Goal: Contribute content

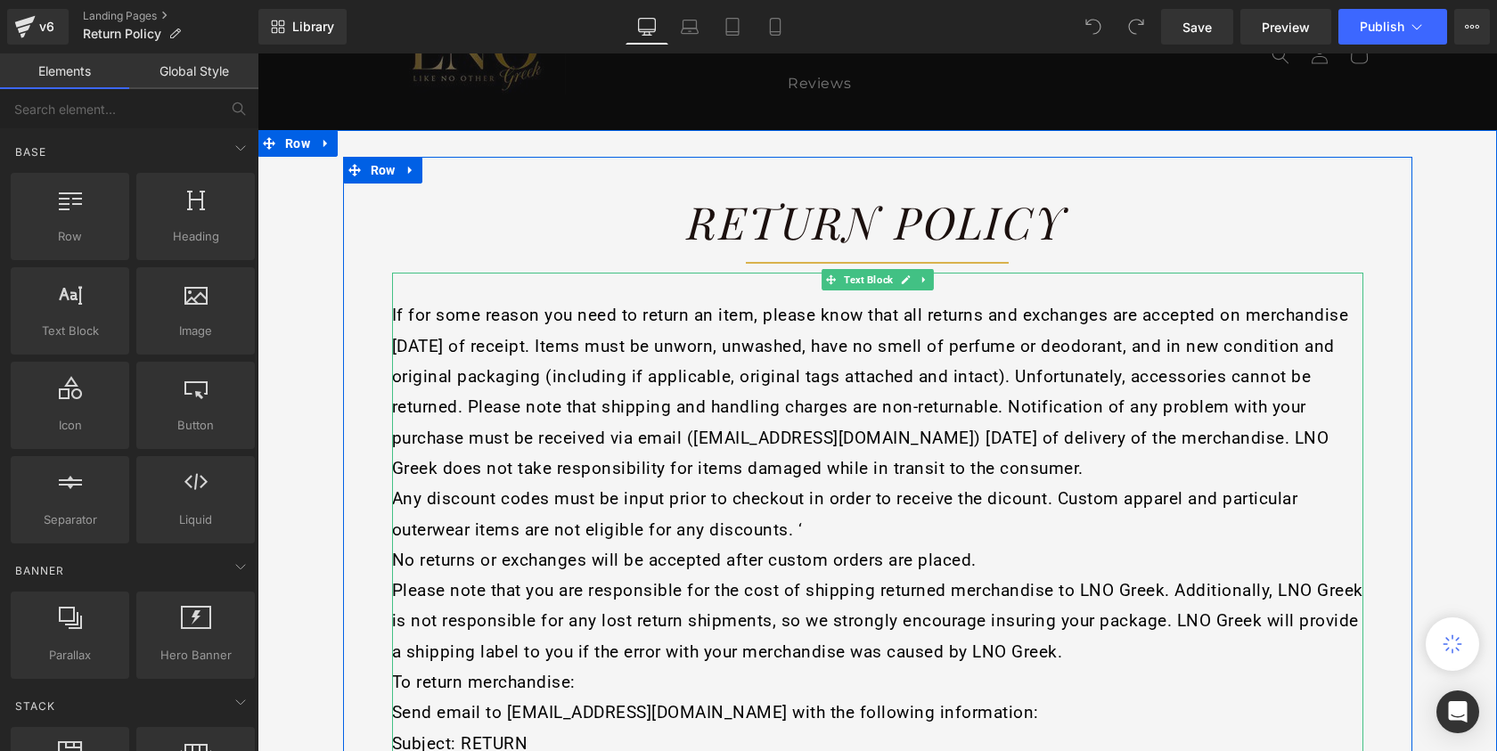
scroll to position [208, 0]
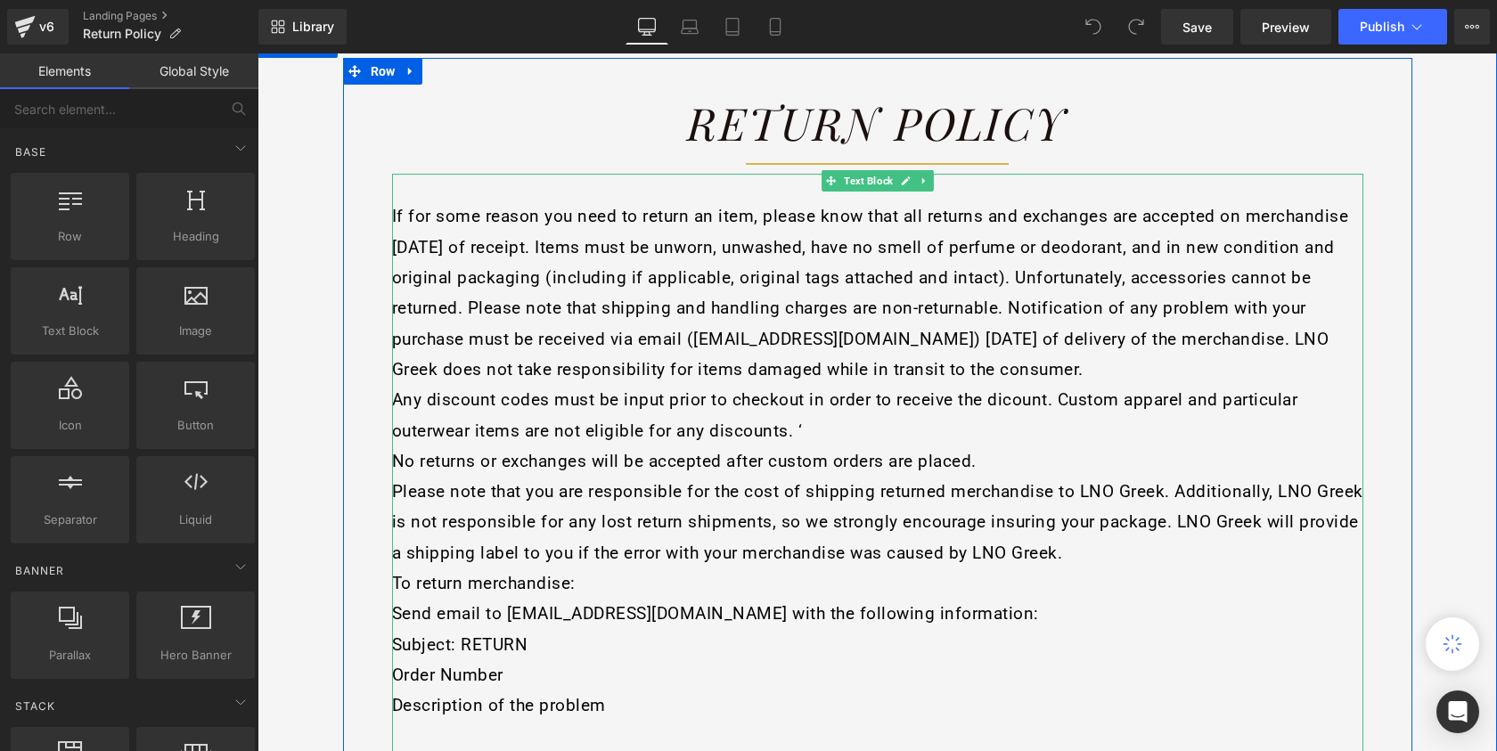
click at [785, 430] on span "Any discount codes must be input prior to checkout in order to receive the dico…" at bounding box center [845, 414] width 906 height 51
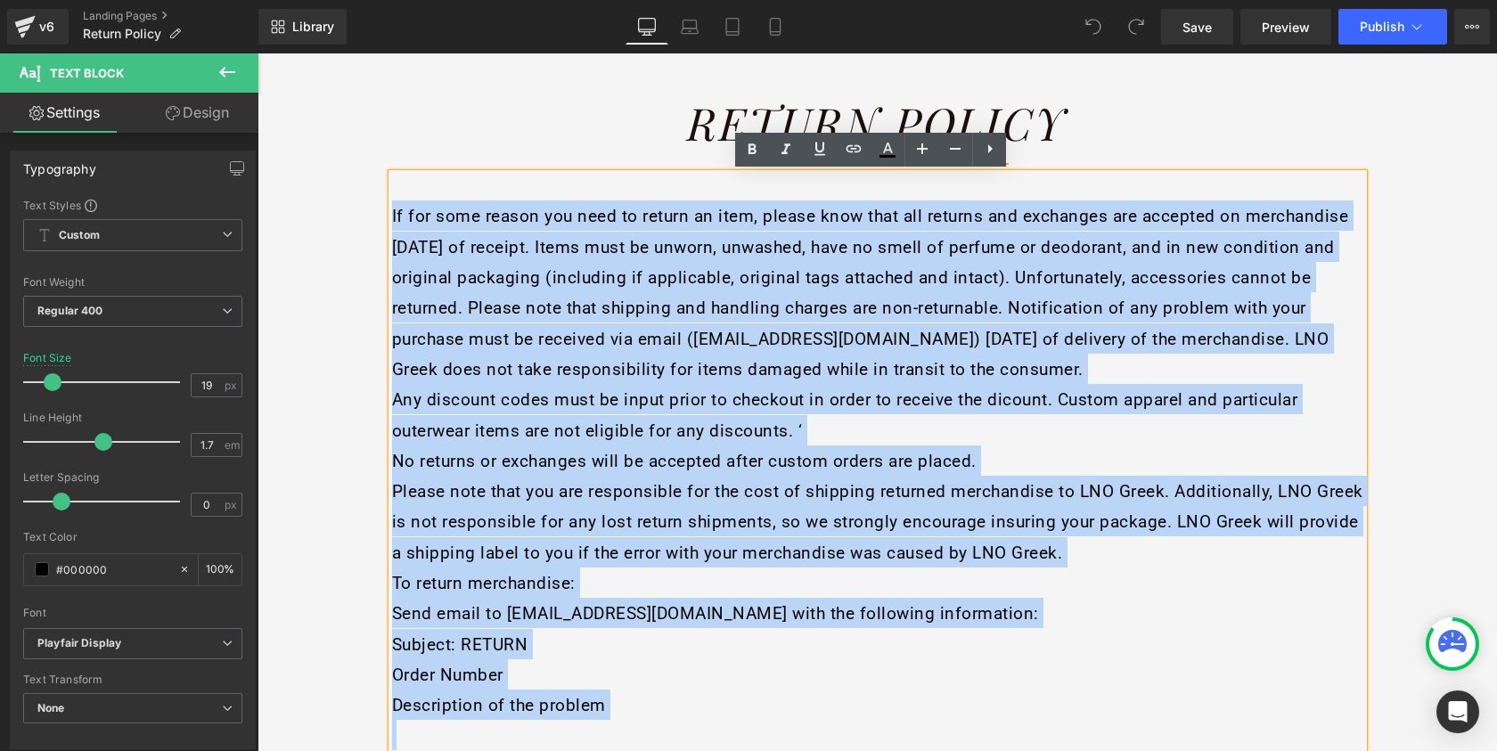
drag, startPoint x: 384, startPoint y: 215, endPoint x: 324, endPoint y: 204, distance: 61.5
click at [324, 204] on div "Return Policy Heading Separator If for some reason you need to return an item, …" at bounding box center [878, 670] width 1240 height 1224
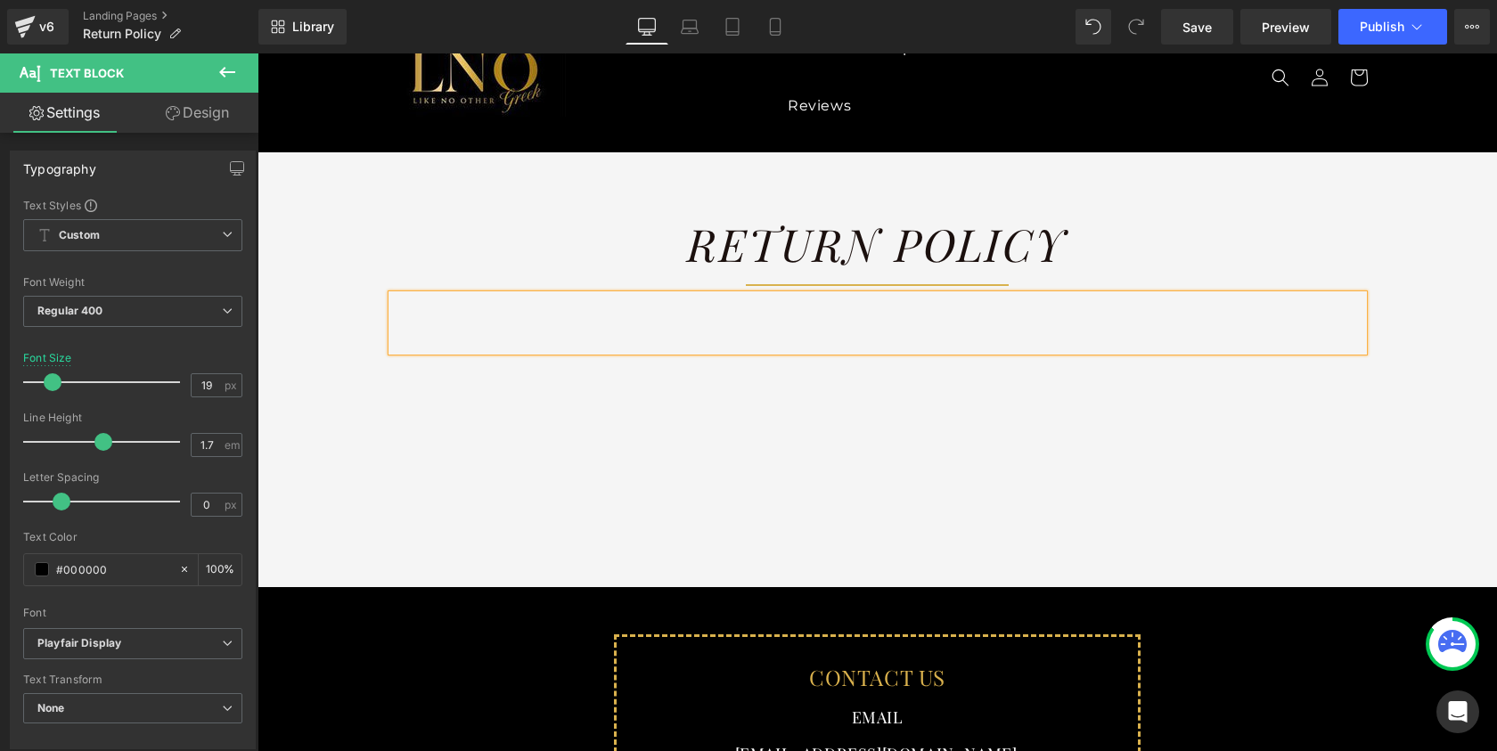
scroll to position [0, 0]
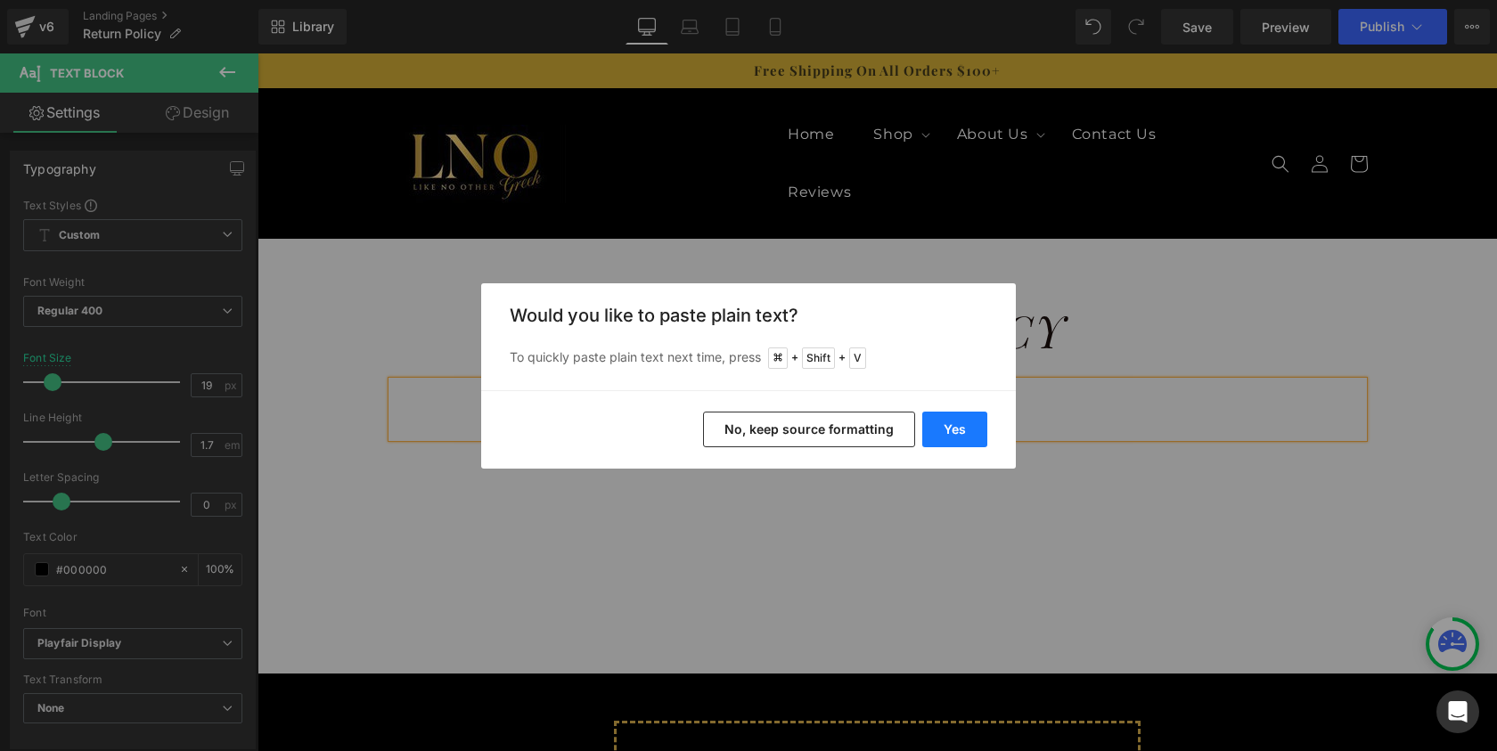
drag, startPoint x: 956, startPoint y: 435, endPoint x: 697, endPoint y: 382, distance: 264.6
click at [956, 435] on button "Yes" at bounding box center [954, 430] width 65 height 36
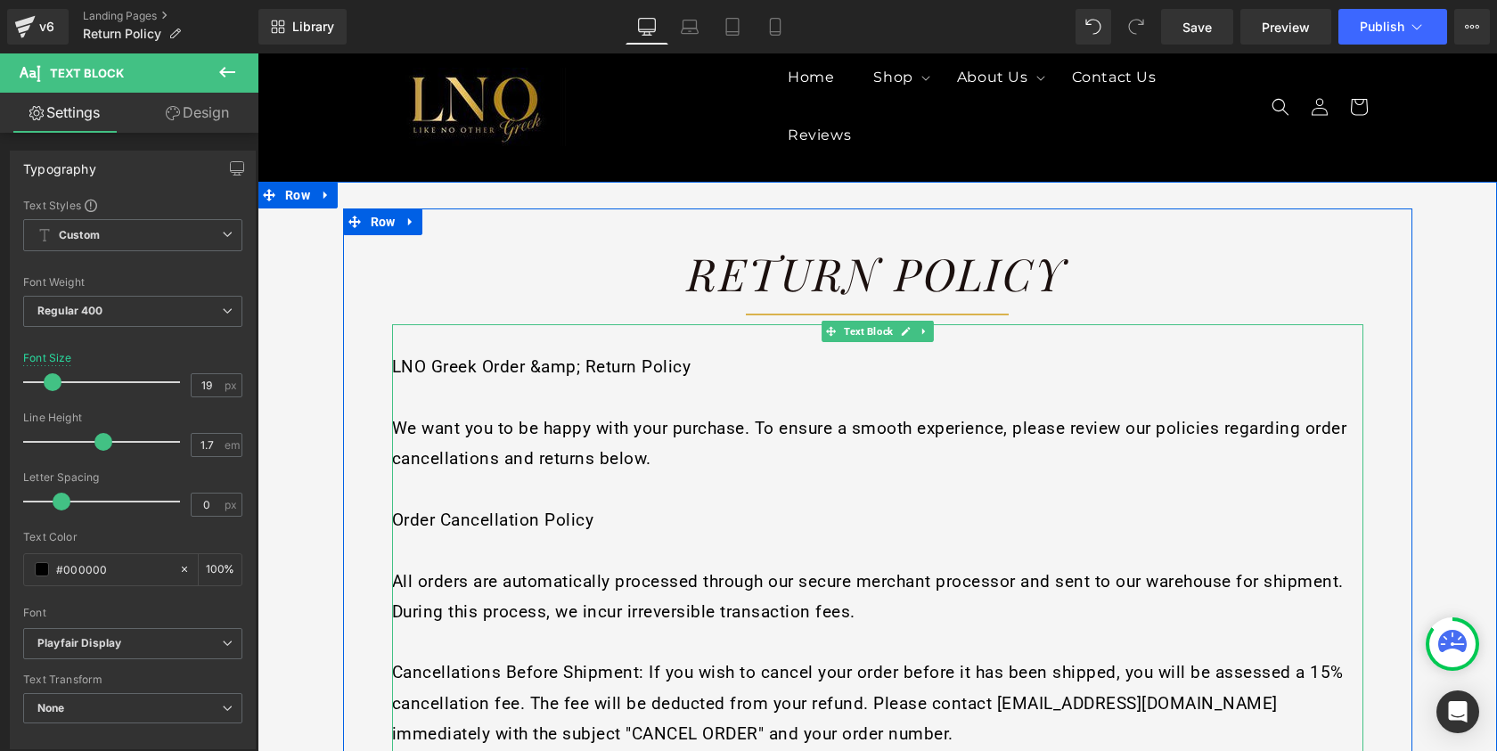
scroll to position [188, 0]
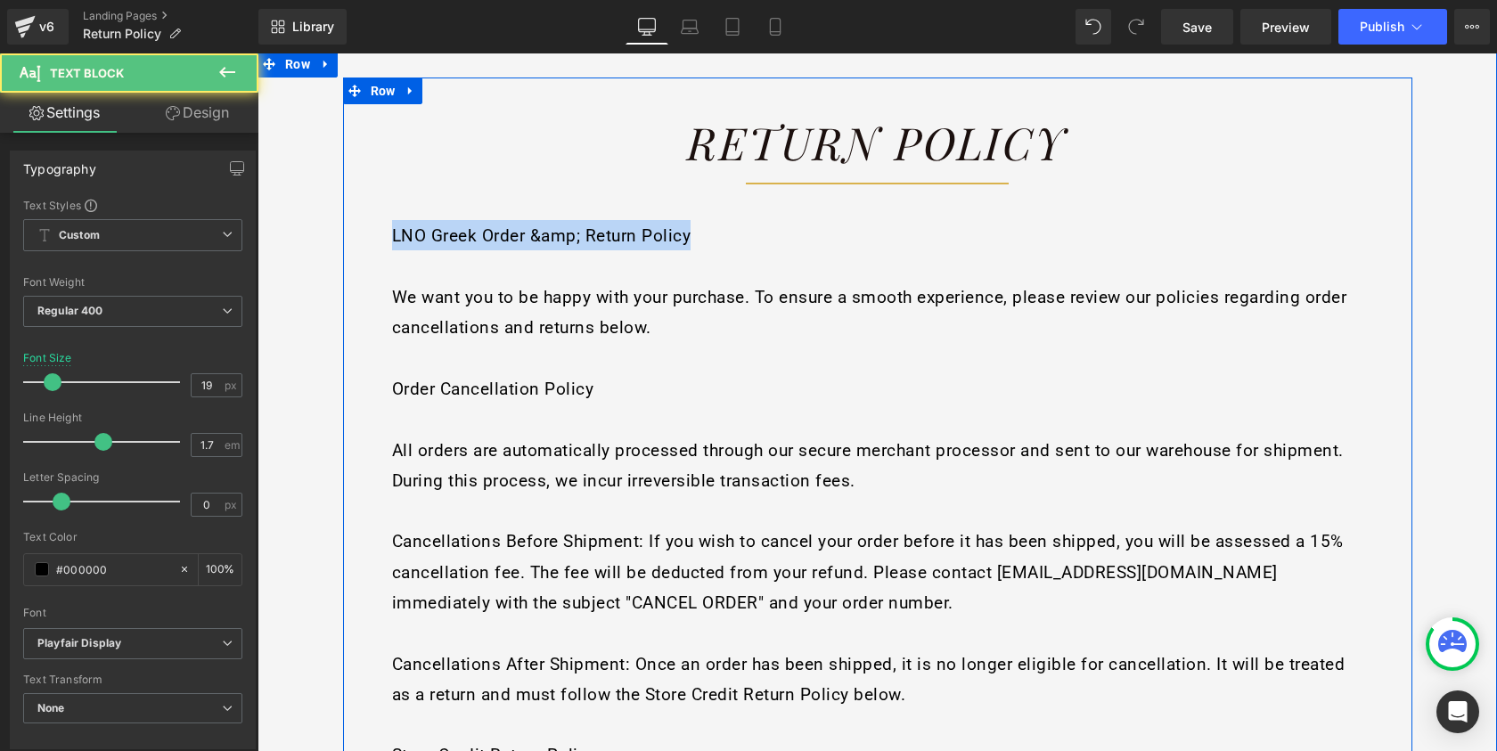
drag, startPoint x: 701, startPoint y: 242, endPoint x: 368, endPoint y: 234, distance: 333.4
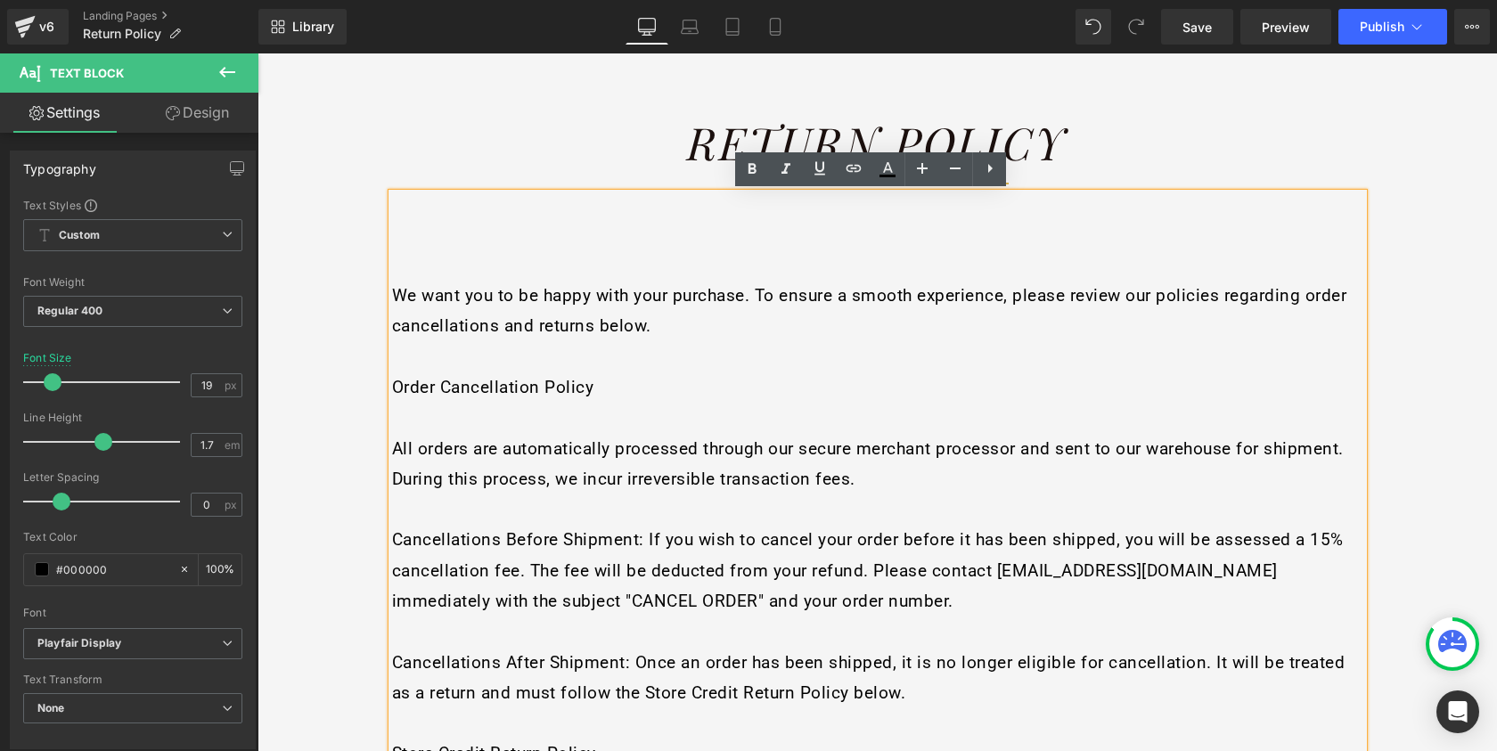
scroll to position [187, 0]
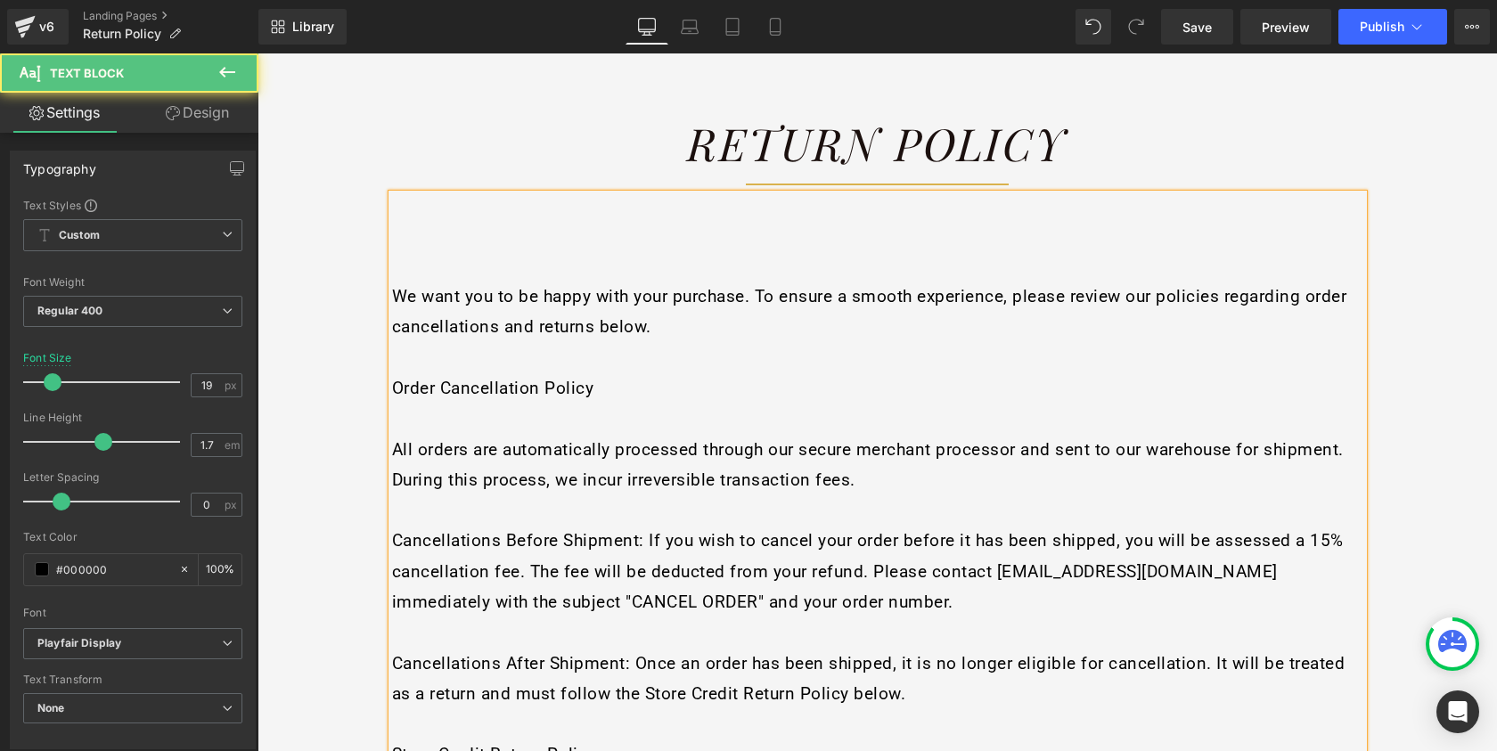
click at [392, 295] on span "We want you to be happy with your purchase. To ensure a smooth experience, plea…" at bounding box center [869, 311] width 955 height 51
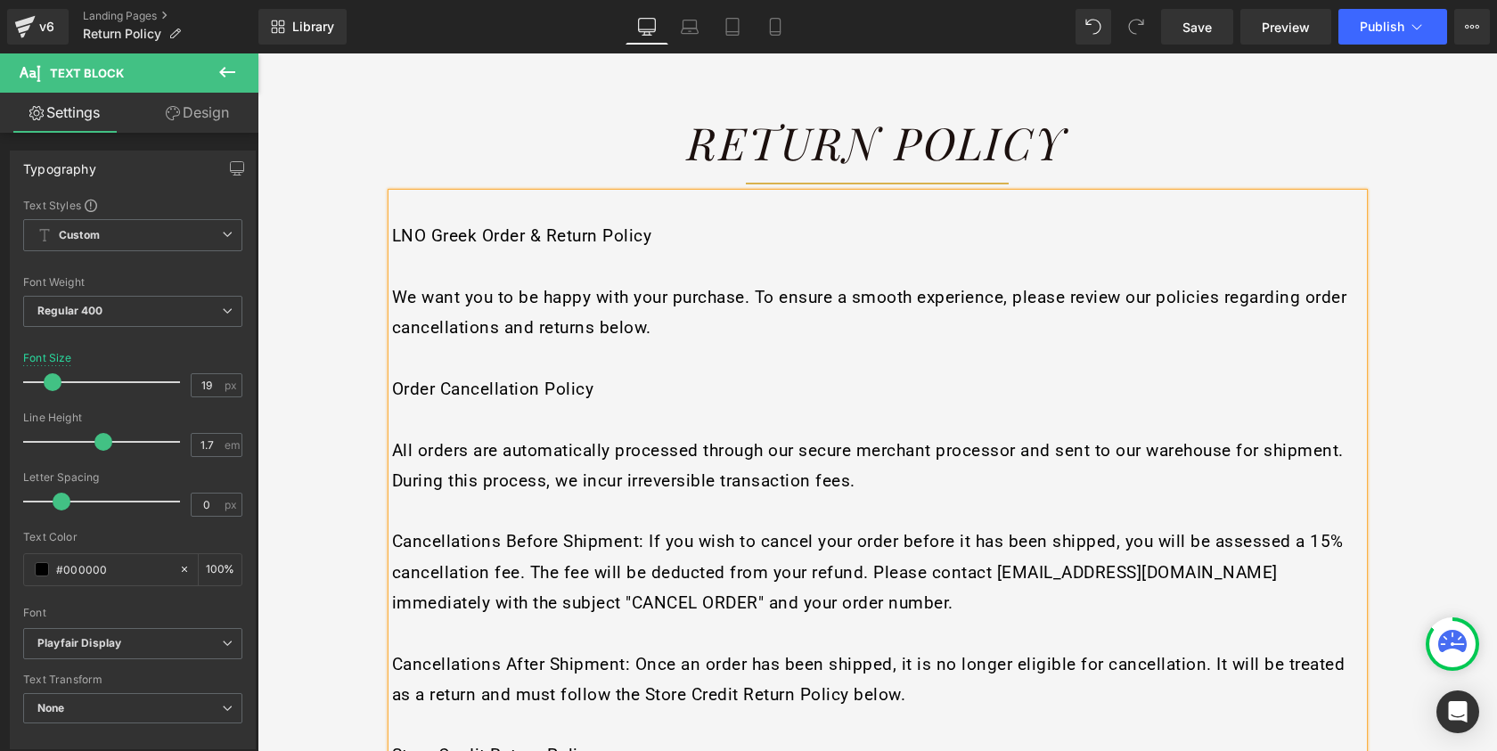
scroll to position [218, 0]
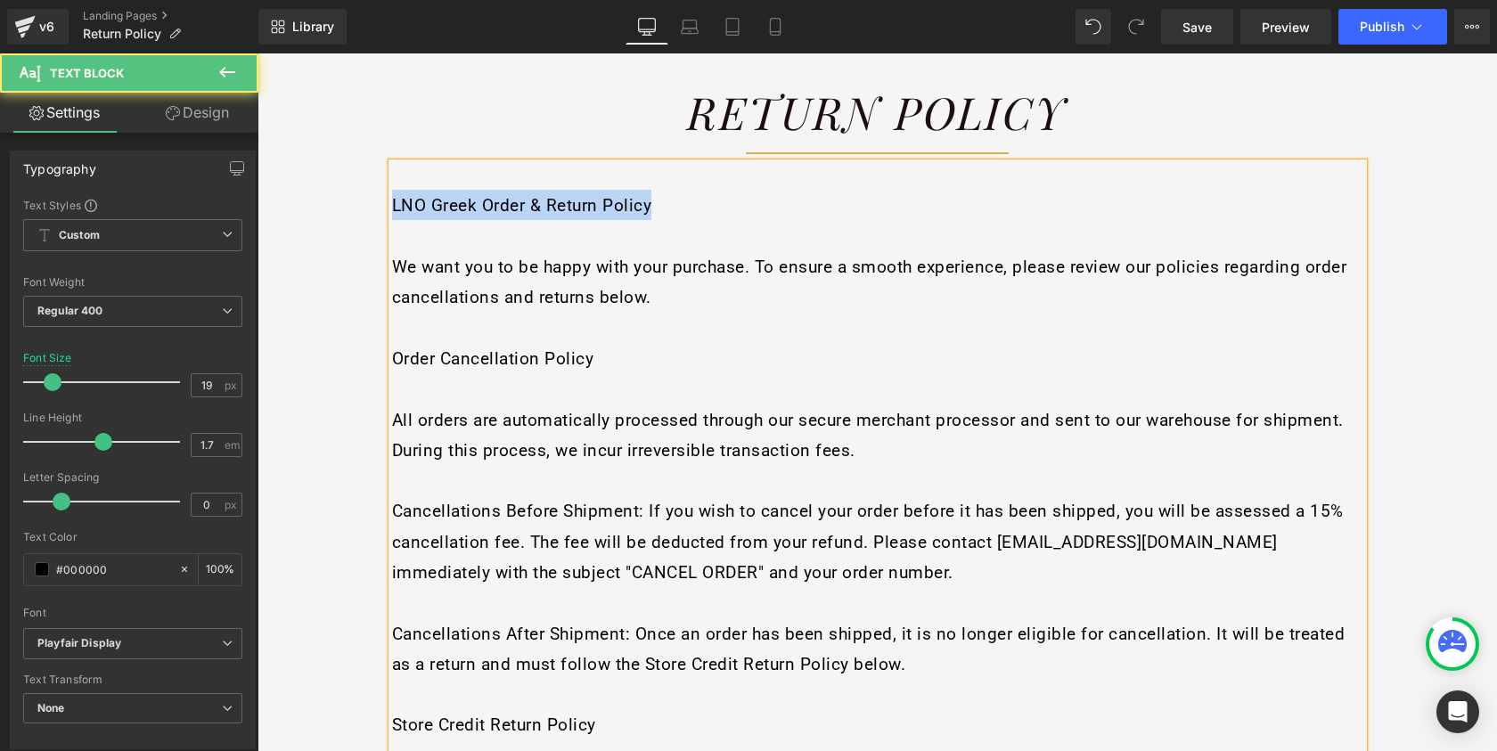
drag, startPoint x: 668, startPoint y: 207, endPoint x: 352, endPoint y: 199, distance: 316.5
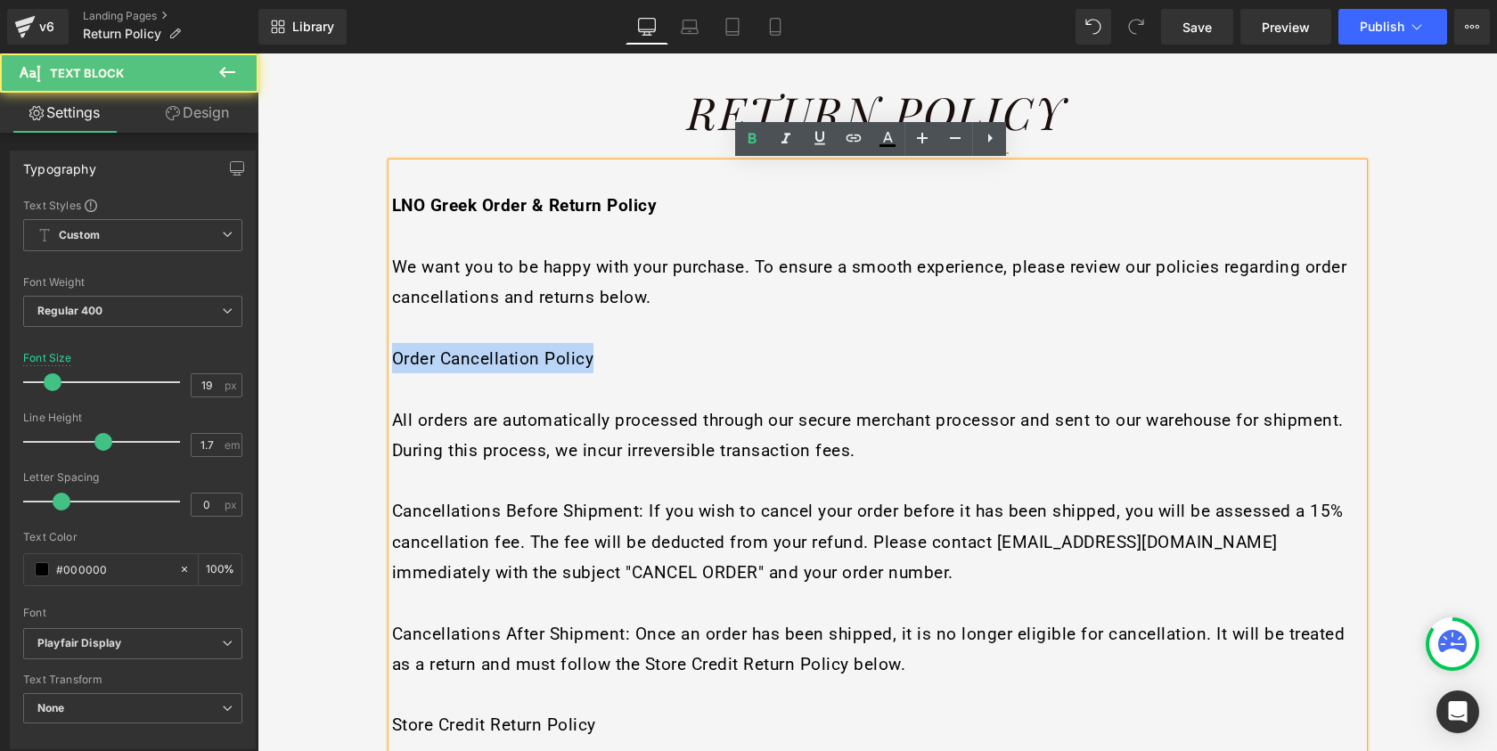
drag, startPoint x: 646, startPoint y: 351, endPoint x: 363, endPoint y: 348, distance: 283.4
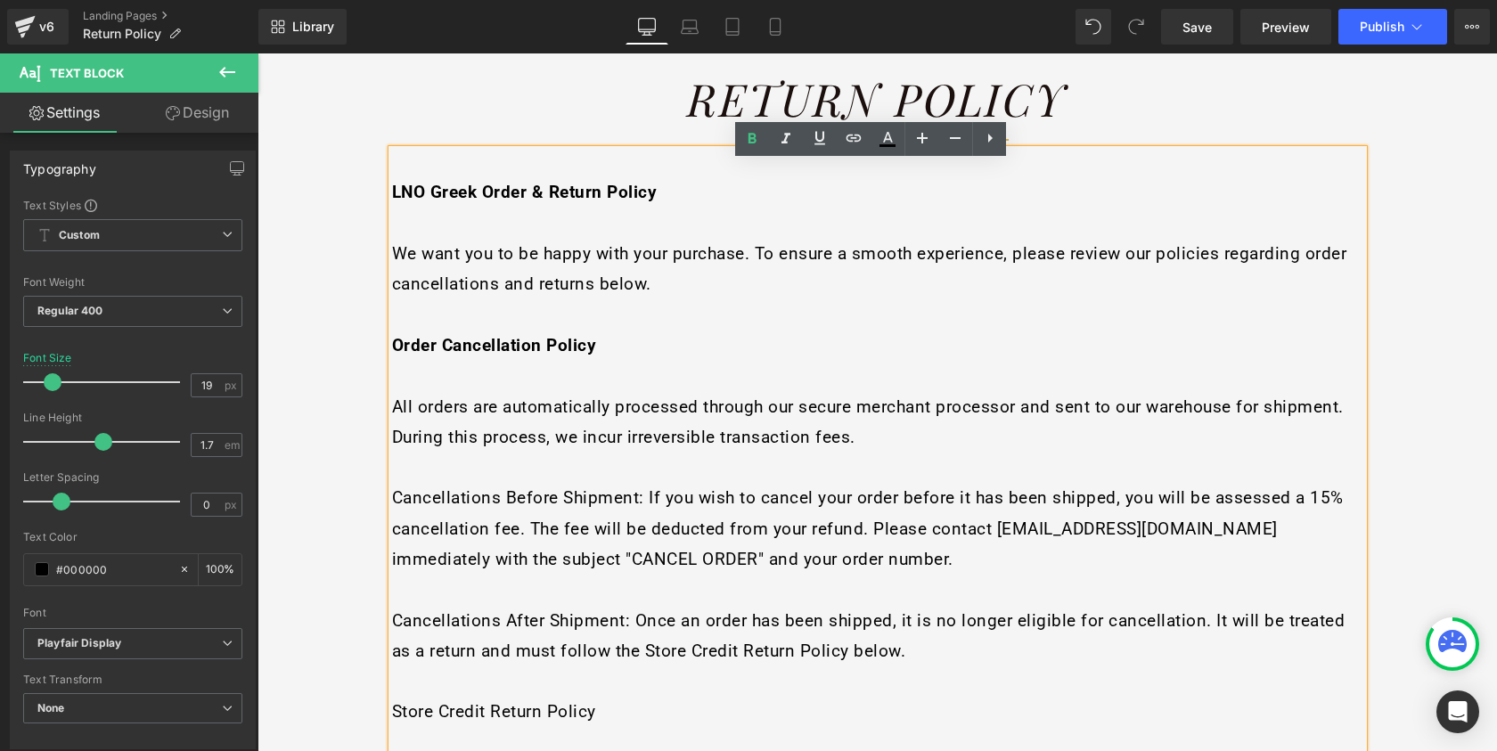
scroll to position [252, 0]
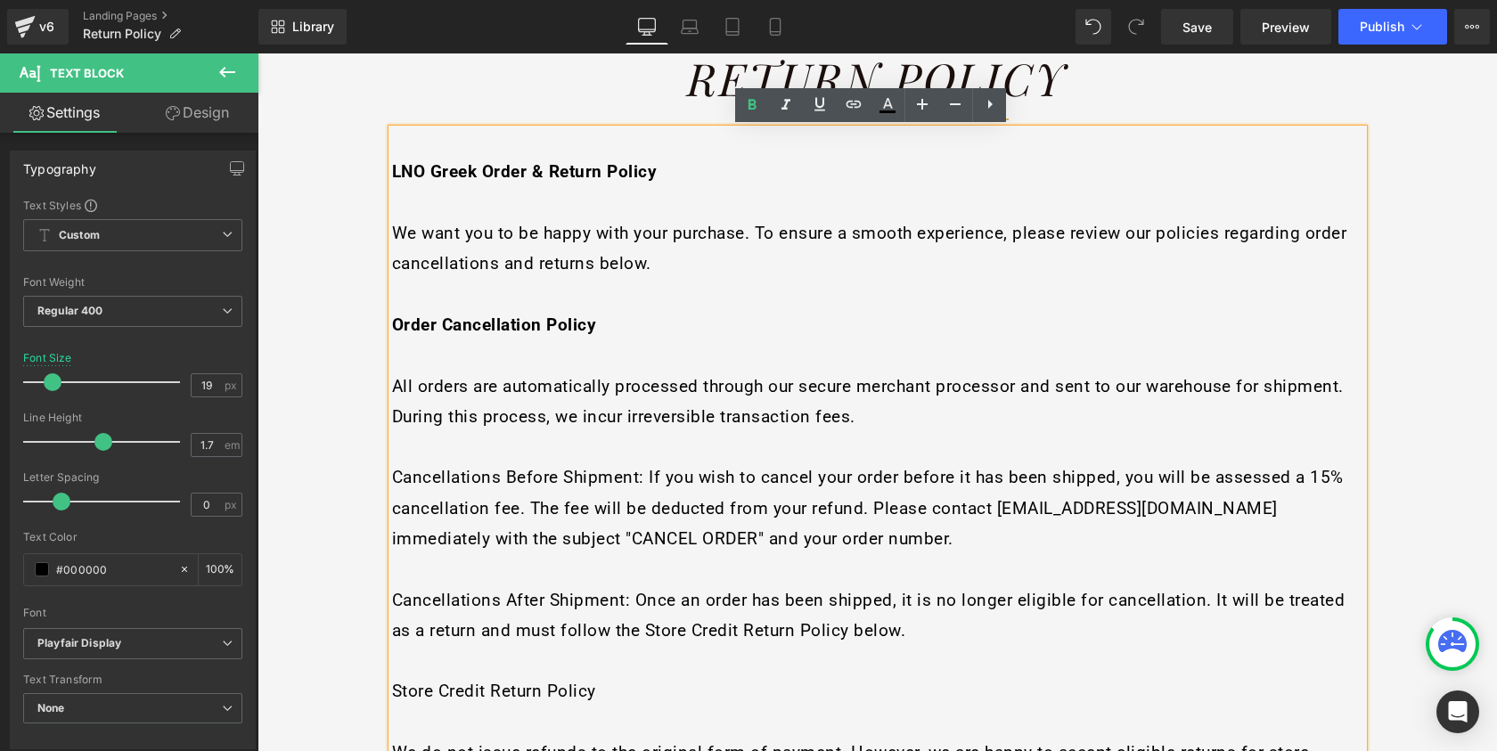
click at [392, 471] on span "Cancellations Before Shipment: If you wish to cancel your order before it has b…" at bounding box center [868, 508] width 952 height 82
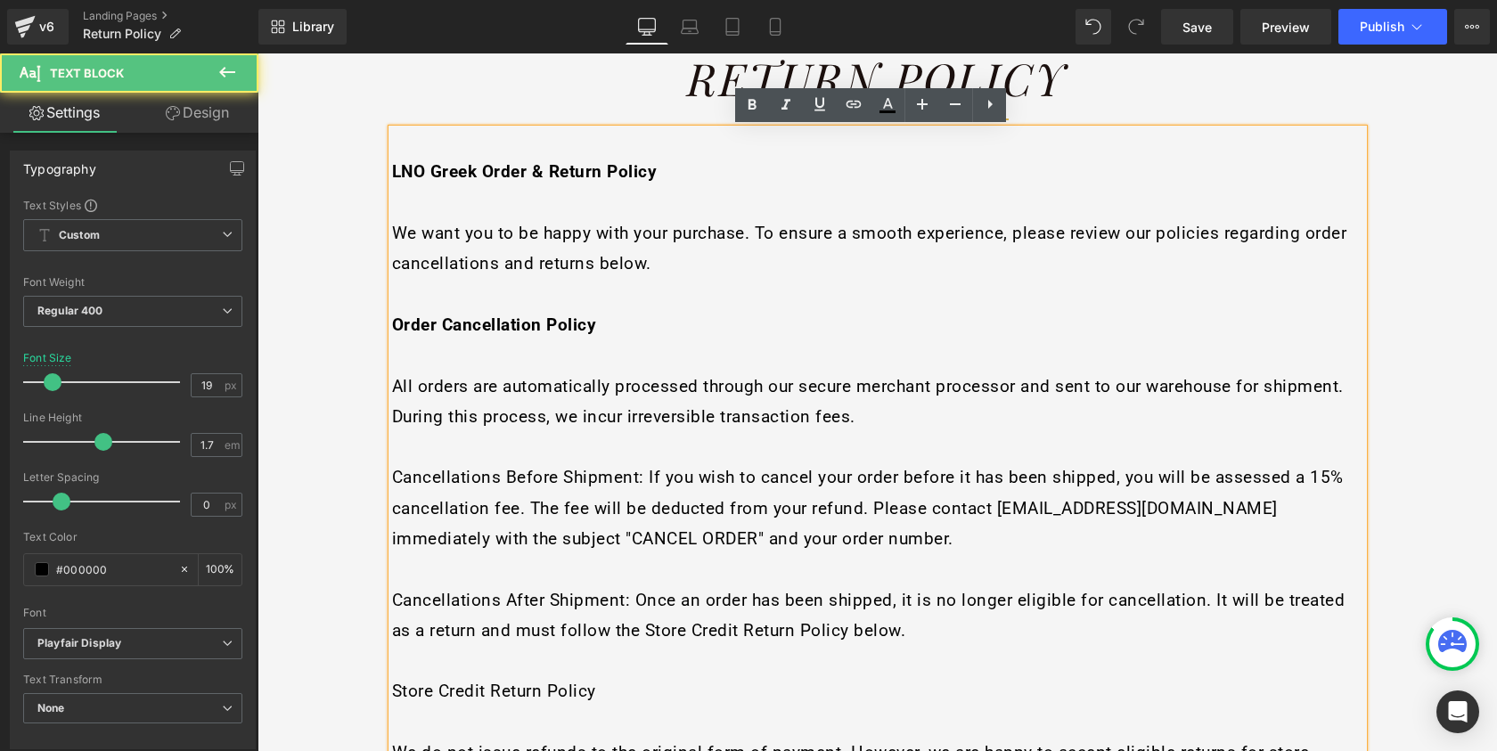
click at [392, 381] on span "All orders are automatically processed through our secure merchant processor an…" at bounding box center [868, 401] width 952 height 51
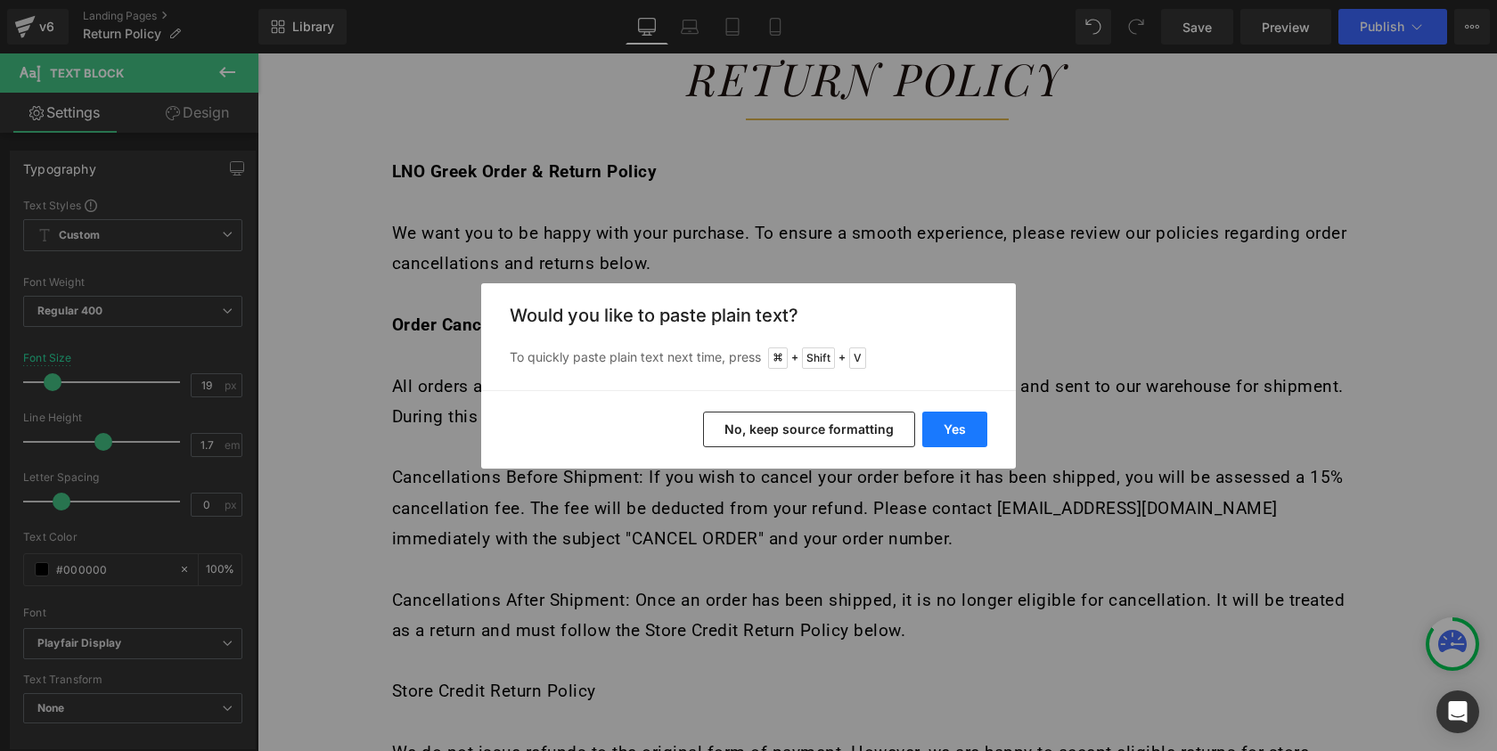
click at [960, 430] on button "Yes" at bounding box center [954, 430] width 65 height 36
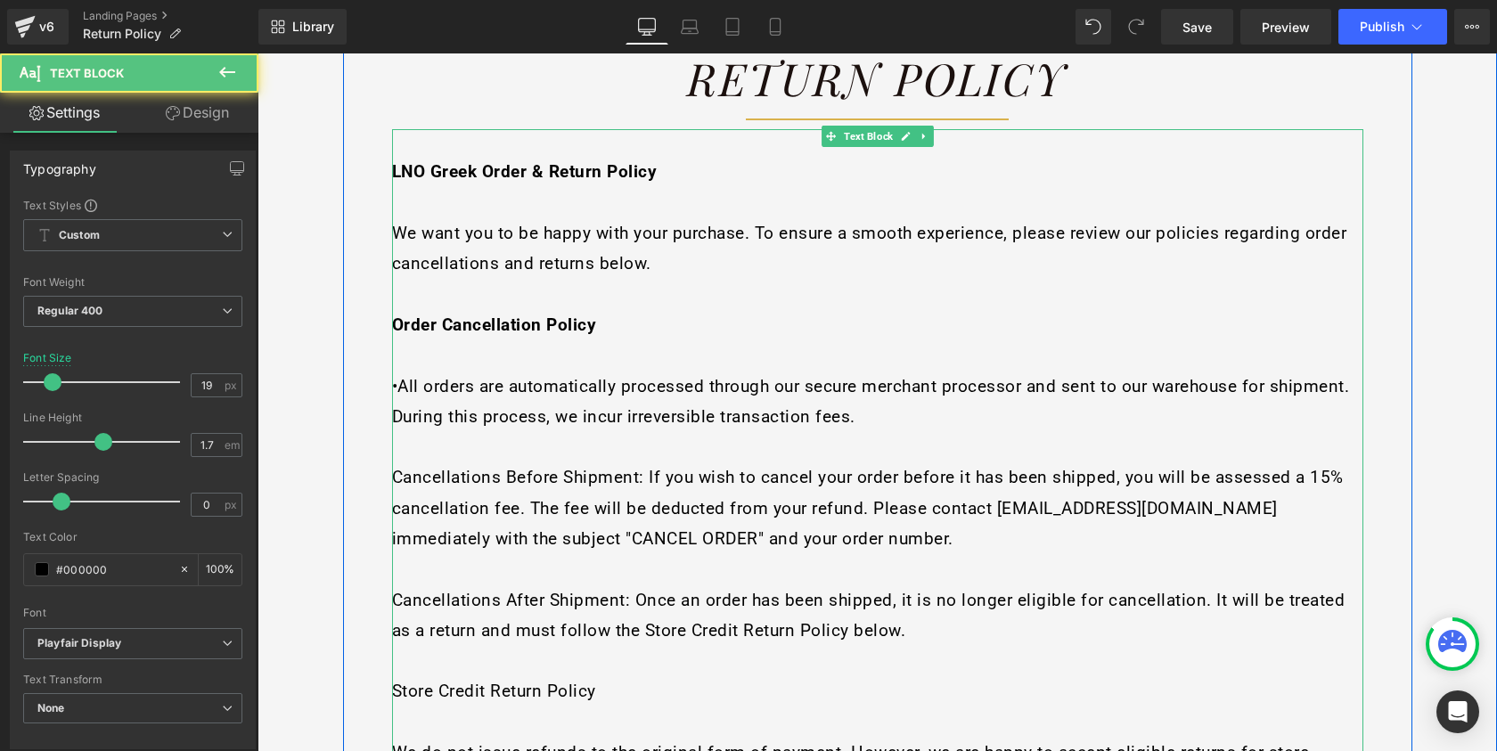
click at [392, 378] on span "•All orders are automatically processed through our secure merchant processor a…" at bounding box center [871, 401] width 958 height 51
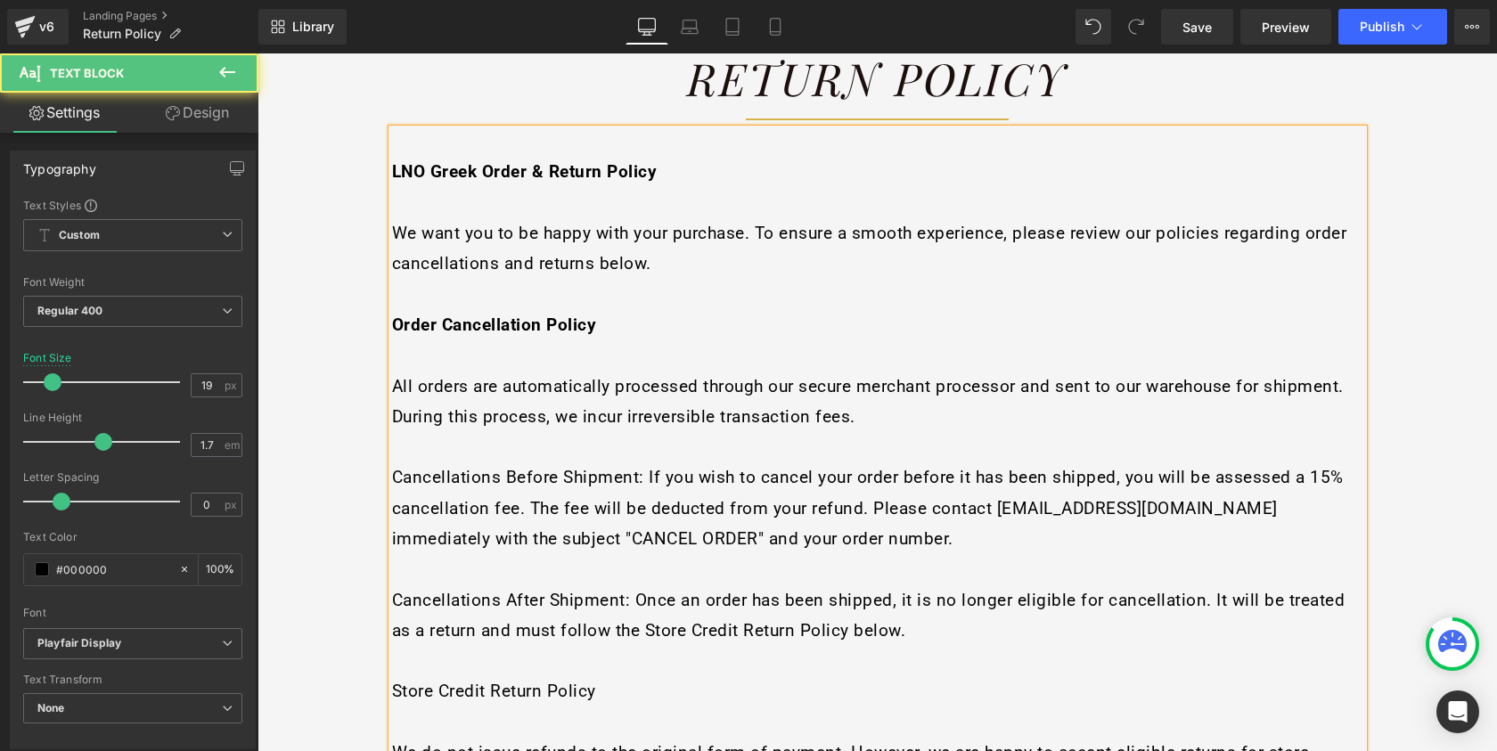
click at [392, 467] on span "Cancellations Before Shipment: If you wish to cancel your order before it has b…" at bounding box center [868, 508] width 952 height 82
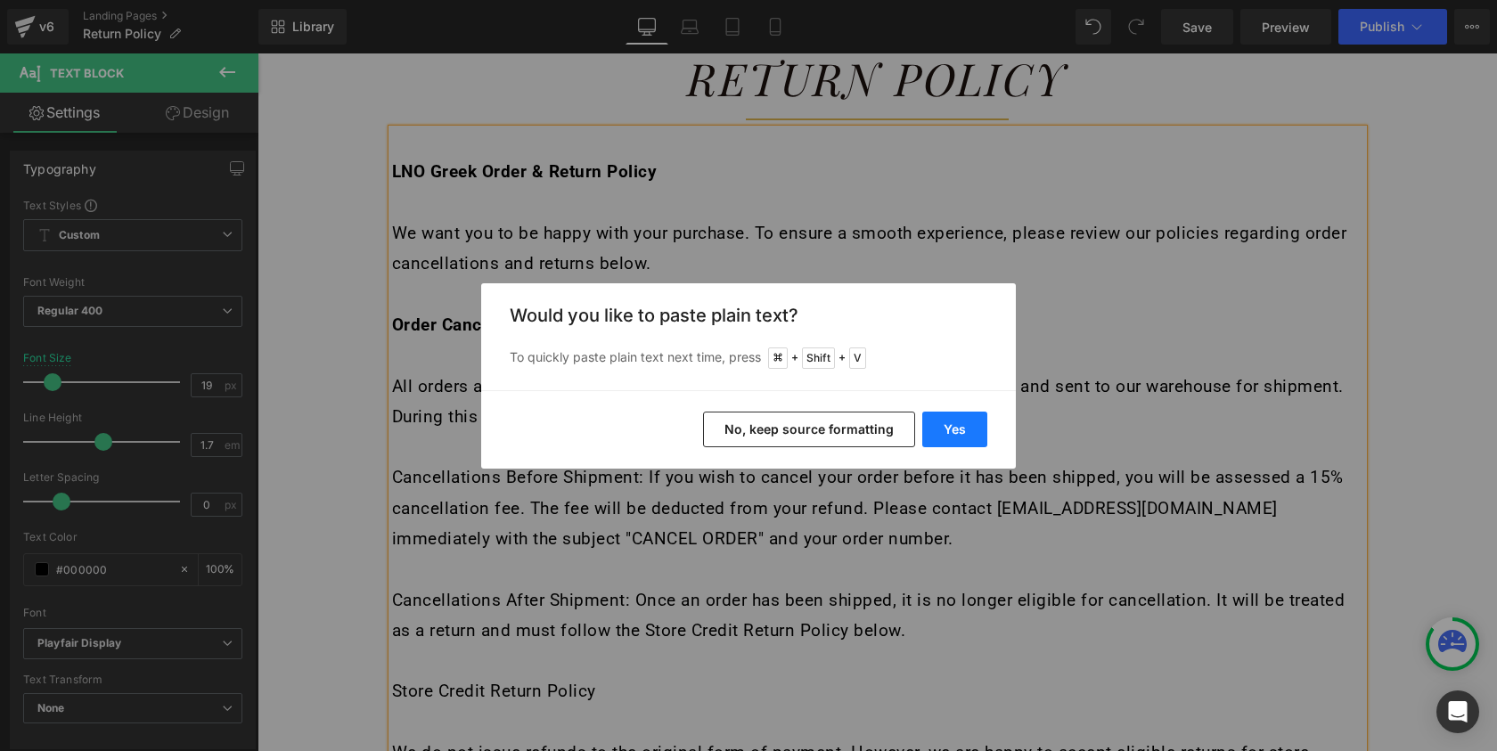
drag, startPoint x: 955, startPoint y: 425, endPoint x: 673, endPoint y: 393, distance: 284.3
click at [955, 425] on button "Yes" at bounding box center [954, 430] width 65 height 36
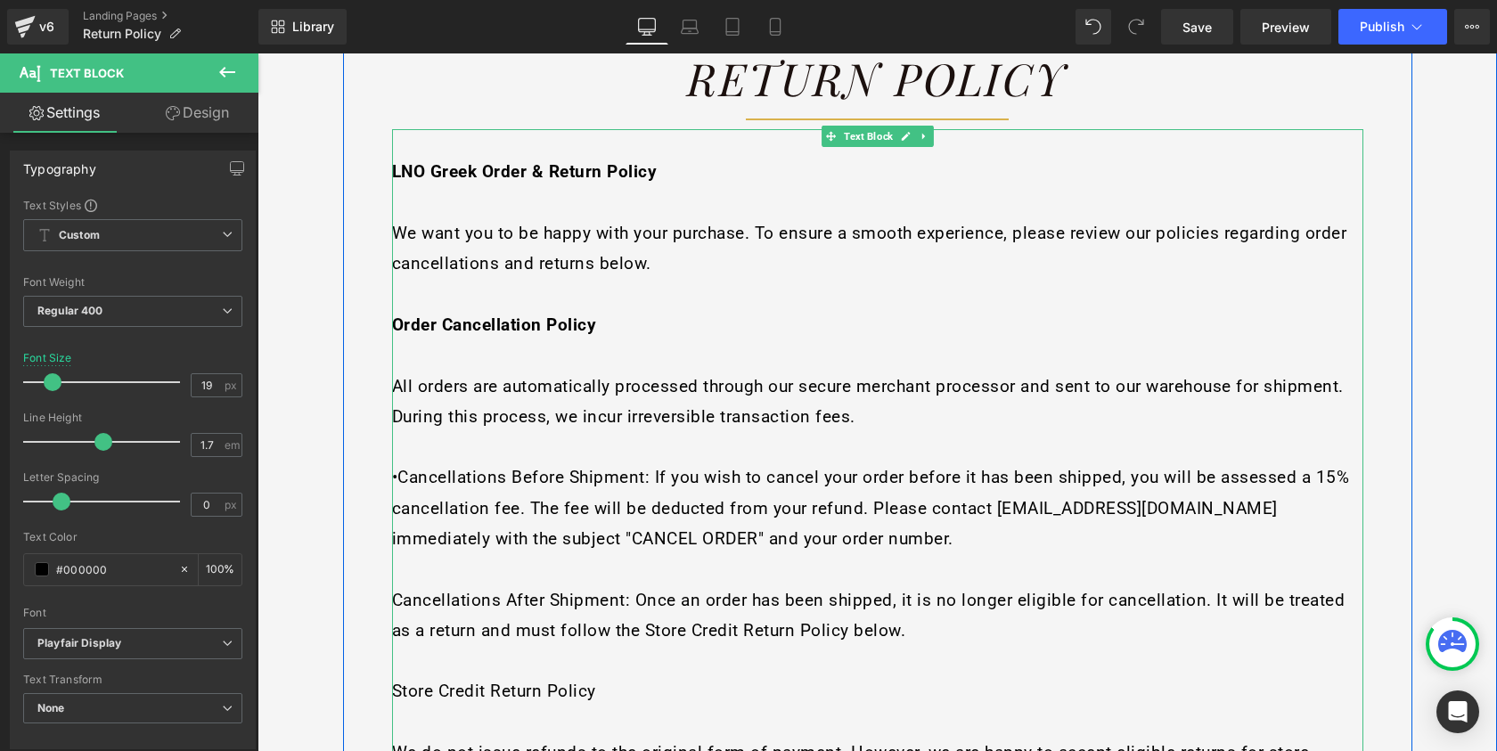
click at [394, 473] on span "•Cancellations Before Shipment: If you wish to cancel your order before it has …" at bounding box center [871, 508] width 958 height 82
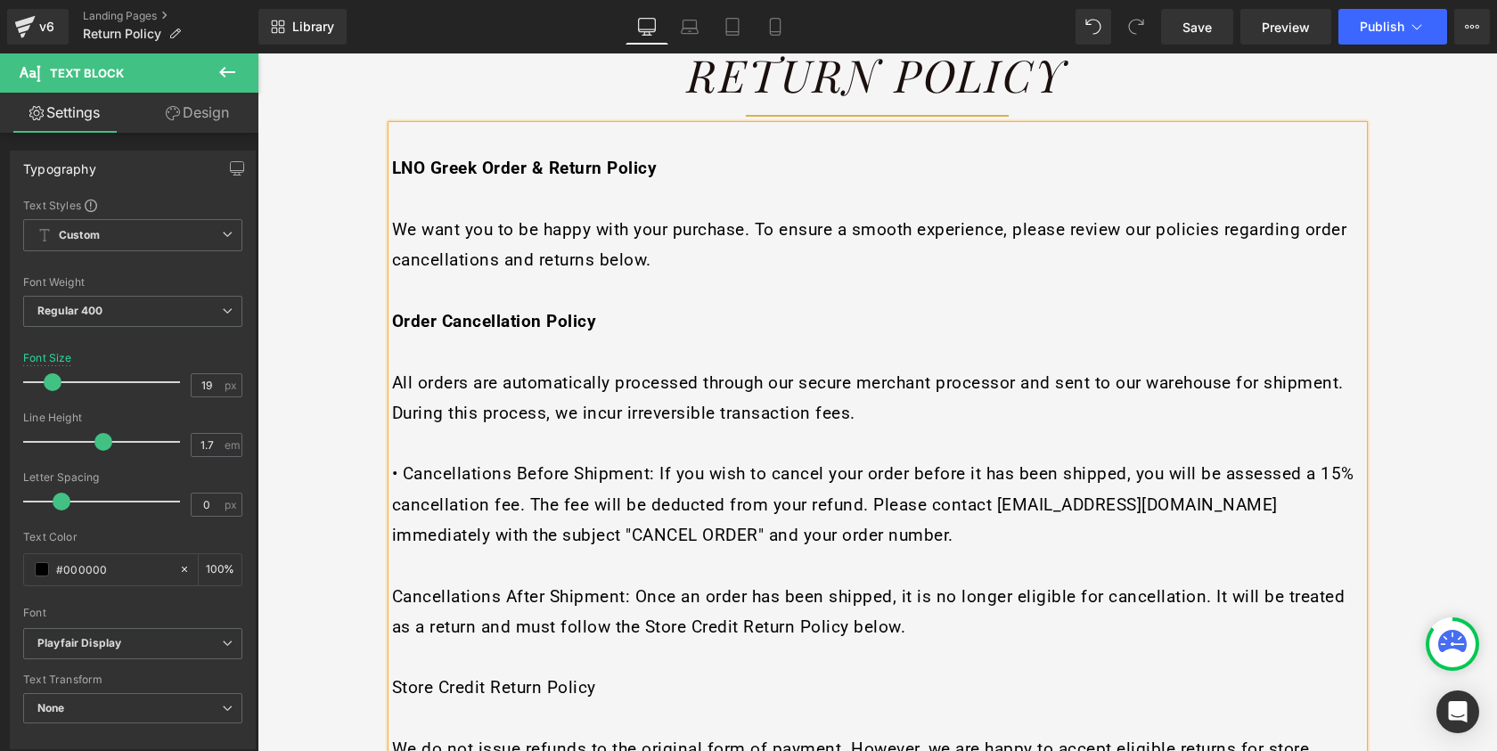
scroll to position [256, 0]
drag, startPoint x: 594, startPoint y: 463, endPoint x: 387, endPoint y: 465, distance: 206.8
click at [392, 465] on span "• Cancellations Before Shipment: If you wish to cancel your order before it has…" at bounding box center [873, 504] width 963 height 82
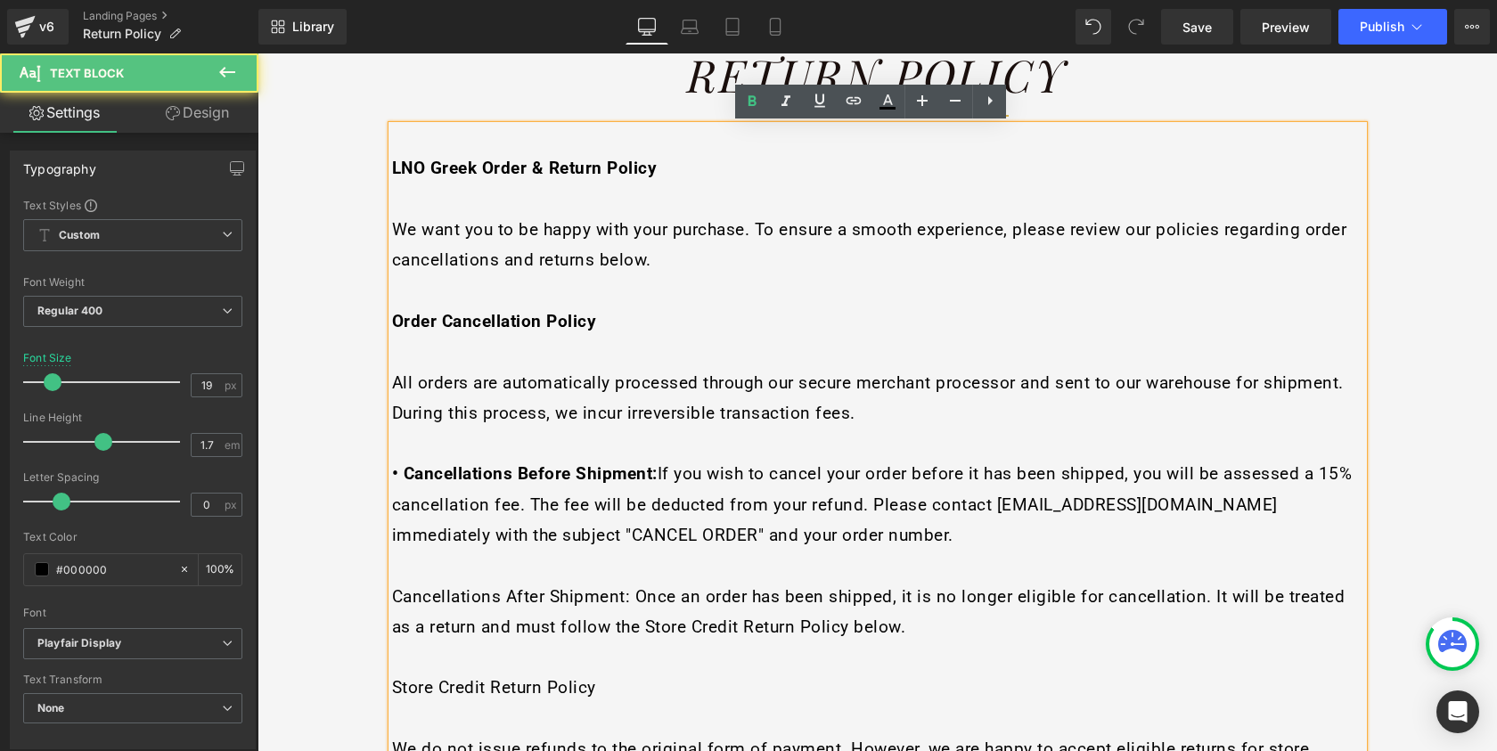
click at [392, 586] on span "Cancellations After Shipment: Once an order has been shipped, it is no longer e…" at bounding box center [869, 611] width 954 height 51
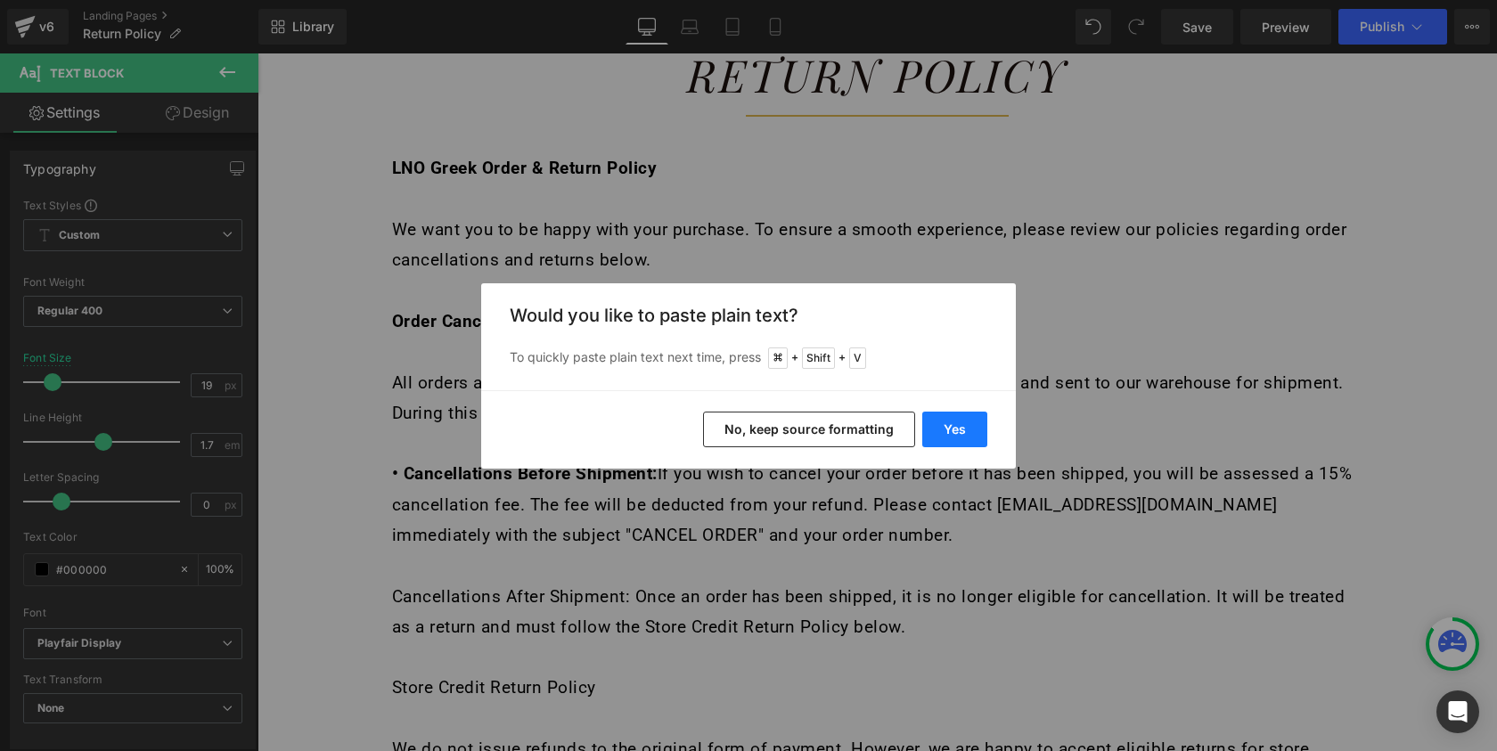
click at [951, 440] on button "Yes" at bounding box center [954, 430] width 65 height 36
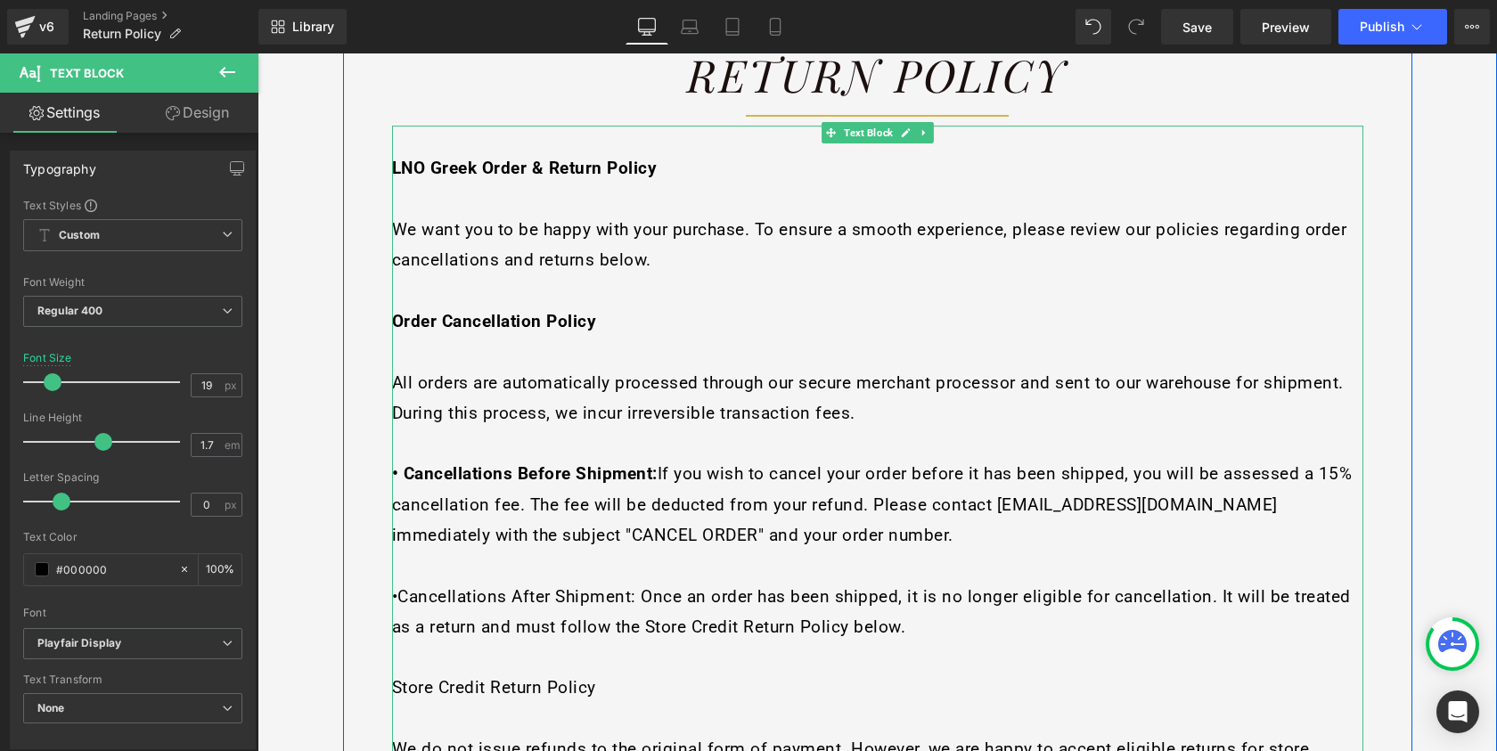
click at [392, 586] on span "•Cancellations After Shipment: Once an order has been shipped, it is no longer …" at bounding box center [871, 611] width 959 height 51
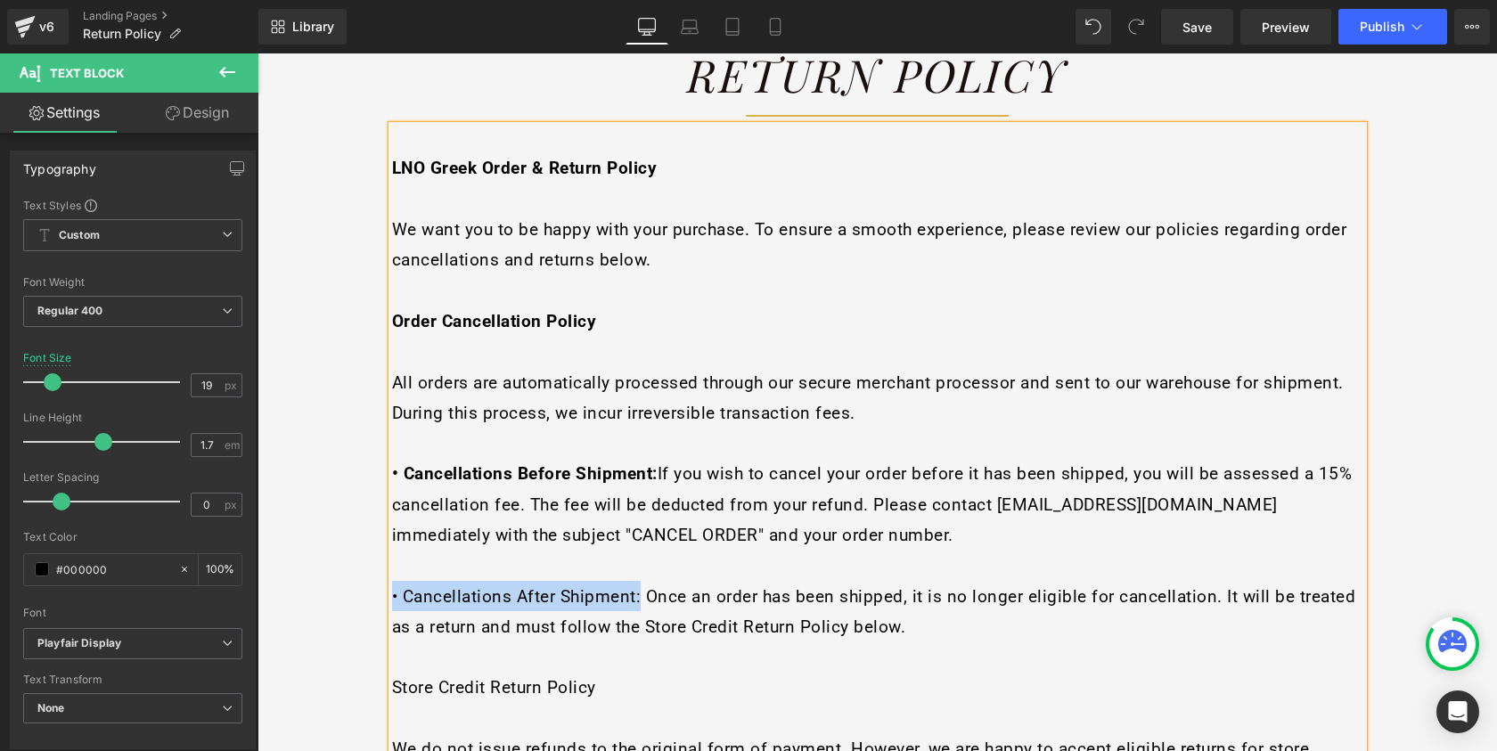
drag, startPoint x: 633, startPoint y: 581, endPoint x: 387, endPoint y: 580, distance: 246.0
click at [392, 586] on span "• Cancellations After Shipment: Once an order has been shipped, it is no longer…" at bounding box center [874, 611] width 964 height 51
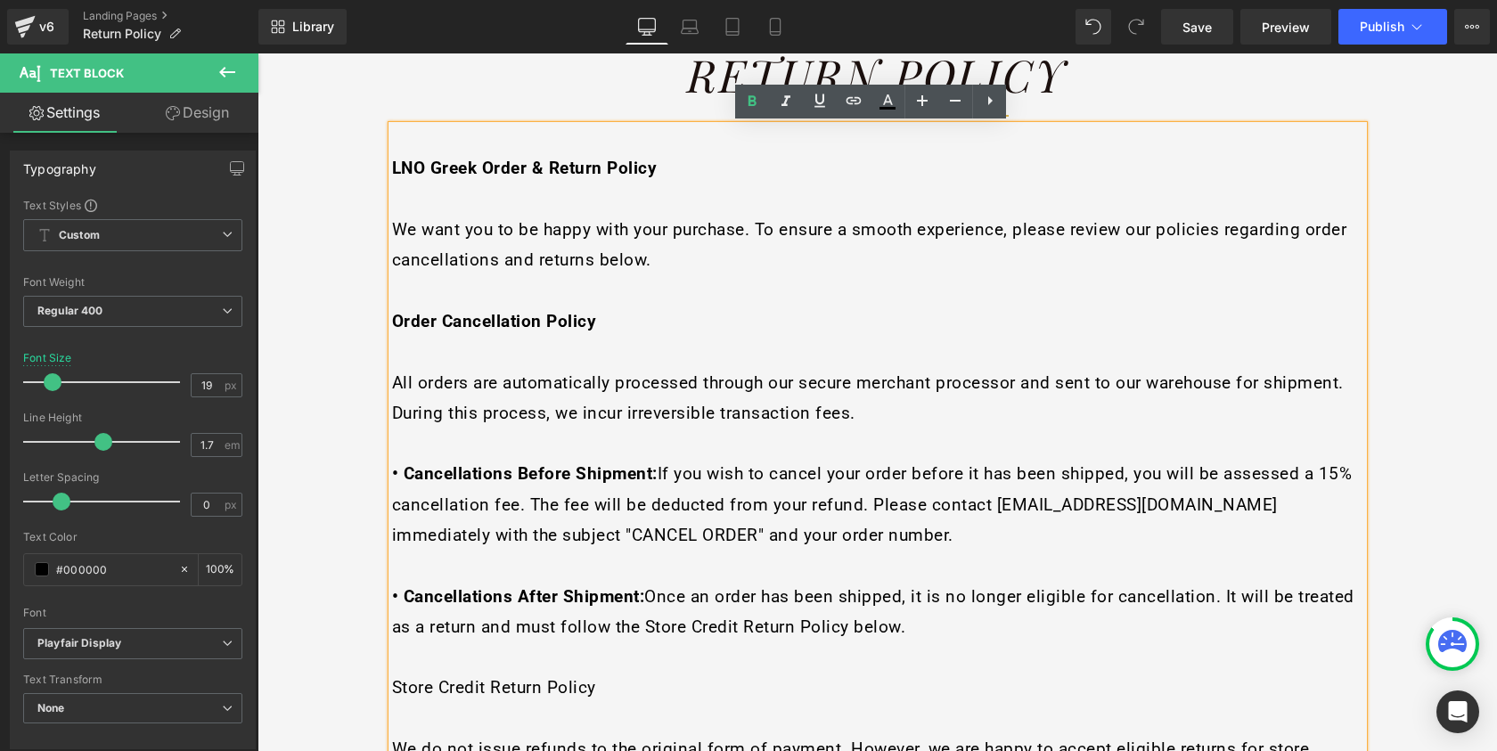
click at [615, 595] on p "• Cancellations After Shipment: Once an order has been shipped, it is no longer…" at bounding box center [877, 611] width 971 height 61
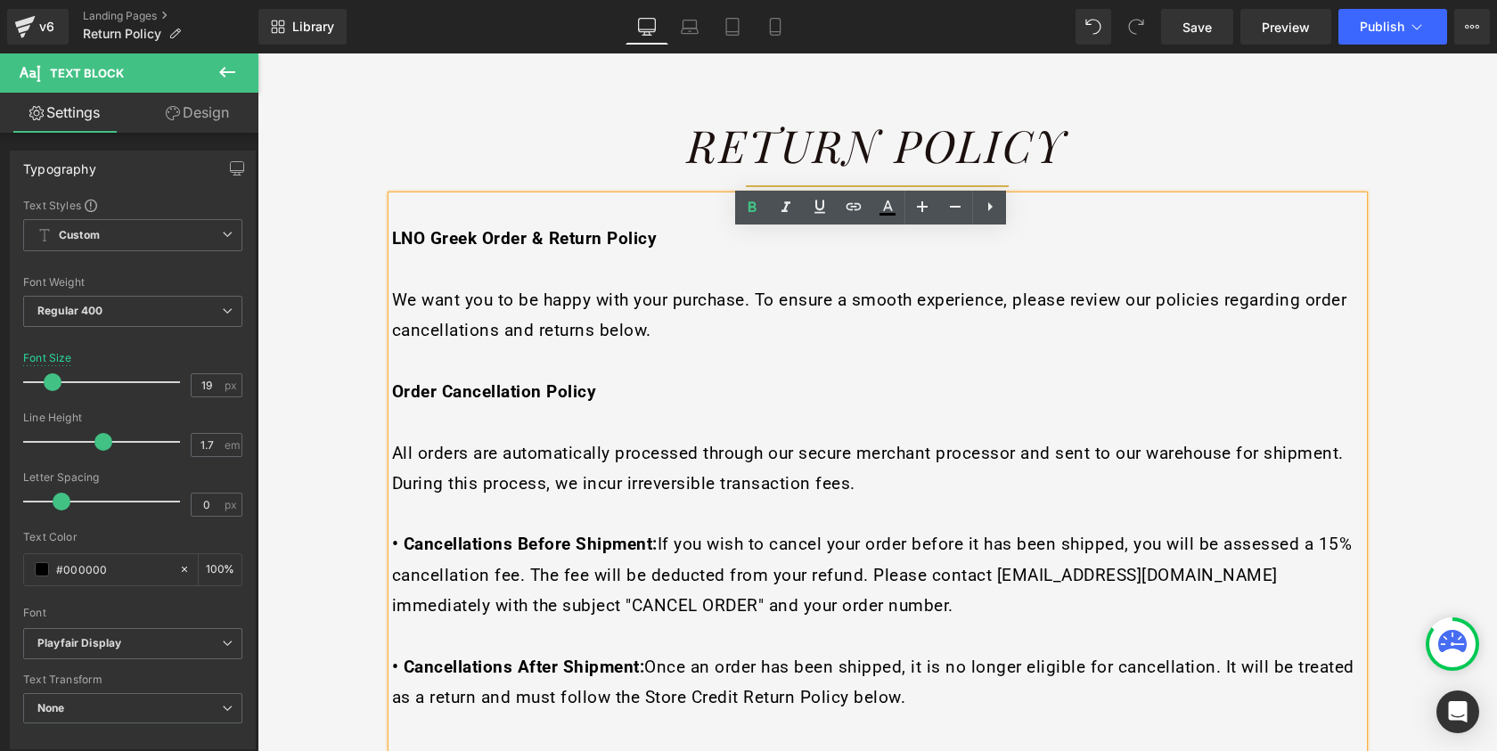
scroll to position [150, 0]
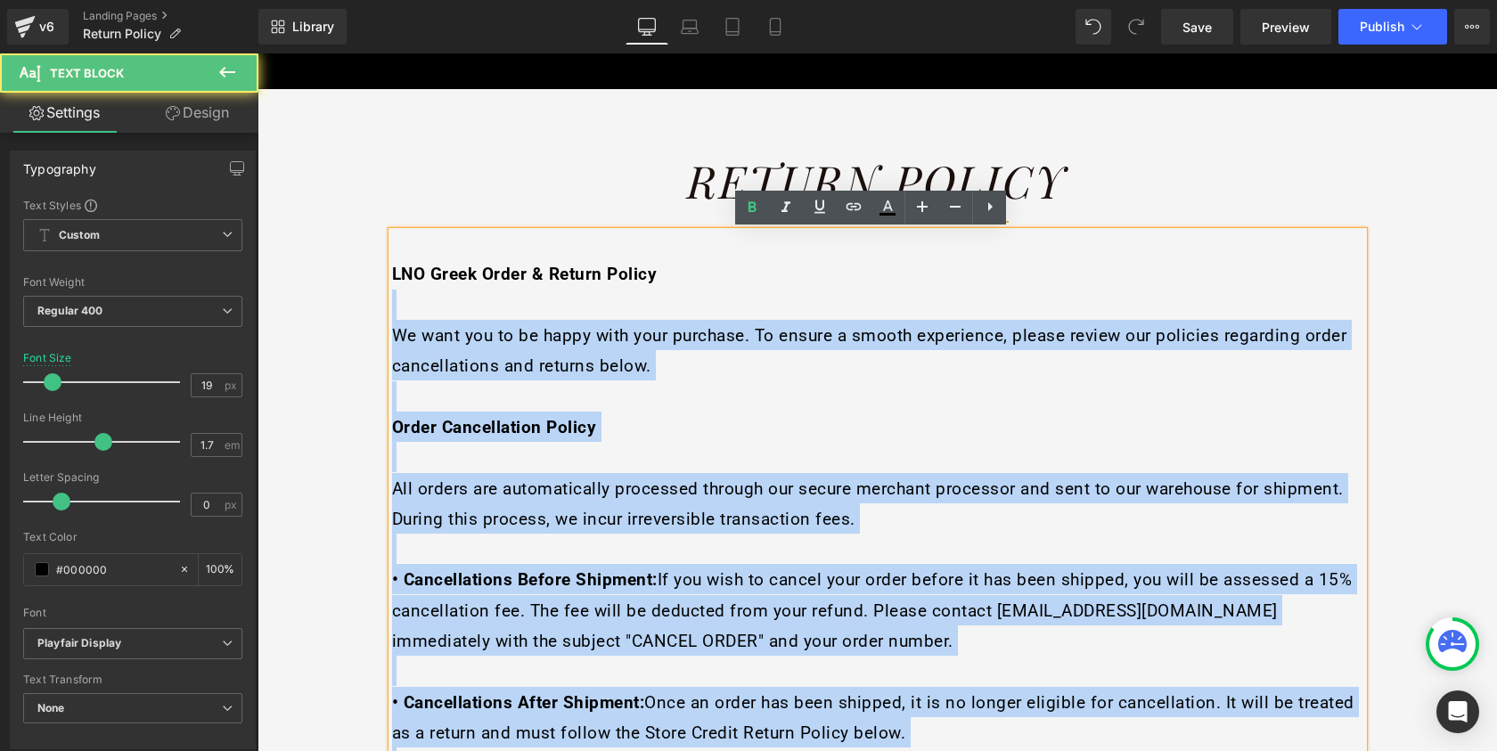
drag, startPoint x: 662, startPoint y: 275, endPoint x: 383, endPoint y: 271, distance: 279.0
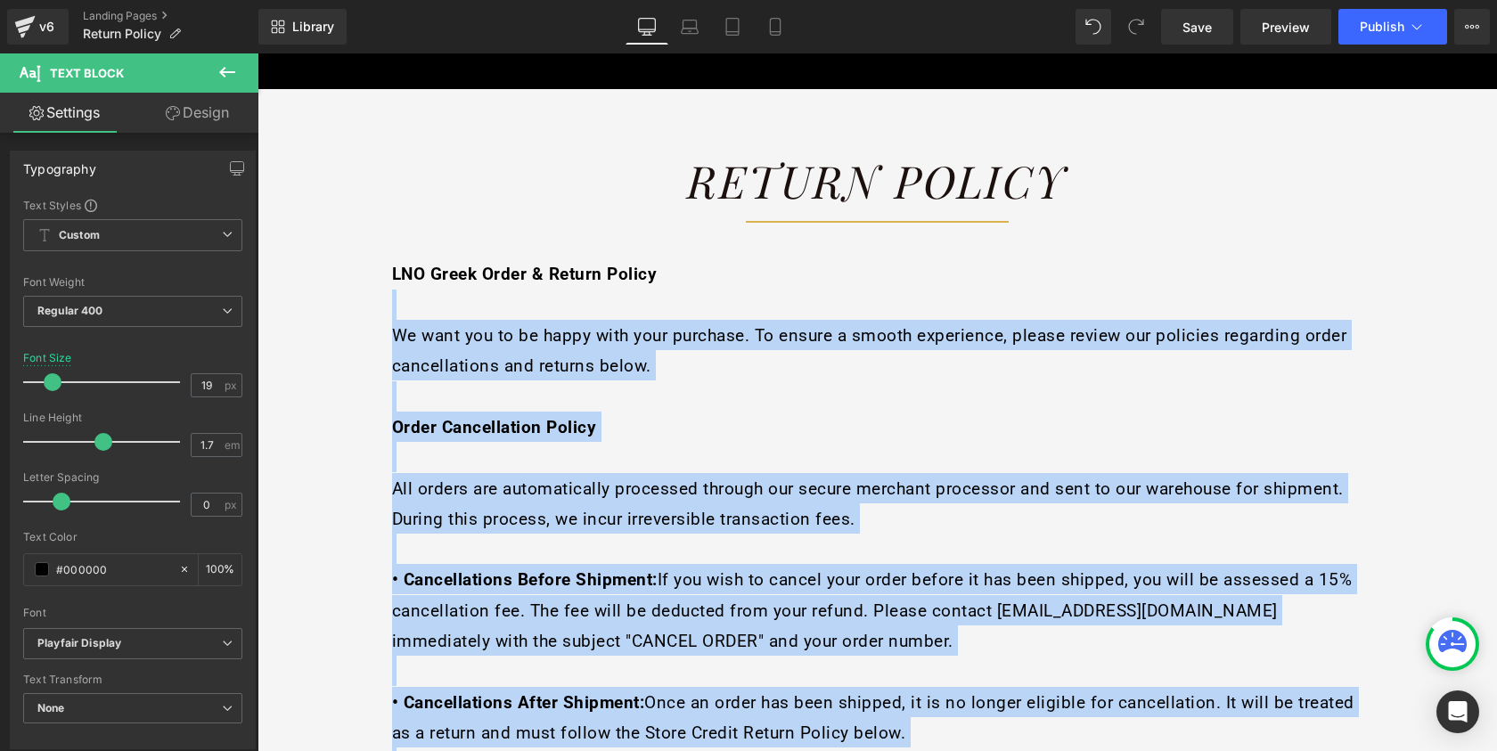
click at [475, 417] on strong "Order Cancellation Policy" at bounding box center [494, 427] width 205 height 20
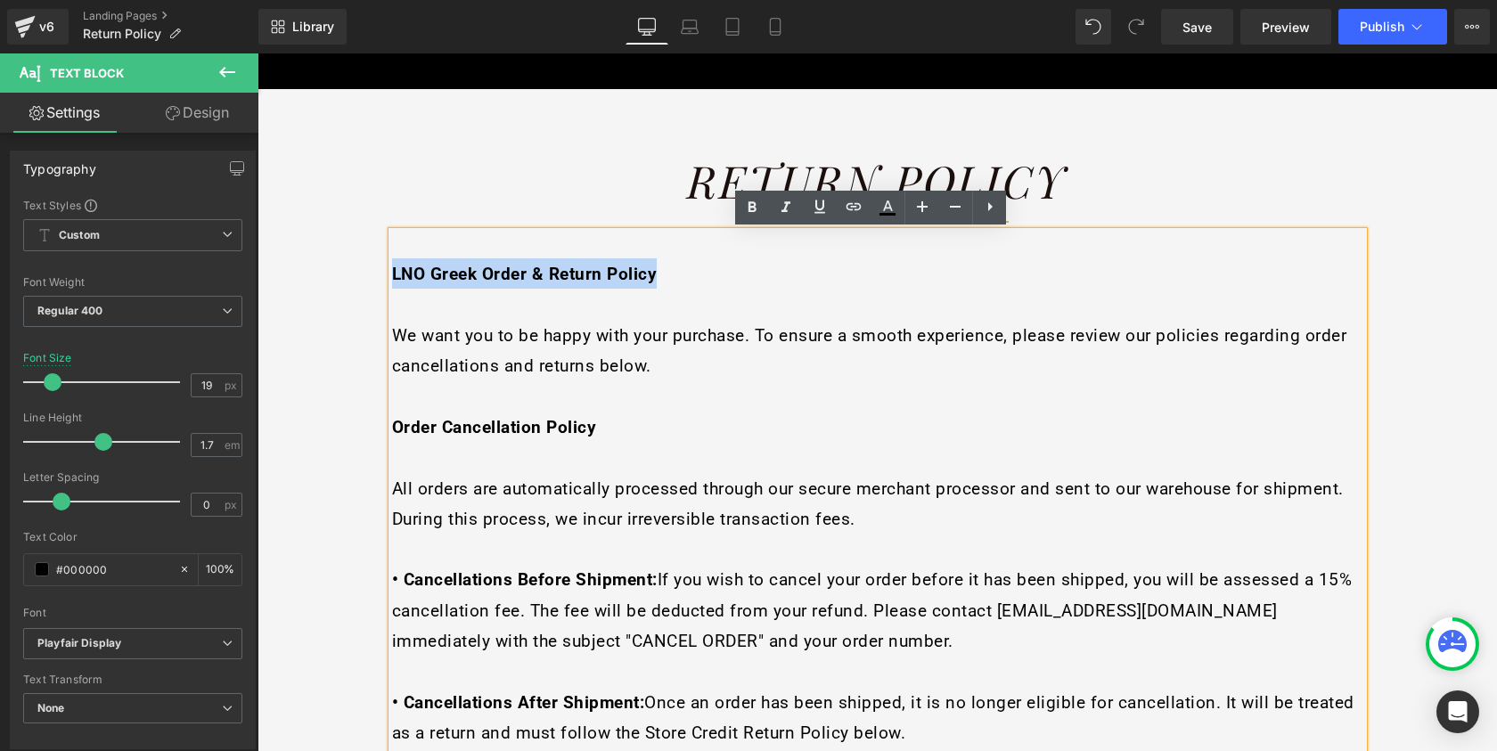
drag, startPoint x: 386, startPoint y: 274, endPoint x: 655, endPoint y: 281, distance: 269.2
click at [655, 281] on p "LNO Greek Order & Return Policy" at bounding box center [877, 273] width 971 height 30
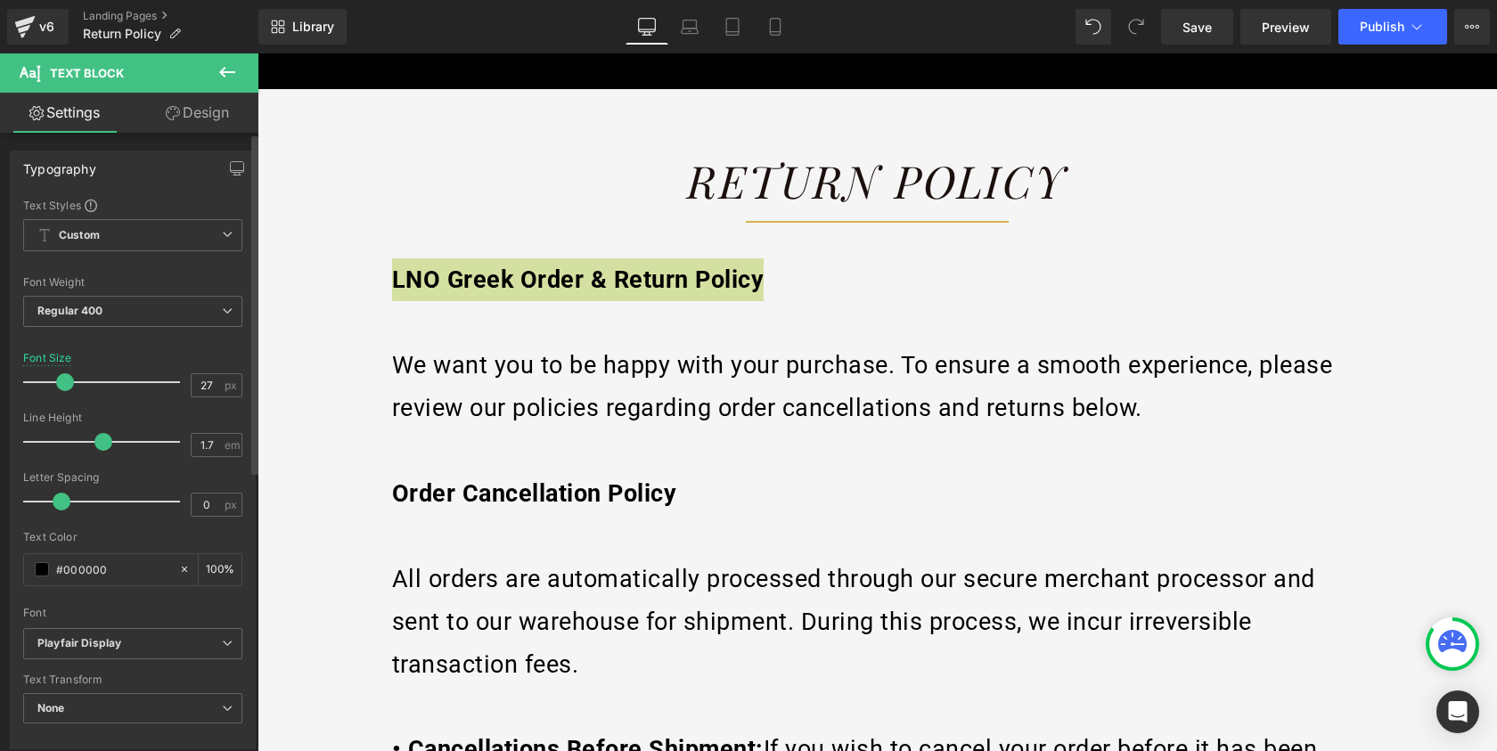
drag, startPoint x: 56, startPoint y: 385, endPoint x: 68, endPoint y: 385, distance: 11.6
click at [68, 385] on span at bounding box center [65, 382] width 18 height 18
type input "19"
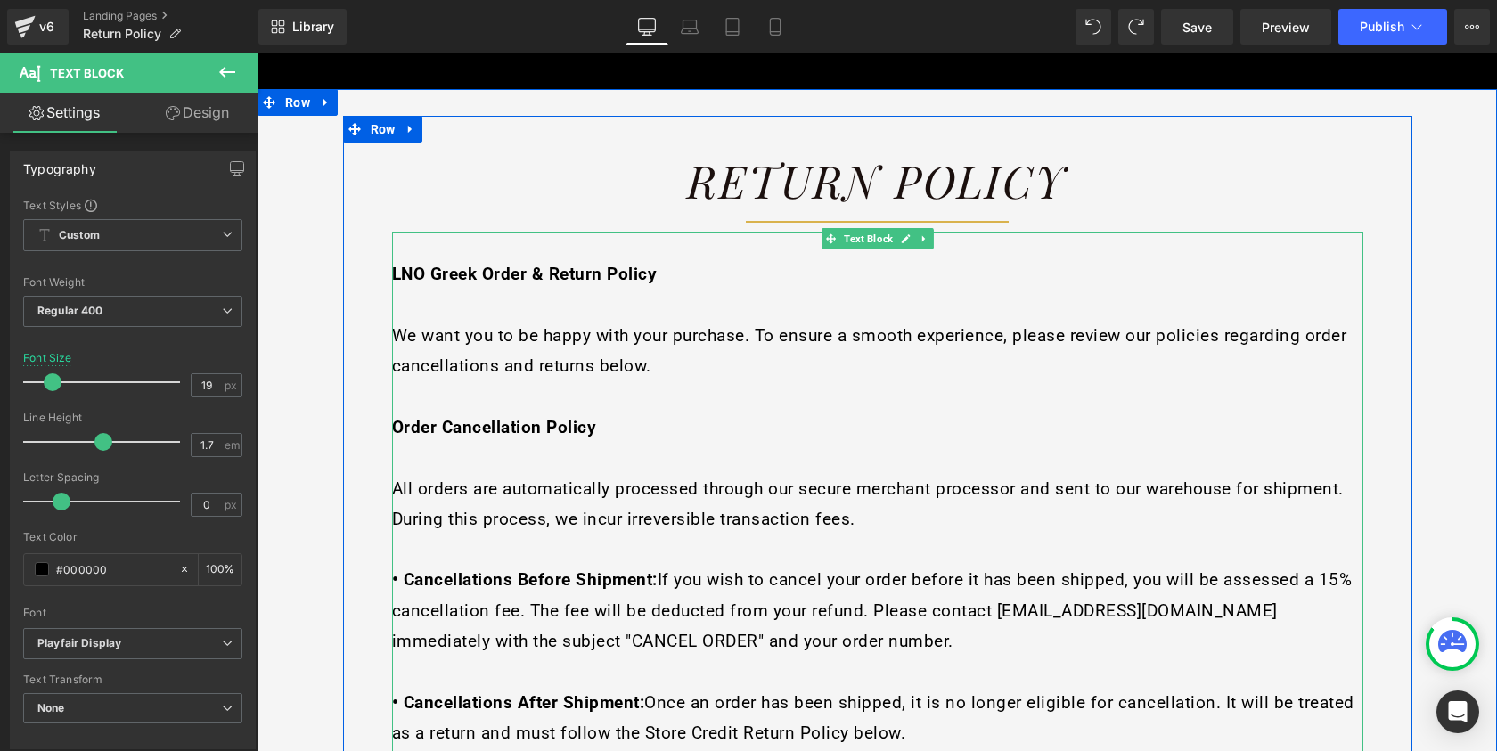
click at [714, 512] on span "All orders are automatically processed through our secure merchant processor an…" at bounding box center [868, 504] width 952 height 51
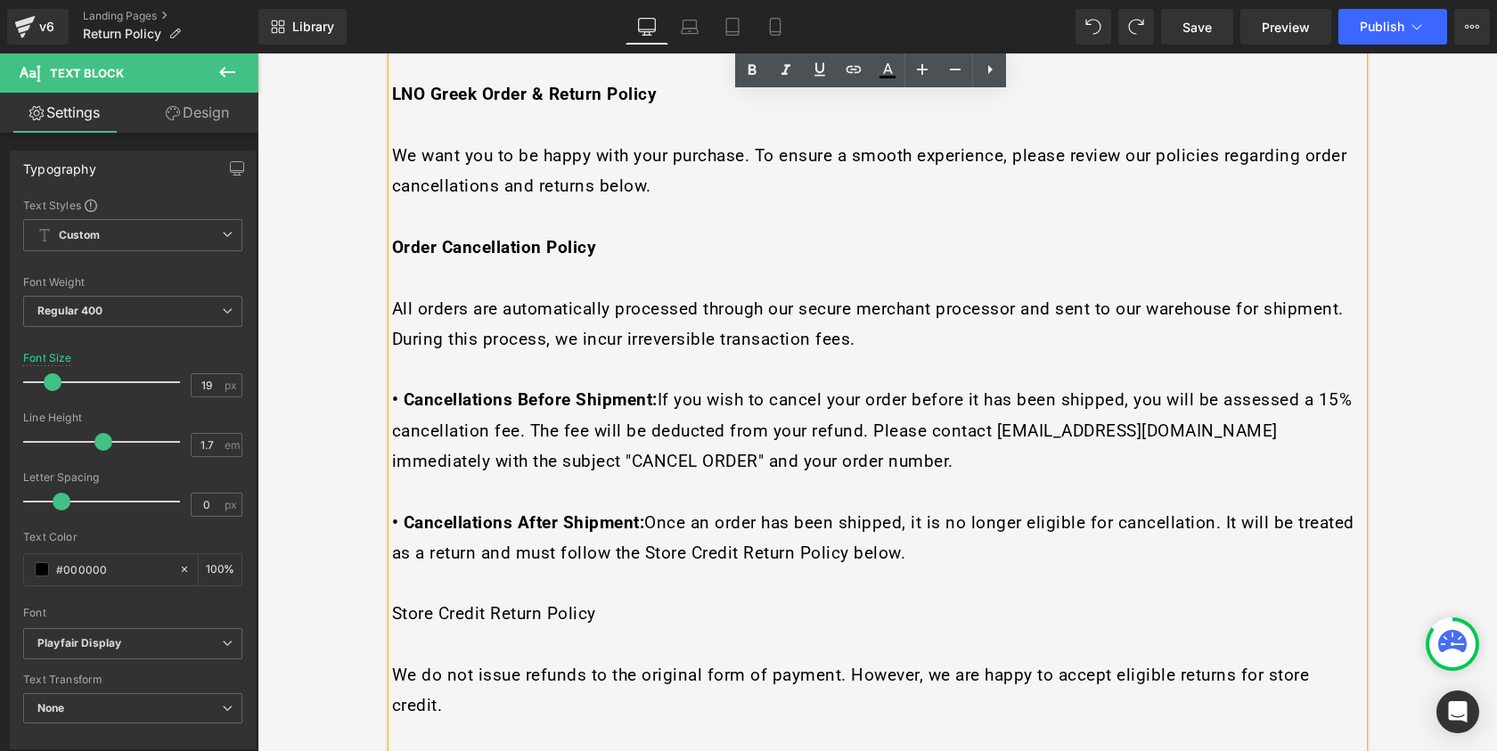
scroll to position [478, 0]
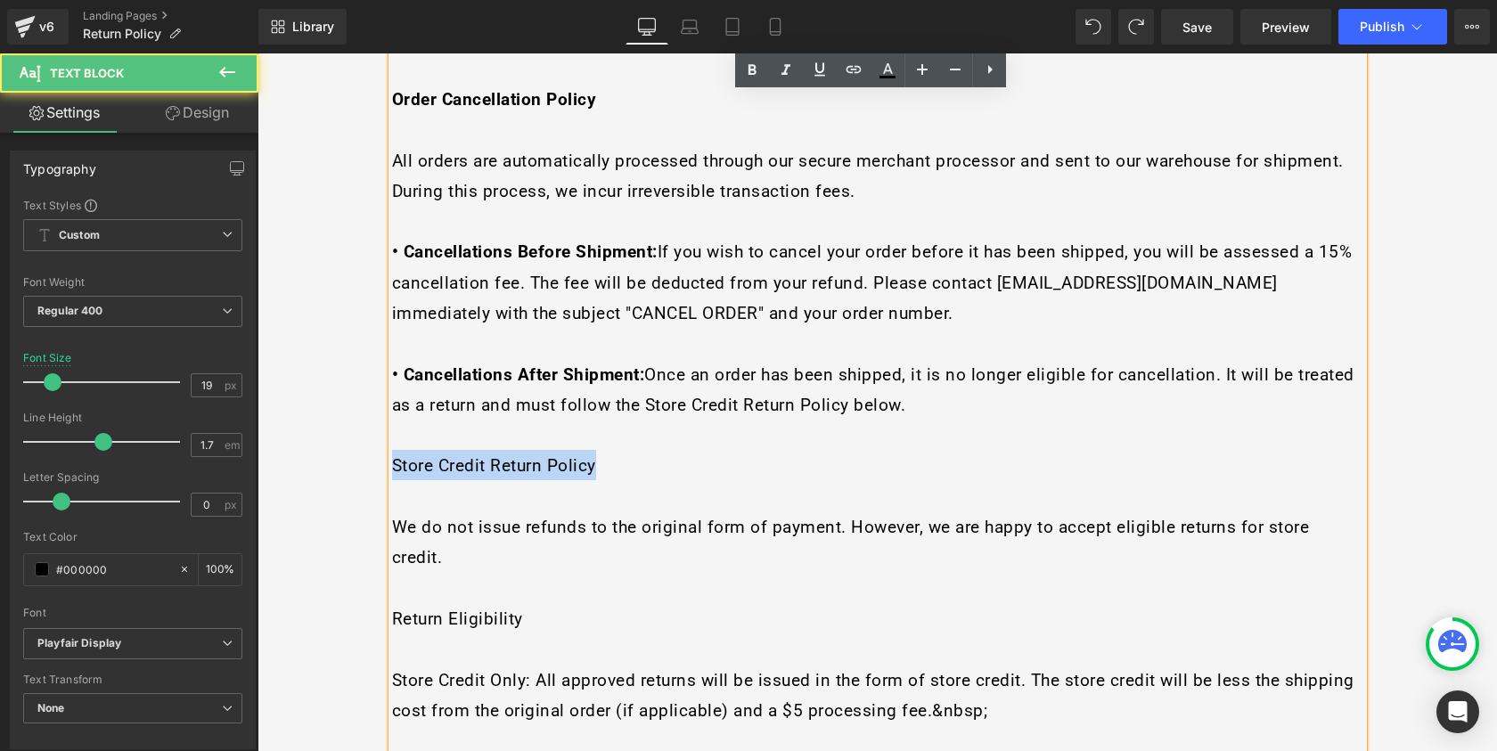
drag, startPoint x: 592, startPoint y: 445, endPoint x: 361, endPoint y: 438, distance: 230.9
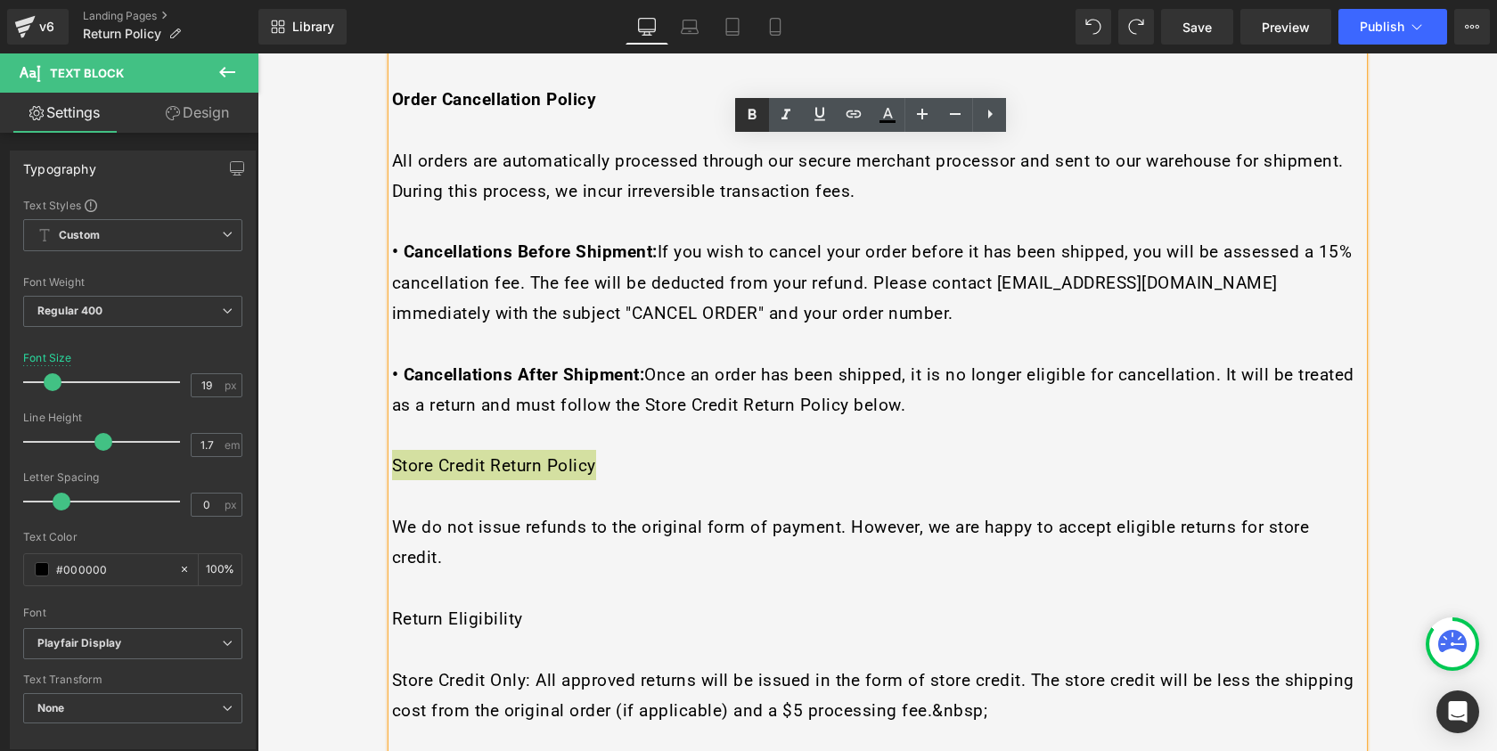
drag, startPoint x: 756, startPoint y: 117, endPoint x: 463, endPoint y: 138, distance: 294.0
click at [756, 117] on icon at bounding box center [753, 114] width 8 height 11
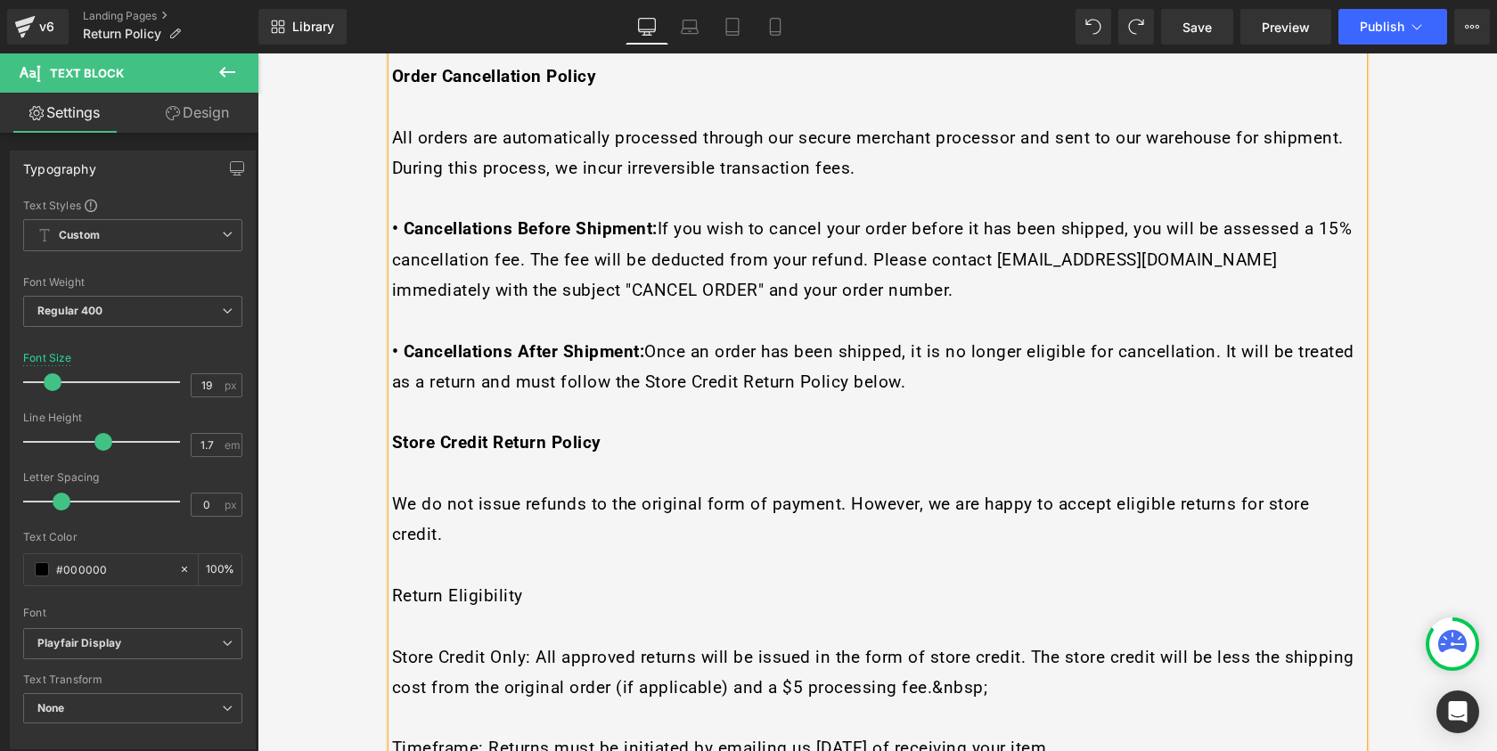
scroll to position [506, 0]
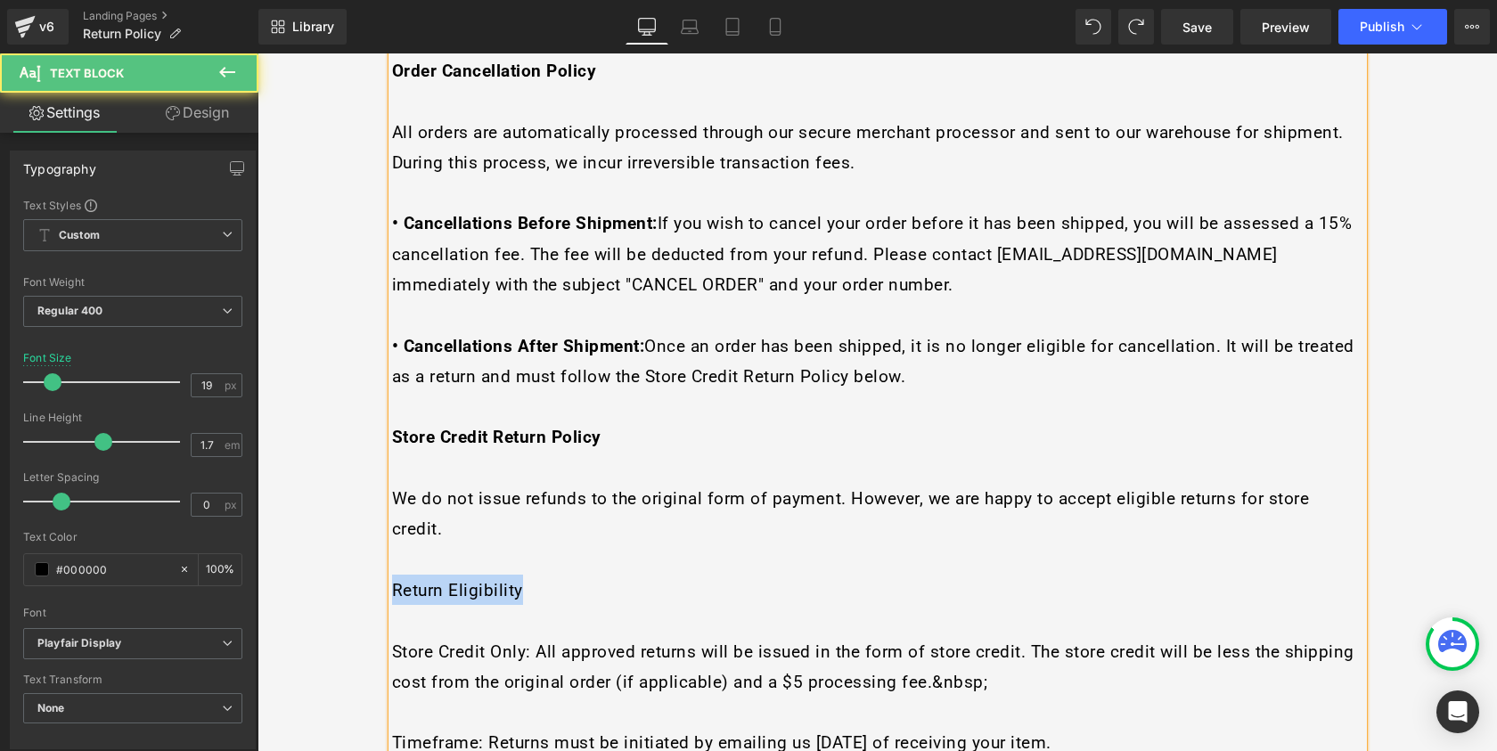
drag, startPoint x: 522, startPoint y: 542, endPoint x: 356, endPoint y: 540, distance: 165.8
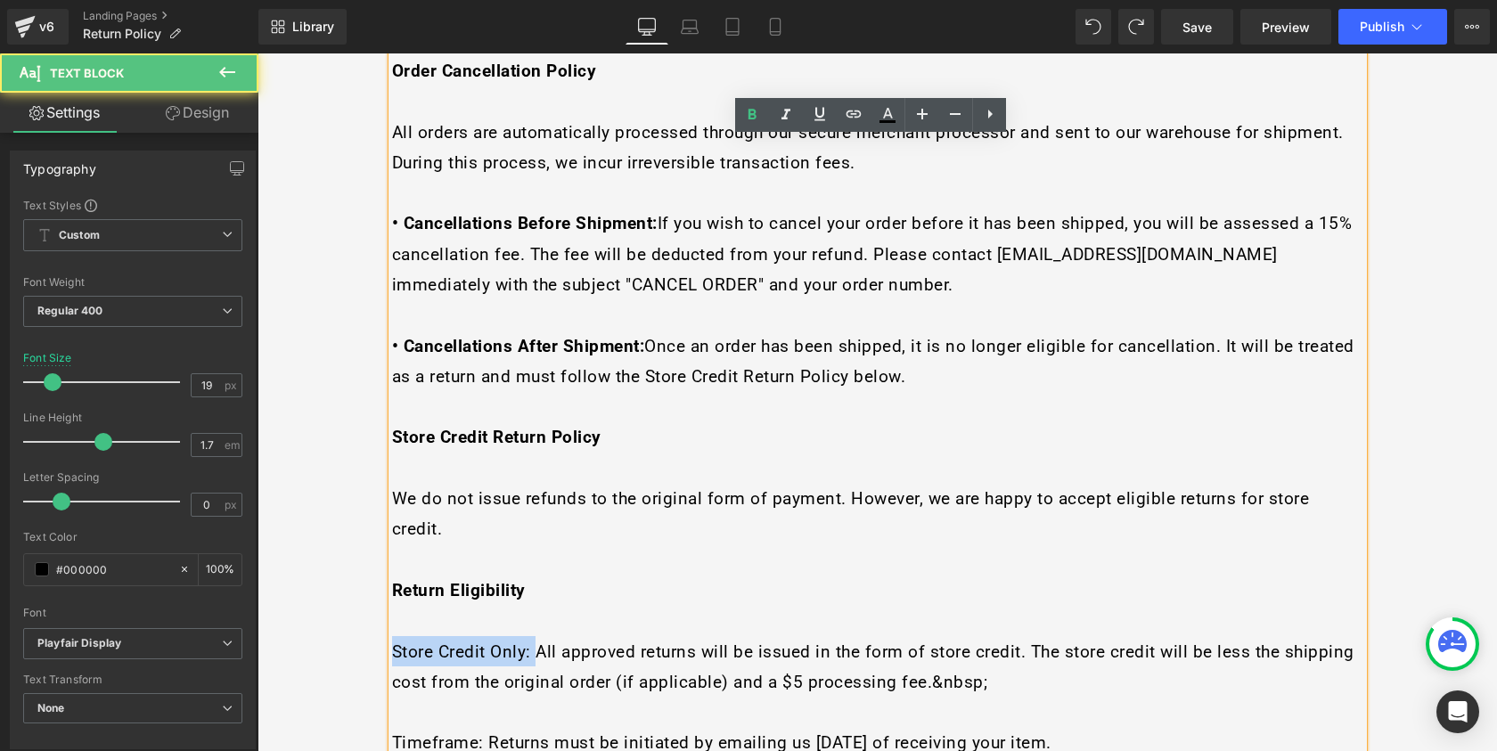
drag, startPoint x: 526, startPoint y: 601, endPoint x: 386, endPoint y: 596, distance: 140.0
click at [392, 642] on span "Store Credit Only: All approved returns will be issued in the form of store cre…" at bounding box center [873, 667] width 963 height 51
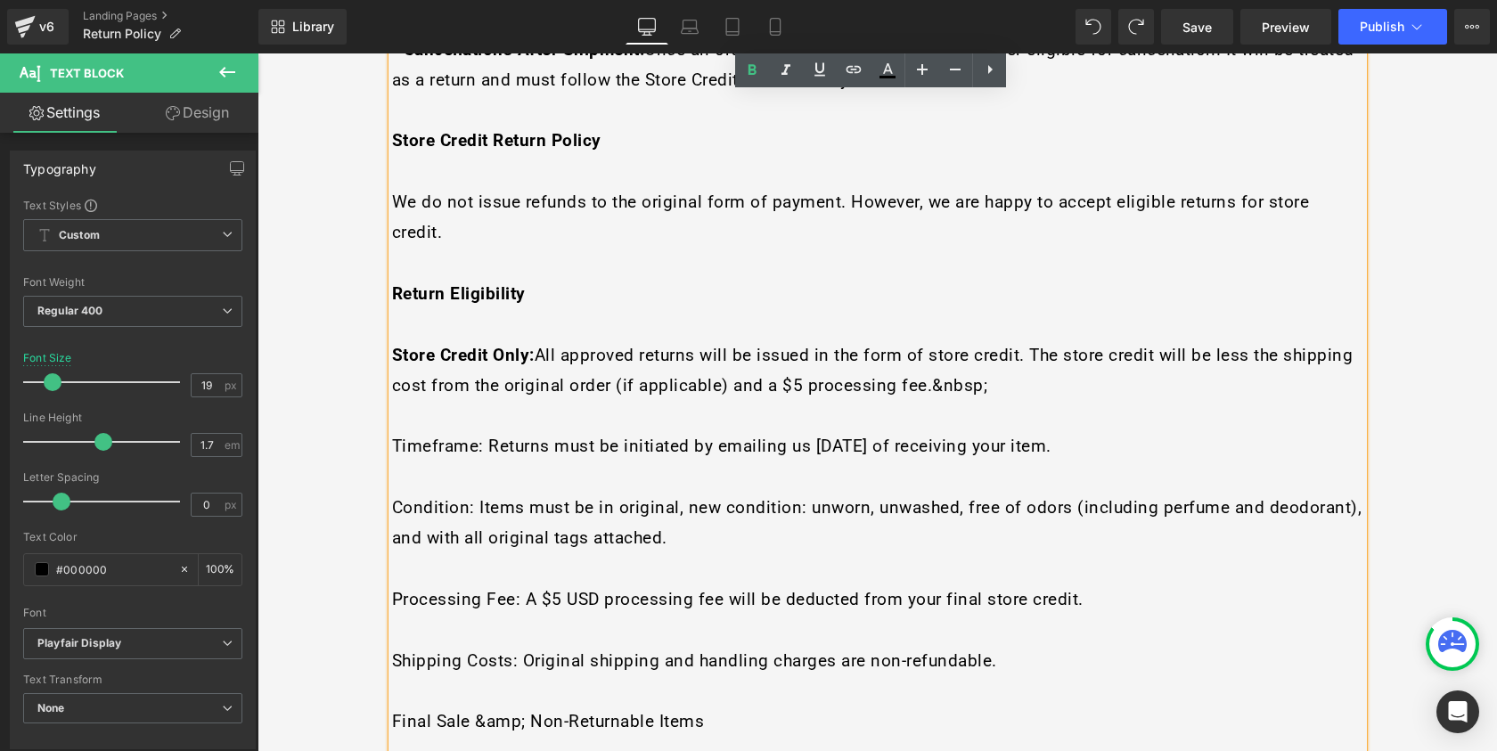
scroll to position [808, 0]
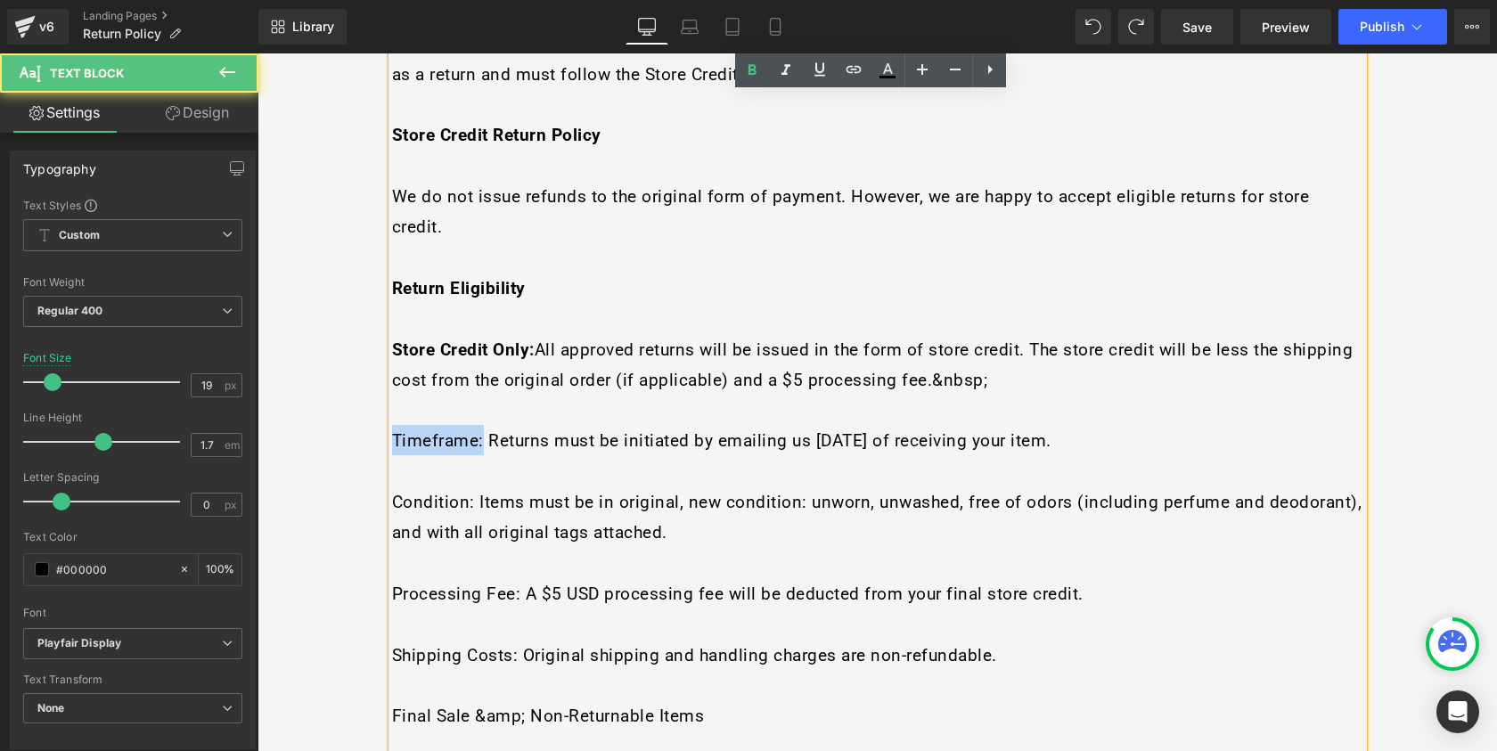
drag, startPoint x: 478, startPoint y: 380, endPoint x: 369, endPoint y: 378, distance: 108.7
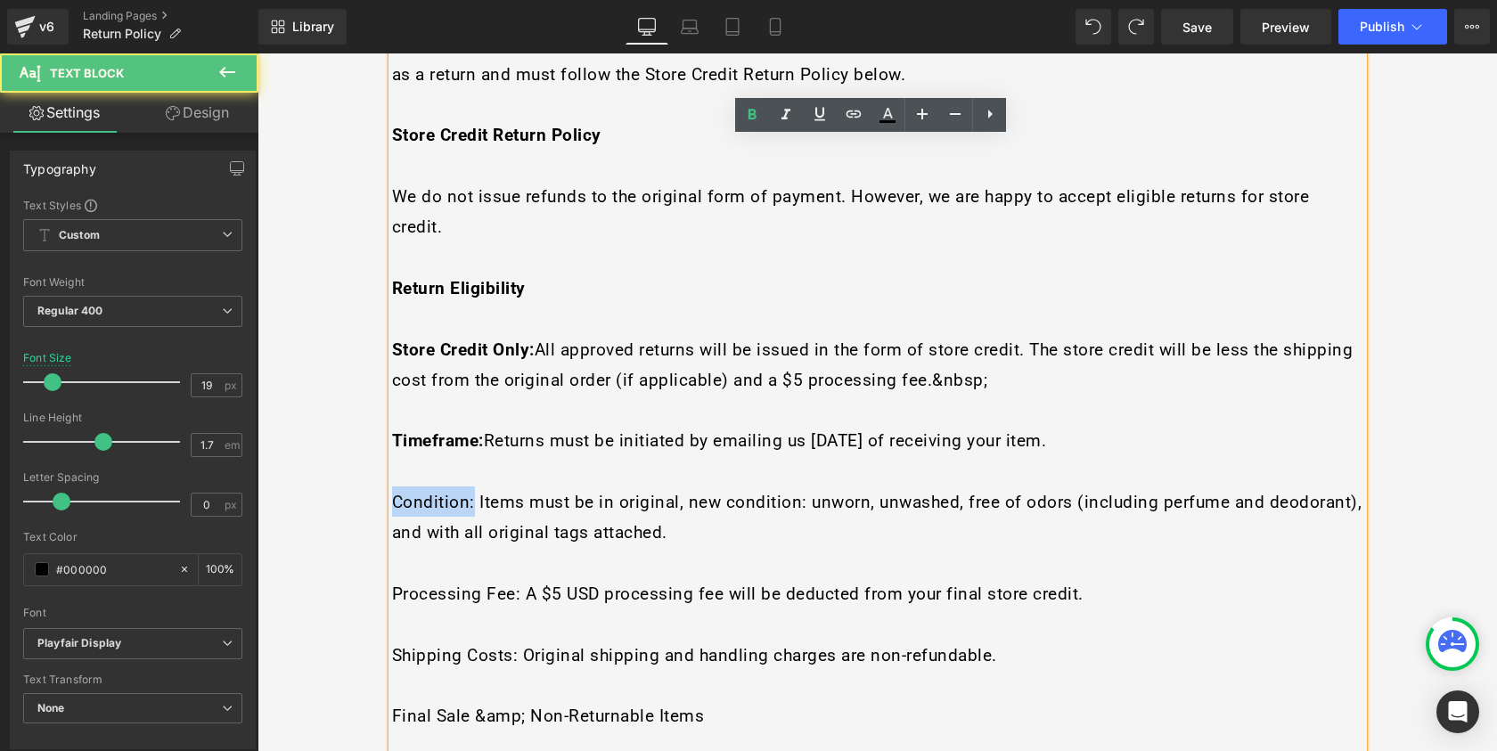
drag, startPoint x: 460, startPoint y: 447, endPoint x: 385, endPoint y: 443, distance: 75.0
click at [392, 492] on span "Condition: Items must be in original, new condition: unworn, unwashed, free of …" at bounding box center [877, 517] width 971 height 51
drag, startPoint x: 512, startPoint y: 537, endPoint x: 387, endPoint y: 526, distance: 125.3
click at [392, 584] on span "Processing Fee: A $5 USD processing fee will be deducted from your final store …" at bounding box center [738, 594] width 692 height 20
click at [504, 645] on span "Shipping Costs: Original shipping and handling charges are non-refundable." at bounding box center [694, 655] width 605 height 20
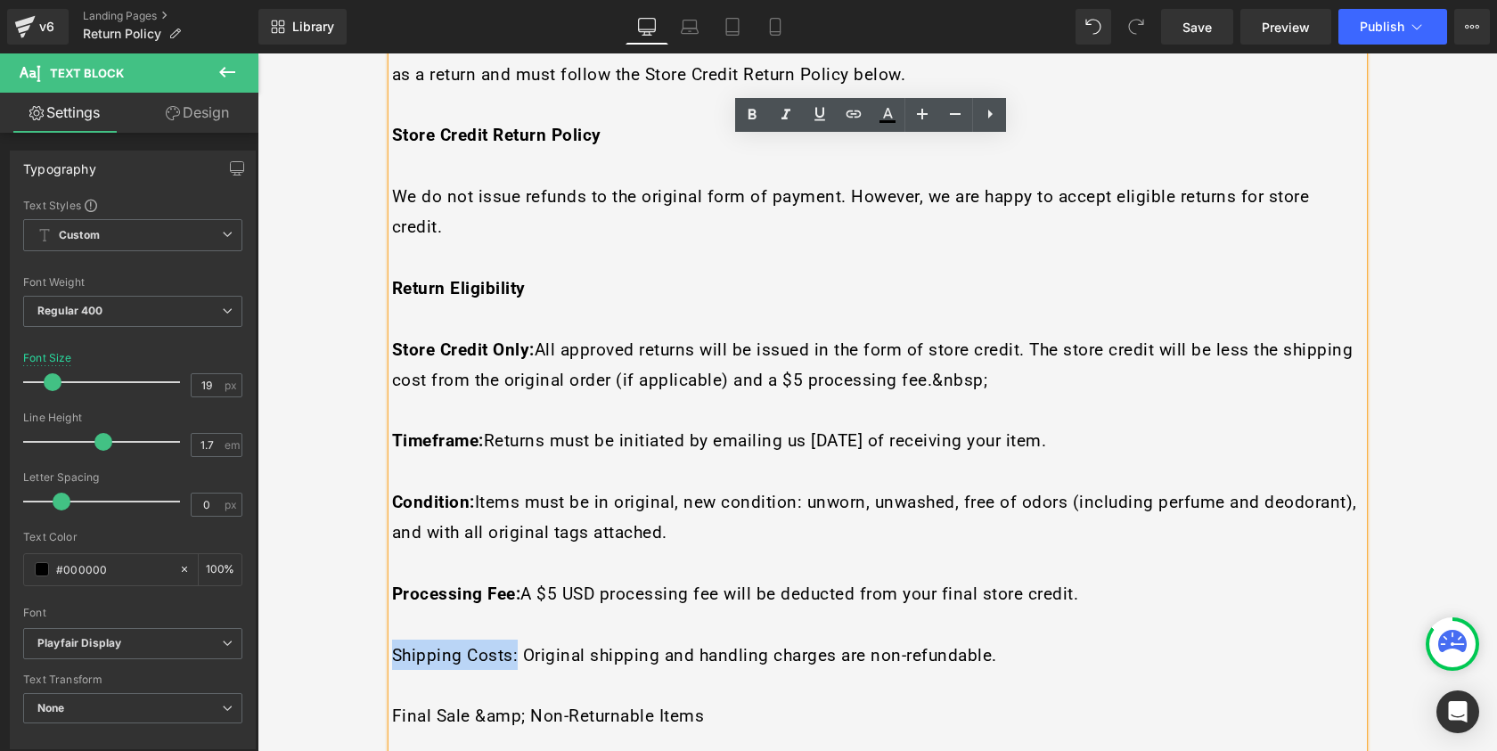
drag, startPoint x: 511, startPoint y: 595, endPoint x: 385, endPoint y: 592, distance: 125.7
click at [392, 645] on span "Shipping Costs: Original shipping and handling charges are non-refundable." at bounding box center [694, 655] width 605 height 20
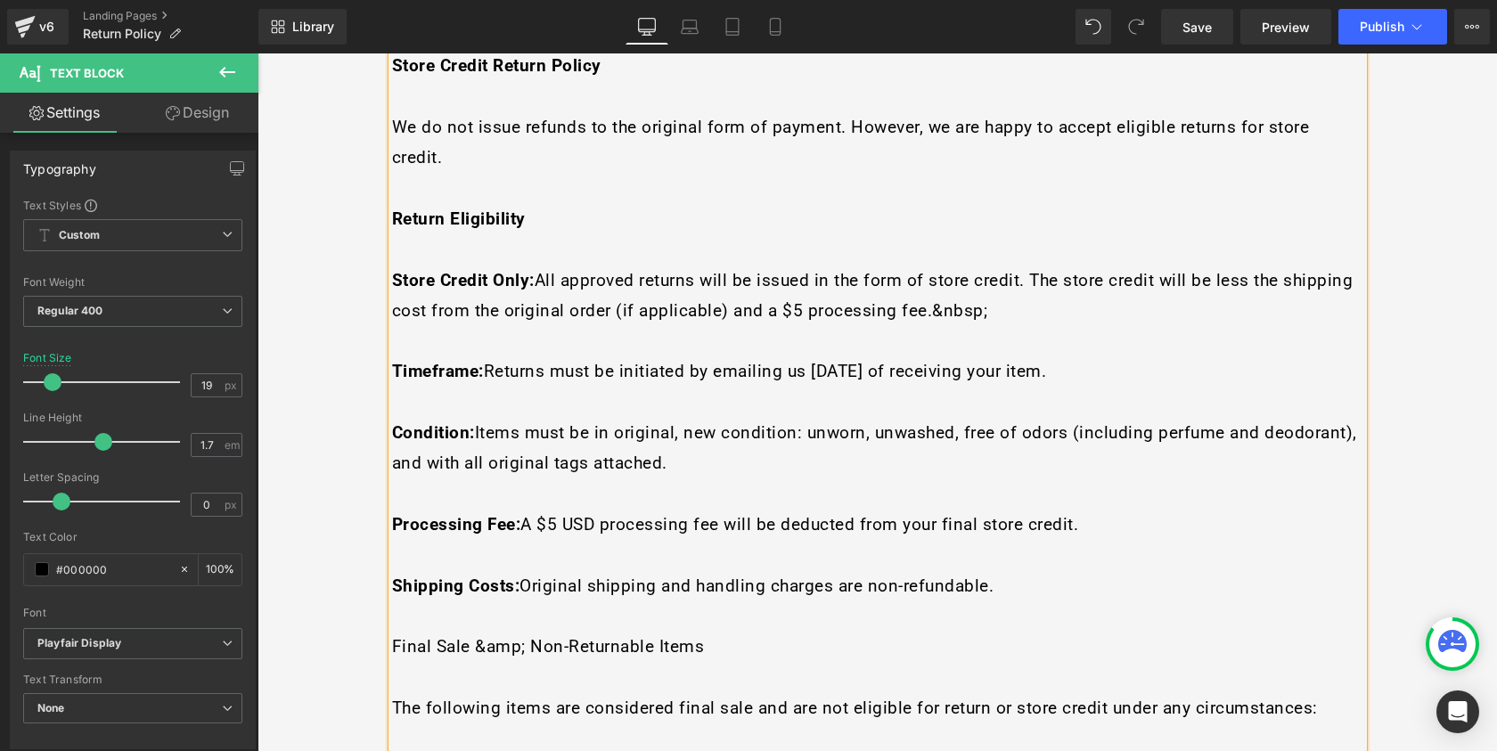
scroll to position [881, 0]
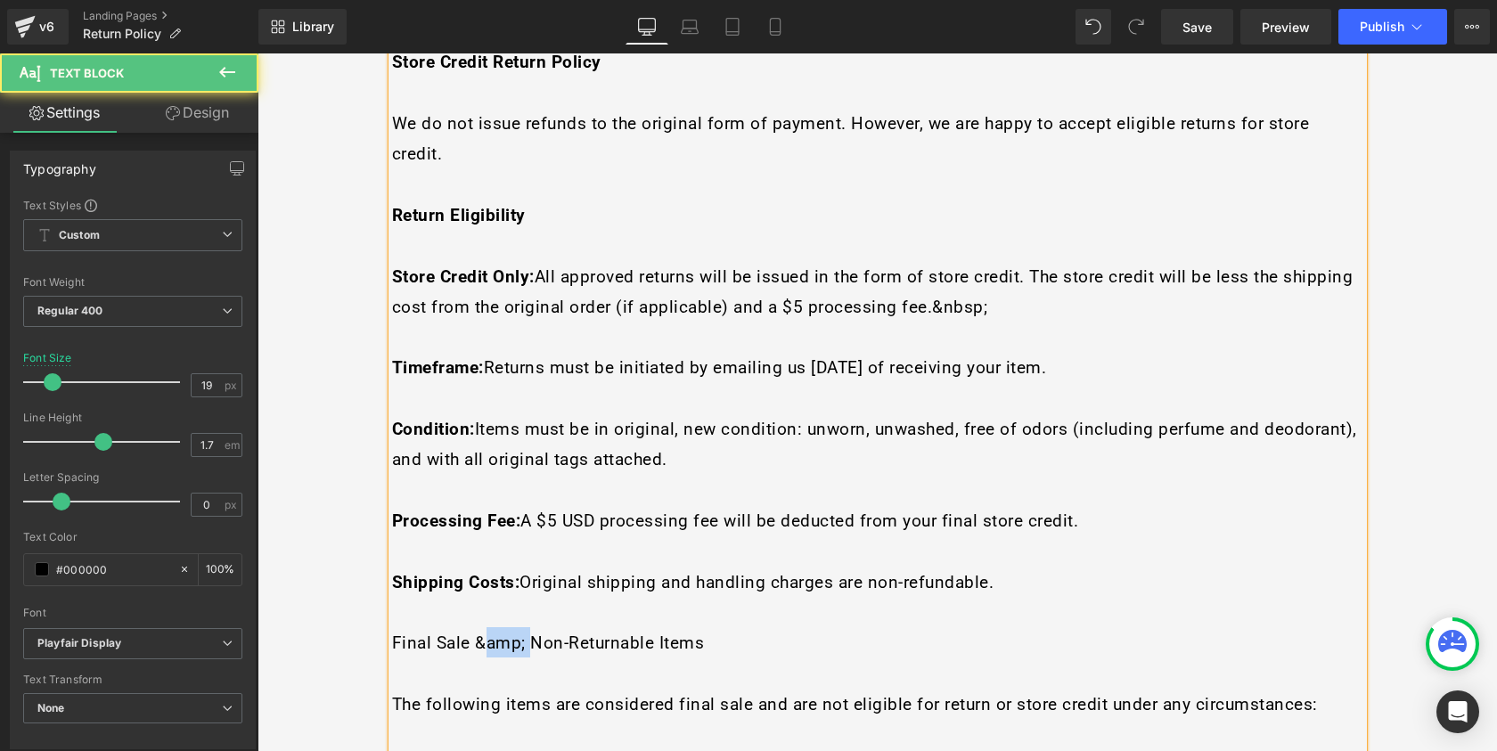
drag, startPoint x: 519, startPoint y: 585, endPoint x: 480, endPoint y: 578, distance: 38.8
click at [480, 633] on span "Final Sale &amp; Non-Returnable Items" at bounding box center [548, 643] width 313 height 20
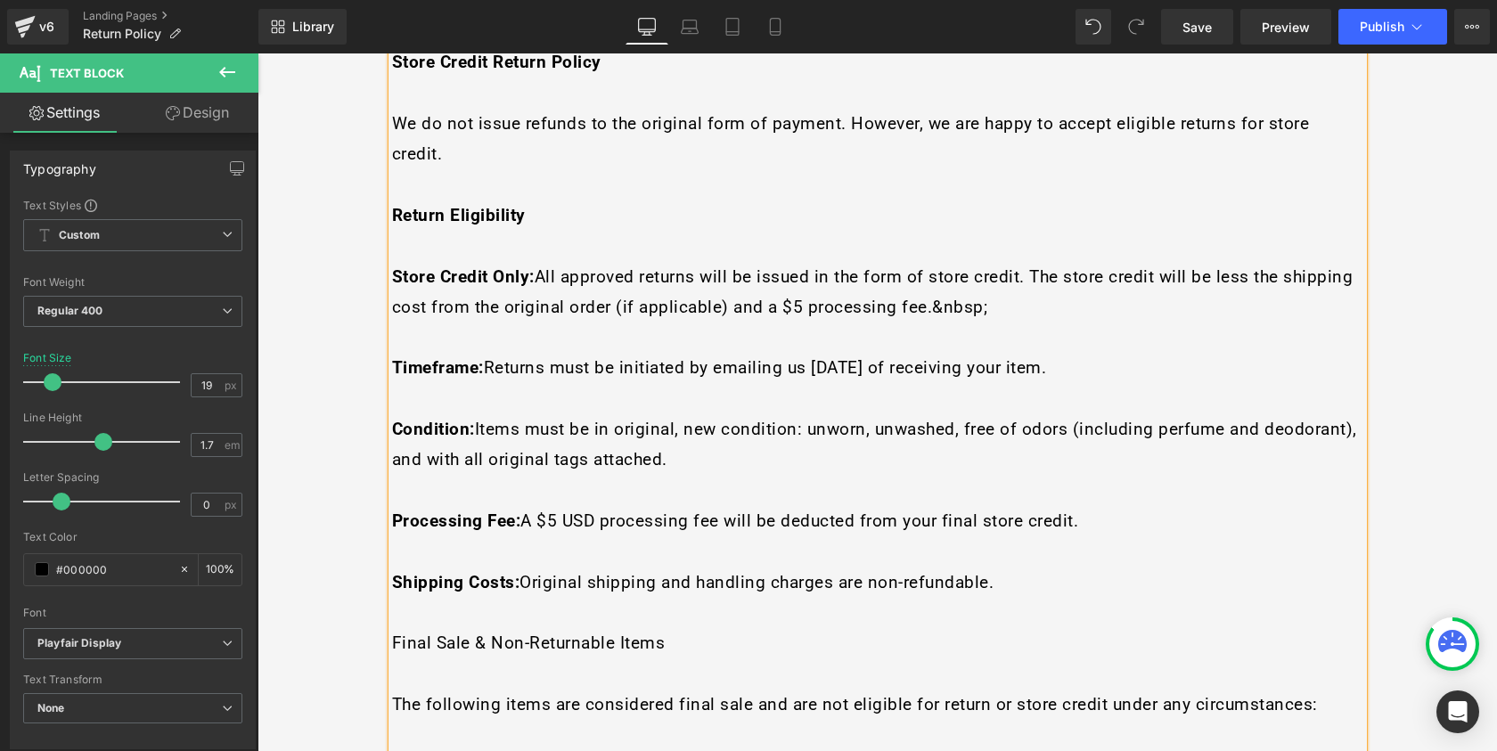
click at [538, 633] on span "Final Sale & Non-Returnable Items" at bounding box center [529, 643] width 274 height 20
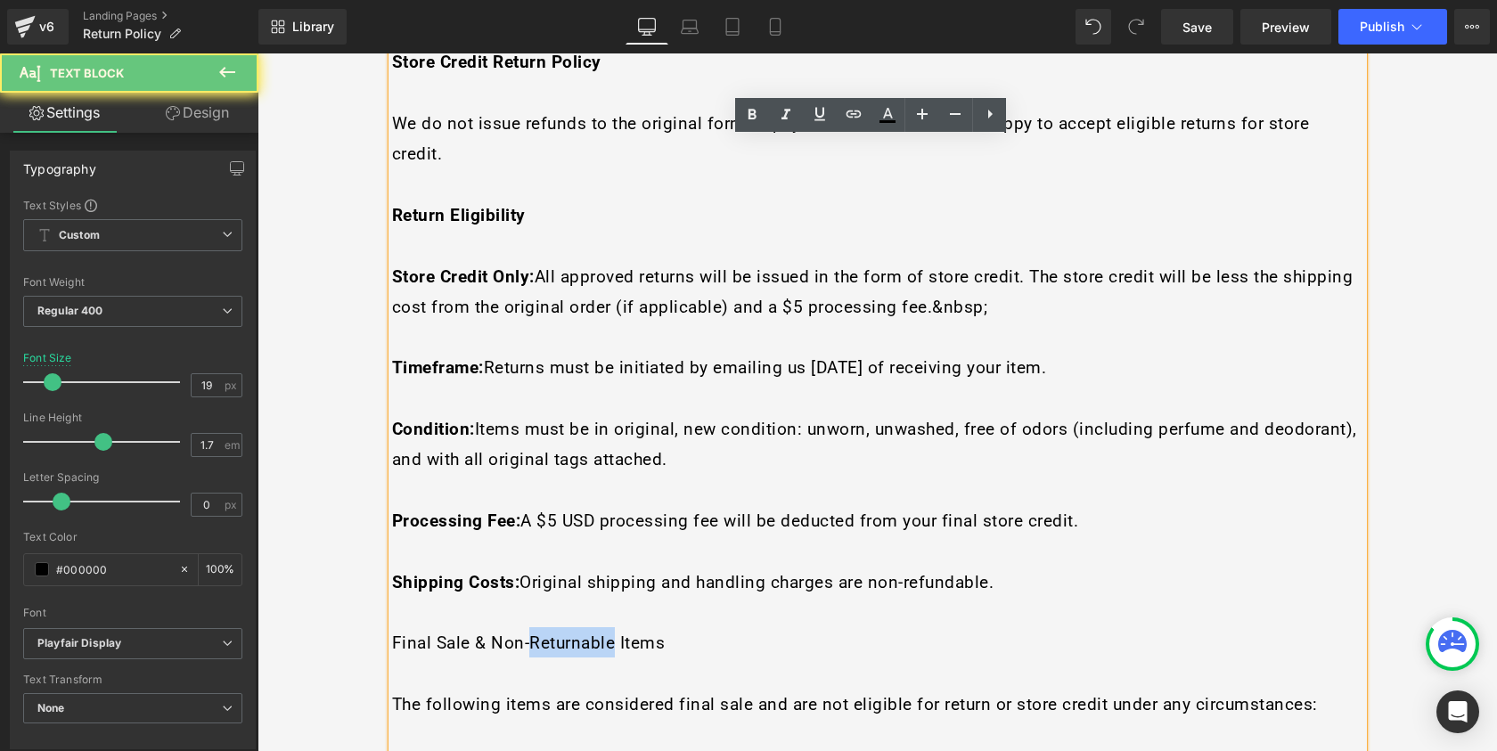
click at [538, 633] on span "Final Sale & Non-Returnable Items" at bounding box center [529, 643] width 274 height 20
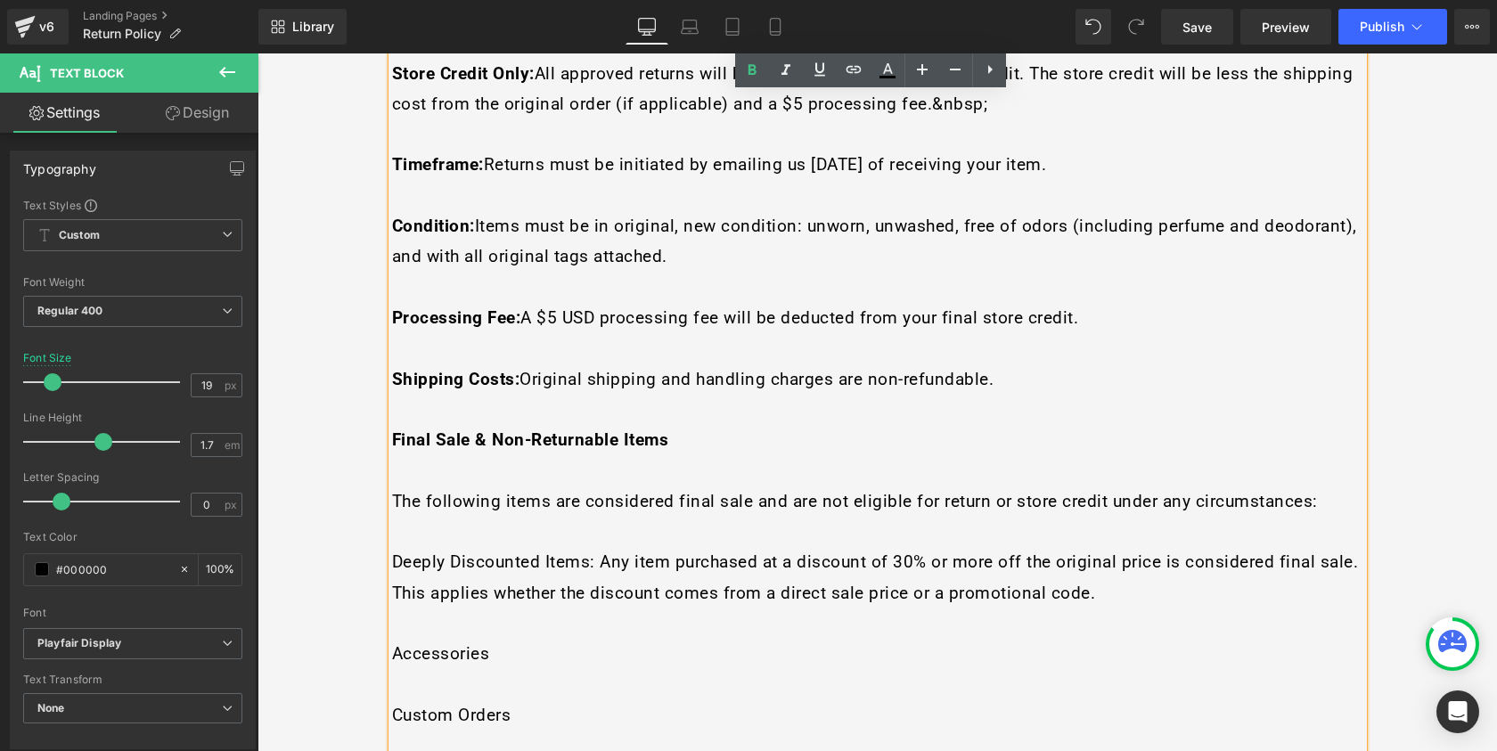
scroll to position [1089, 0]
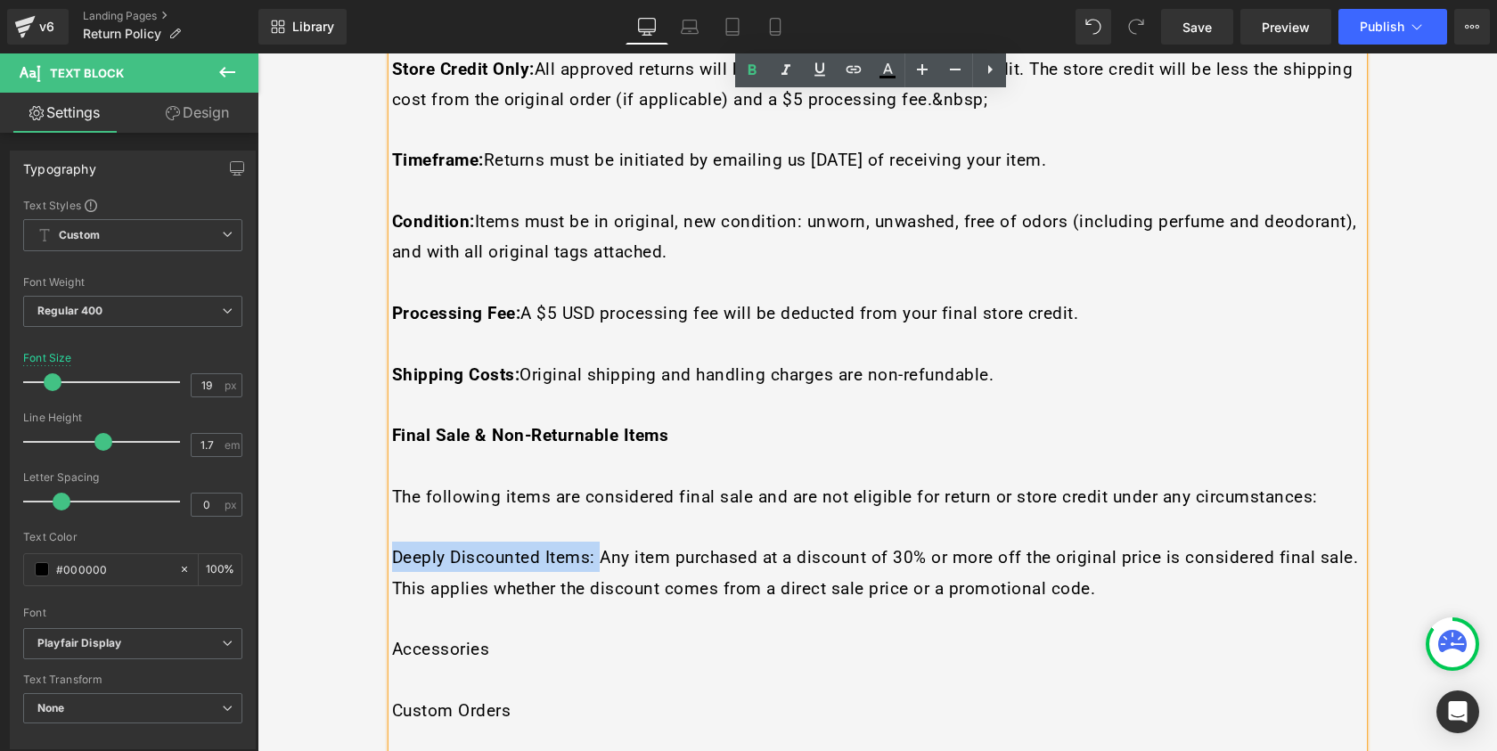
drag, startPoint x: 592, startPoint y: 491, endPoint x: 389, endPoint y: 498, distance: 203.3
click at [392, 547] on span "Deeply Discounted Items: Any item purchased at a discount of 30% or more off th…" at bounding box center [875, 572] width 967 height 51
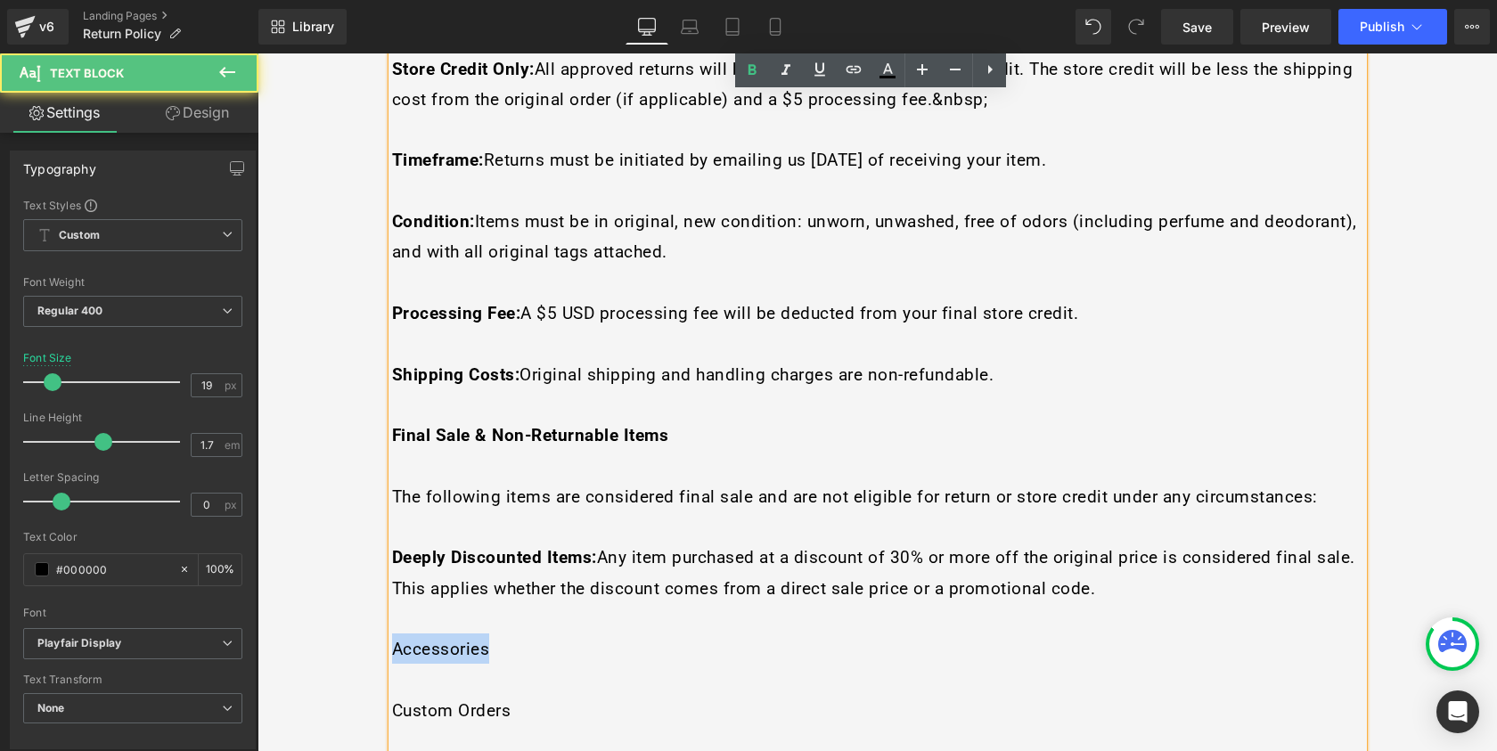
drag, startPoint x: 495, startPoint y: 579, endPoint x: 341, endPoint y: 574, distance: 153.4
click at [343, 574] on div "Return Policy Heading Separator LNO Greek Order & Return Policy We want you to …" at bounding box center [877, 582] width 1069 height 2813
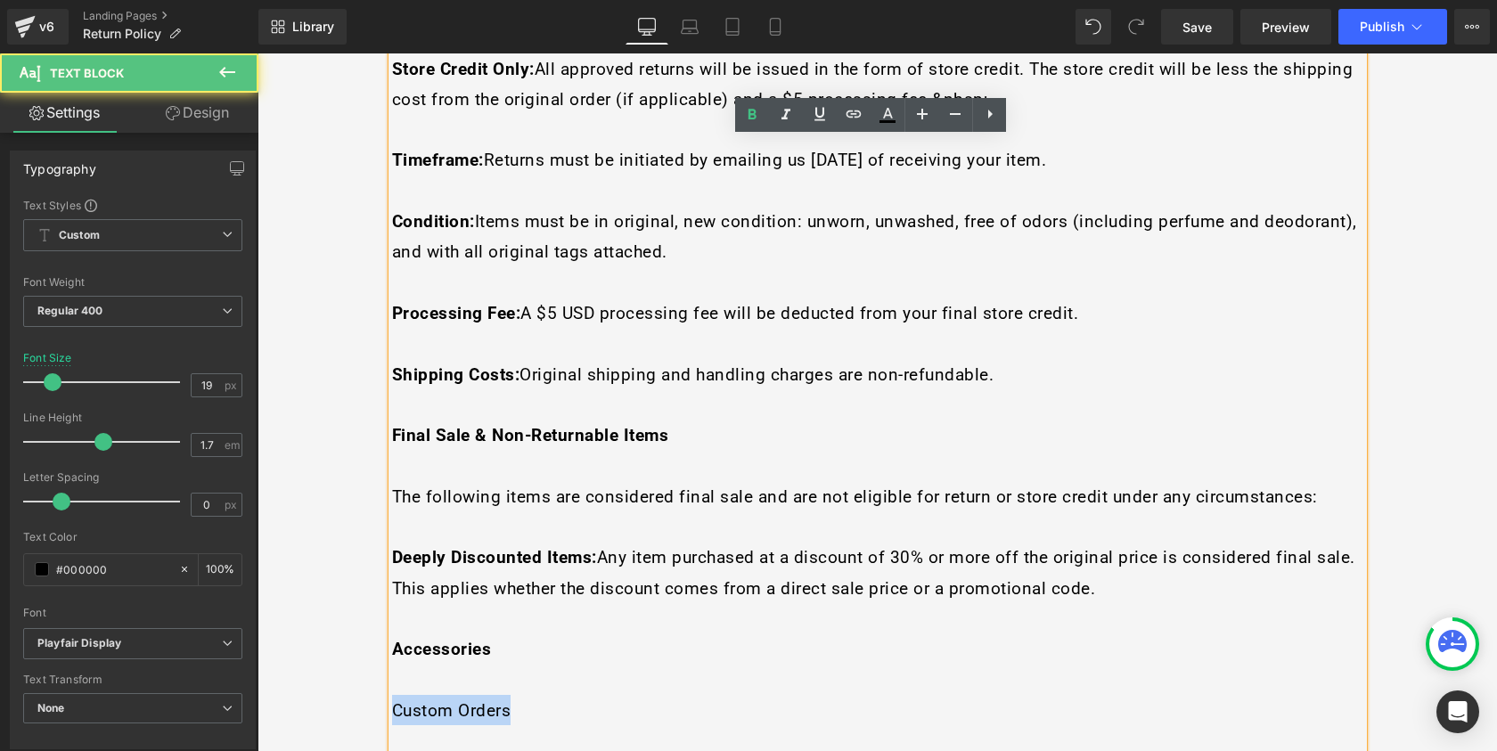
drag, startPoint x: 511, startPoint y: 644, endPoint x: 365, endPoint y: 641, distance: 146.2
click at [365, 641] on div "Return Policy Heading Separator LNO Greek Order & Return Policy We want you to …" at bounding box center [877, 582] width 1069 height 2813
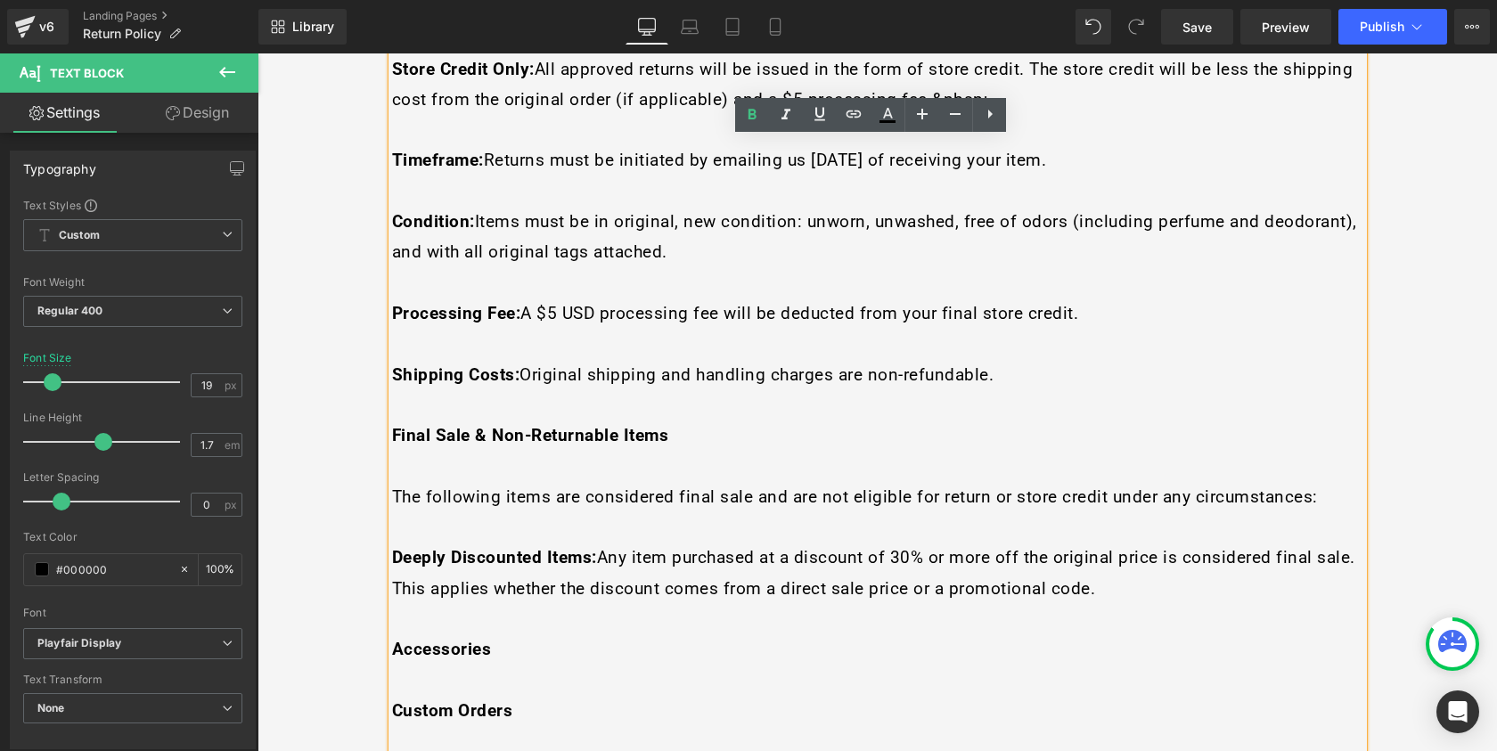
click at [392, 547] on strong "Deeply Discounted Items:" at bounding box center [494, 557] width 205 height 20
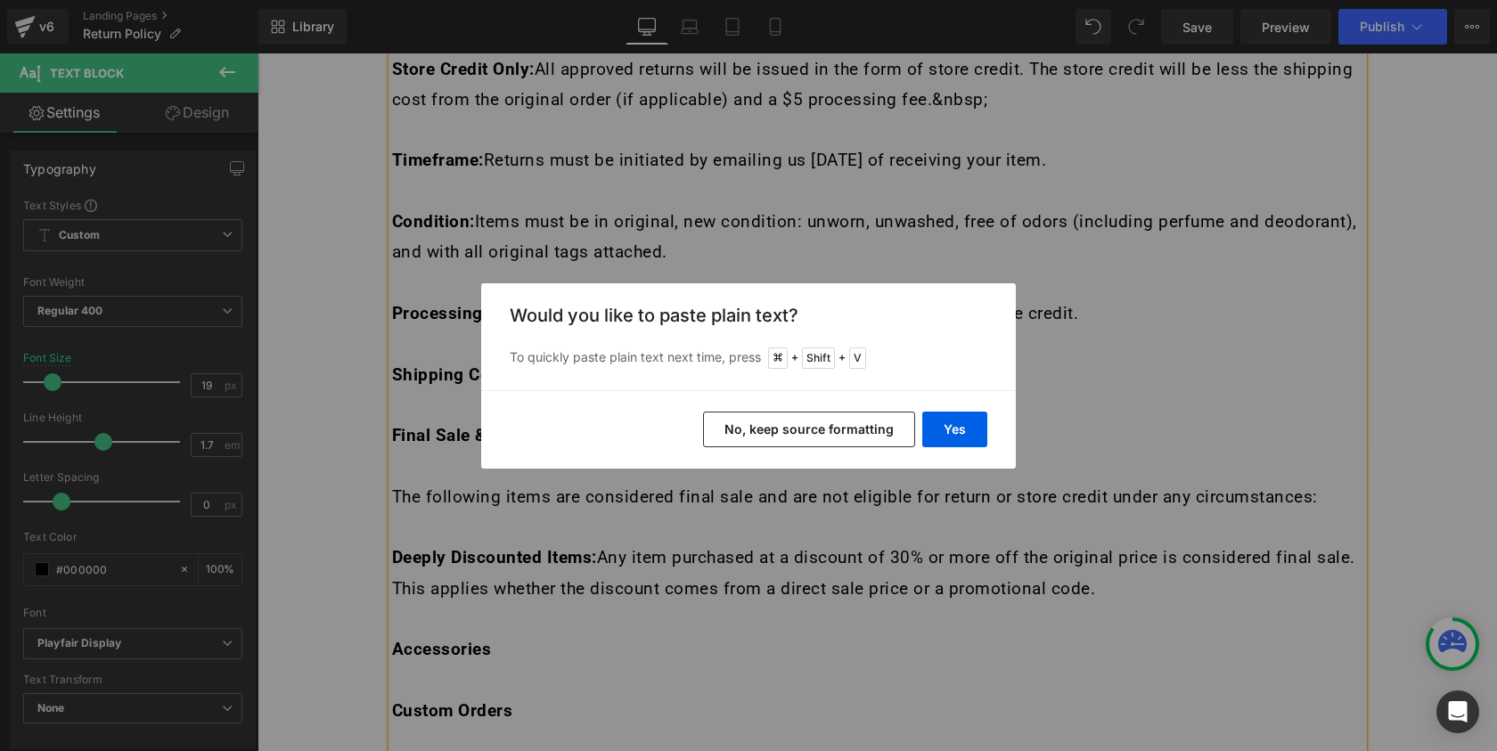
drag, startPoint x: 845, startPoint y: 439, endPoint x: 447, endPoint y: 415, distance: 398.2
click at [845, 439] on button "No, keep source formatting" at bounding box center [809, 430] width 212 height 36
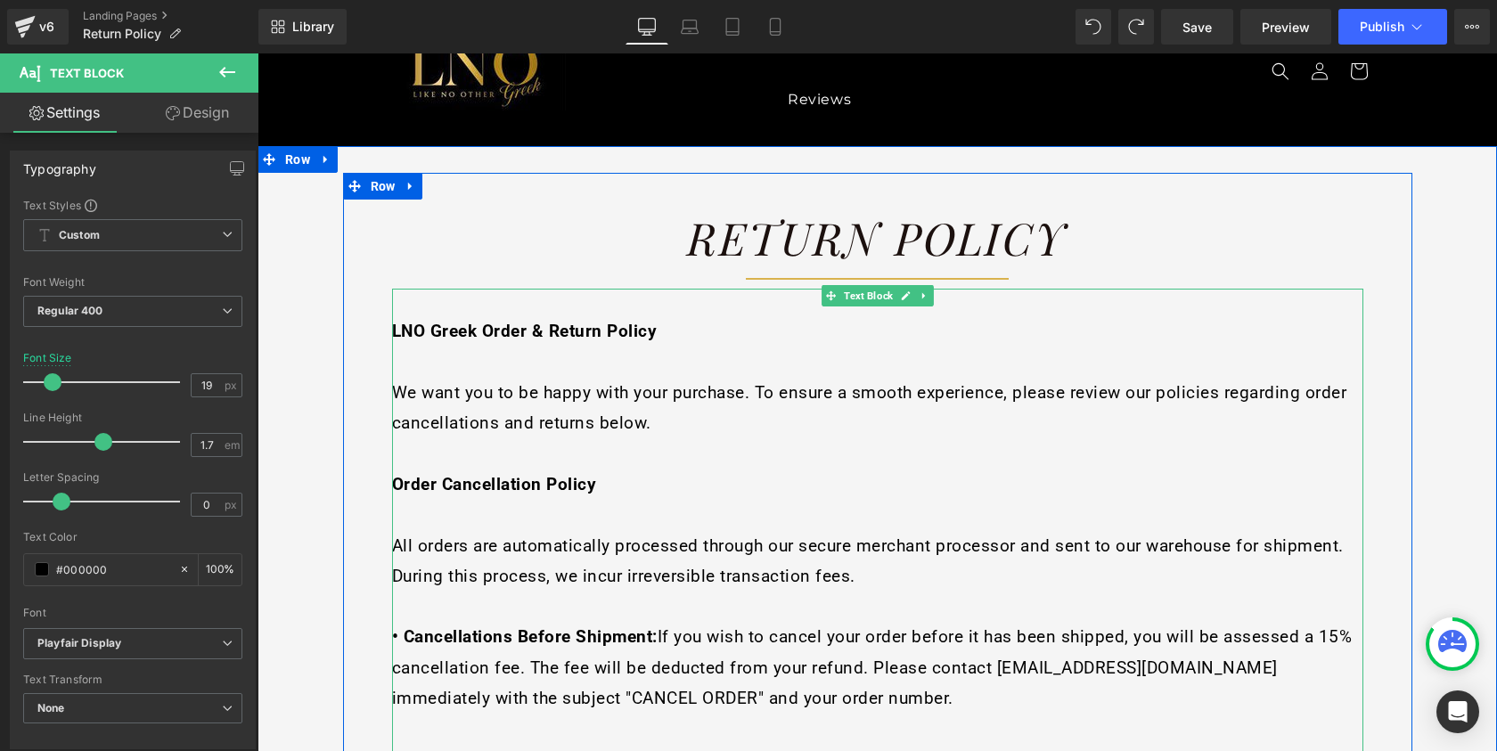
click at [480, 566] on span "All orders are automatically processed through our secure merchant processor an…" at bounding box center [868, 561] width 952 height 51
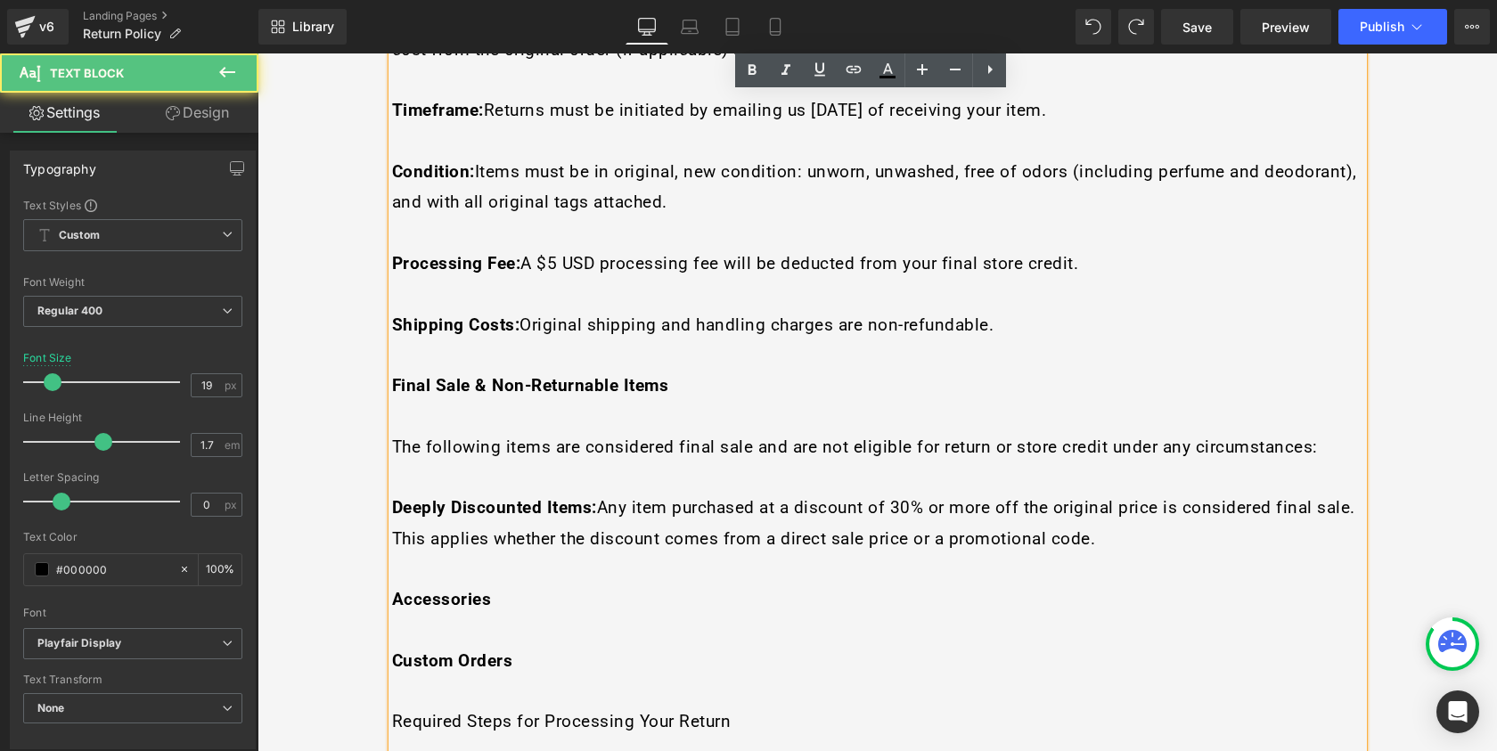
scroll to position [1299, 0]
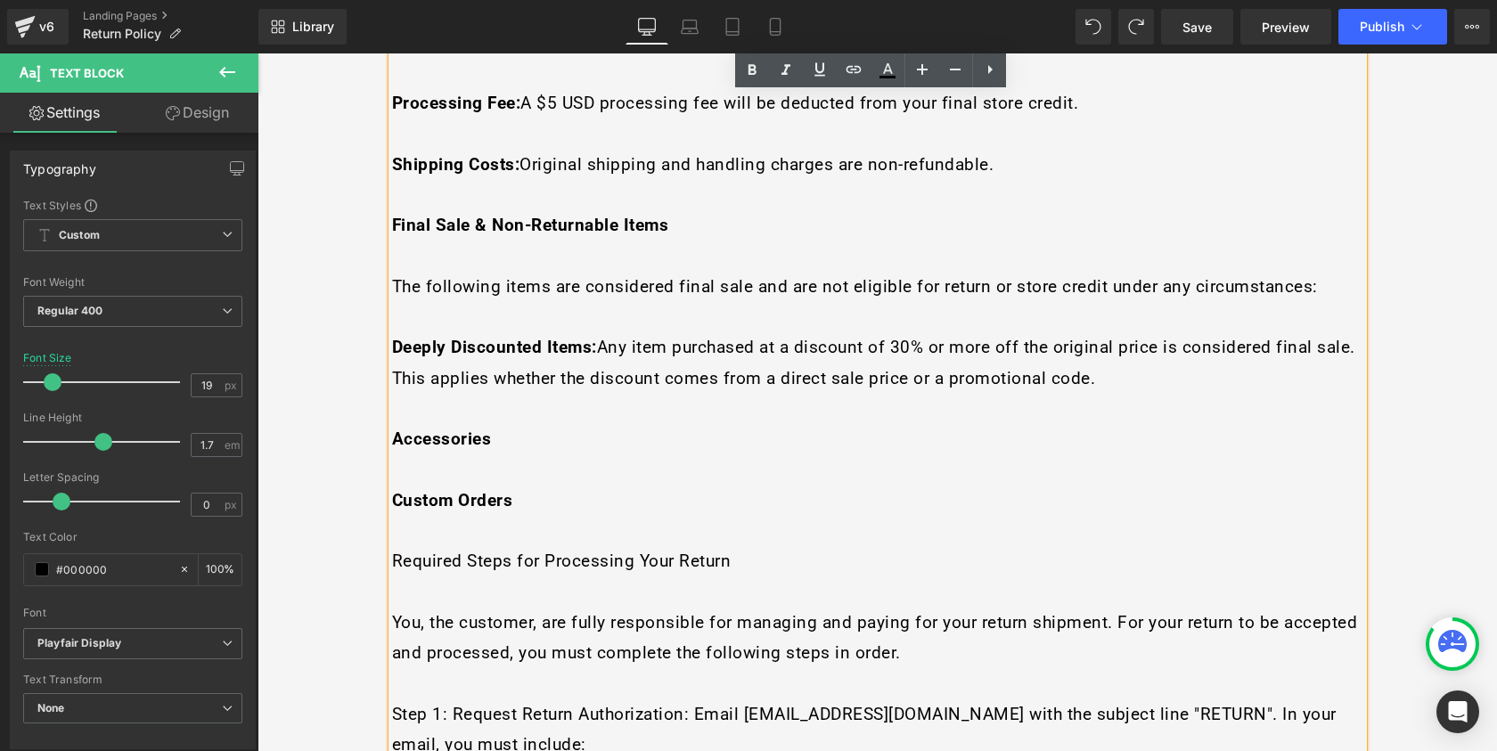
click at [392, 337] on strong "Deeply Discounted Items:" at bounding box center [494, 347] width 205 height 20
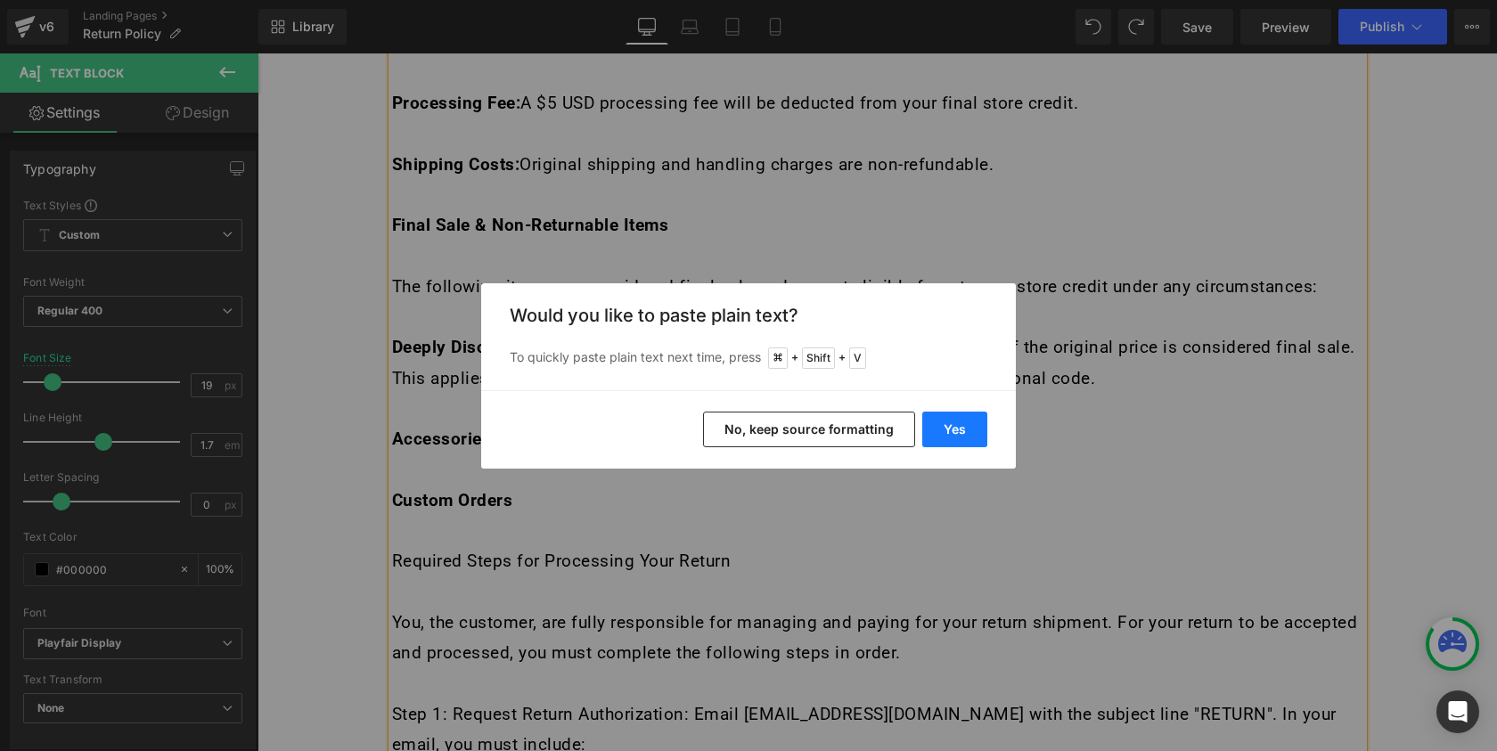
drag, startPoint x: 949, startPoint y: 431, endPoint x: 411, endPoint y: 347, distance: 544.9
click at [949, 431] on button "Yes" at bounding box center [954, 430] width 65 height 36
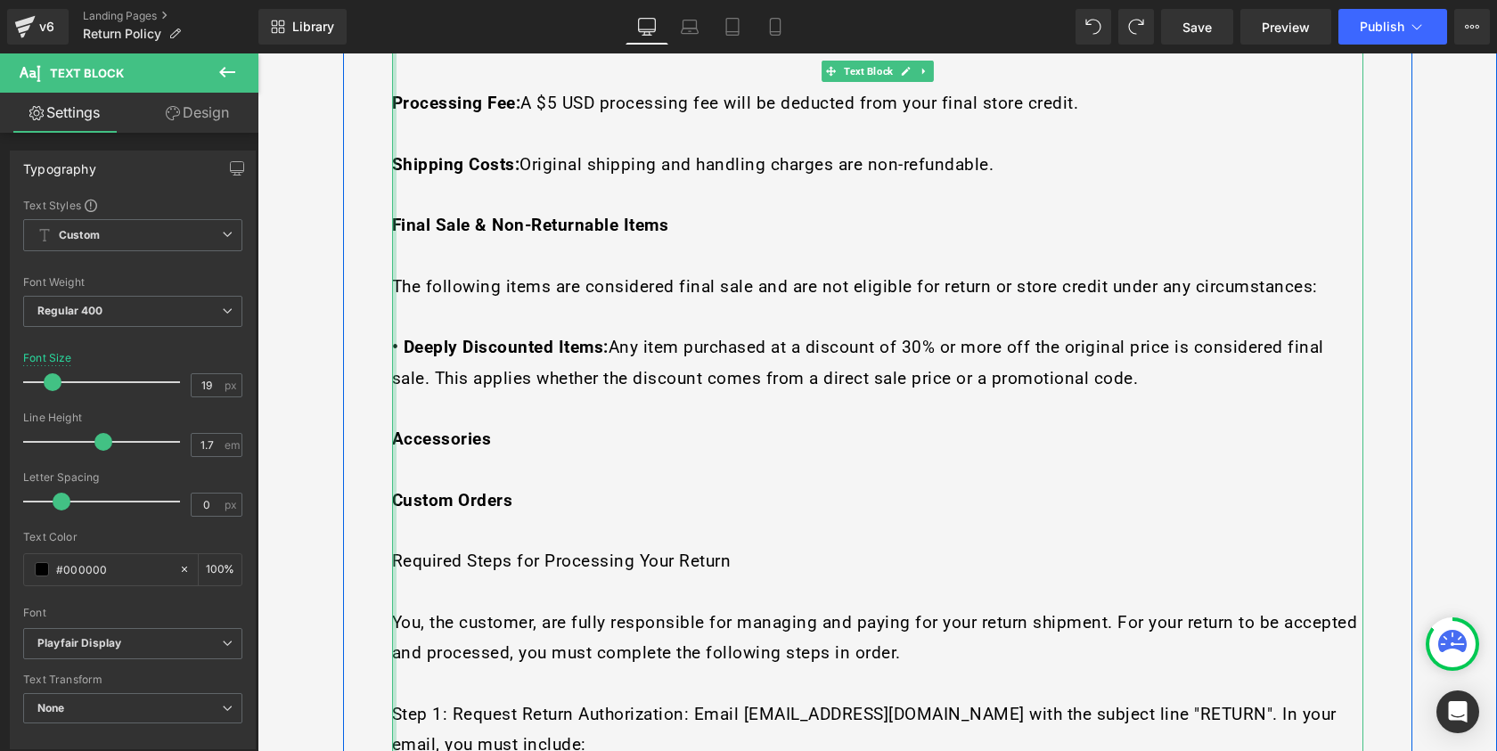
click at [392, 368] on div at bounding box center [394, 379] width 4 height 2594
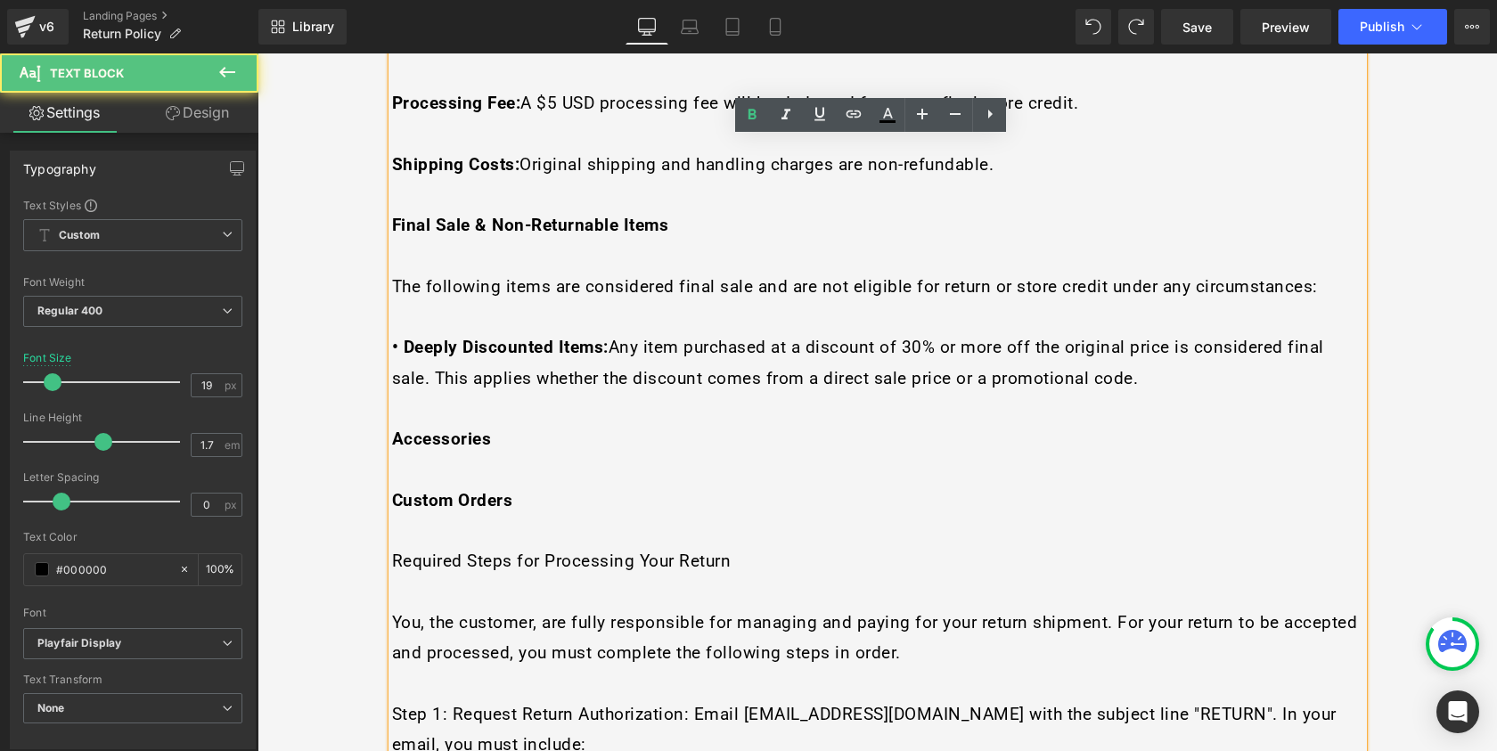
click at [392, 429] on strong "Accessories" at bounding box center [442, 439] width 100 height 20
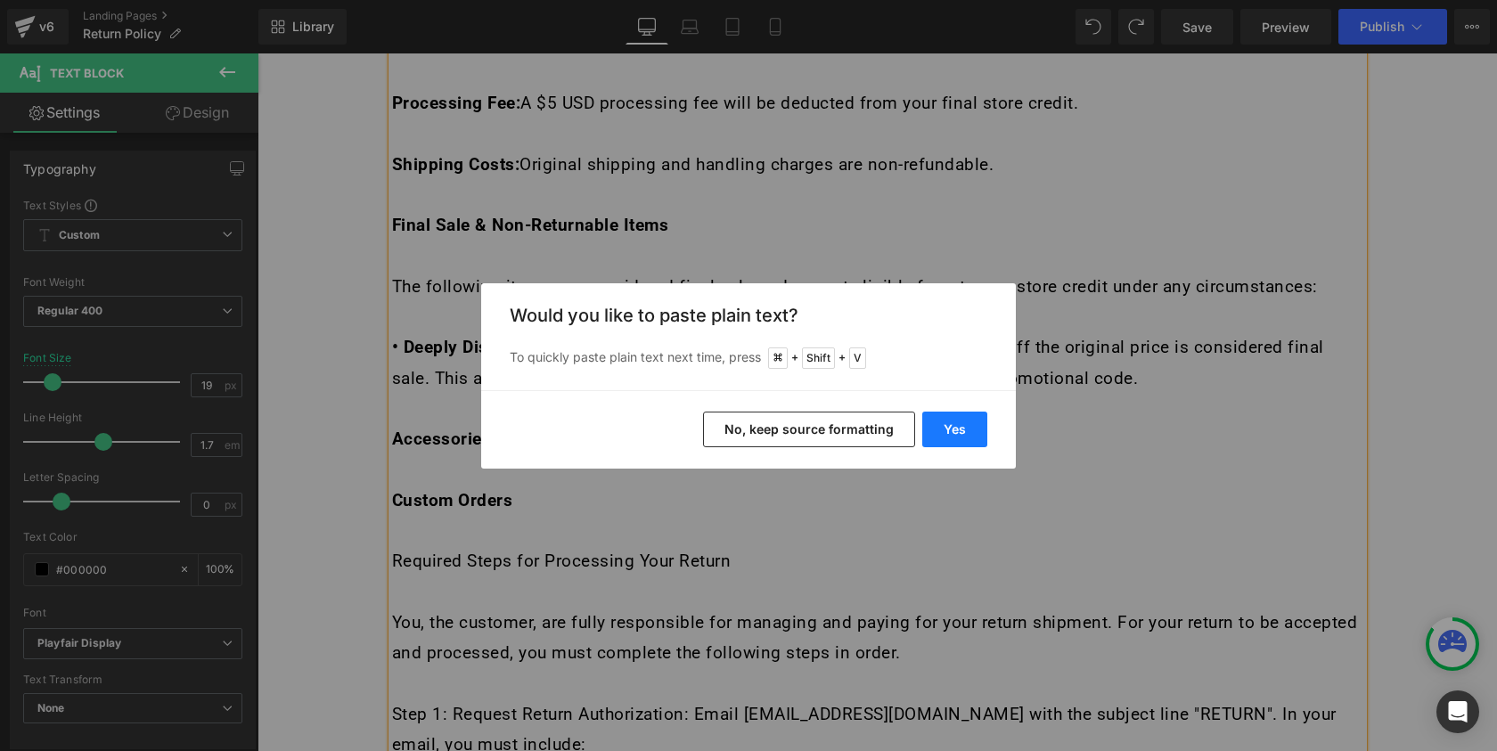
drag, startPoint x: 970, startPoint y: 432, endPoint x: 521, endPoint y: 396, distance: 449.8
click at [970, 432] on button "Yes" at bounding box center [954, 430] width 65 height 36
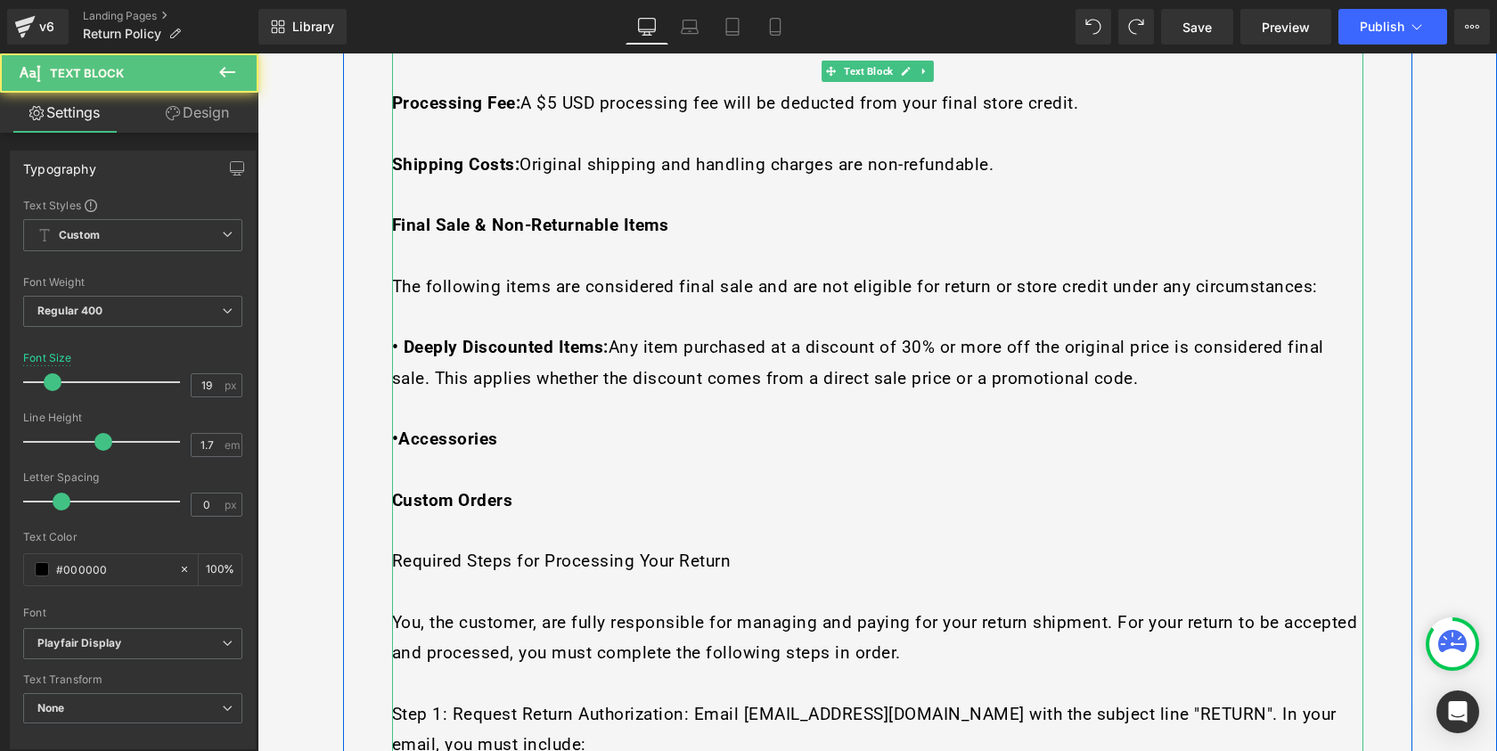
click at [392, 429] on strong "•Accessories" at bounding box center [445, 439] width 106 height 20
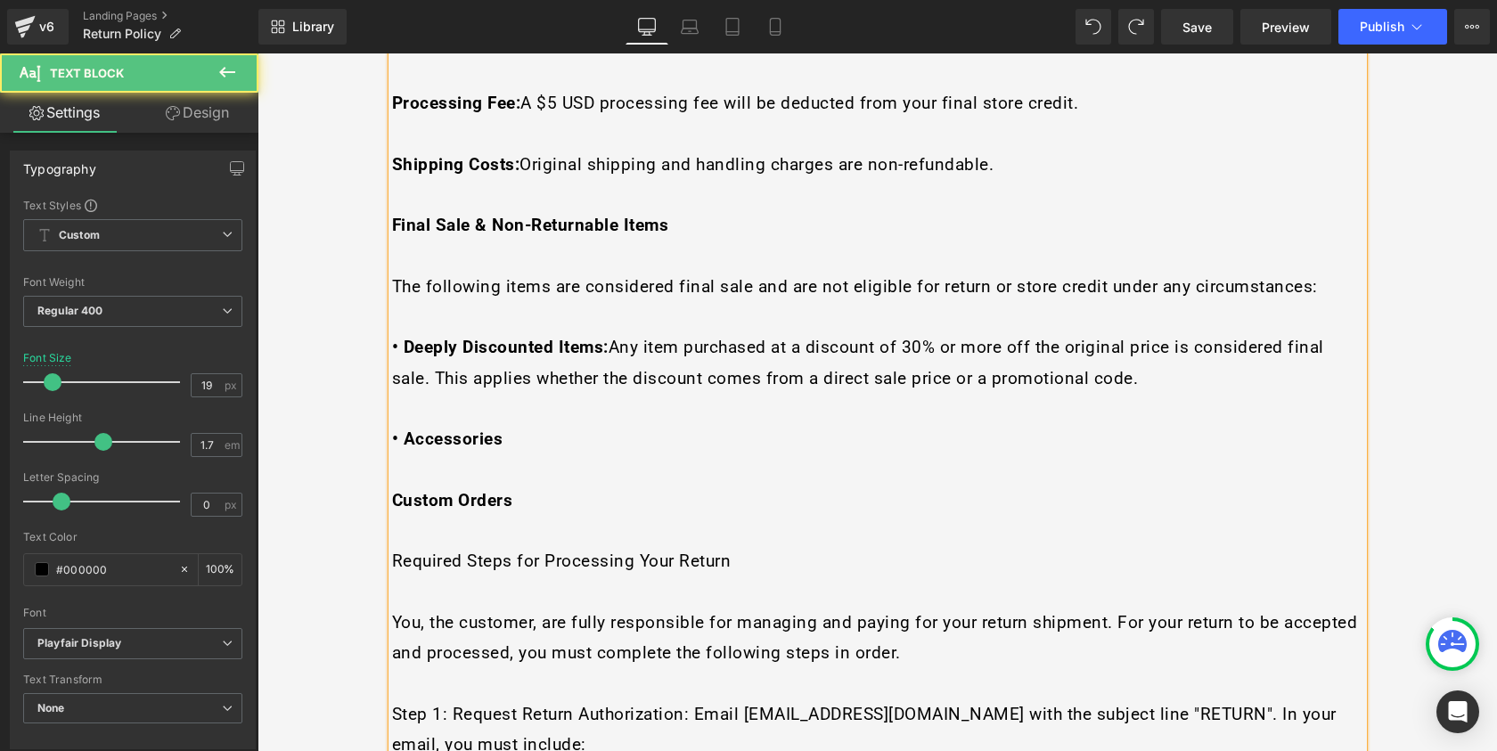
click at [392, 490] on strong "Custom Orders" at bounding box center [452, 500] width 121 height 20
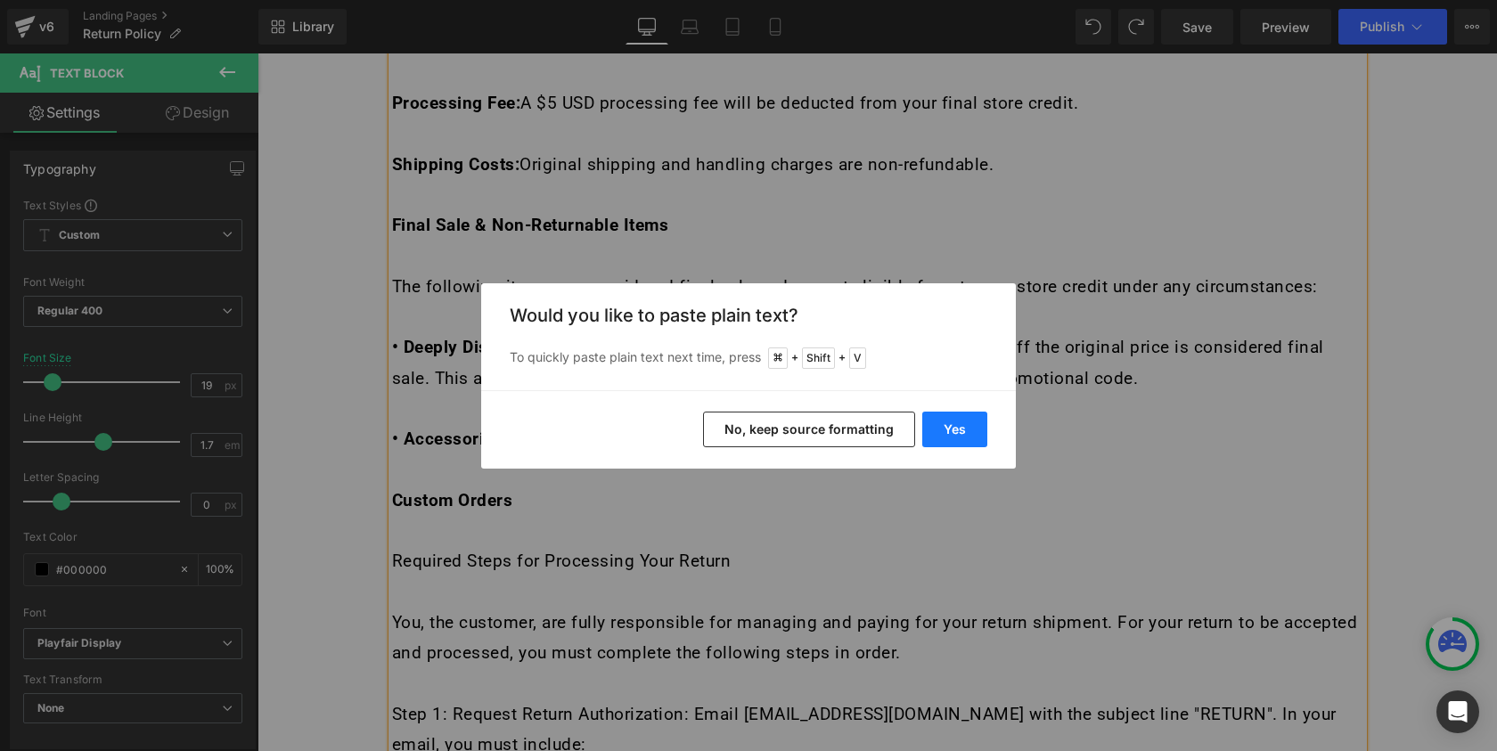
click at [961, 430] on button "Yes" at bounding box center [954, 430] width 65 height 36
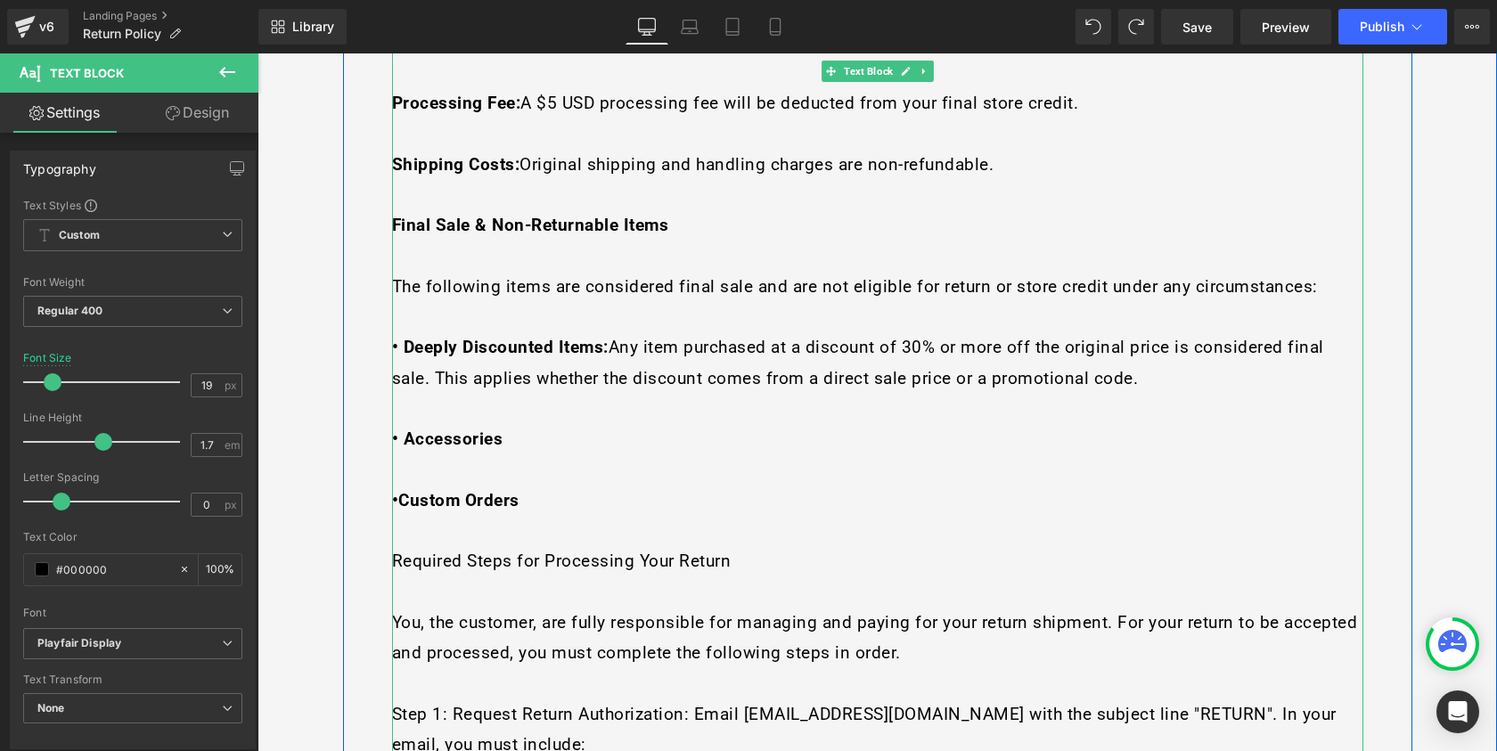
click at [392, 490] on strong "•Custom Orders" at bounding box center [455, 500] width 127 height 20
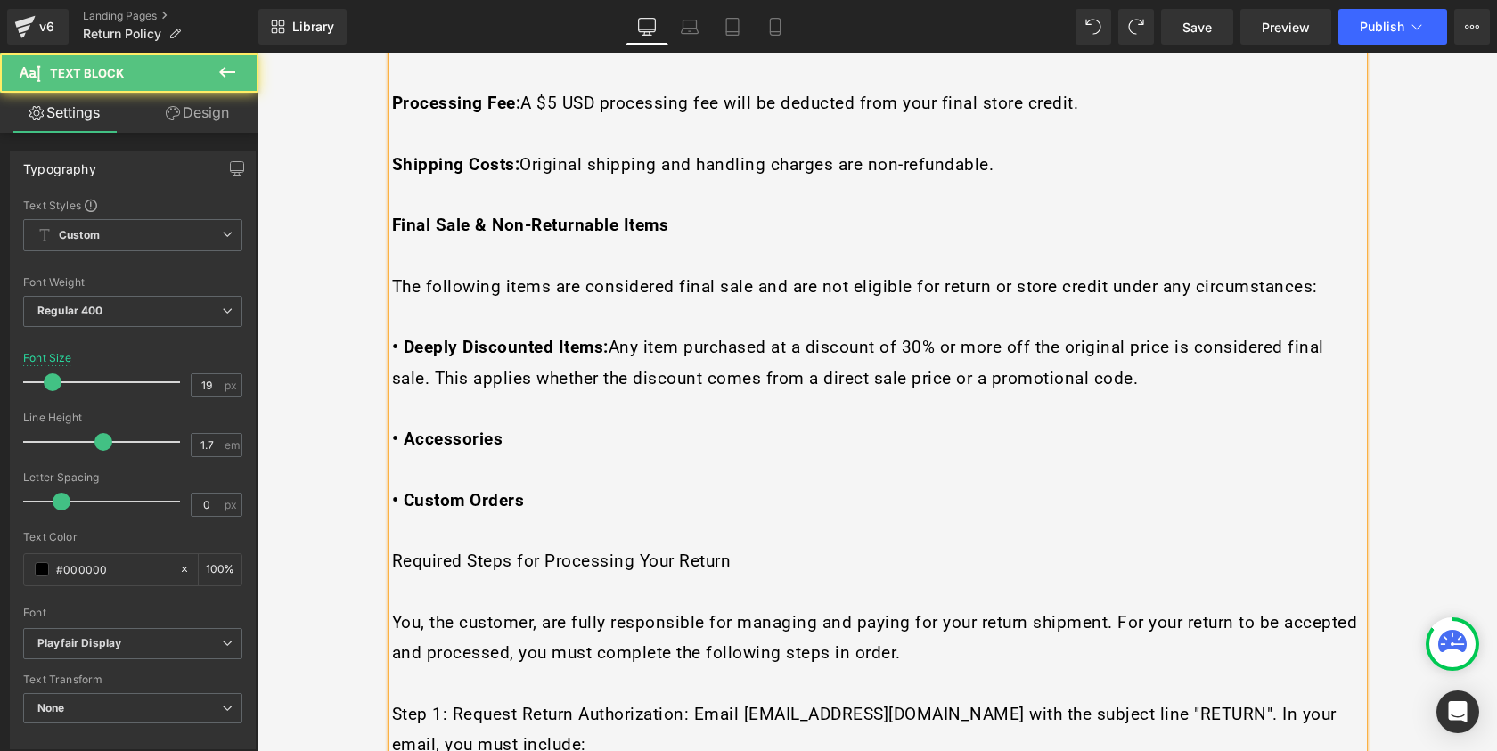
click at [583, 577] on p at bounding box center [877, 592] width 971 height 30
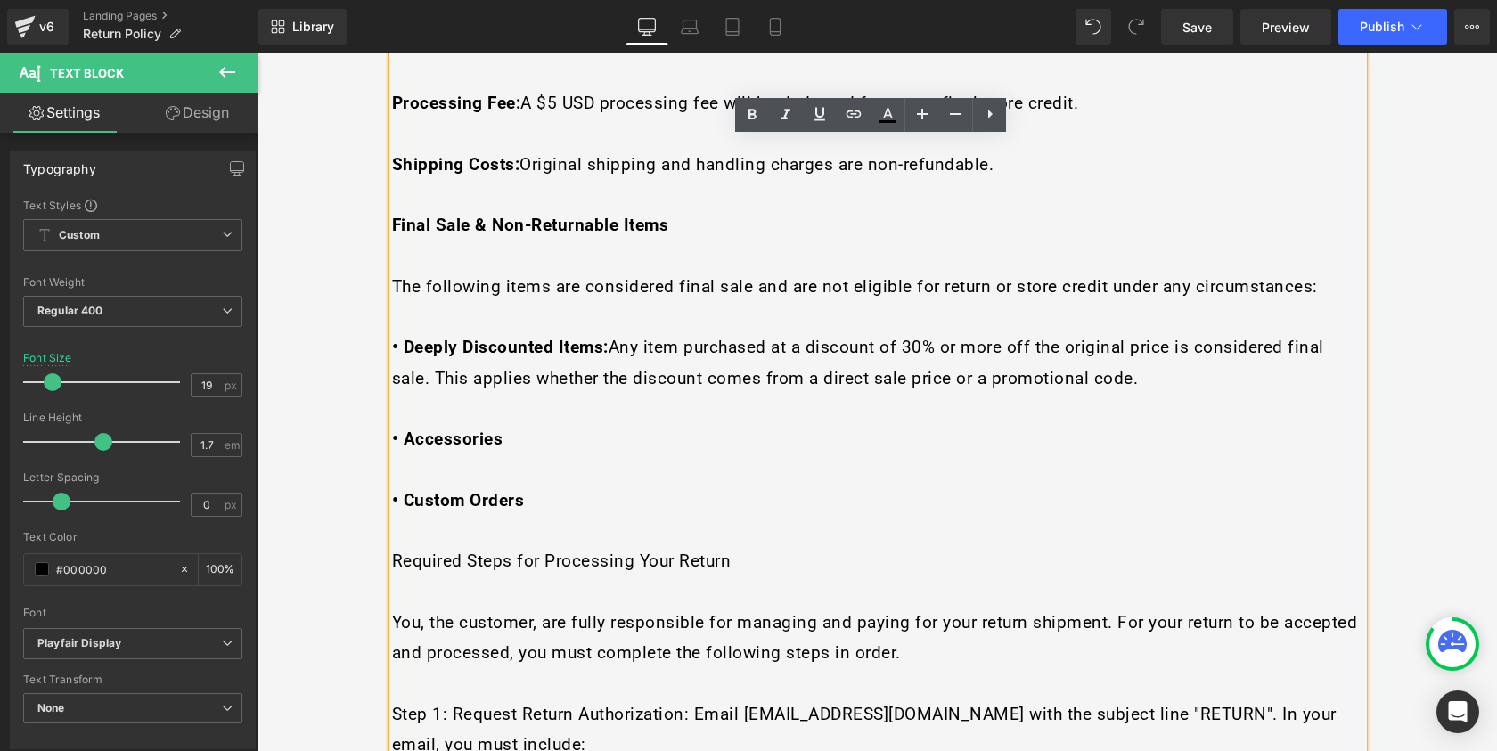
click at [589, 551] on span "Required Steps for Processing Your Return" at bounding box center [562, 561] width 340 height 20
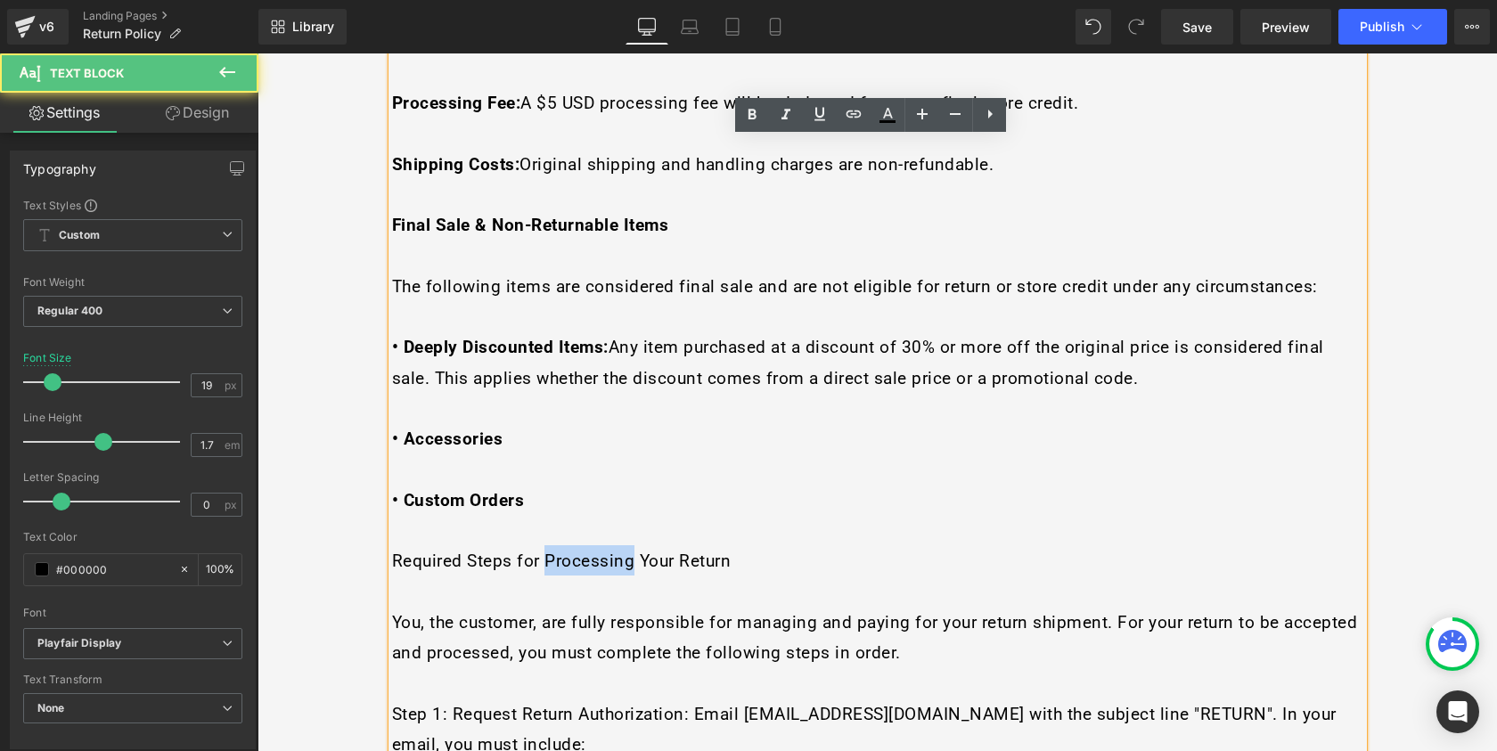
click at [589, 551] on span "Required Steps for Processing Your Return" at bounding box center [562, 561] width 340 height 20
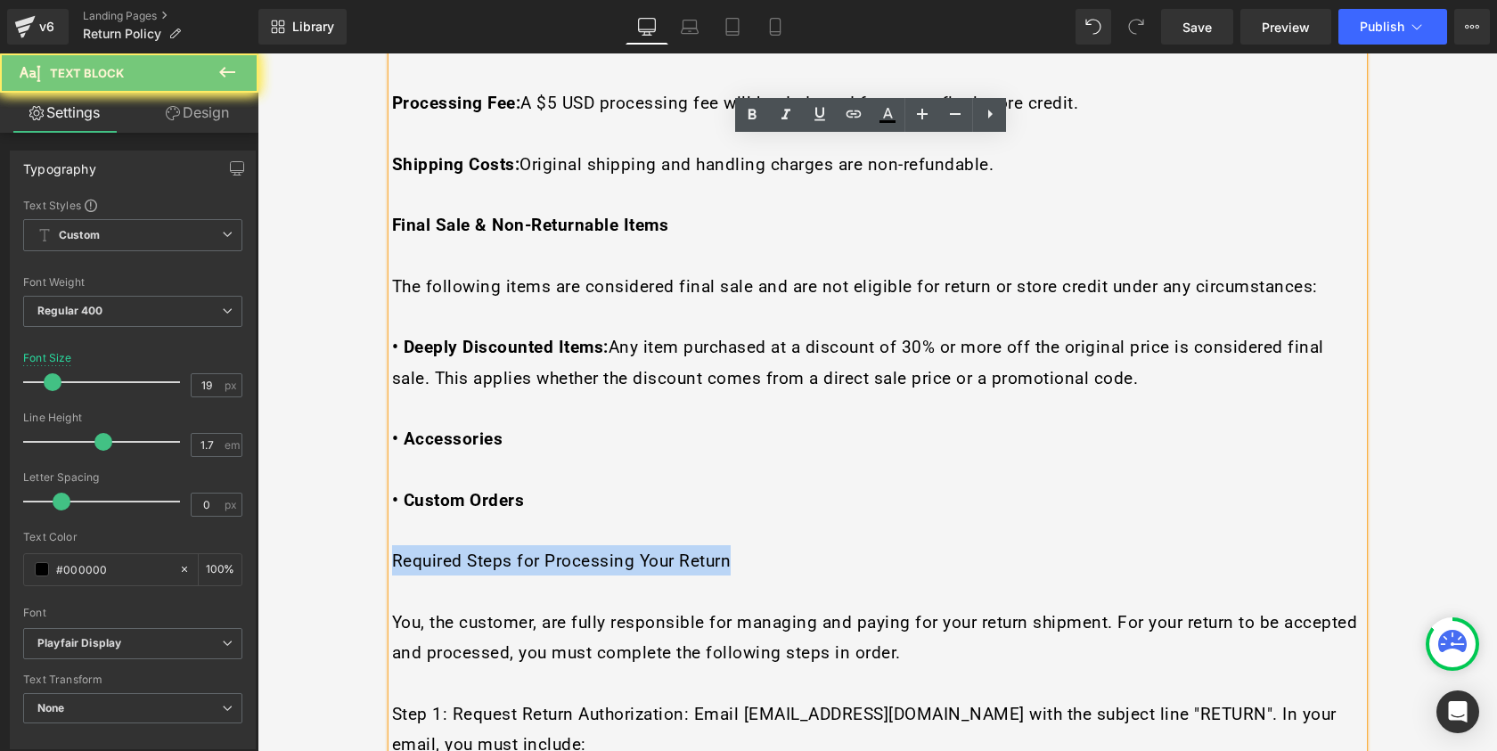
click at [589, 551] on span "Required Steps for Processing Your Return" at bounding box center [562, 561] width 340 height 20
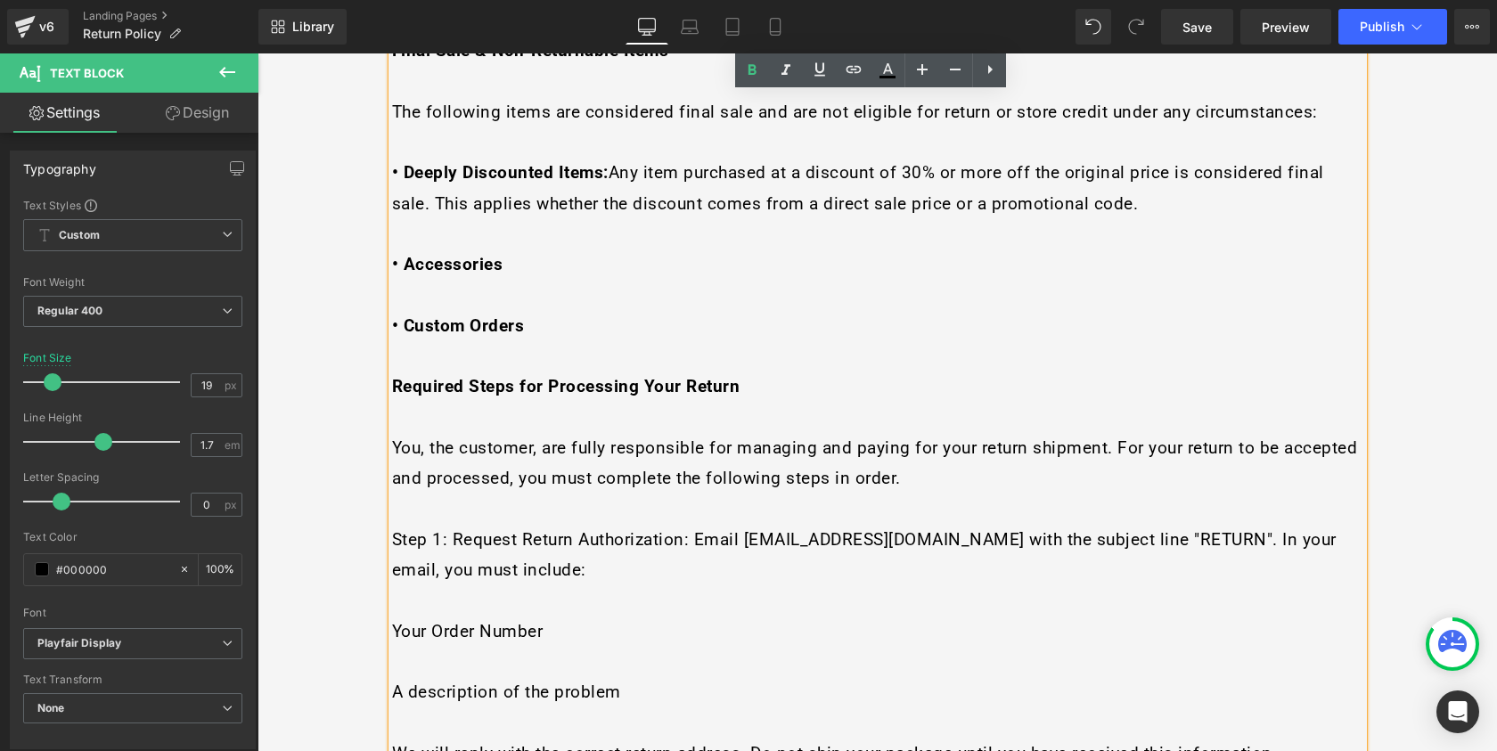
scroll to position [1504, 0]
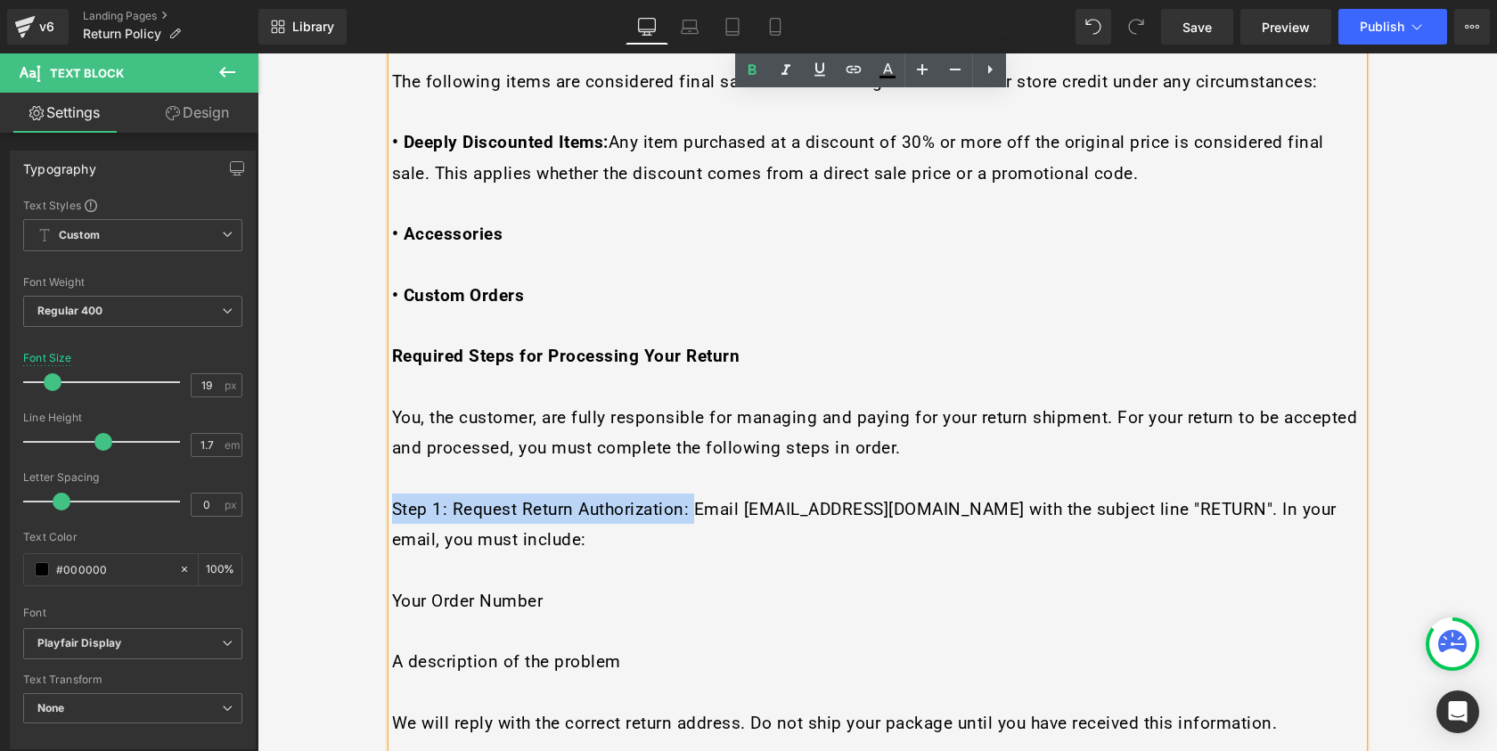
drag, startPoint x: 684, startPoint y: 430, endPoint x: 389, endPoint y: 436, distance: 296.0
click at [392, 499] on span "Step 1: Request Return Authorization: Email [EMAIL_ADDRESS][DOMAIN_NAME] with t…" at bounding box center [864, 524] width 945 height 51
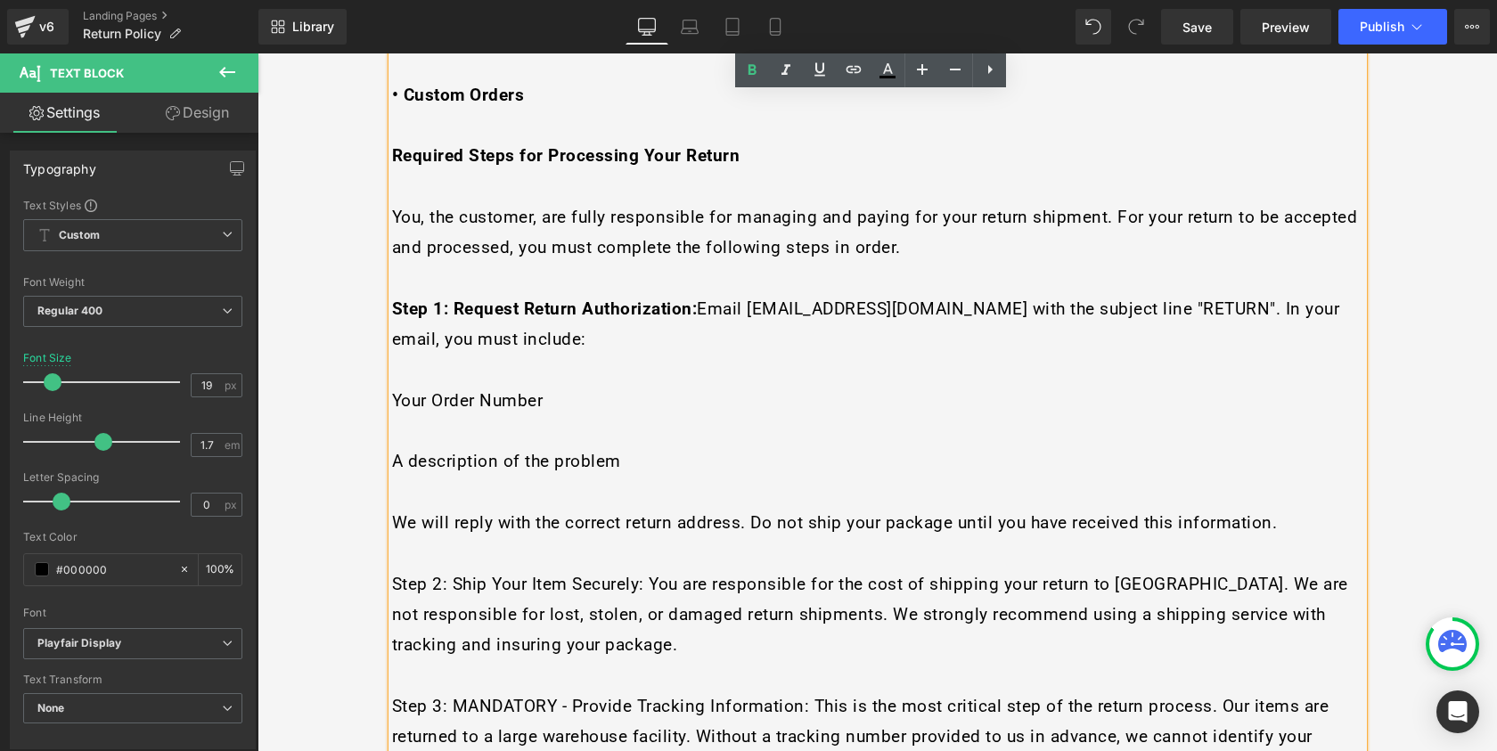
scroll to position [1790, 0]
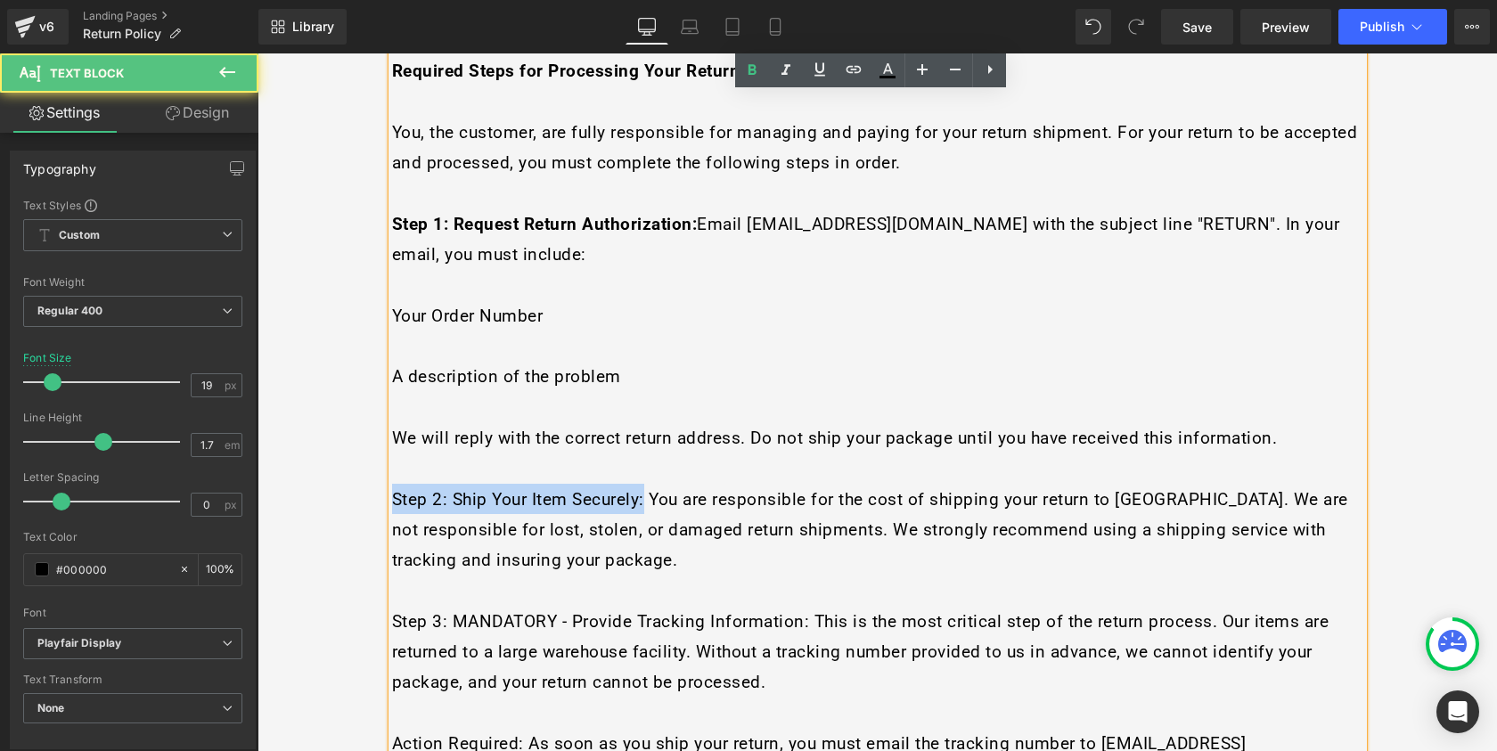
drag, startPoint x: 561, startPoint y: 414, endPoint x: 387, endPoint y: 417, distance: 173.8
click at [392, 489] on span "Step 2: Ship Your Item Securely: You are responsible for the cost of shipping y…" at bounding box center [870, 530] width 956 height 82
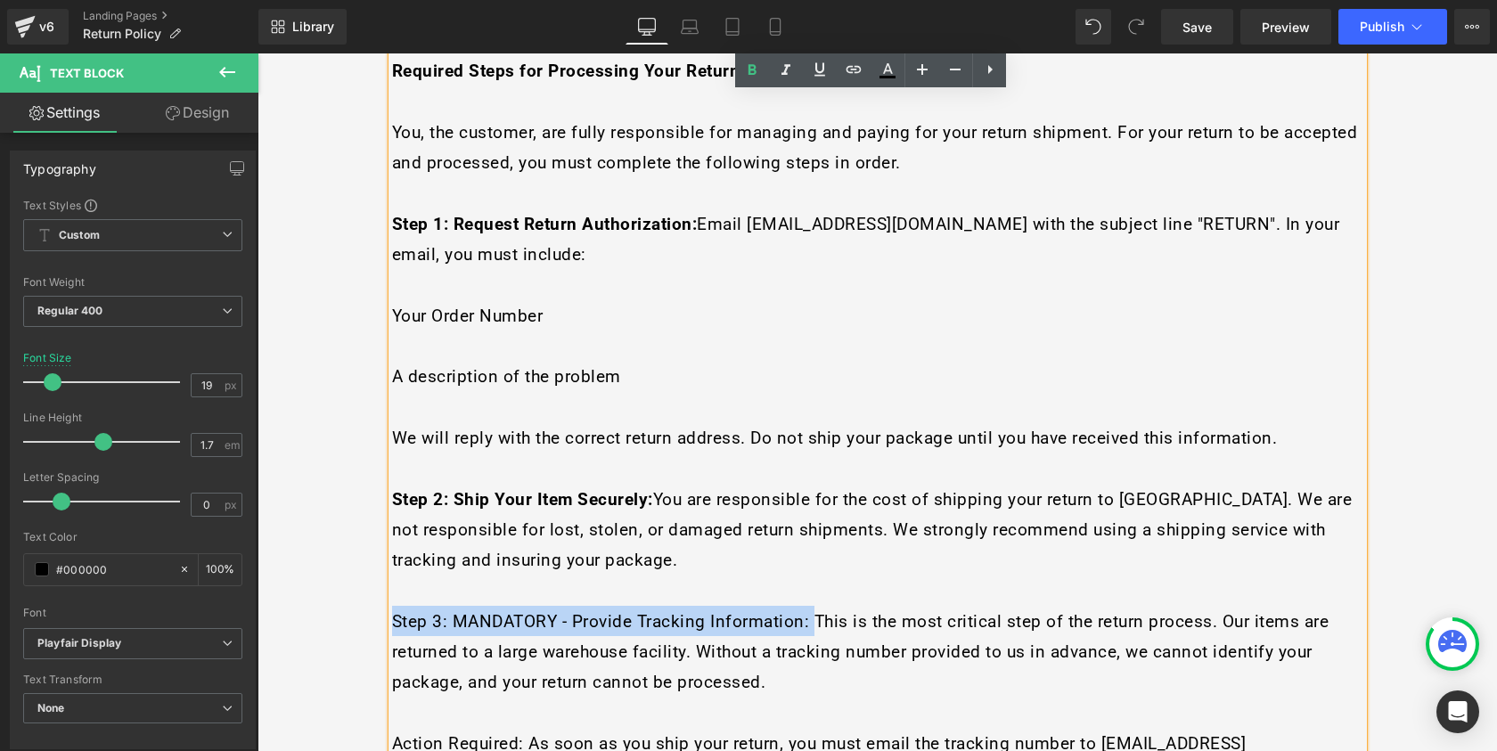
drag, startPoint x: 780, startPoint y: 533, endPoint x: 388, endPoint y: 539, distance: 392.2
click at [392, 611] on span "Step 3: MANDATORY - Provide Tracking Information: This is the most critical ste…" at bounding box center [861, 652] width 938 height 82
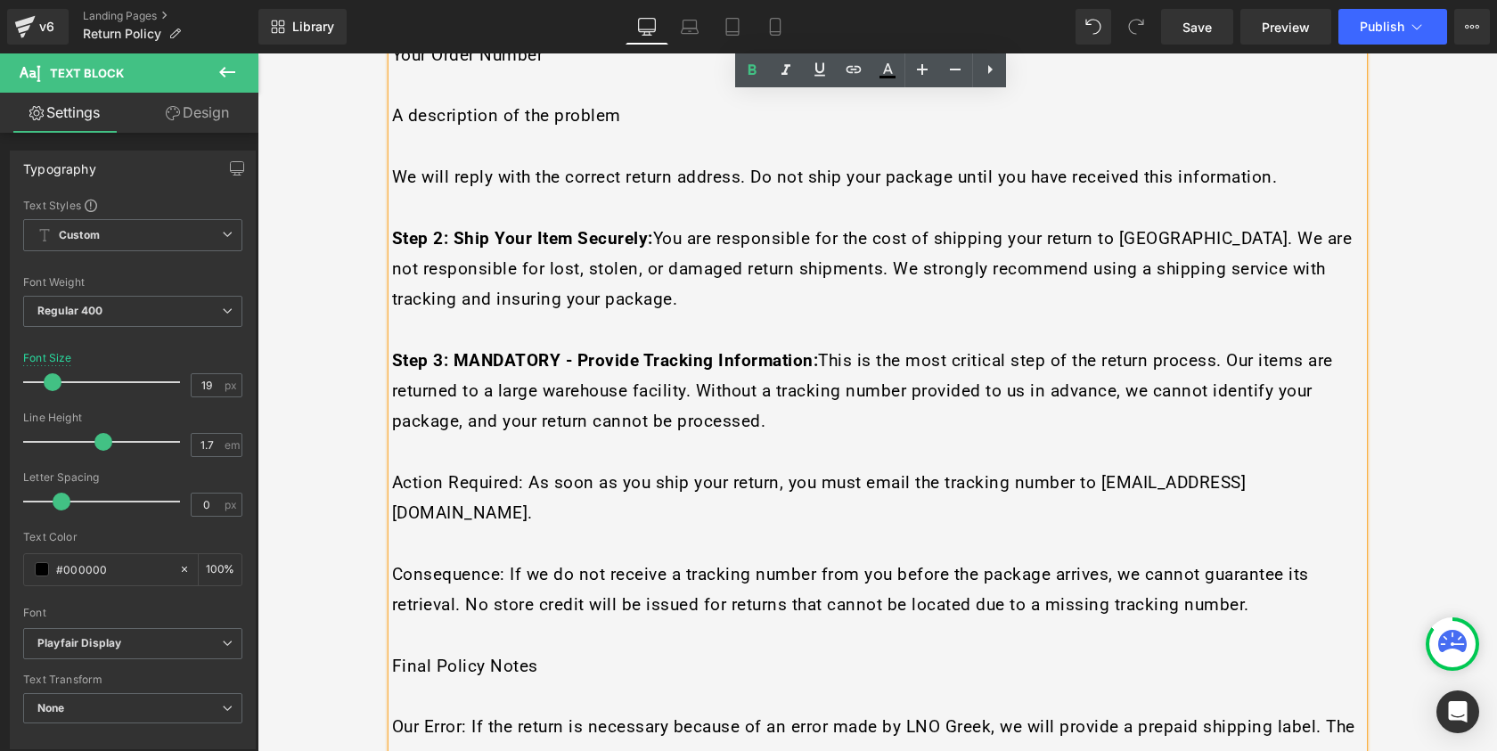
scroll to position [2083, 0]
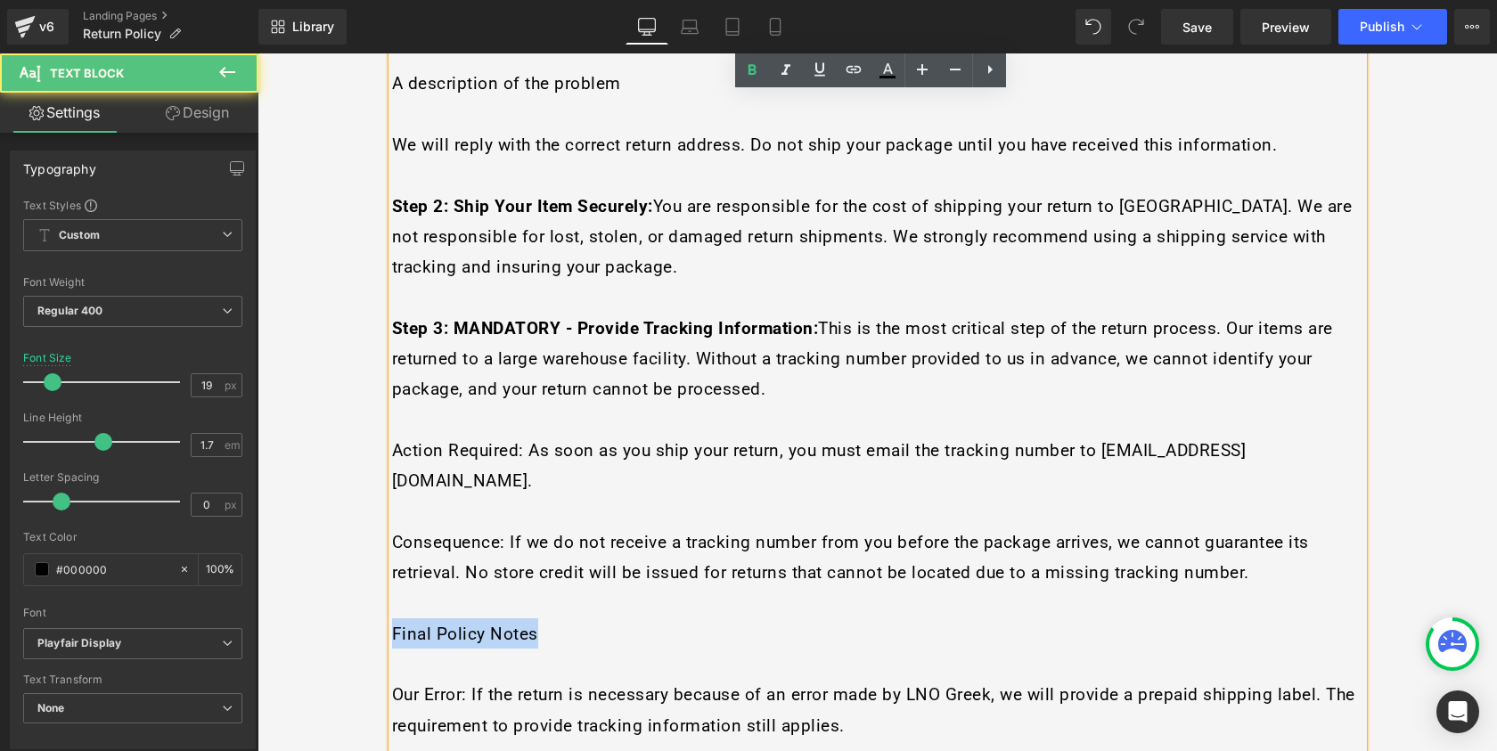
drag, startPoint x: 539, startPoint y: 502, endPoint x: 363, endPoint y: 509, distance: 176.6
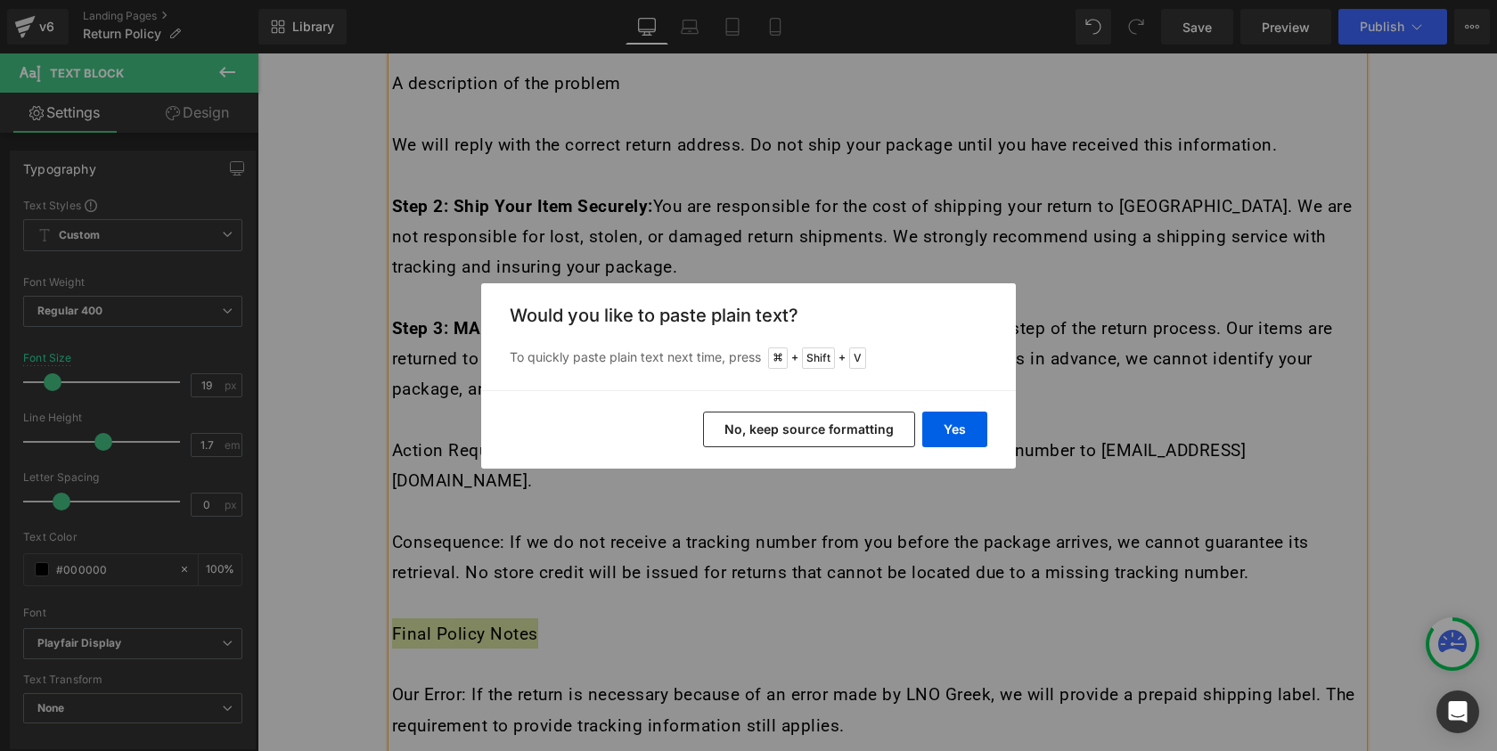
click at [835, 541] on div "Back to Library Insert Would you like to paste plain text? To quickly paste pla…" at bounding box center [748, 375] width 1497 height 751
click at [857, 511] on div "Back to Library Insert Would you like to paste plain text? To quickly paste pla…" at bounding box center [748, 375] width 1497 height 751
click at [973, 426] on button "Yes" at bounding box center [954, 430] width 65 height 36
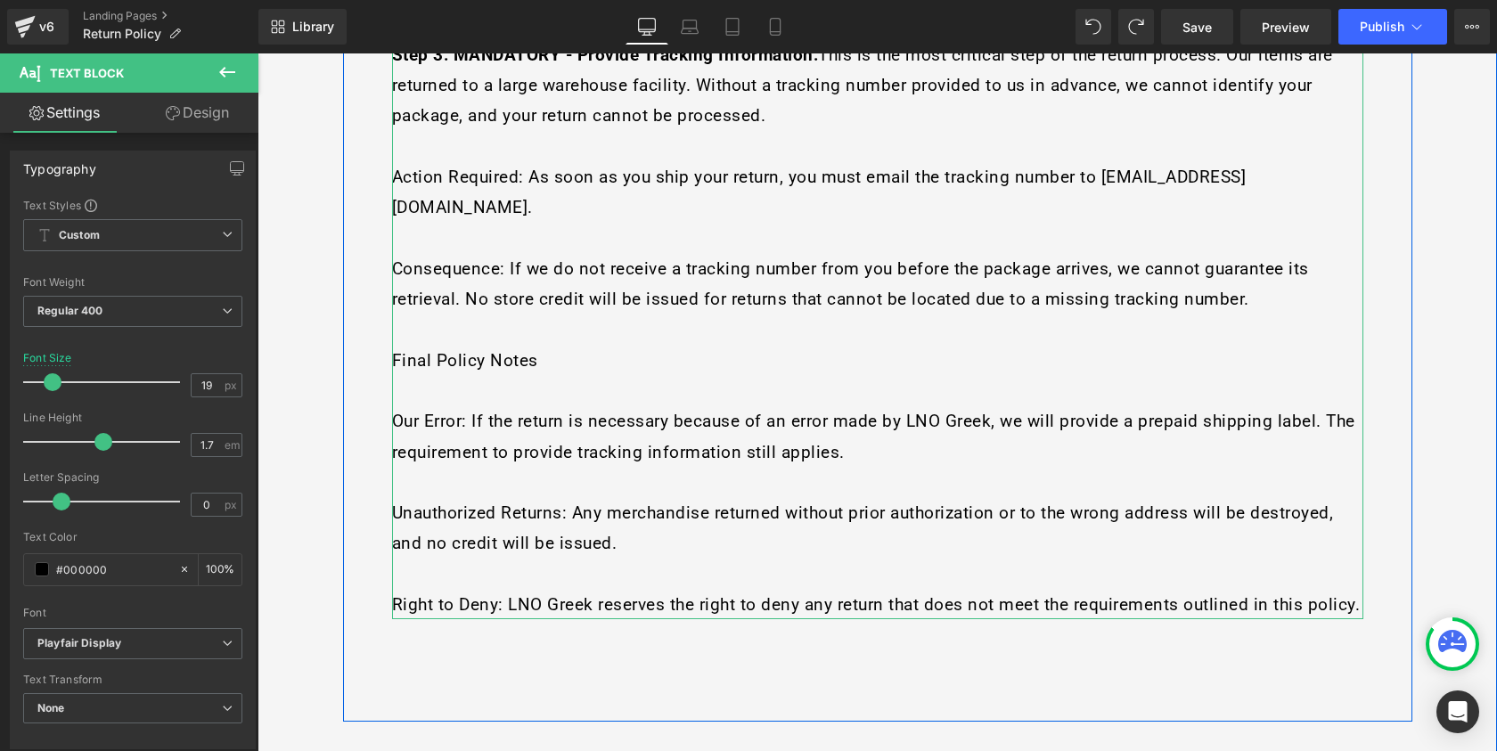
scroll to position [2362, 0]
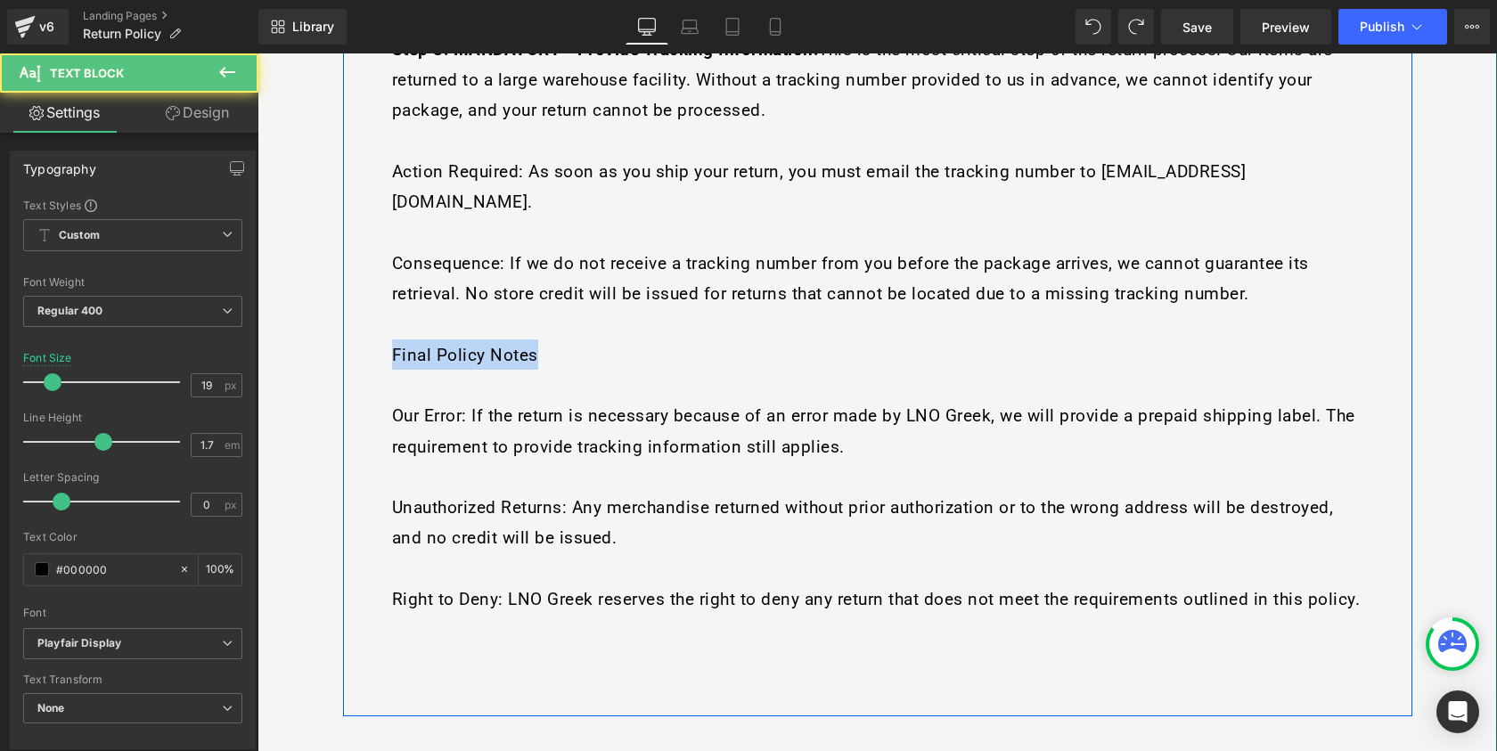
drag, startPoint x: 537, startPoint y: 222, endPoint x: 381, endPoint y: 221, distance: 156.0
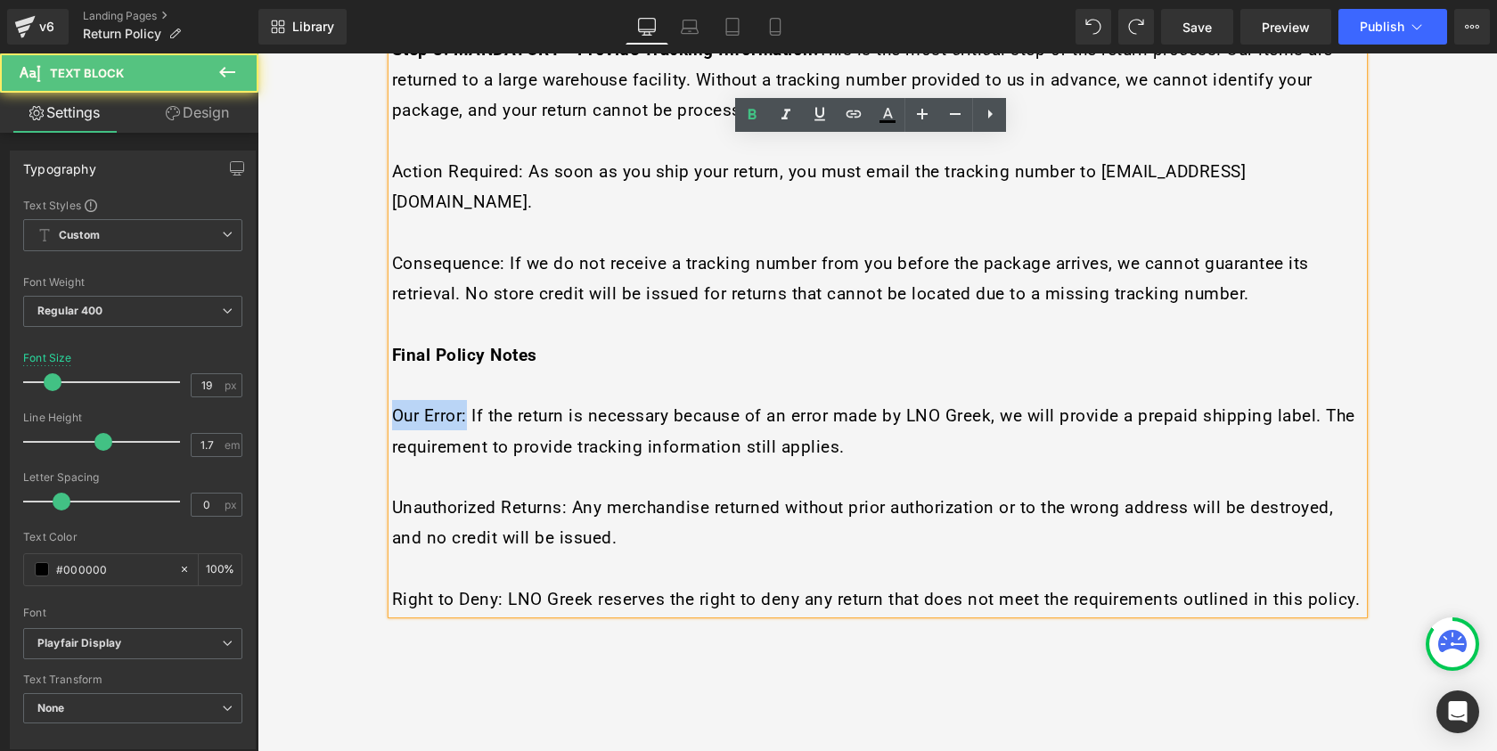
drag, startPoint x: 455, startPoint y: 287, endPoint x: 379, endPoint y: 285, distance: 75.8
drag, startPoint x: 562, startPoint y: 376, endPoint x: 386, endPoint y: 382, distance: 176.6
click at [392, 497] on span "Unauthorized Returns: Any merchandise returned without prior authorization or t…" at bounding box center [863, 522] width 942 height 51
drag, startPoint x: 497, startPoint y: 469, endPoint x: 371, endPoint y: 467, distance: 126.6
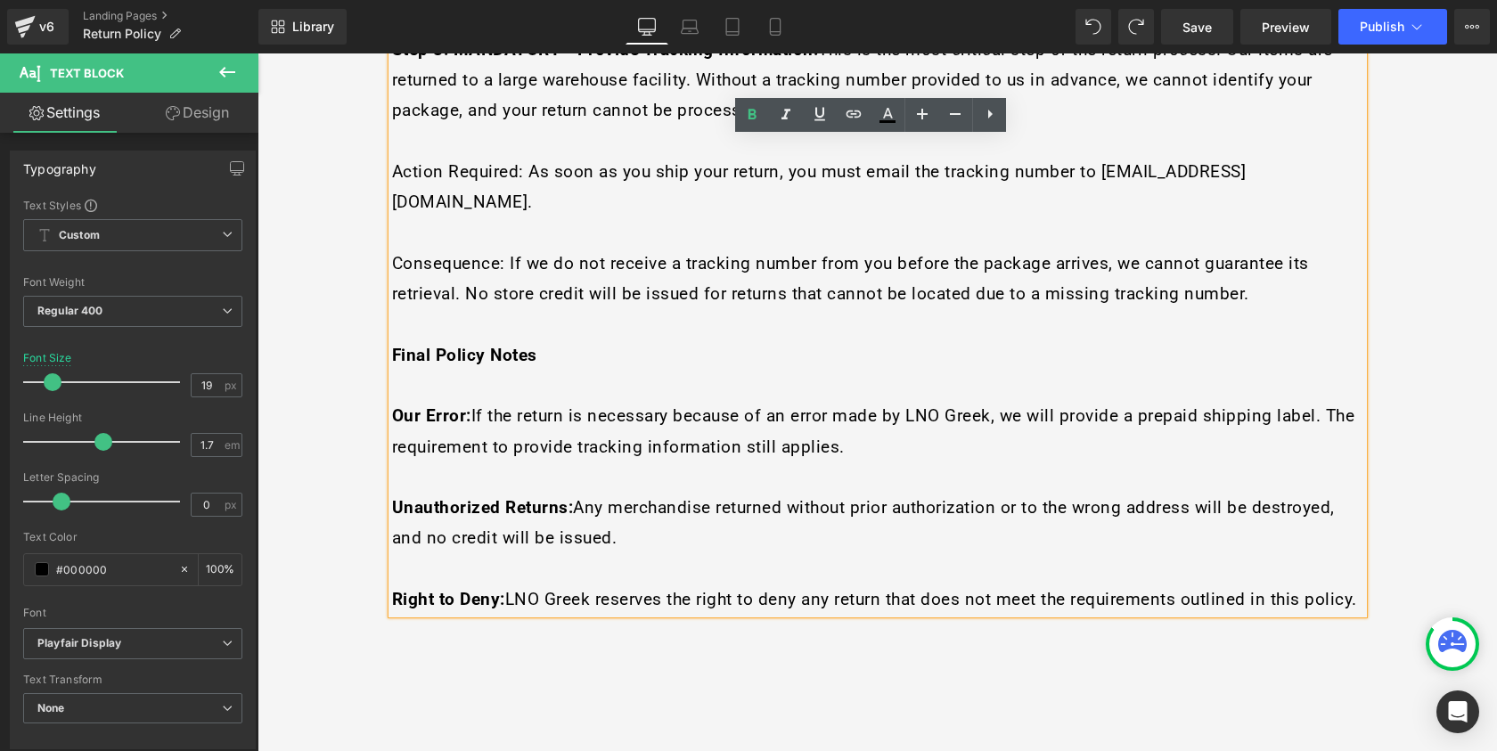
click at [747, 406] on span "Our Error: If the return is necessary because of an error made by LNO Greek, we…" at bounding box center [873, 431] width 963 height 51
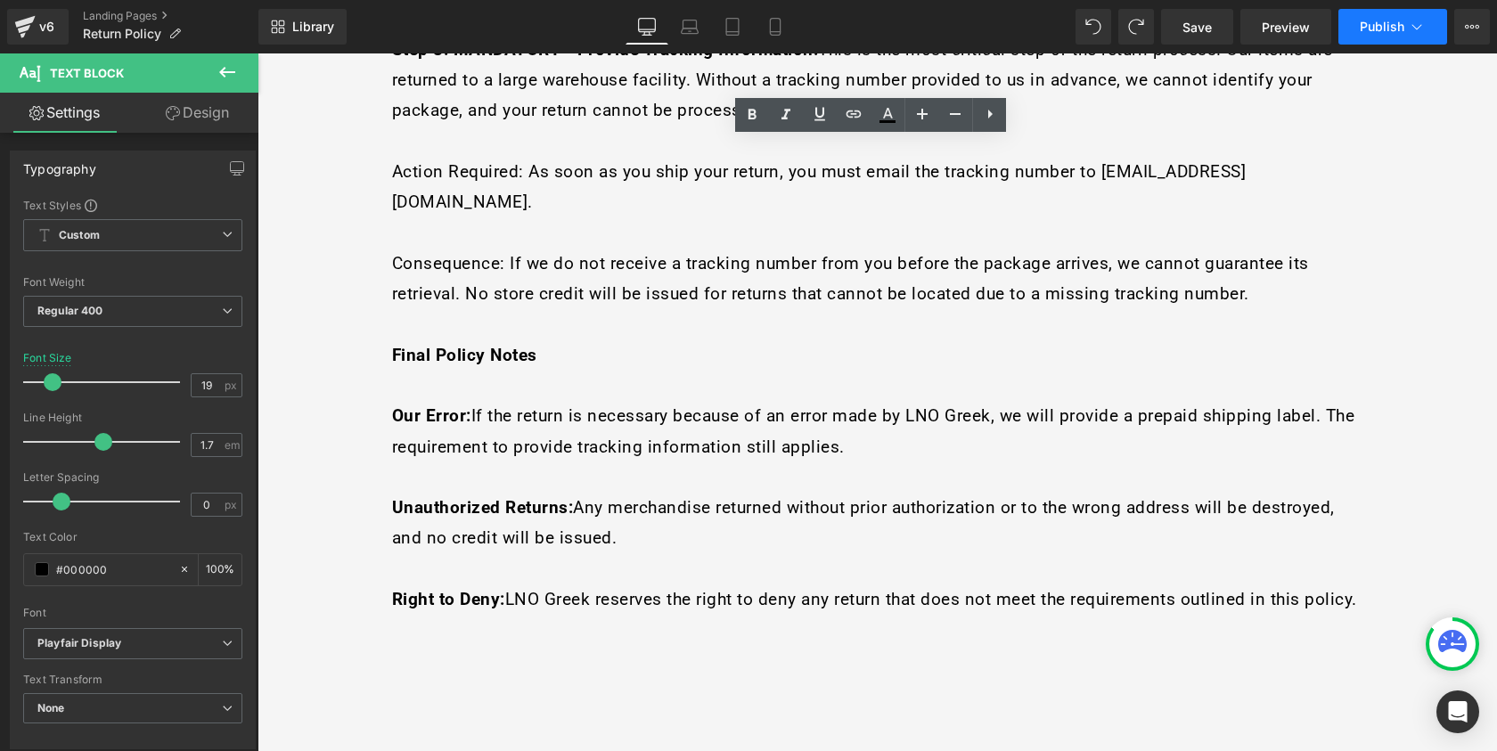
click at [1389, 30] on span "Publish" at bounding box center [1382, 27] width 45 height 14
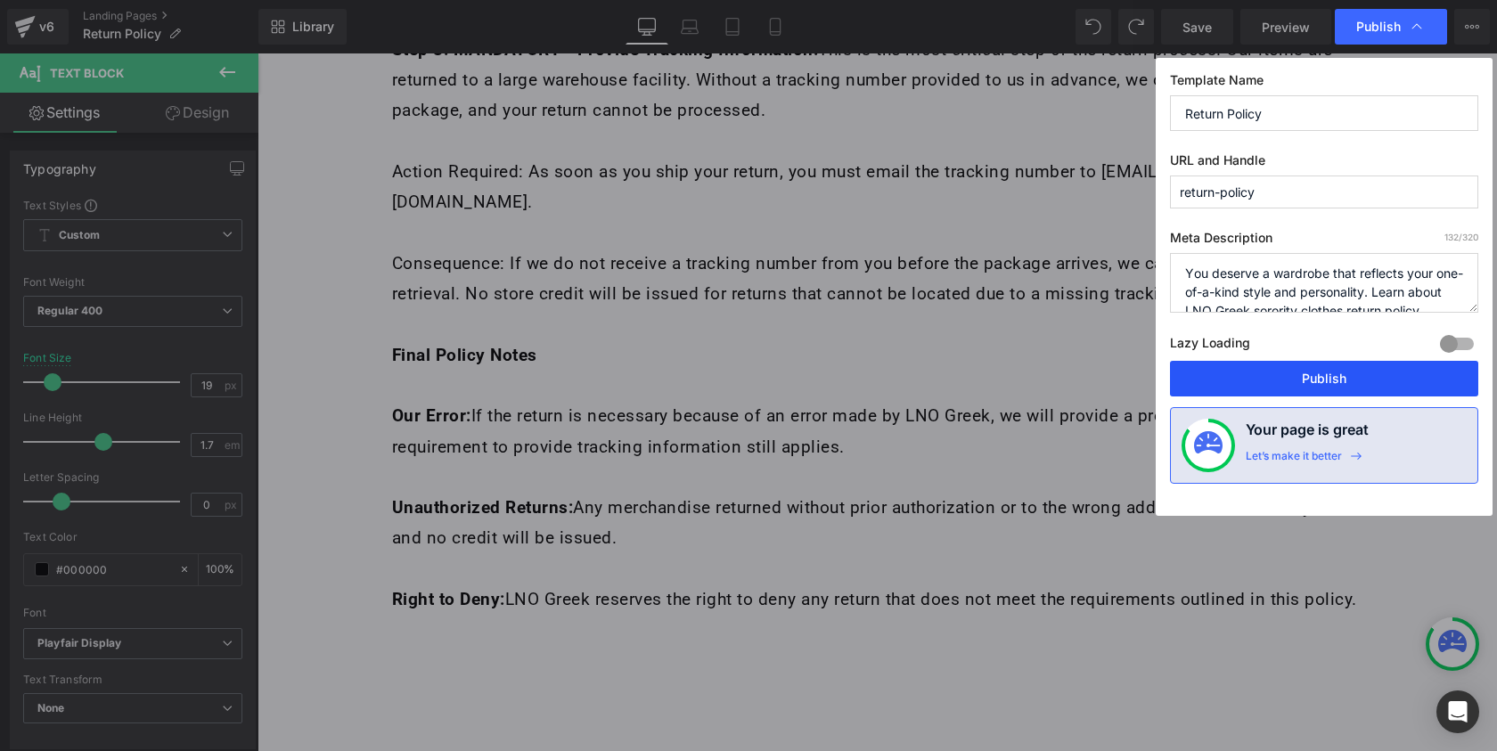
drag, startPoint x: 1331, startPoint y: 381, endPoint x: 957, endPoint y: 330, distance: 376.9
click at [1331, 381] on button "Publish" at bounding box center [1324, 379] width 308 height 36
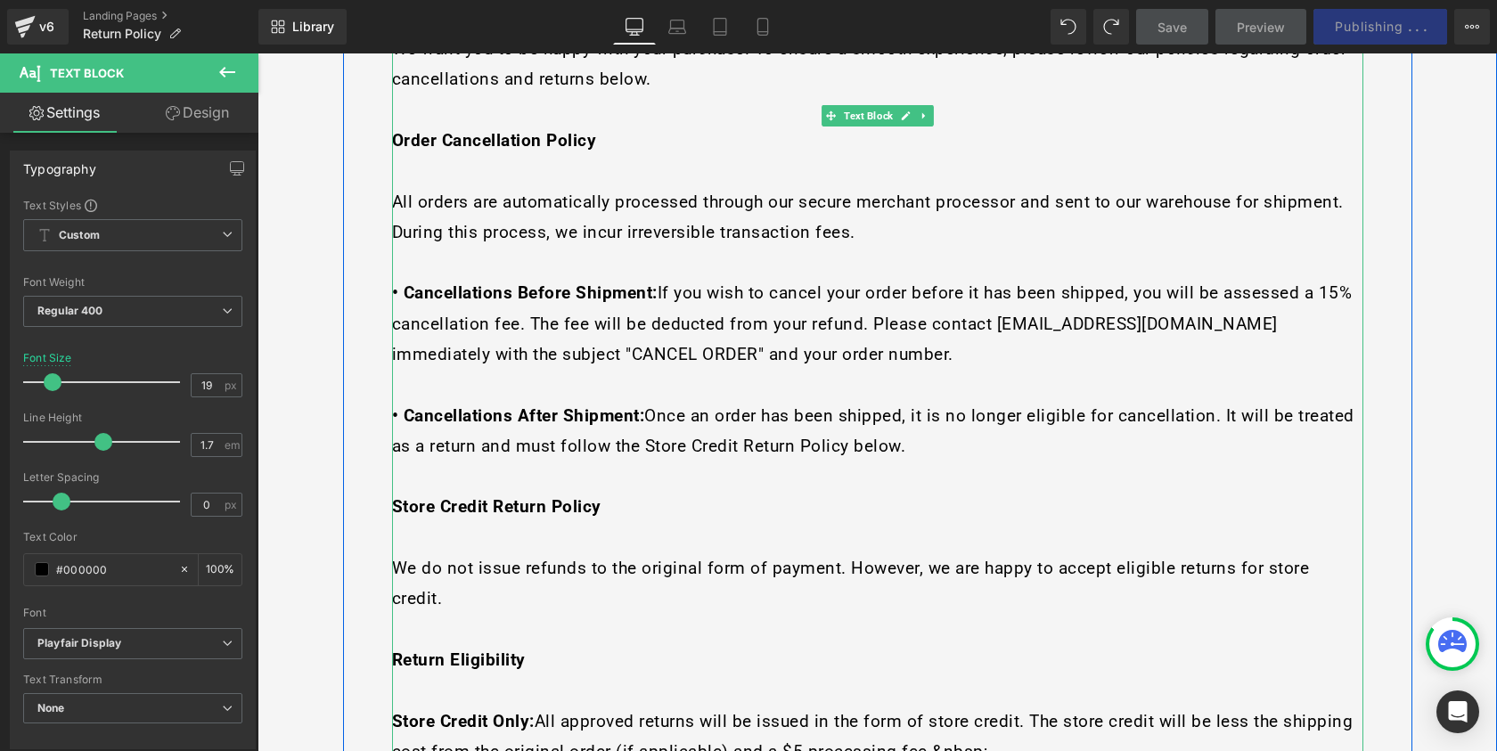
scroll to position [629, 0]
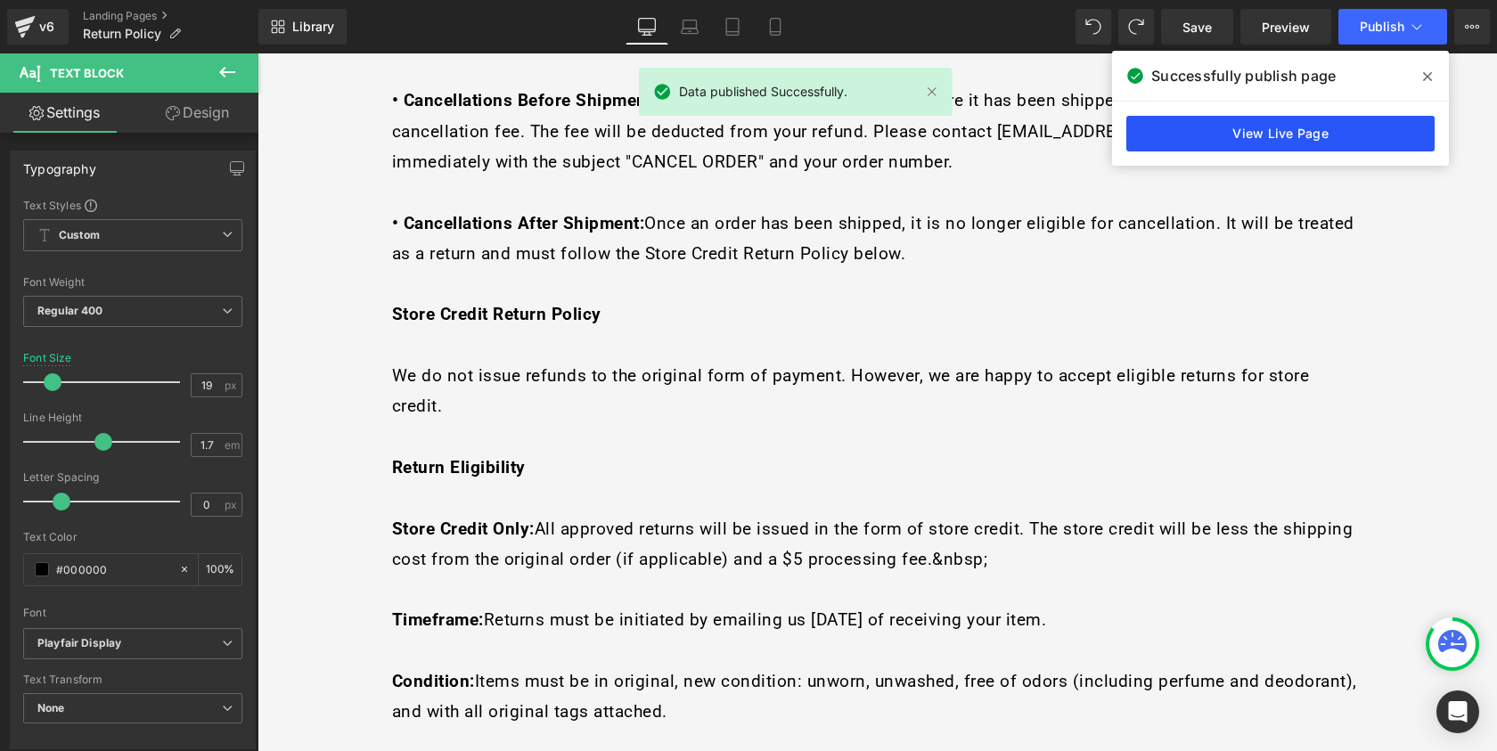
click at [1226, 142] on link "View Live Page" at bounding box center [1281, 134] width 308 height 36
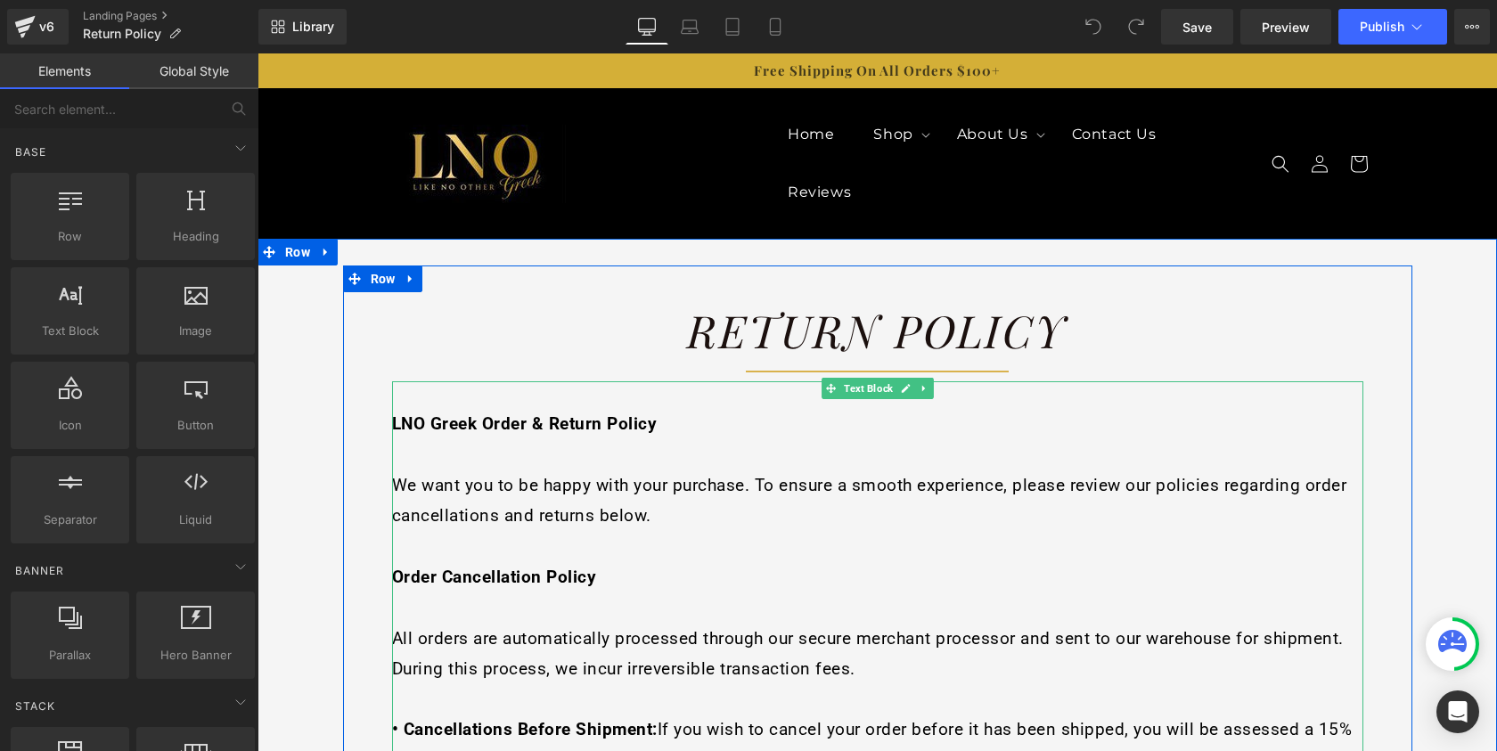
scroll to position [171, 0]
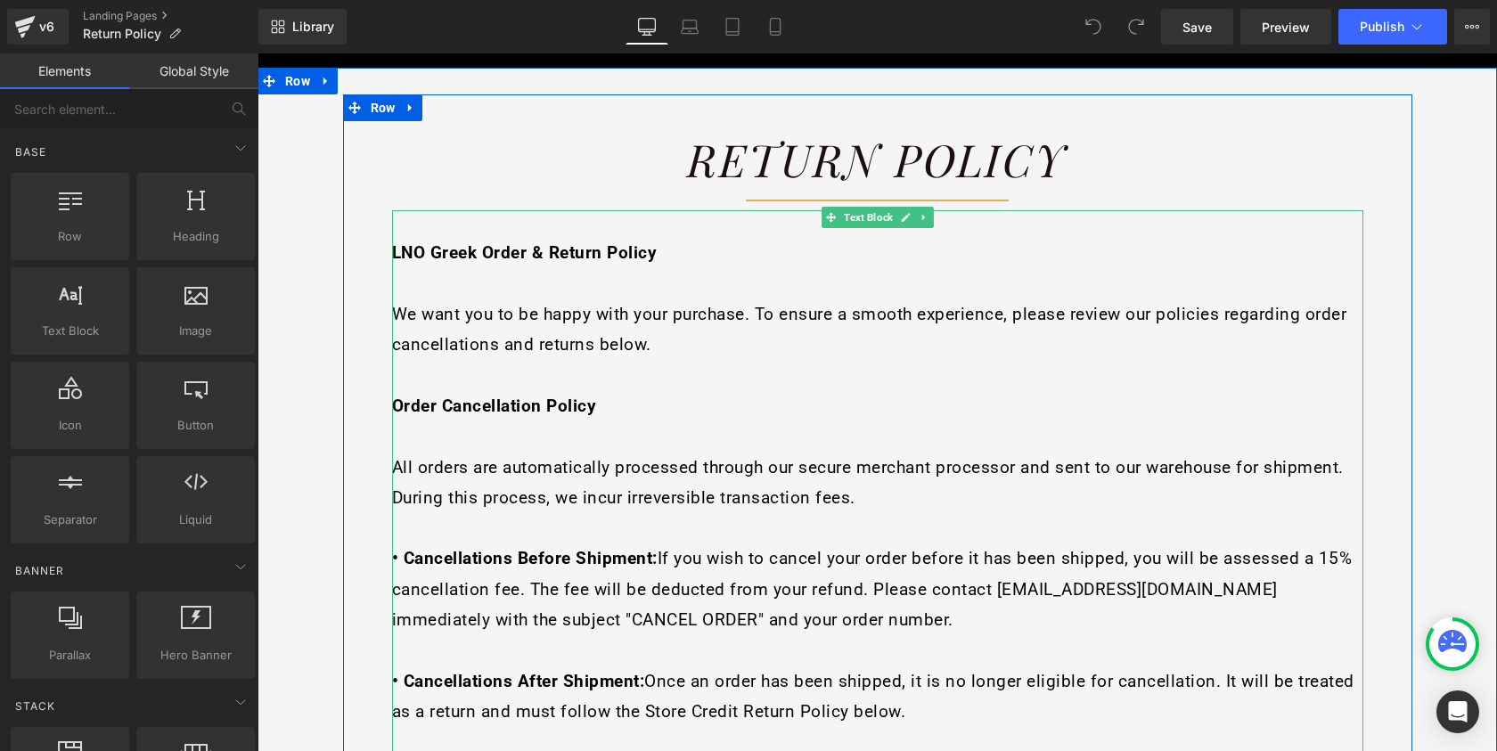
click at [607, 397] on p "Order Cancellation Policy" at bounding box center [877, 405] width 971 height 30
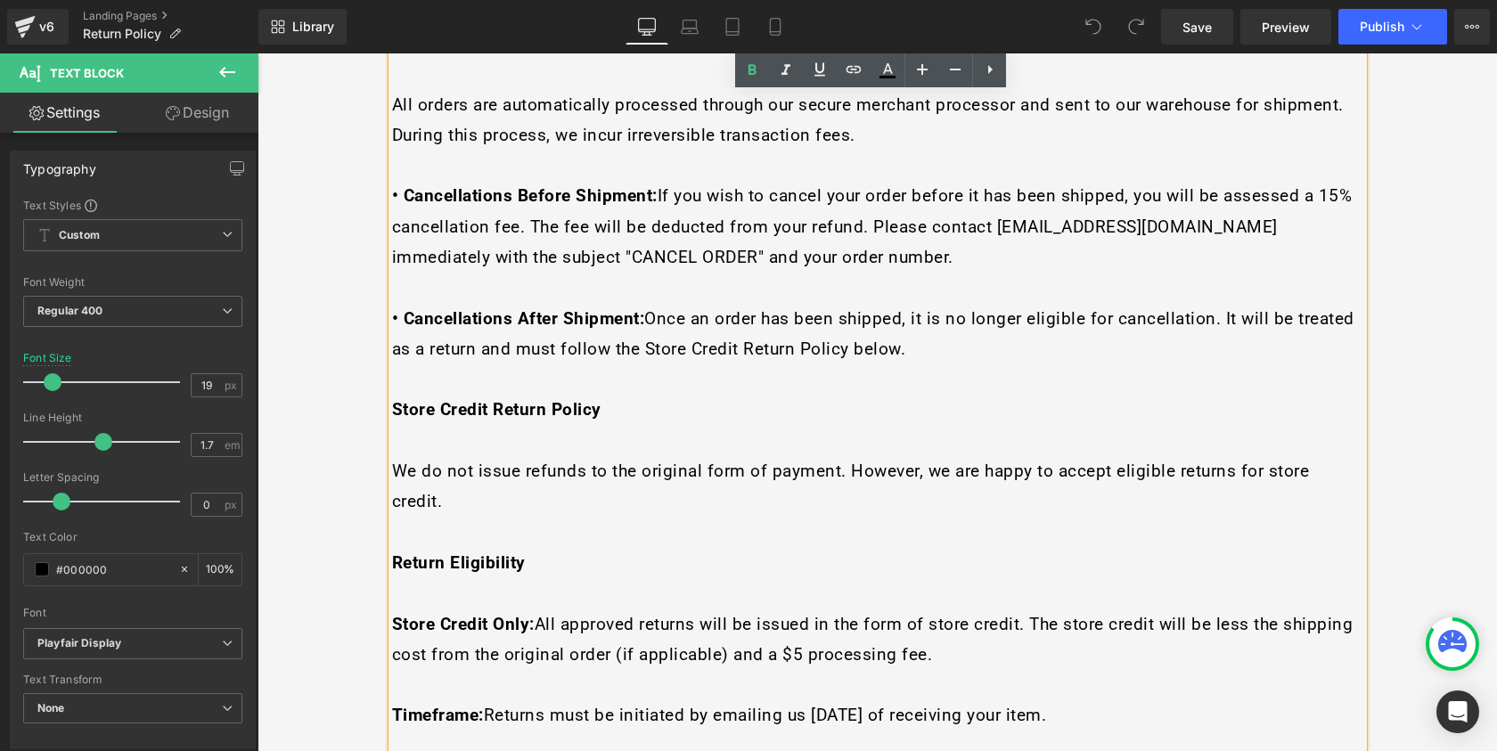
scroll to position [582, 0]
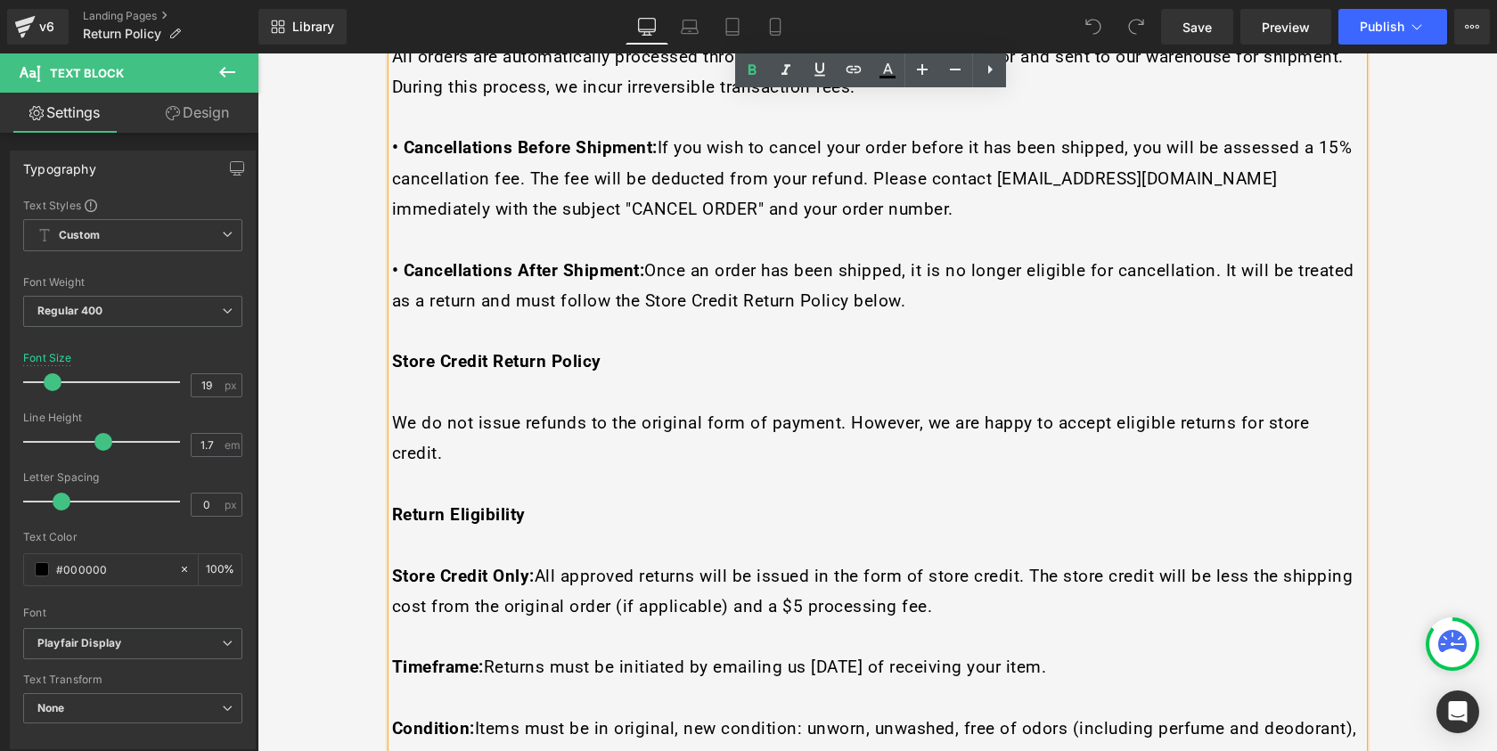
click at [537, 315] on p at bounding box center [877, 330] width 971 height 30
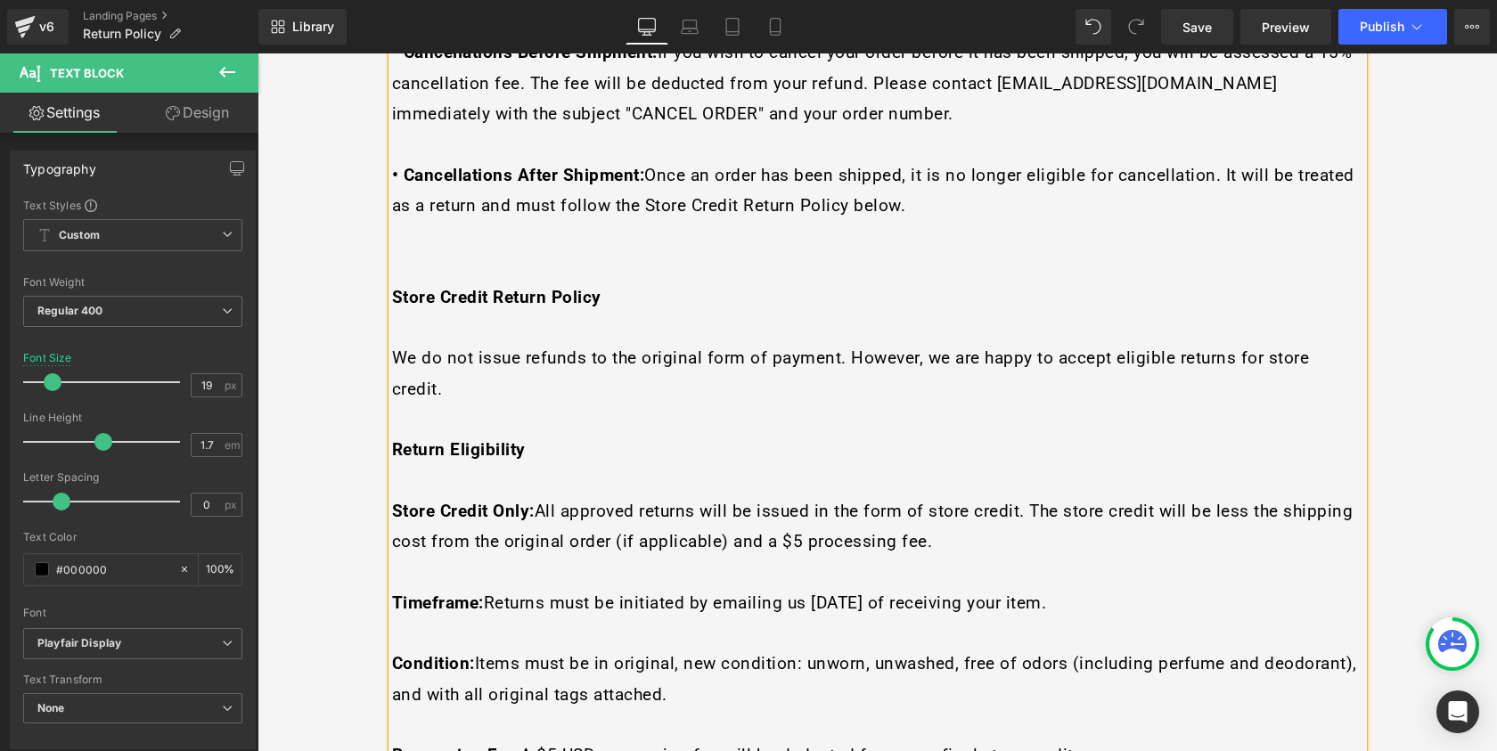
scroll to position [725, 0]
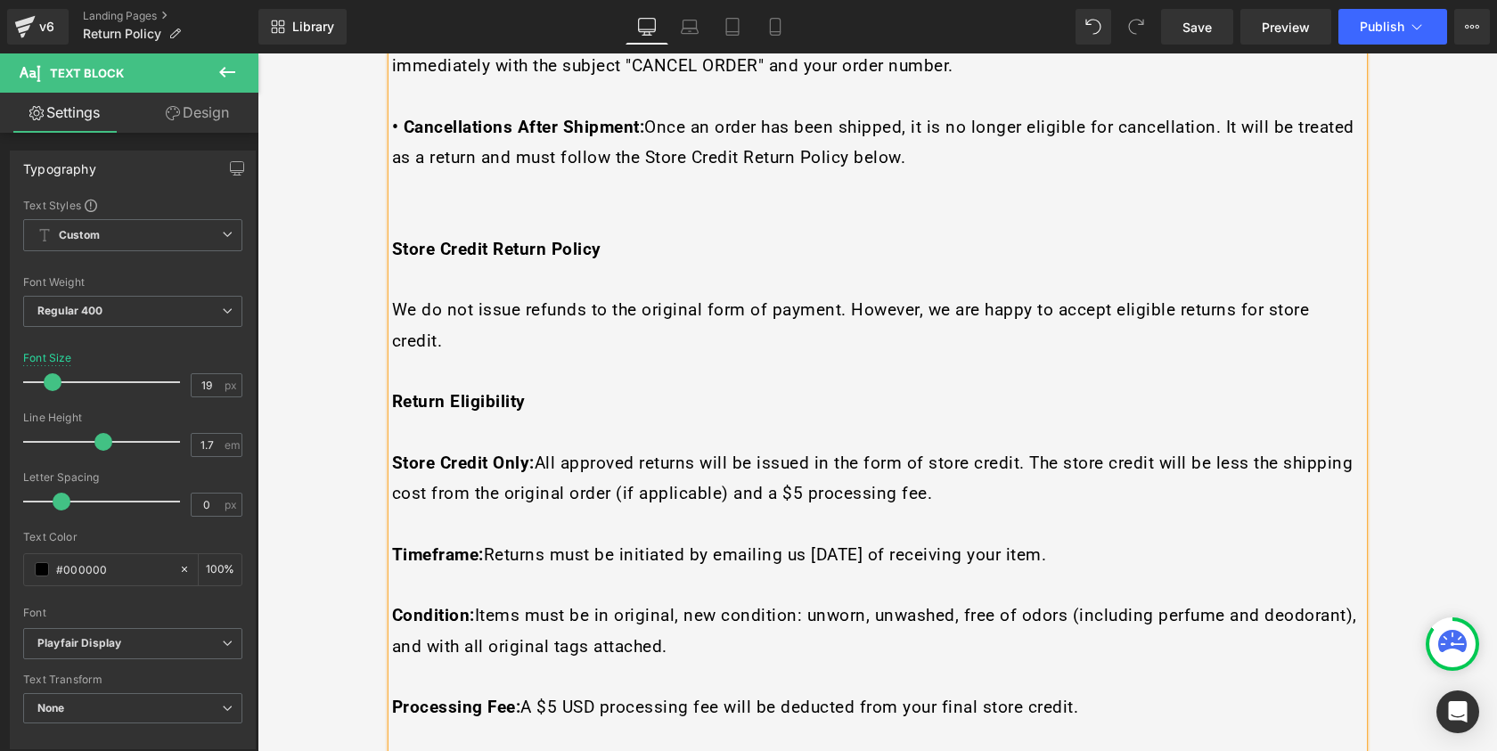
click at [458, 356] on p at bounding box center [877, 371] width 971 height 30
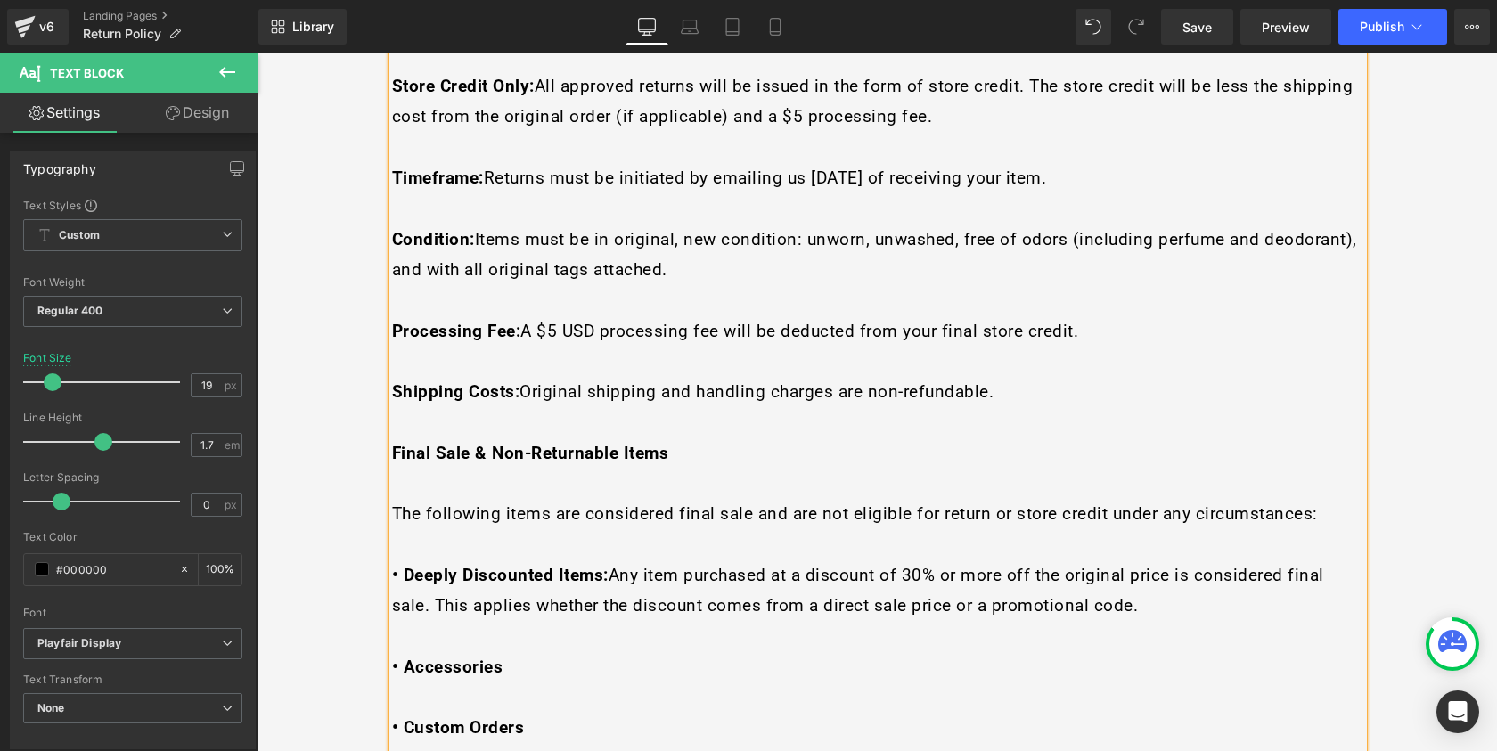
scroll to position [1166, 0]
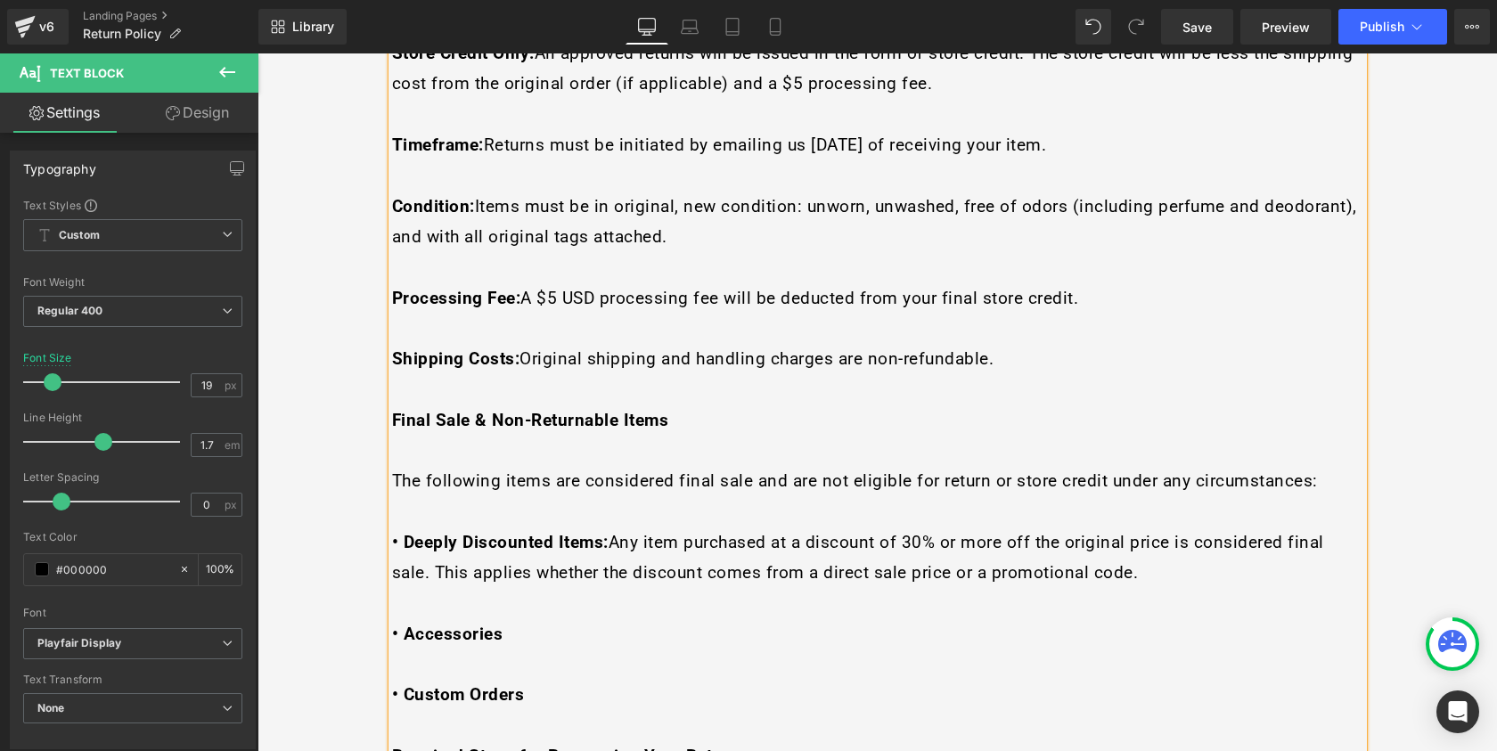
click at [488, 373] on p at bounding box center [877, 388] width 971 height 30
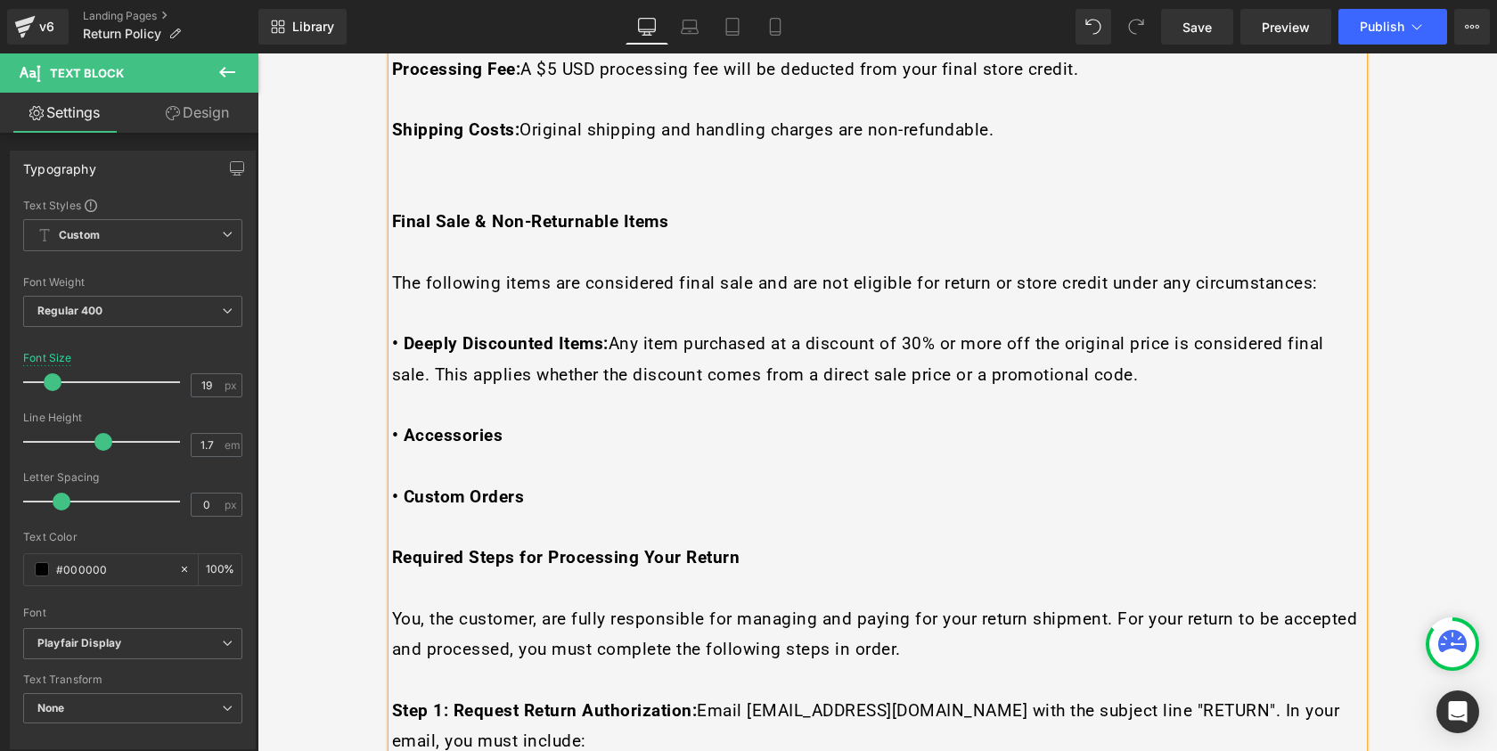
scroll to position [1441, 0]
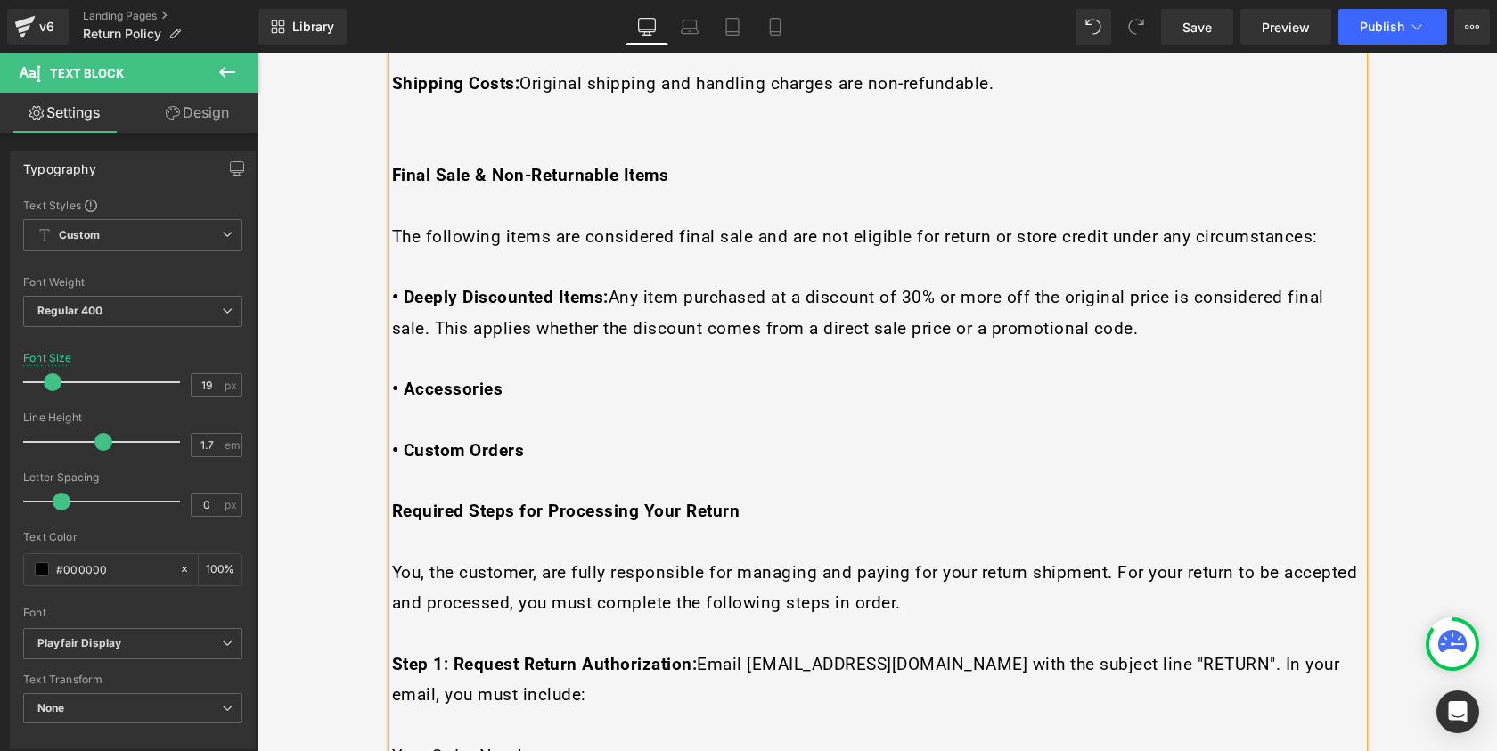
click at [504, 465] on p at bounding box center [877, 480] width 971 height 30
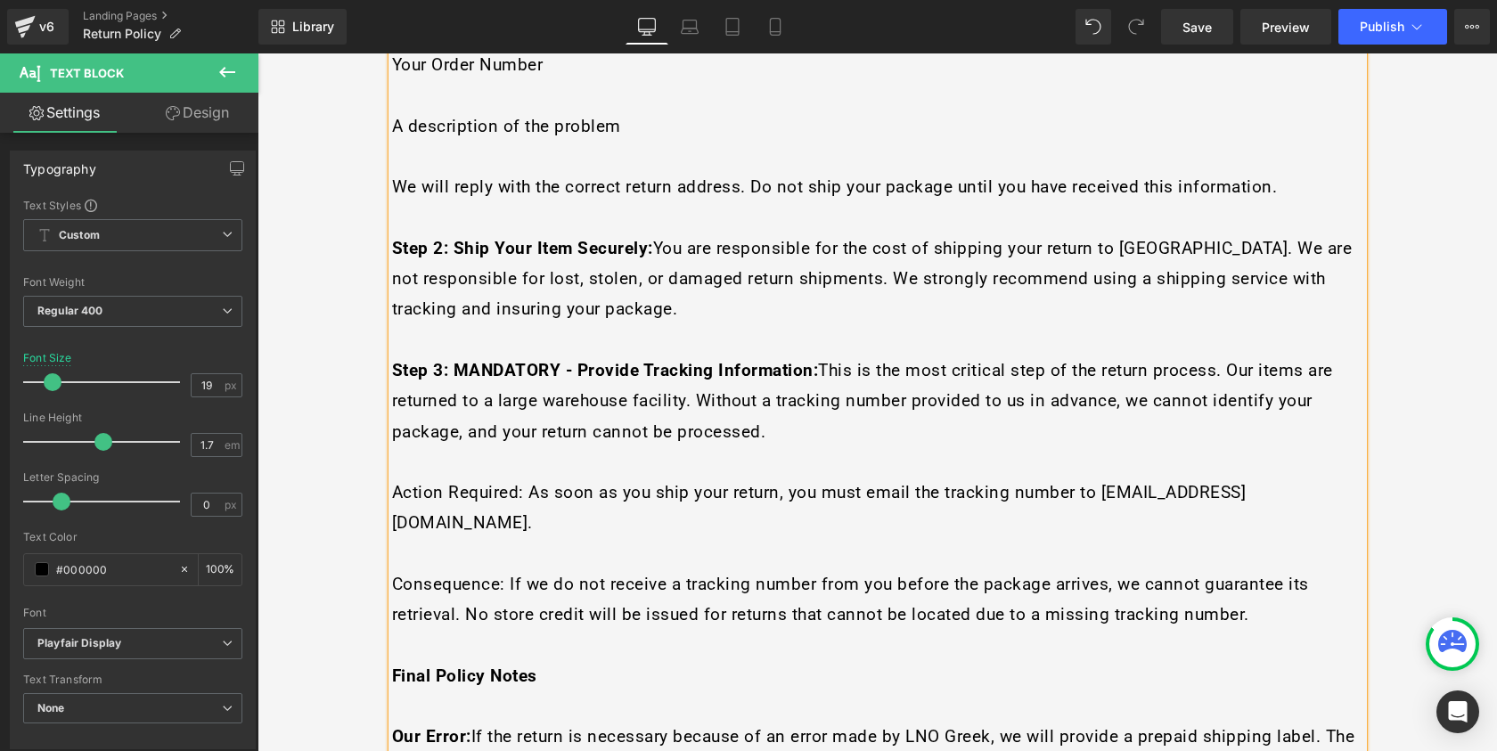
scroll to position [2164, 0]
click at [580, 629] on p at bounding box center [877, 644] width 971 height 30
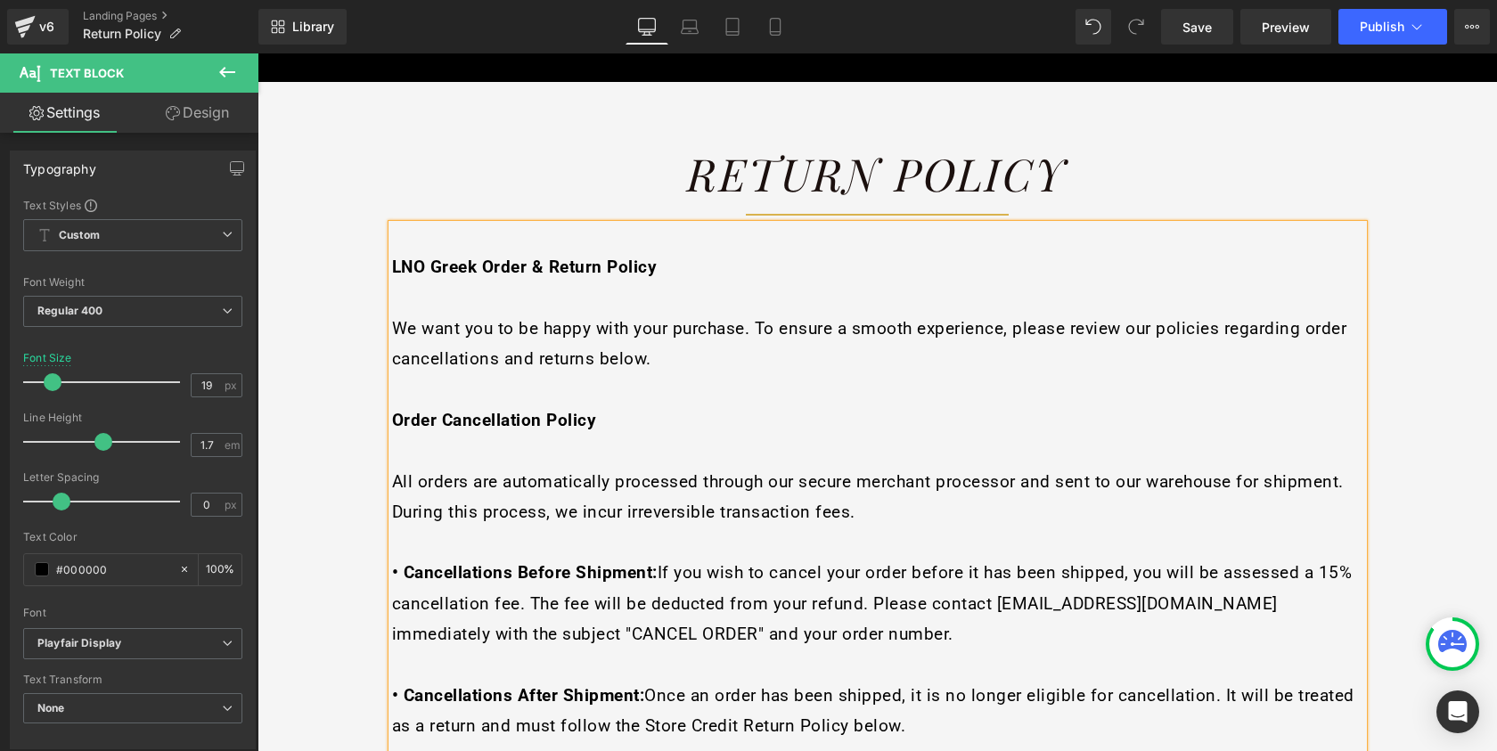
scroll to position [197, 0]
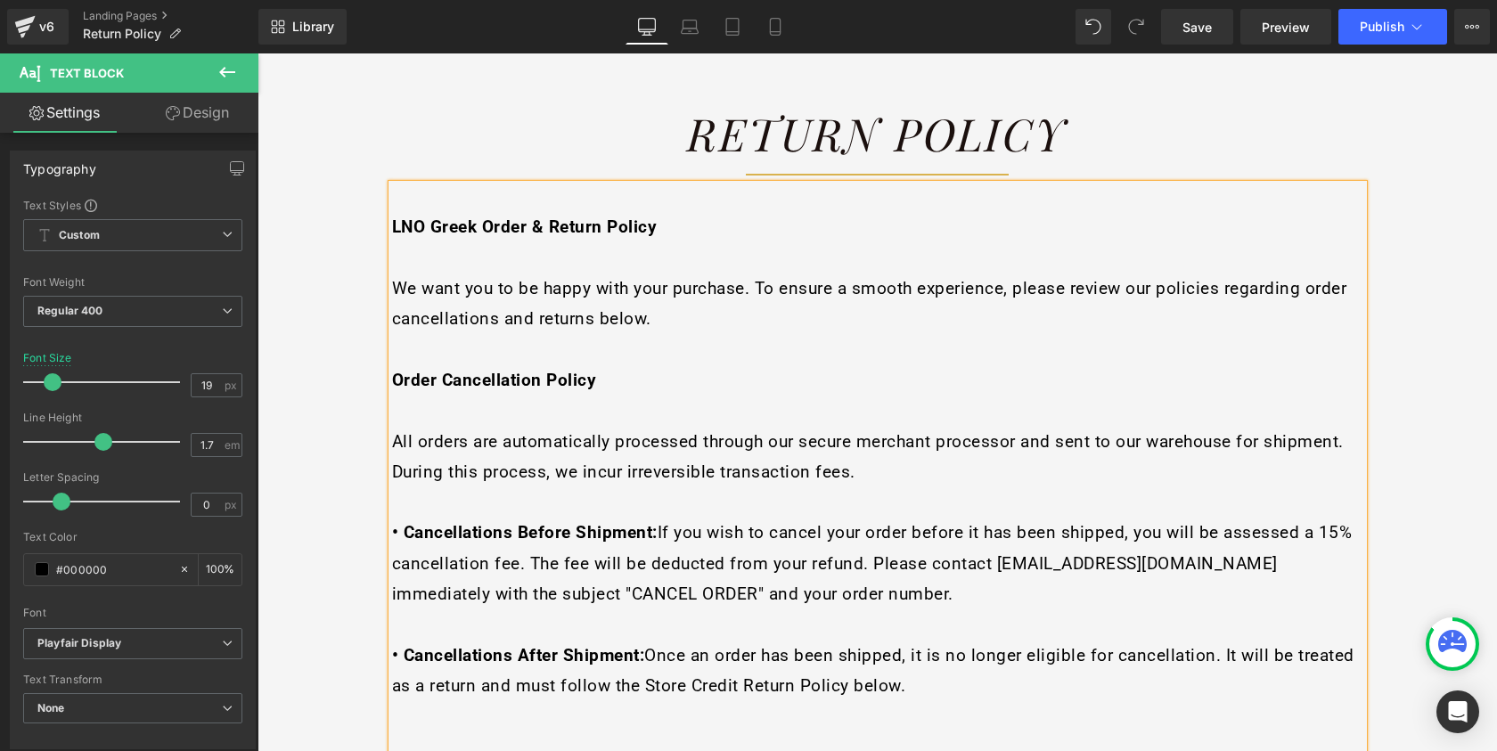
click at [418, 409] on p at bounding box center [877, 410] width 971 height 30
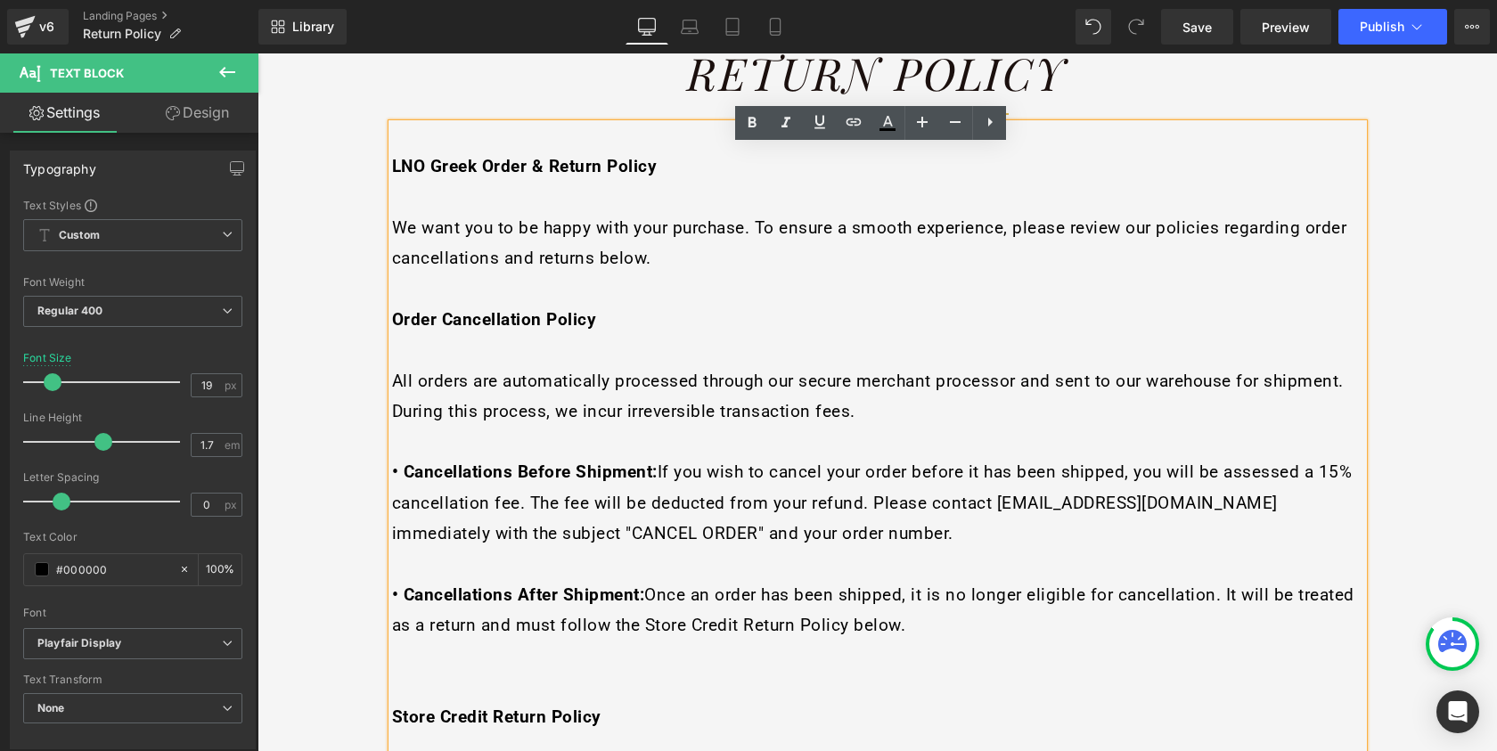
scroll to position [258, 0]
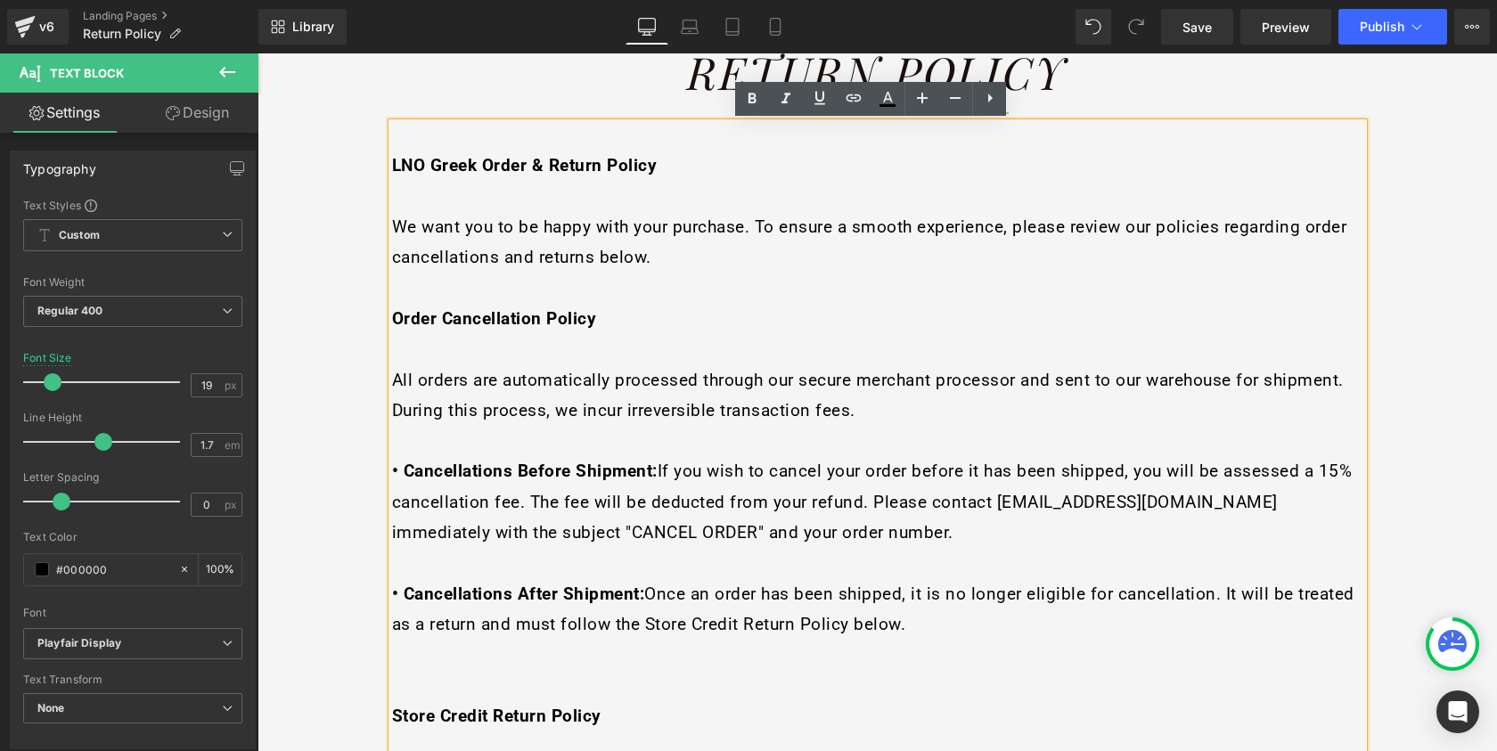
click at [527, 553] on p at bounding box center [877, 562] width 971 height 30
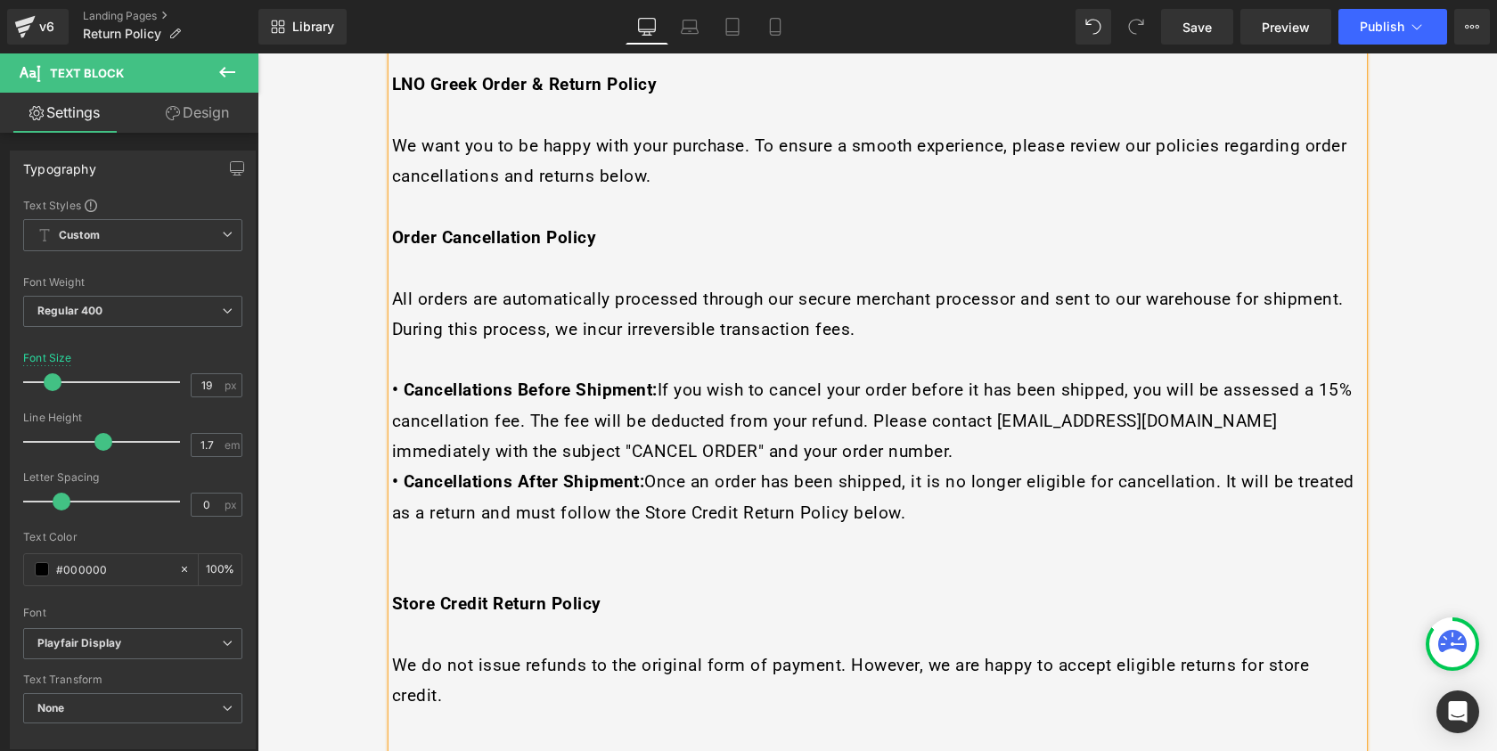
scroll to position [544, 0]
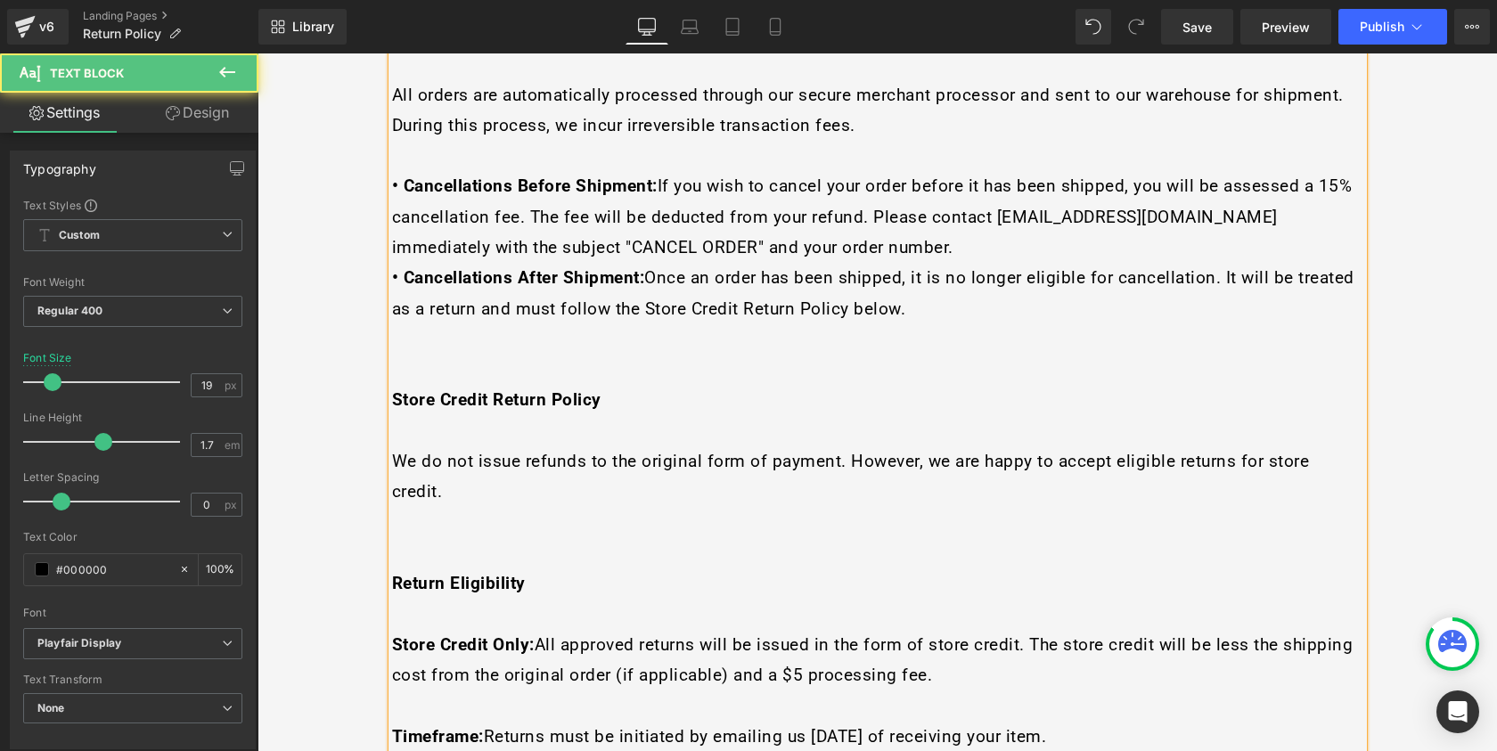
click at [507, 507] on p at bounding box center [877, 522] width 971 height 30
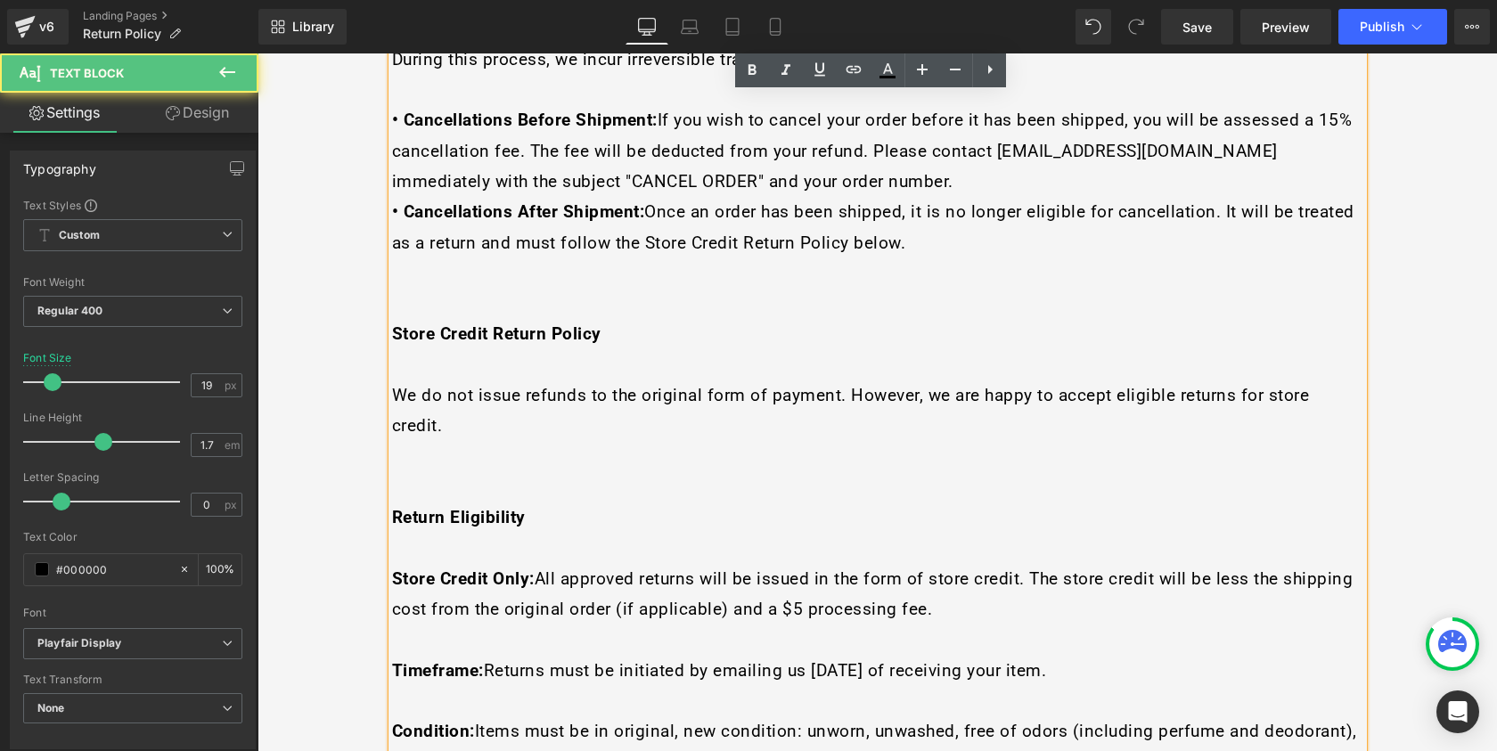
scroll to position [646, 0]
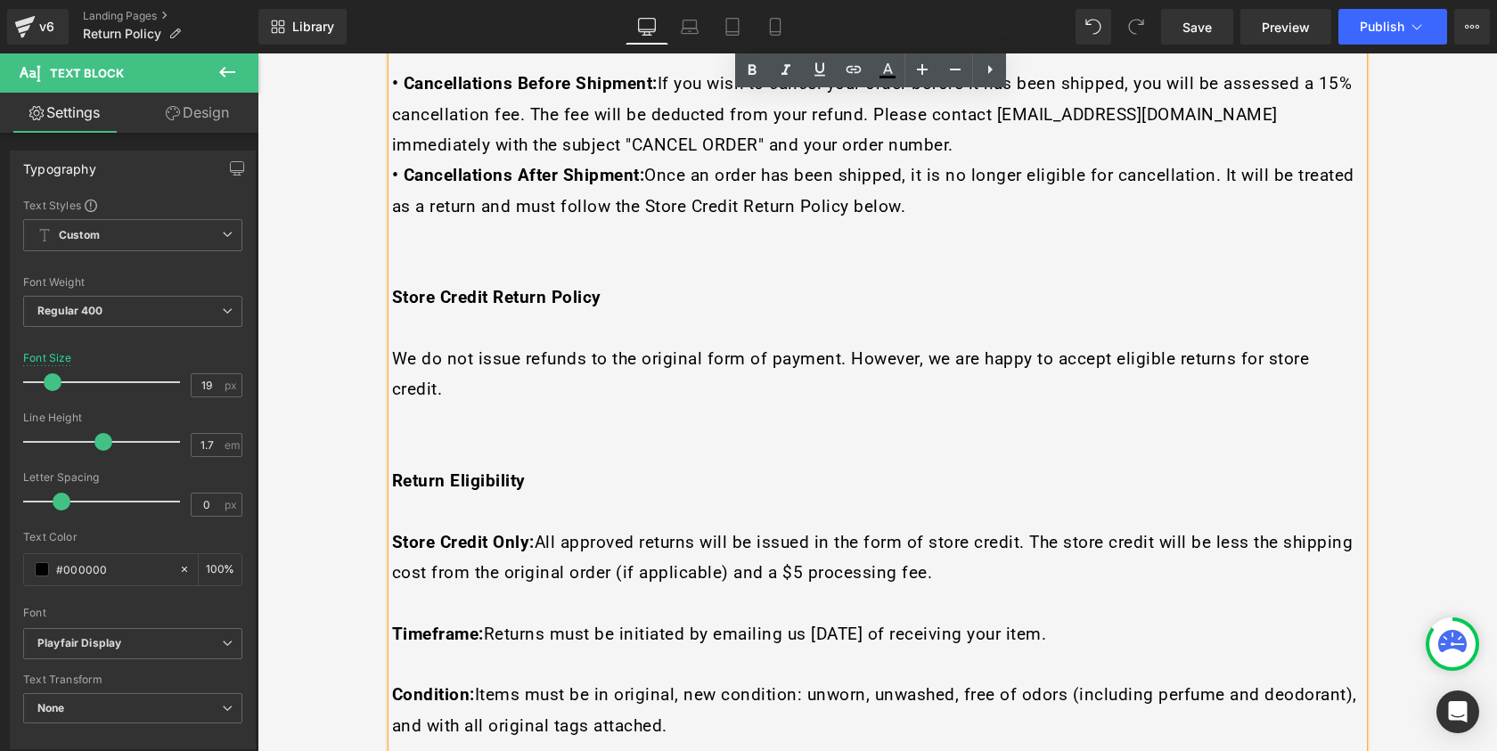
click at [508, 587] on p at bounding box center [877, 602] width 971 height 30
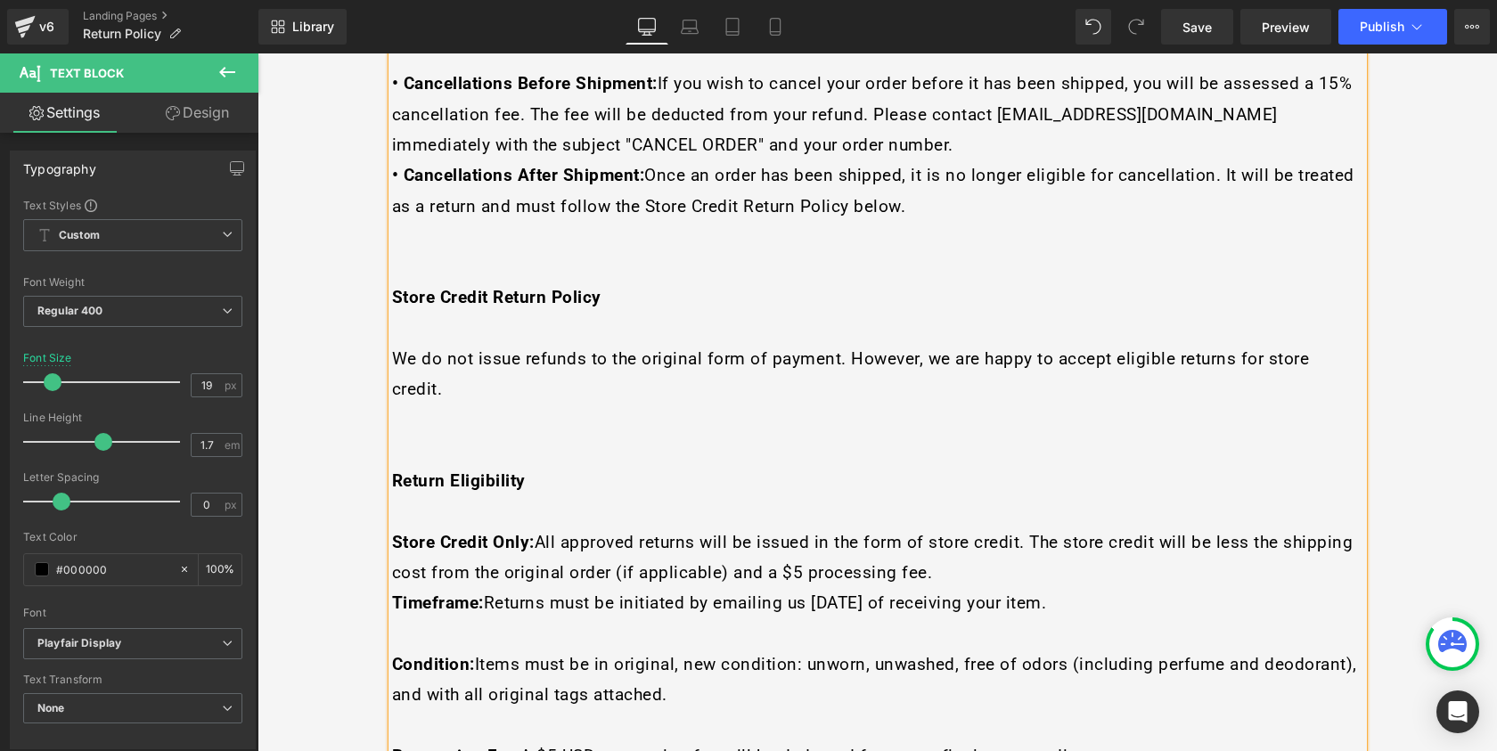
click at [563, 619] on p at bounding box center [877, 634] width 971 height 30
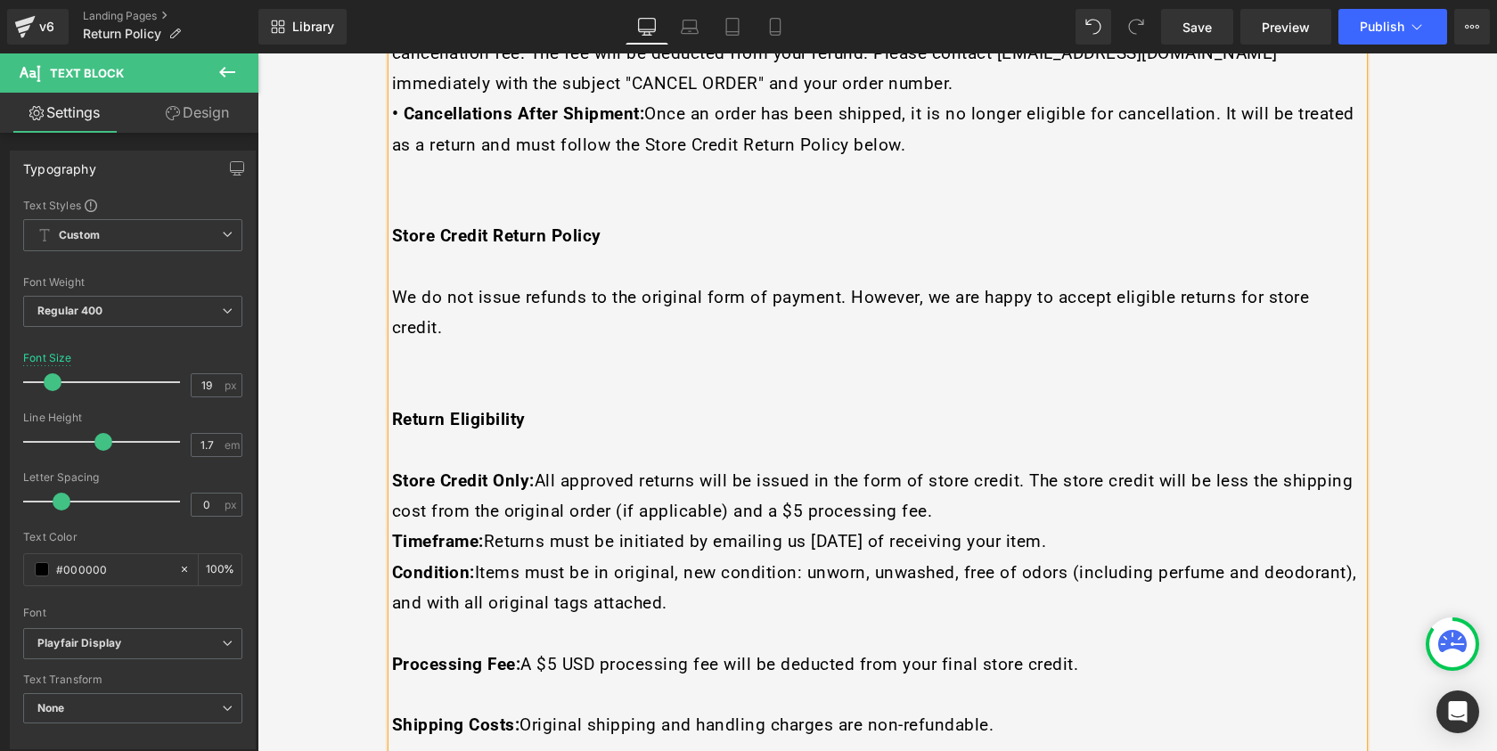
scroll to position [736, 0]
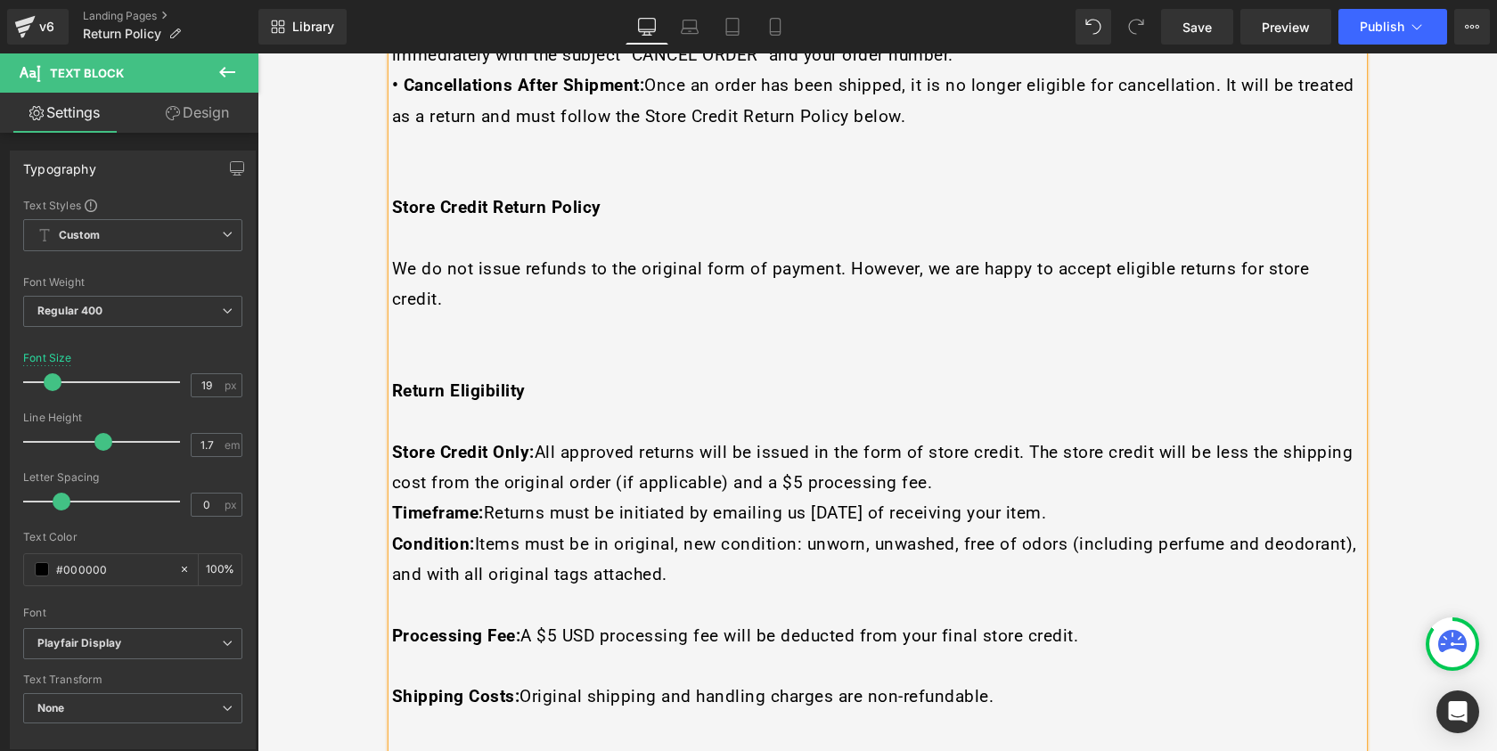
click at [452, 589] on p at bounding box center [877, 604] width 971 height 30
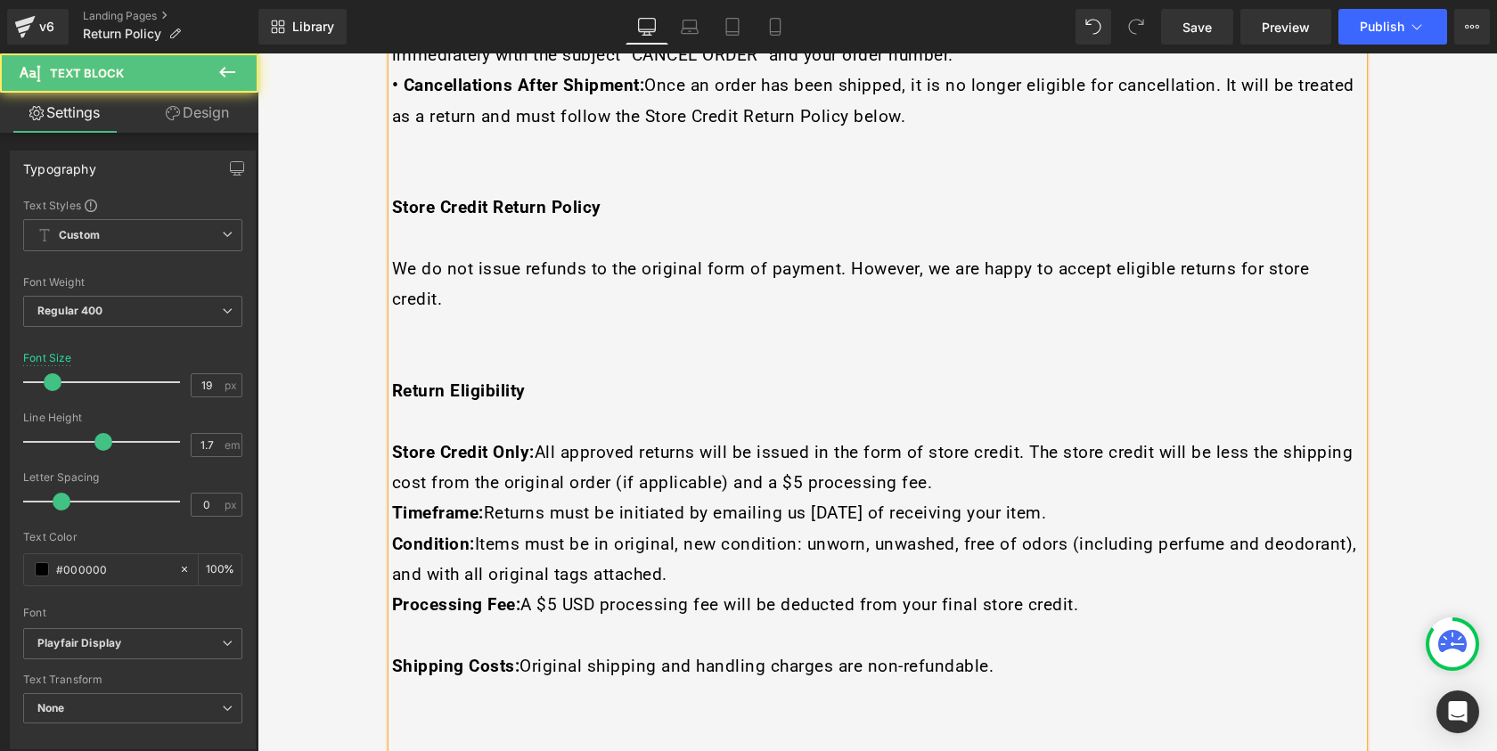
click at [433, 620] on p at bounding box center [877, 635] width 971 height 30
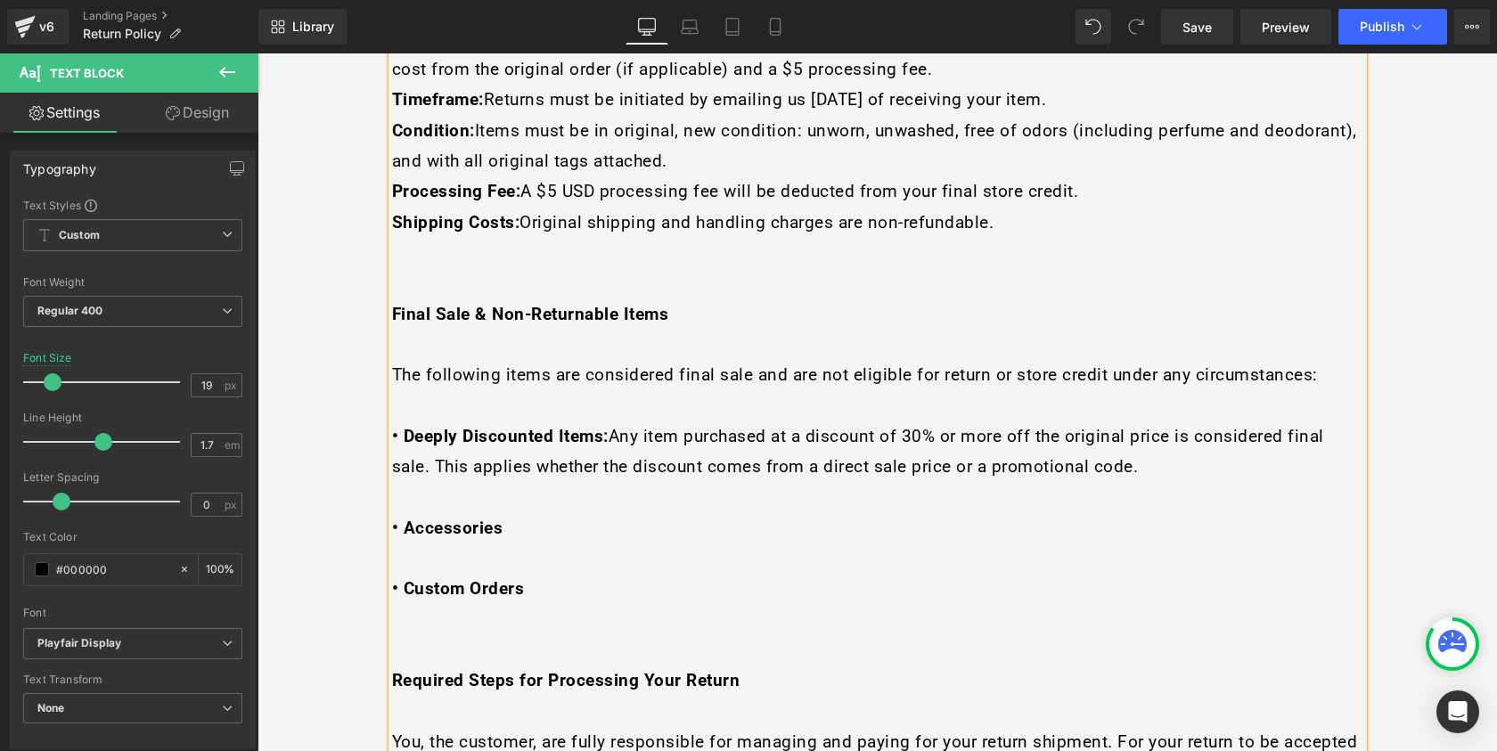
scroll to position [1182, 0]
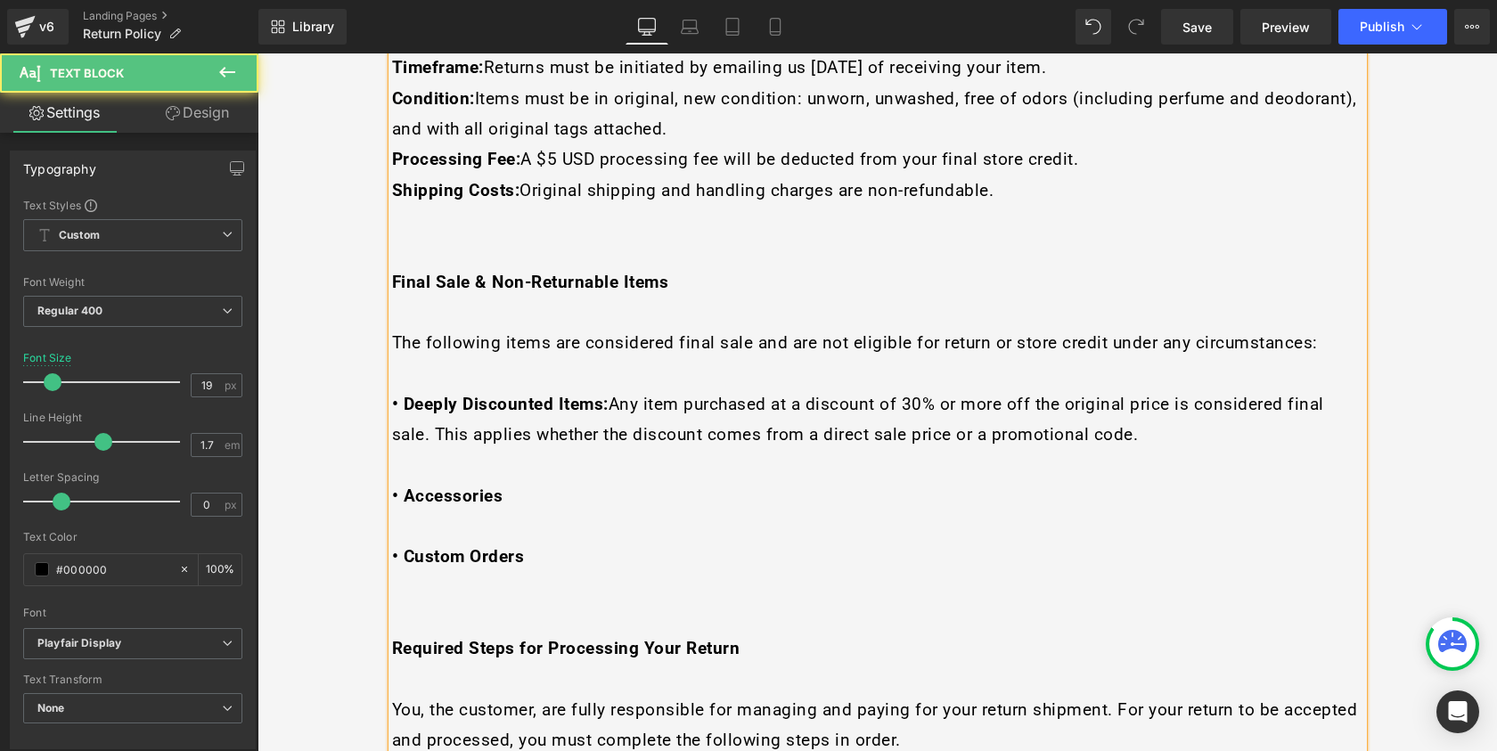
click at [502, 449] on p at bounding box center [877, 464] width 971 height 30
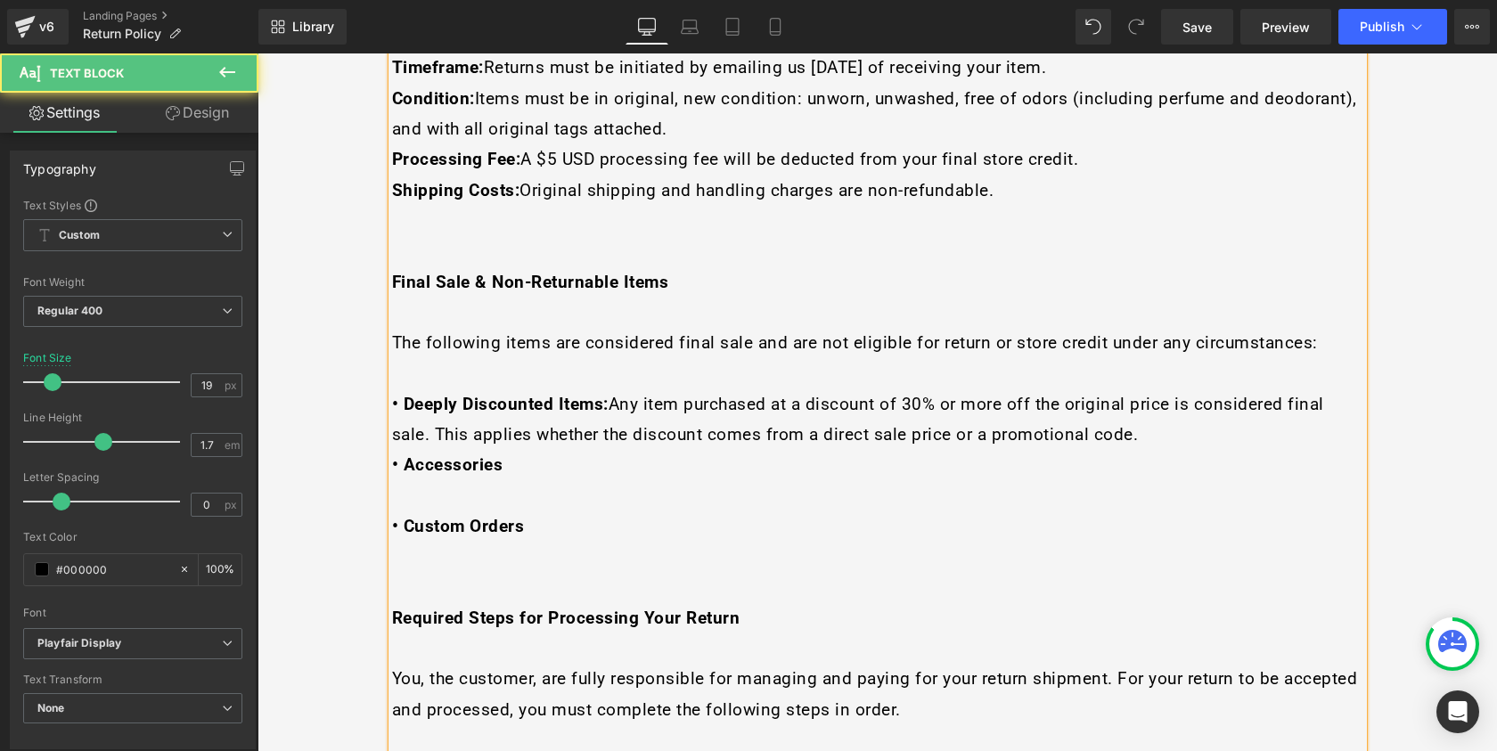
click at [459, 480] on p at bounding box center [877, 495] width 971 height 30
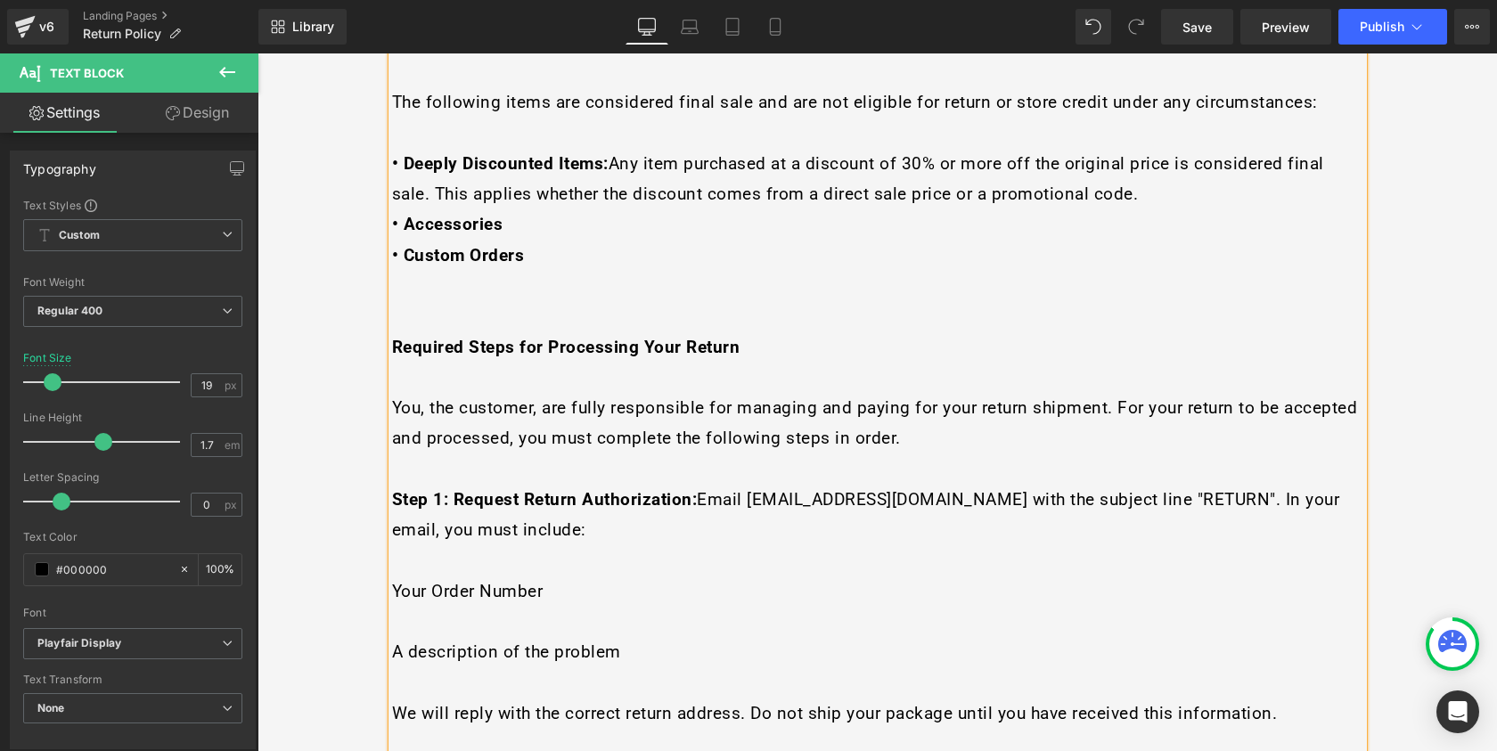
scroll to position [1555, 0]
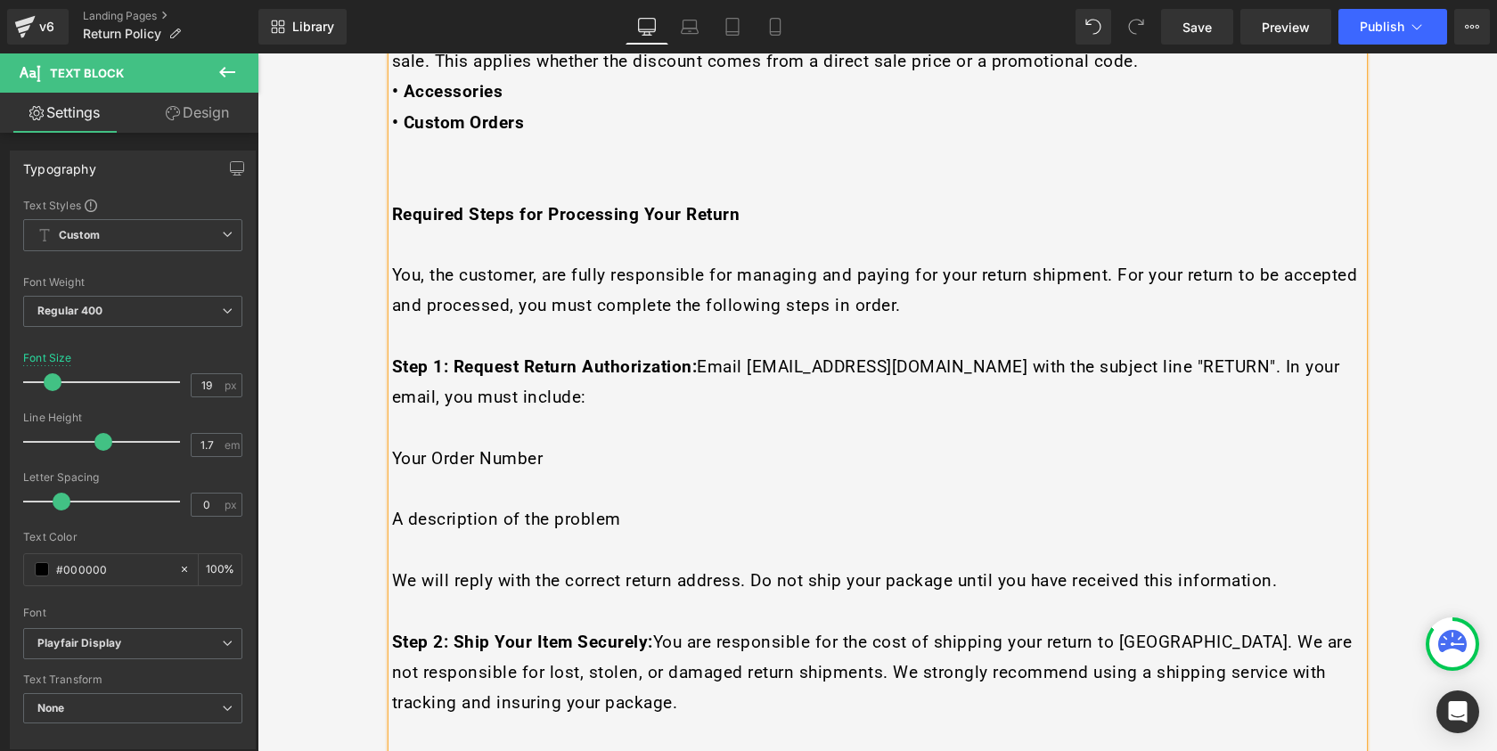
click at [481, 473] on p at bounding box center [877, 488] width 971 height 30
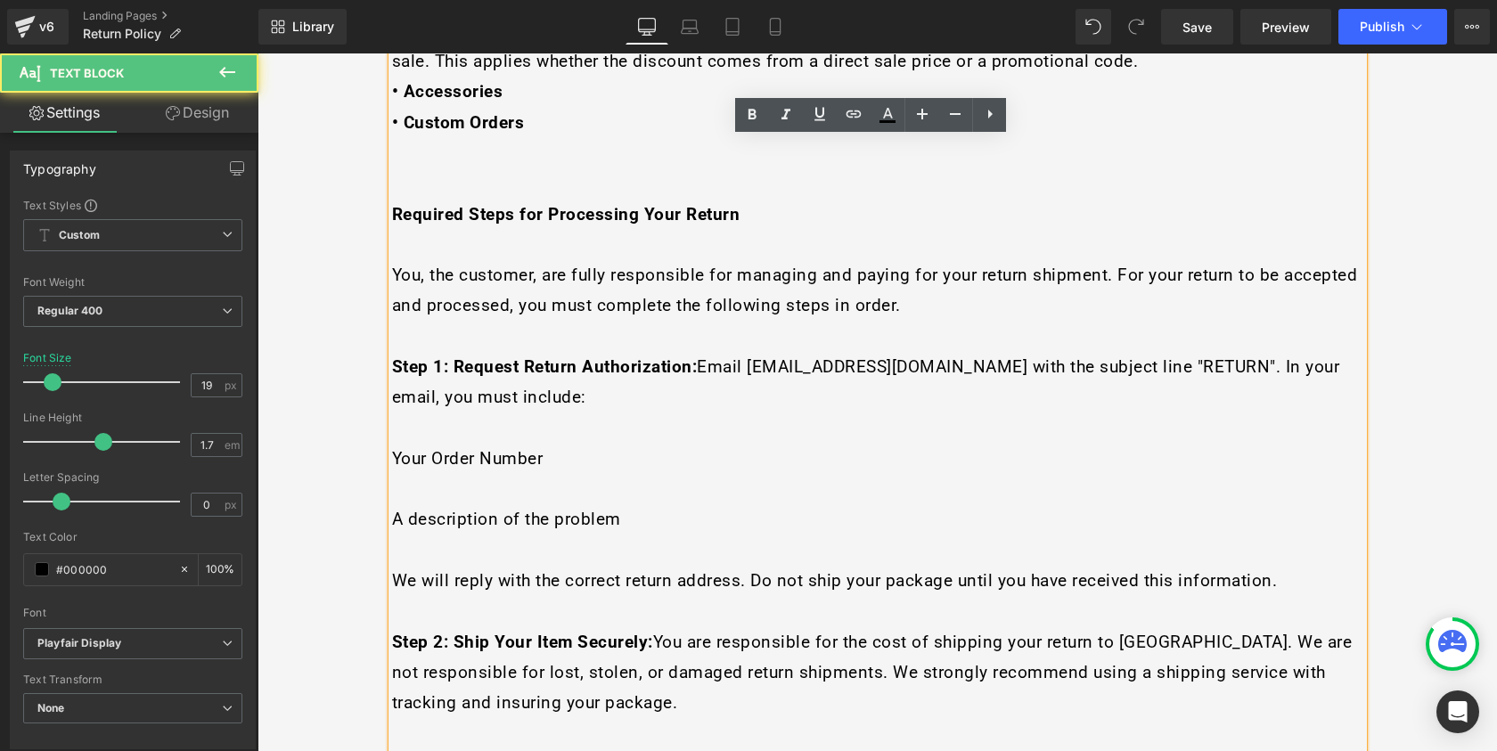
click at [697, 356] on span "Step 1: Request Return Authorization: Email care@lnogreek.com with the subject …" at bounding box center [866, 381] width 948 height 51
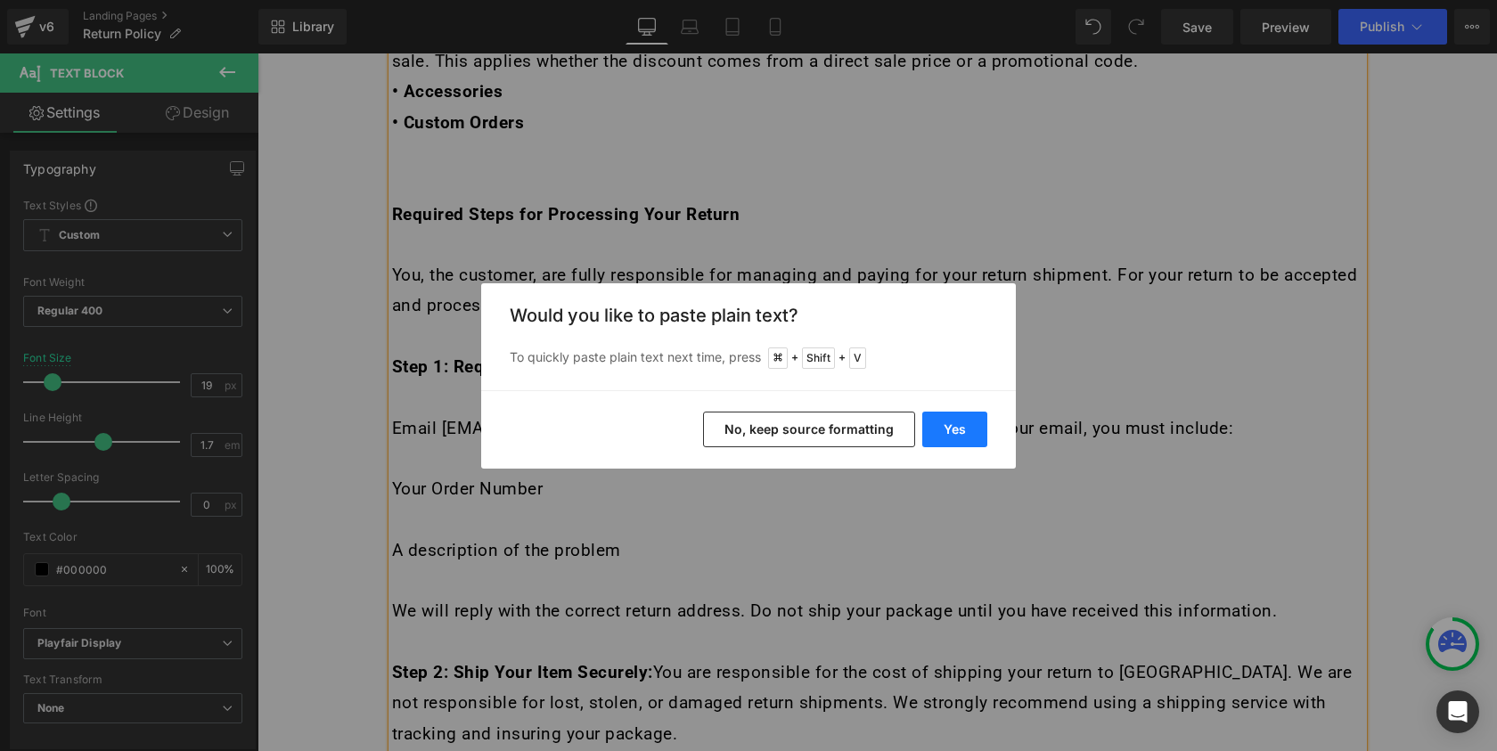
click at [953, 429] on button "Yes" at bounding box center [954, 430] width 65 height 36
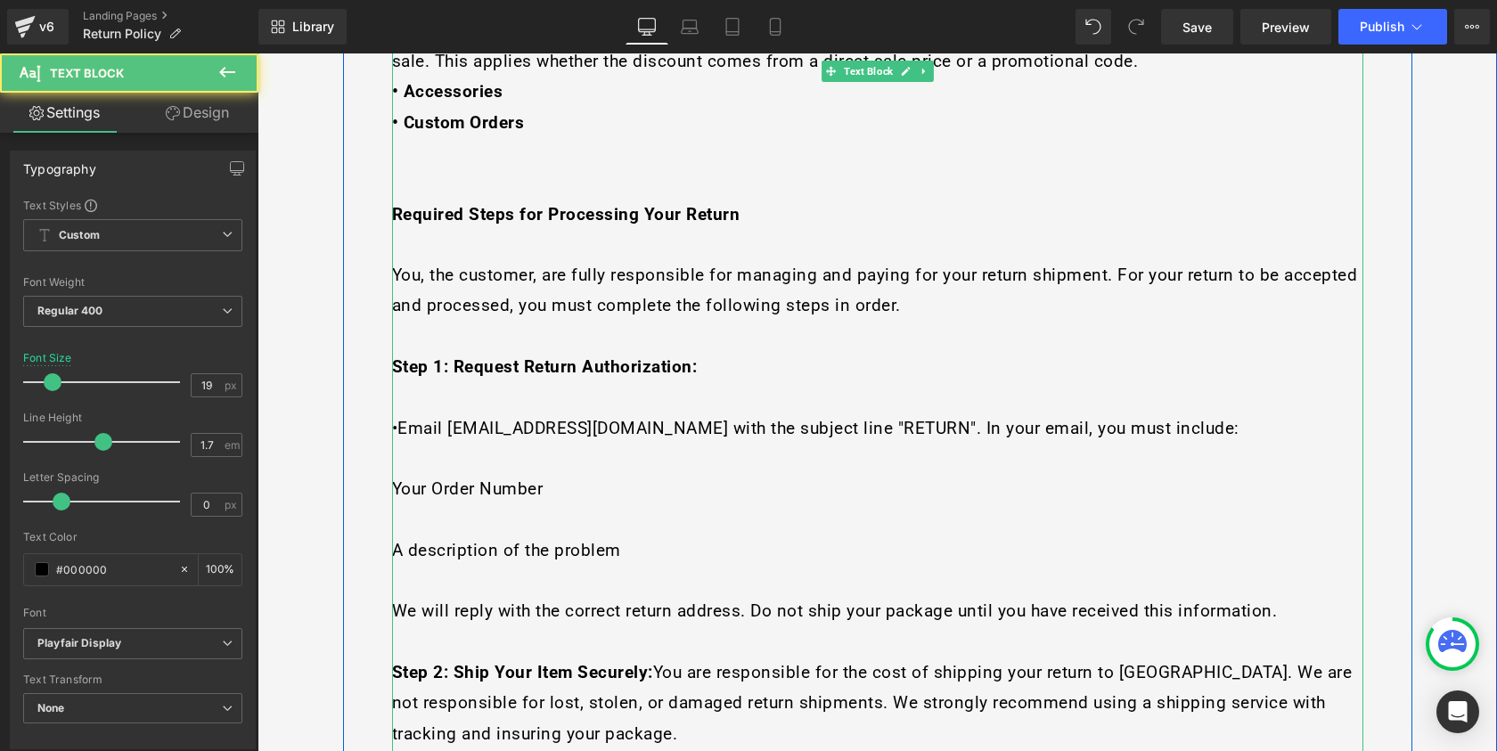
click at [392, 418] on span "•Email care@lnogreek.com with the subject line "RETURN". In your email, you mus…" at bounding box center [816, 428] width 848 height 20
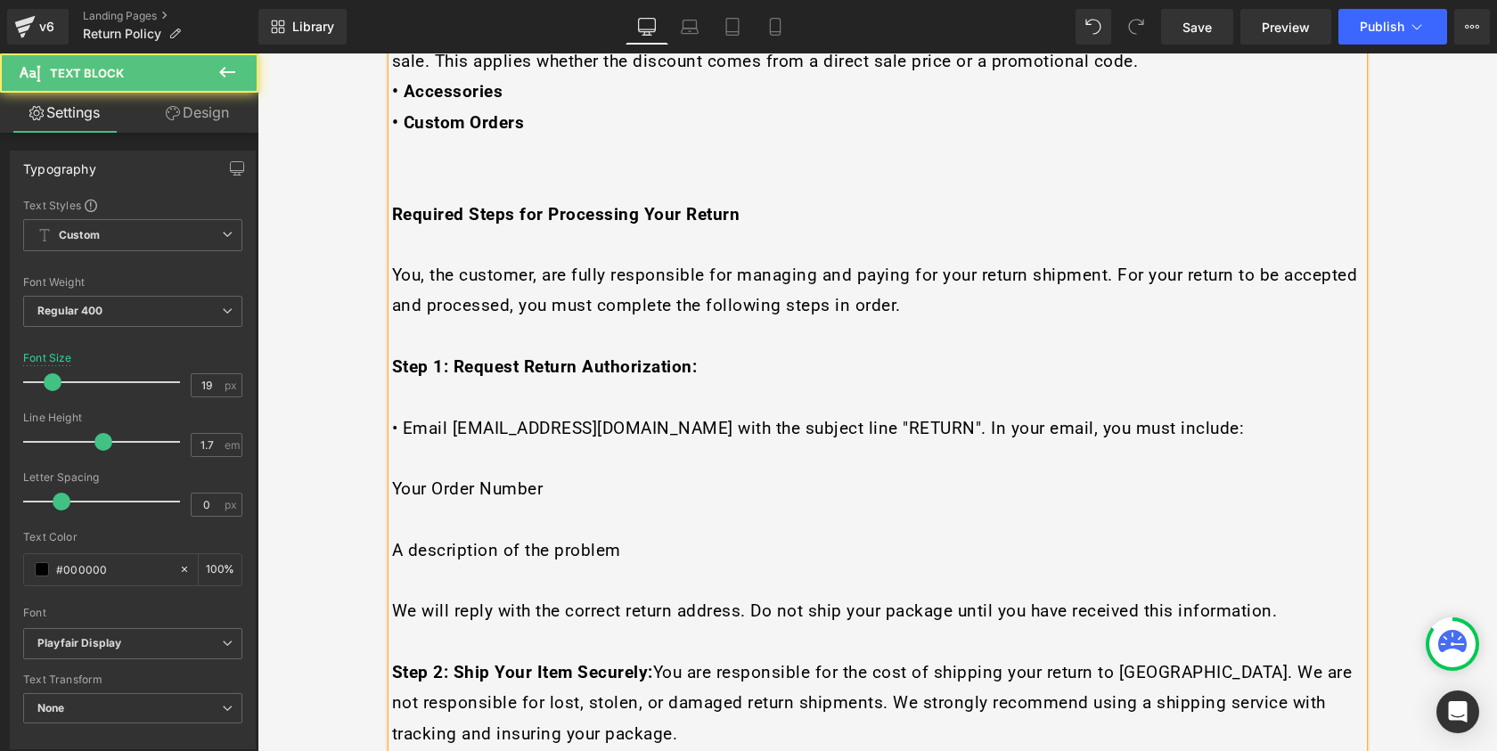
click at [392, 479] on span "Your Order Number" at bounding box center [468, 489] width 152 height 20
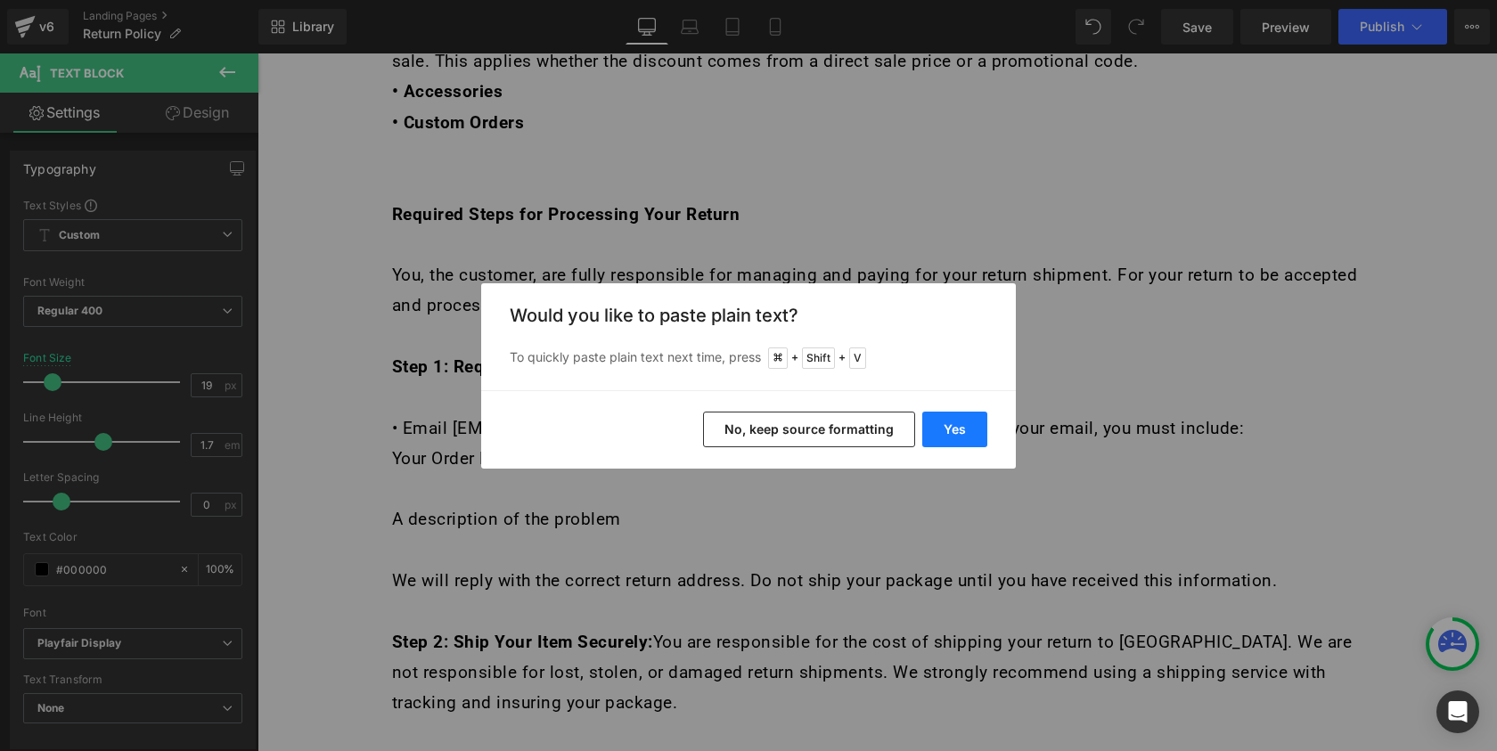
click at [948, 425] on button "Yes" at bounding box center [954, 430] width 65 height 36
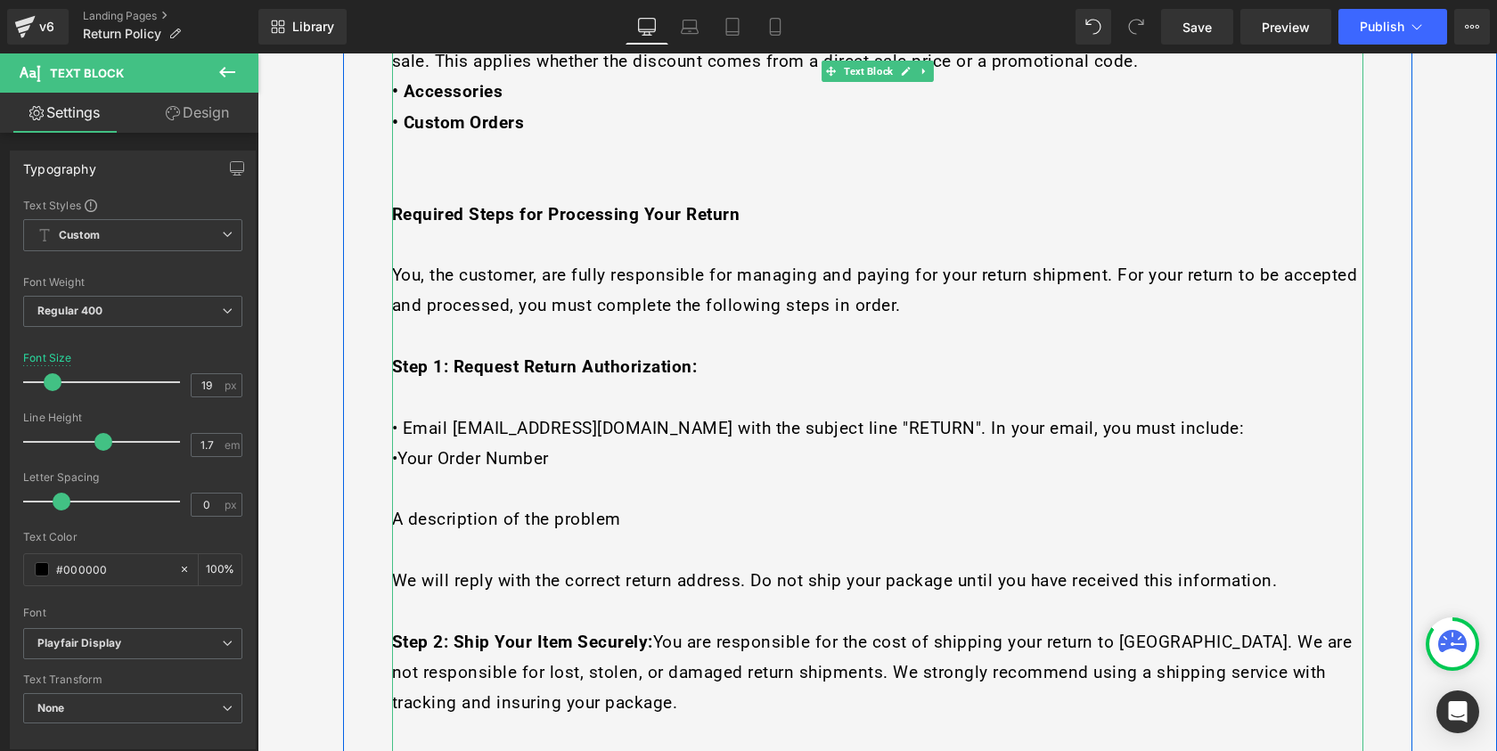
click at [395, 448] on span "•Your Order Number" at bounding box center [470, 458] width 157 height 20
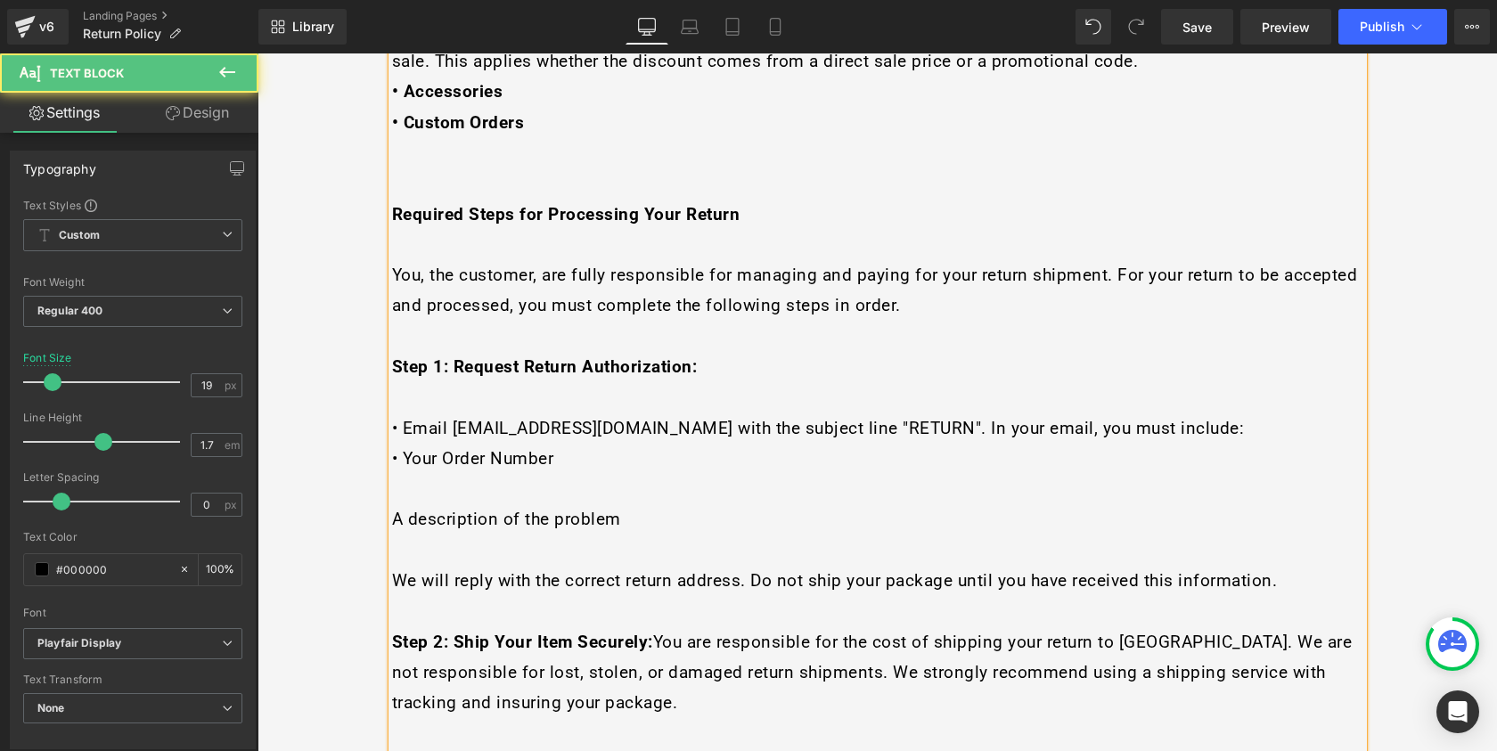
click at [392, 509] on span "A description of the problem" at bounding box center [506, 519] width 229 height 20
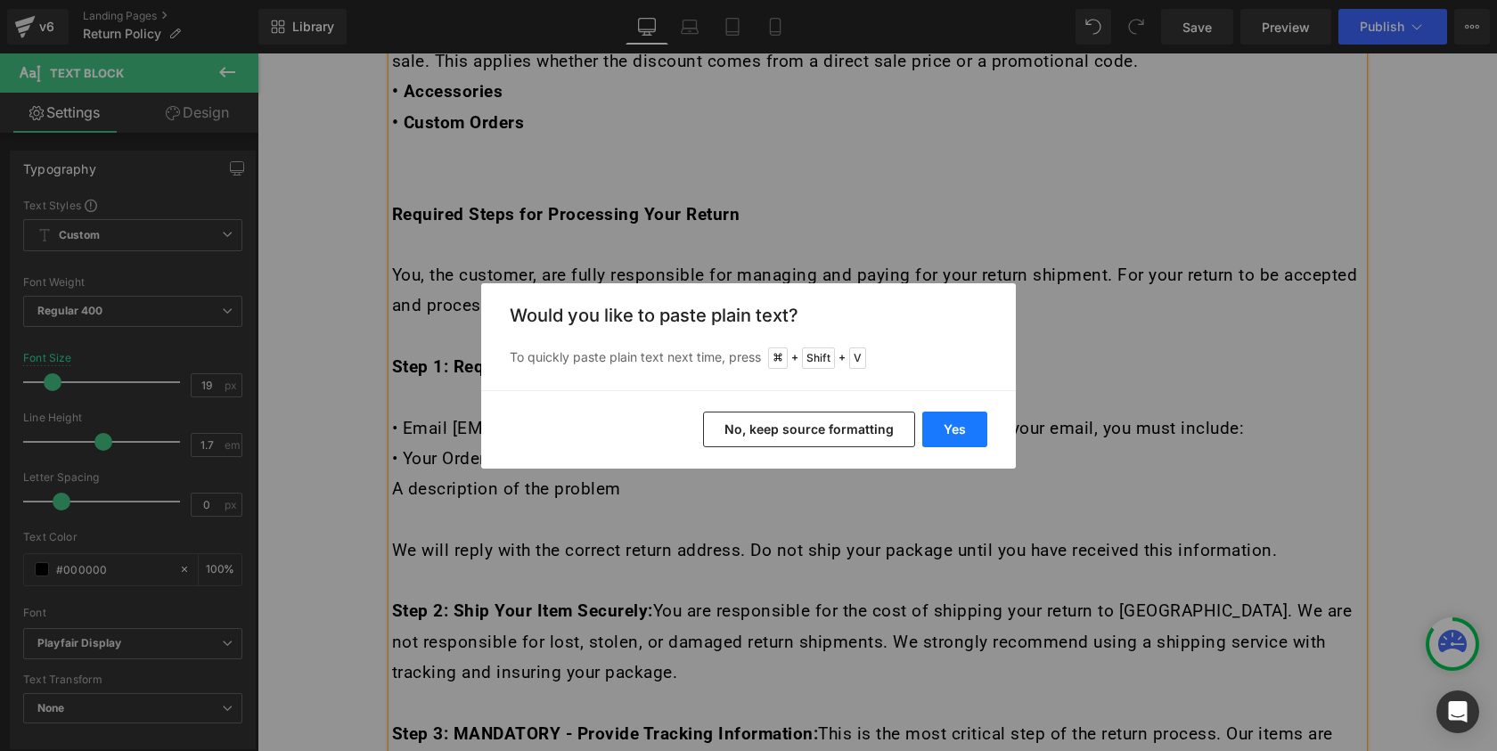
drag, startPoint x: 962, startPoint y: 447, endPoint x: 323, endPoint y: 380, distance: 642.5
click at [962, 447] on button "Yes" at bounding box center [954, 430] width 65 height 36
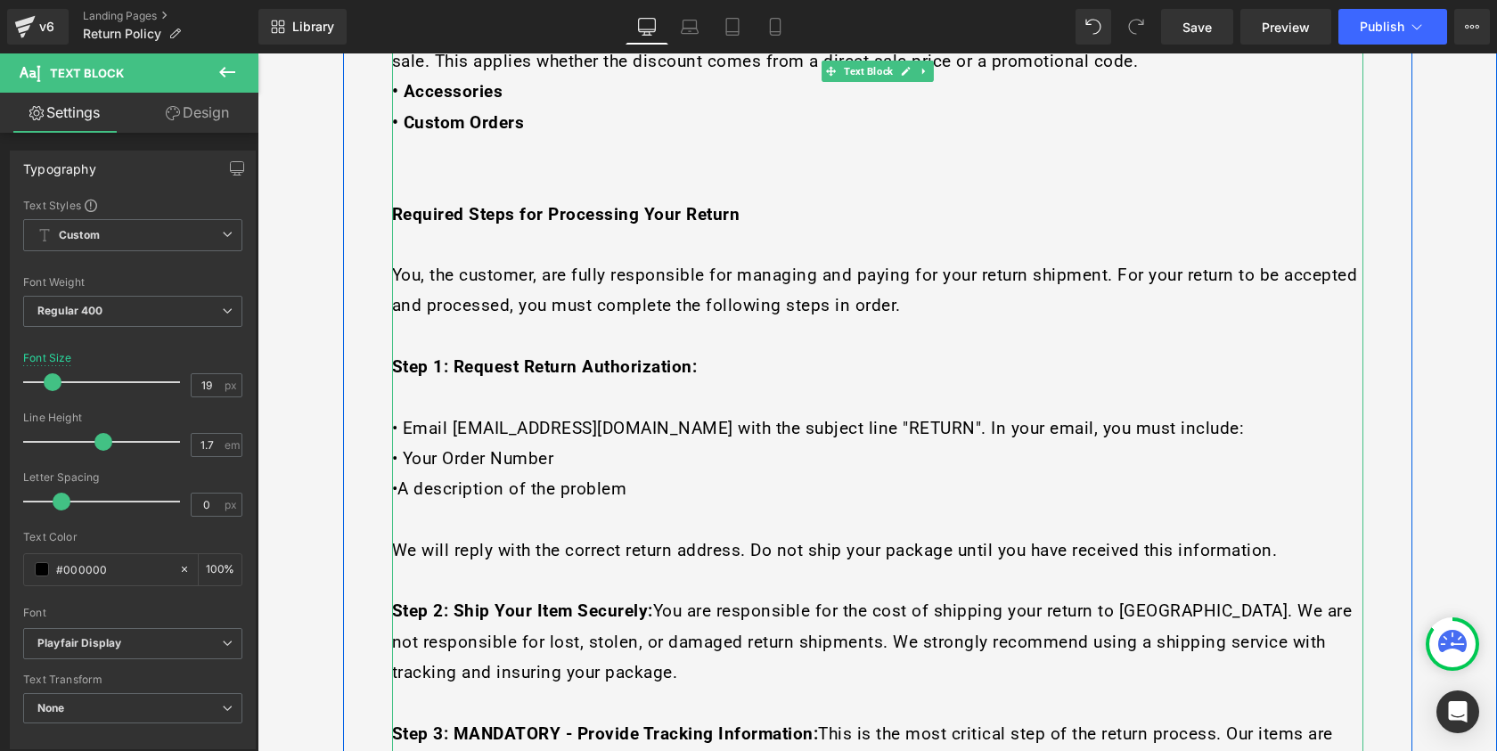
click at [394, 479] on span "•A description of the problem" at bounding box center [509, 489] width 235 height 20
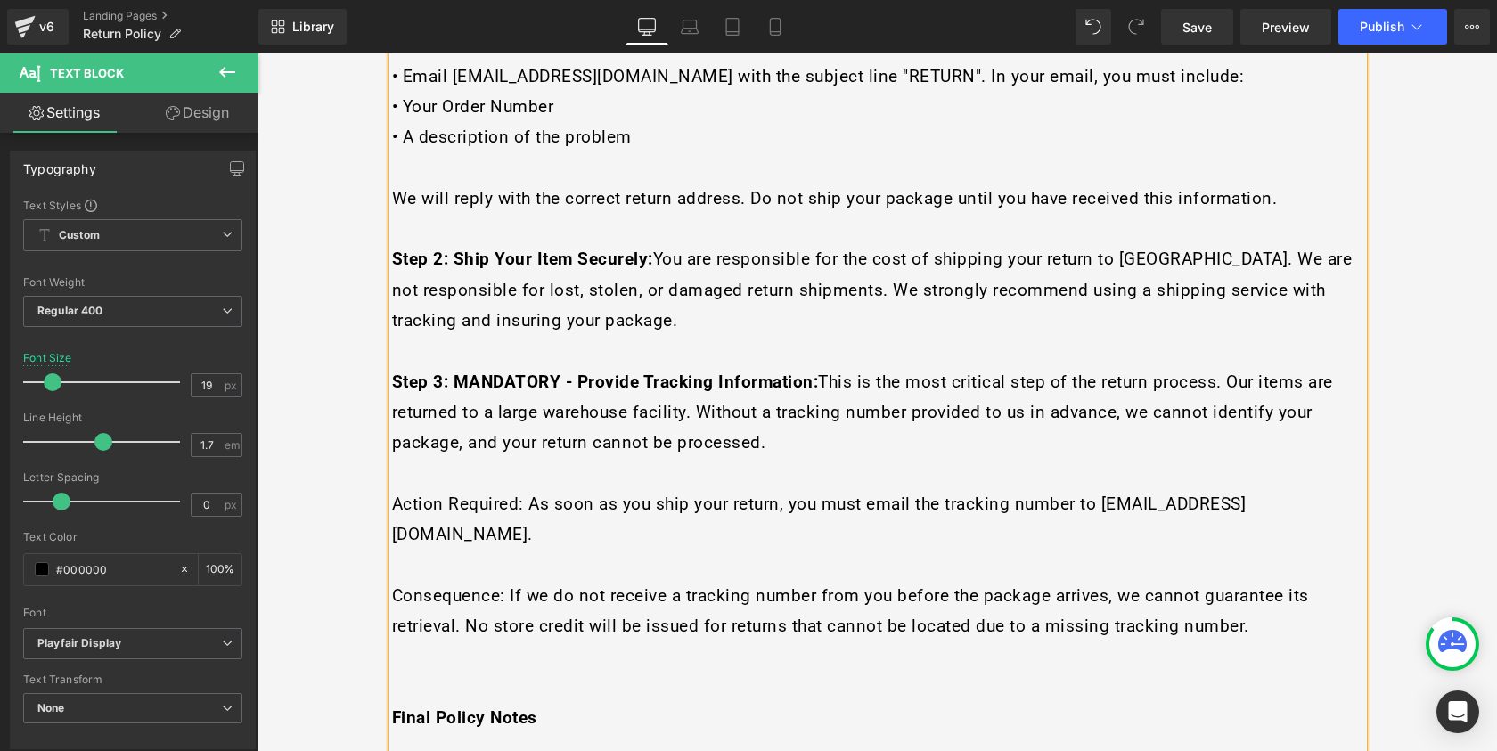
scroll to position [1918, 0]
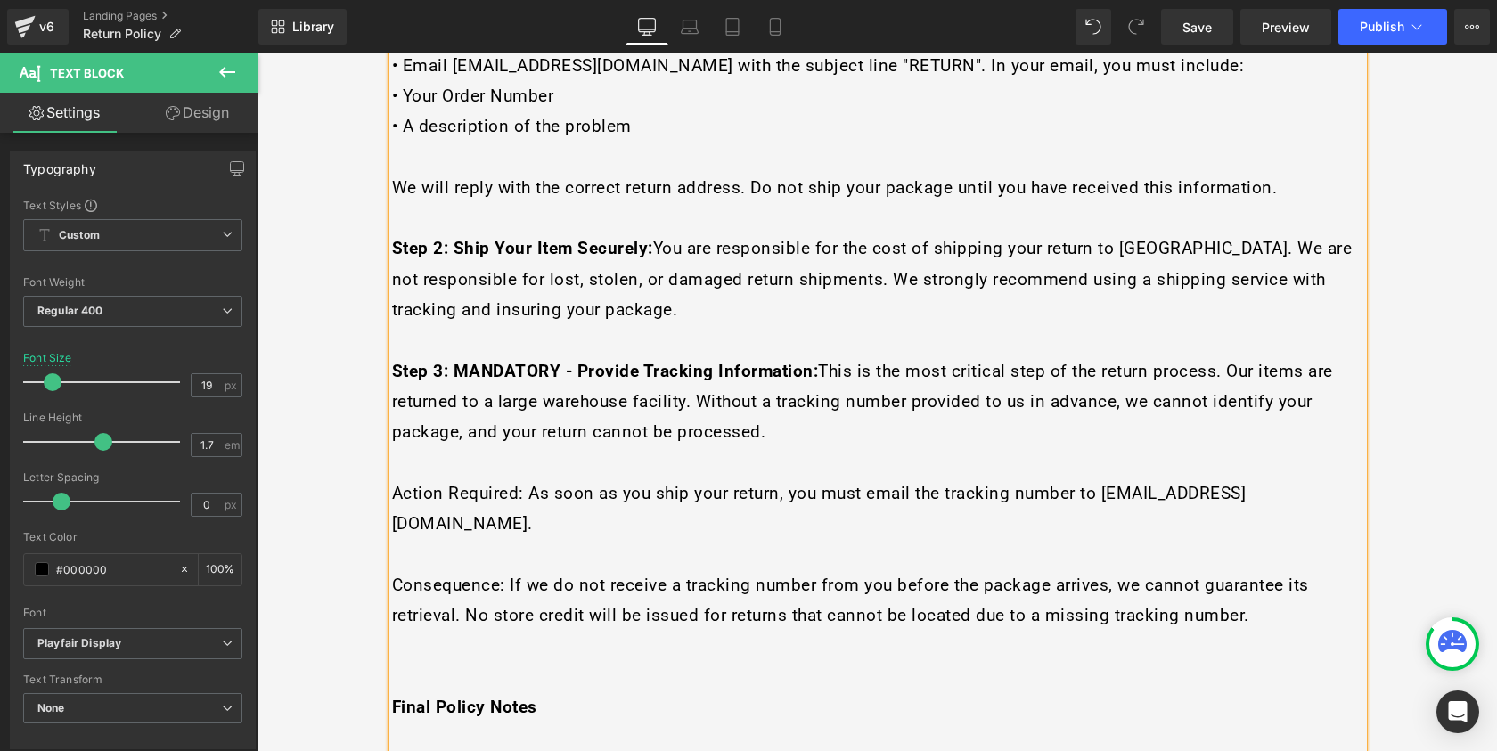
click at [529, 483] on span "Action Required: As soon as you ship your return, you must email the tracking n…" at bounding box center [819, 508] width 855 height 51
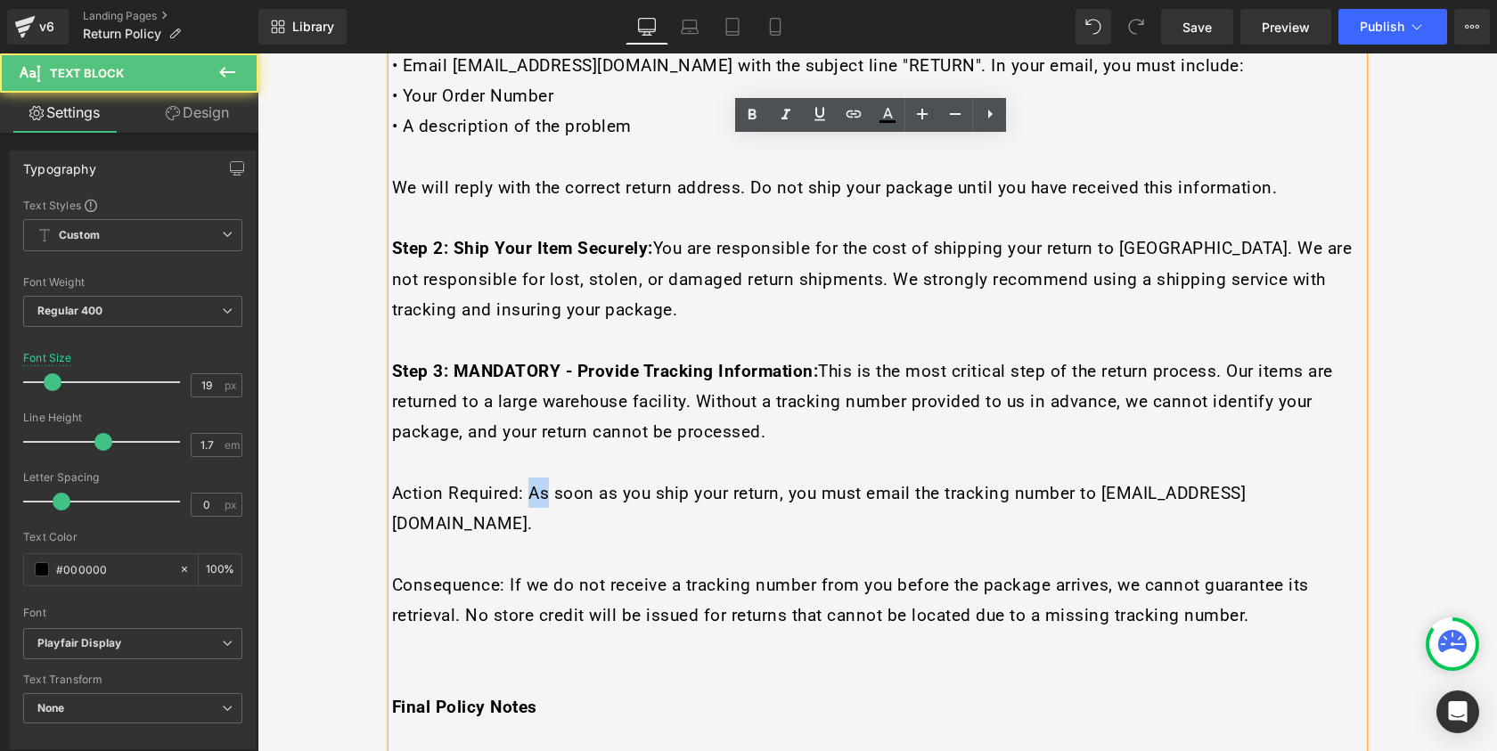
click at [529, 483] on span "Action Required: As soon as you ship your return, you must email the tracking n…" at bounding box center [819, 508] width 855 height 51
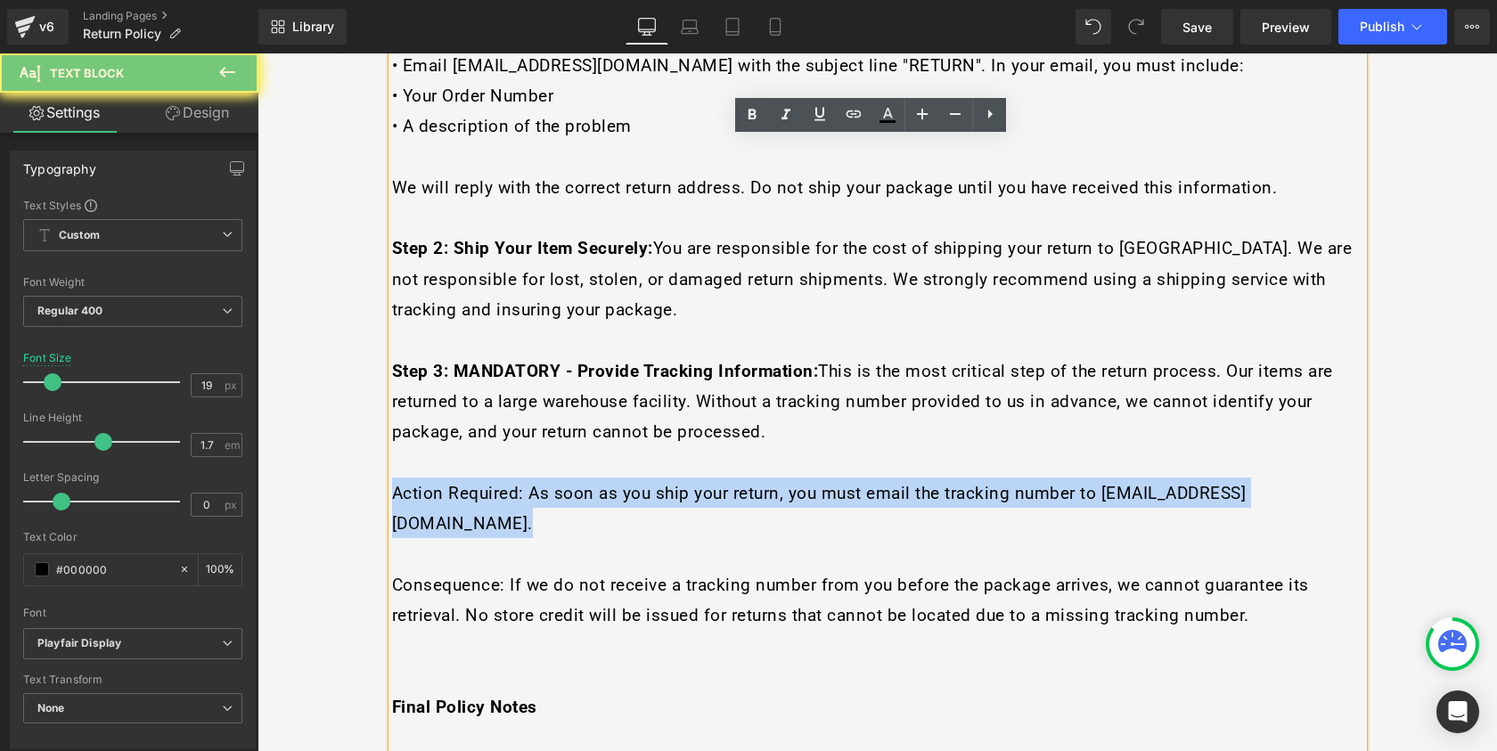
click at [529, 483] on span "Action Required: As soon as you ship your return, you must email the tracking n…" at bounding box center [819, 508] width 855 height 51
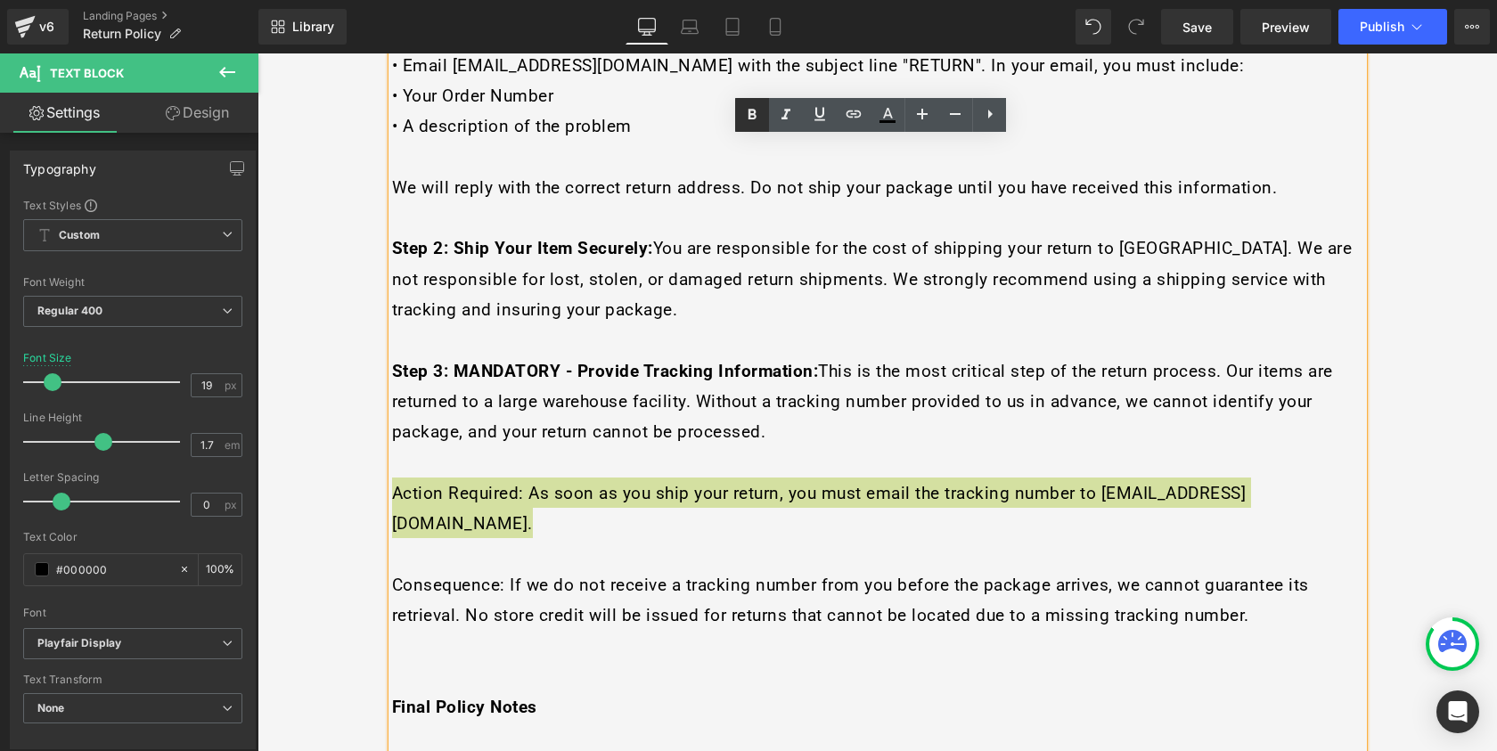
click at [750, 125] on icon at bounding box center [752, 114] width 21 height 21
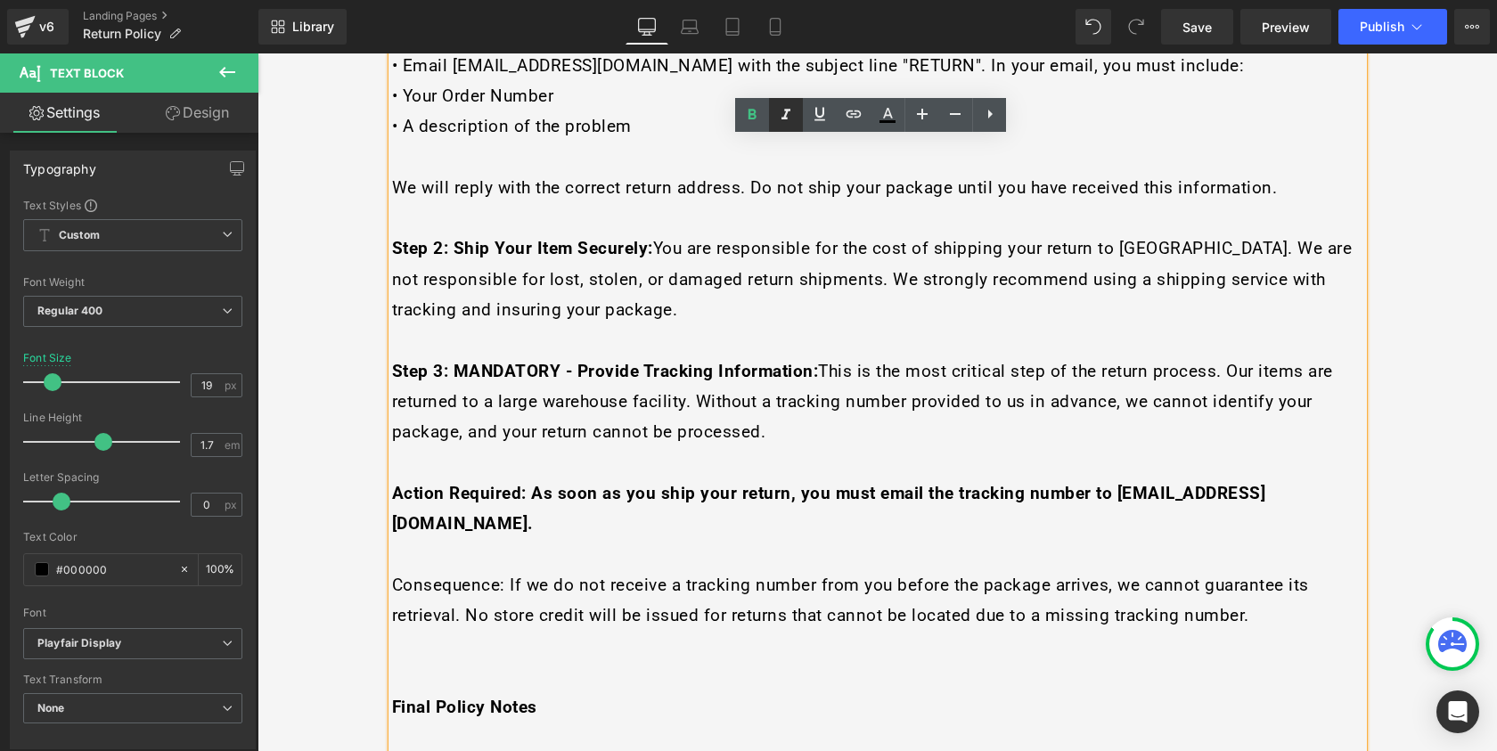
click at [784, 119] on icon at bounding box center [786, 114] width 9 height 11
click at [788, 123] on icon at bounding box center [785, 114] width 21 height 21
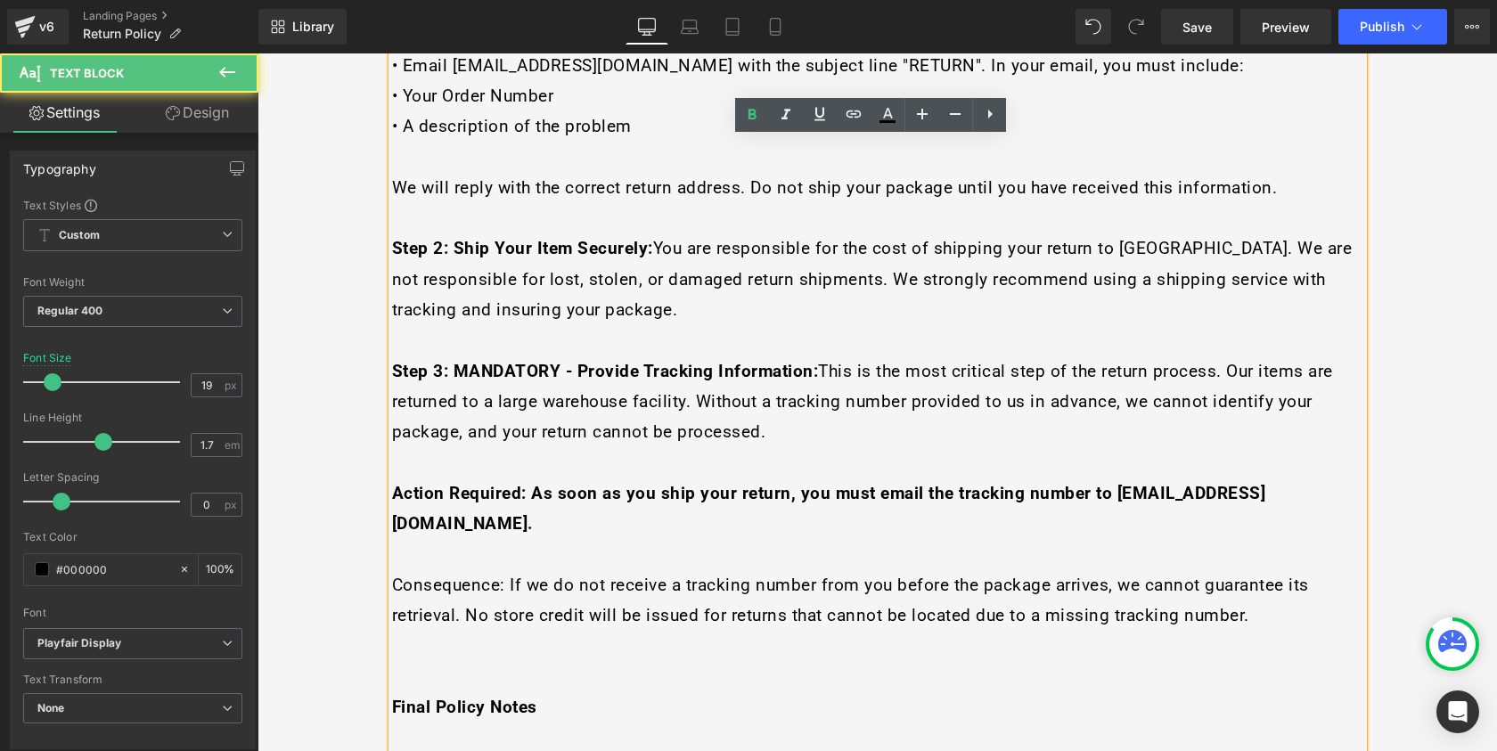
click at [688, 483] on strong "Action Required: As soon as you ship your return, you must email the tracking n…" at bounding box center [829, 508] width 874 height 51
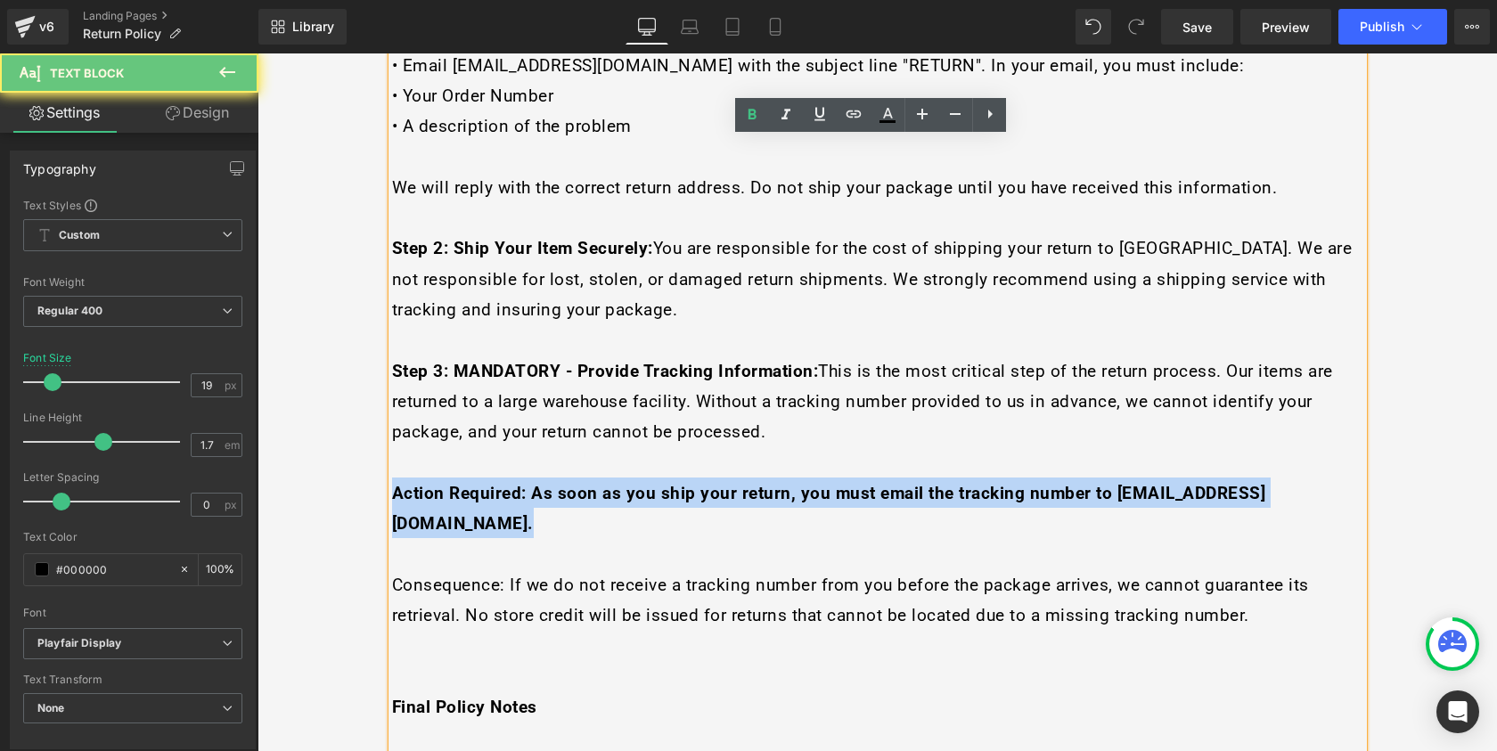
click at [688, 483] on strong "Action Required: As soon as you ship your return, you must email the tracking n…" at bounding box center [829, 508] width 874 height 51
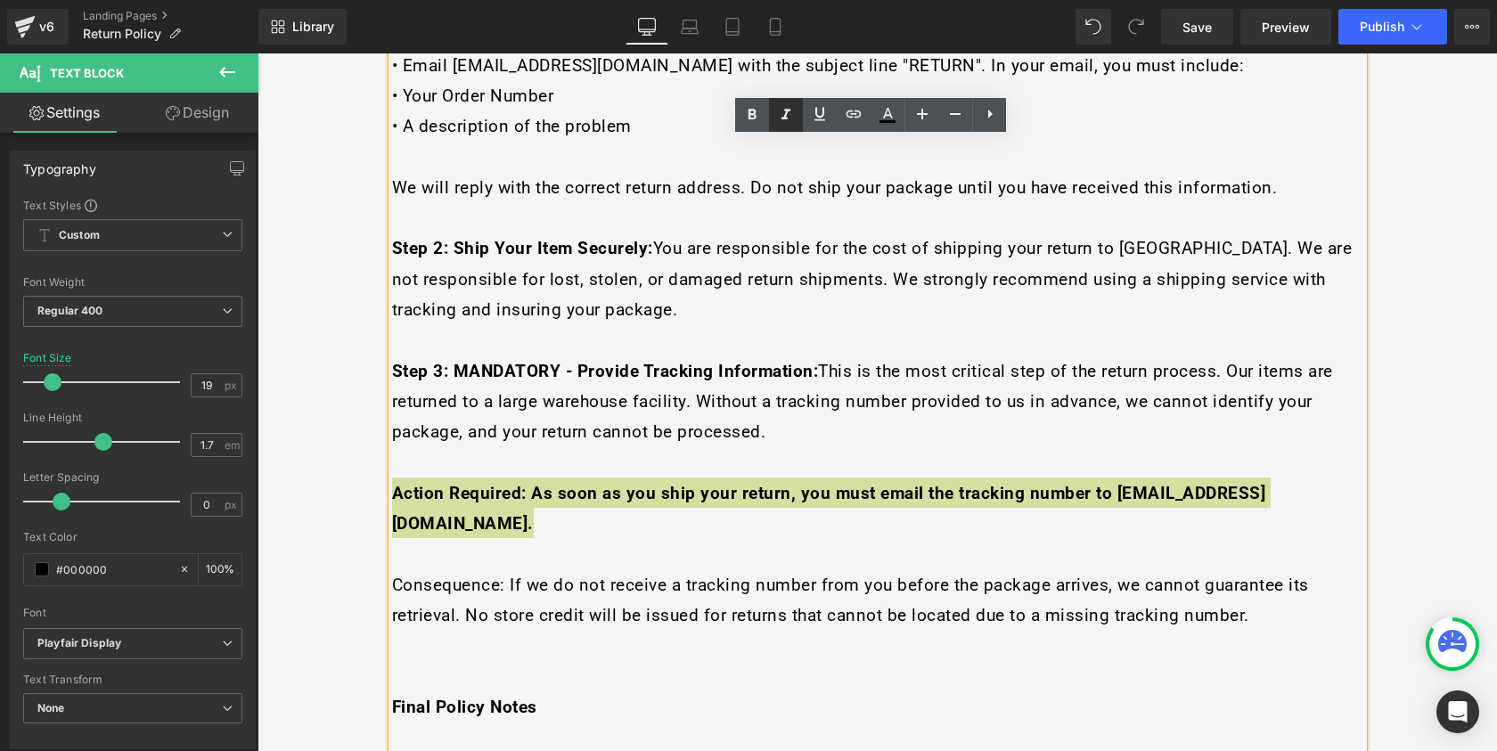
click at [785, 114] on icon at bounding box center [786, 114] width 9 height 11
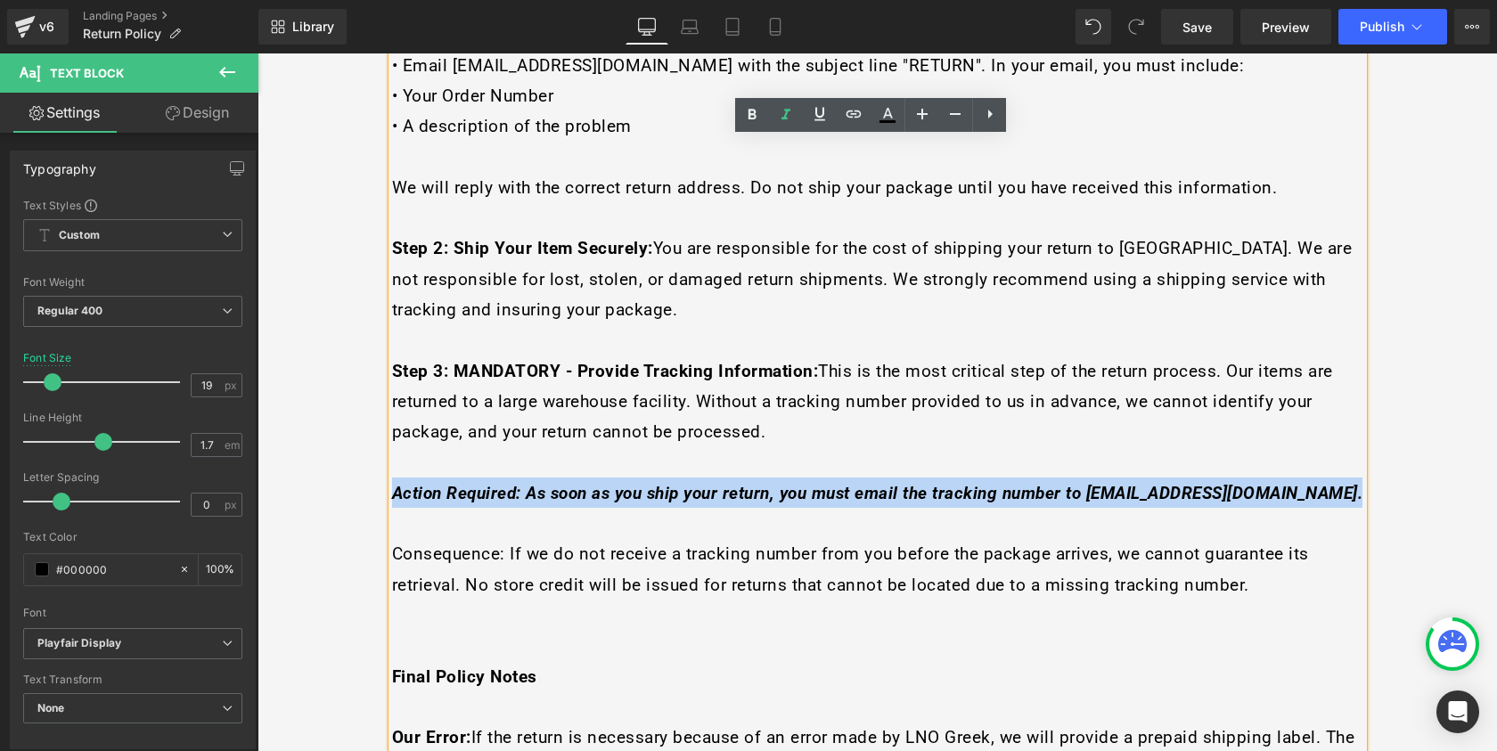
click at [651, 508] on p at bounding box center [877, 523] width 971 height 30
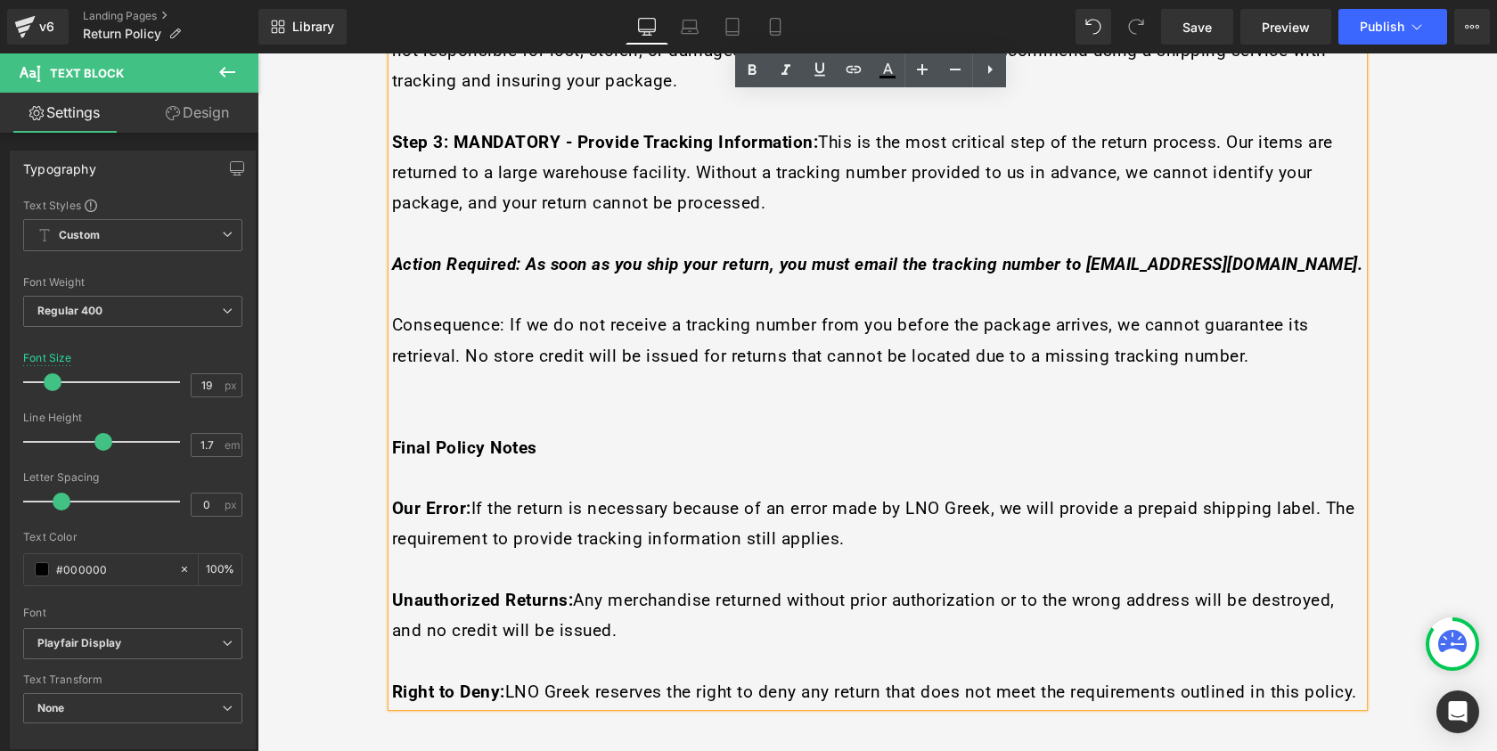
scroll to position [2148, 0]
click at [446, 553] on p at bounding box center [877, 568] width 971 height 30
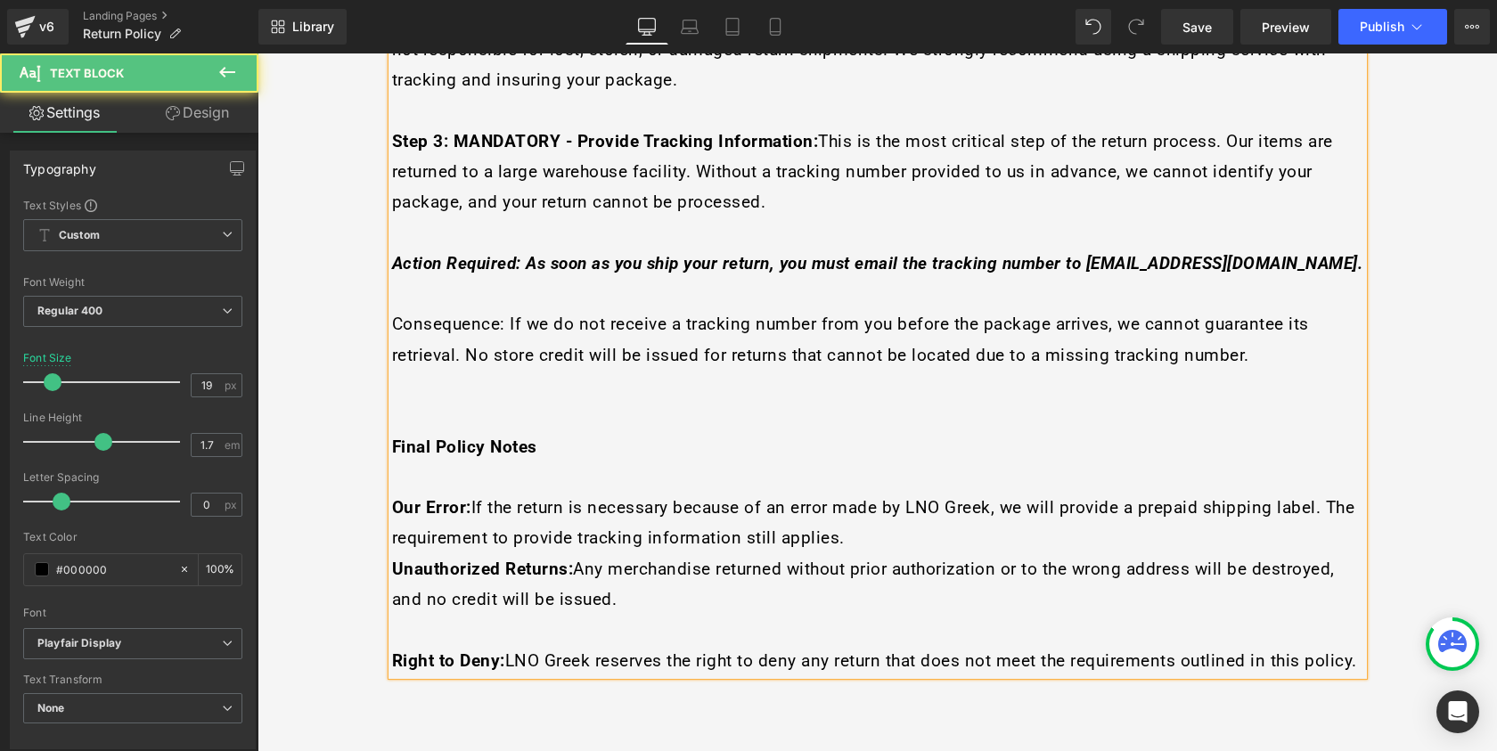
click at [428, 614] on p at bounding box center [877, 629] width 971 height 30
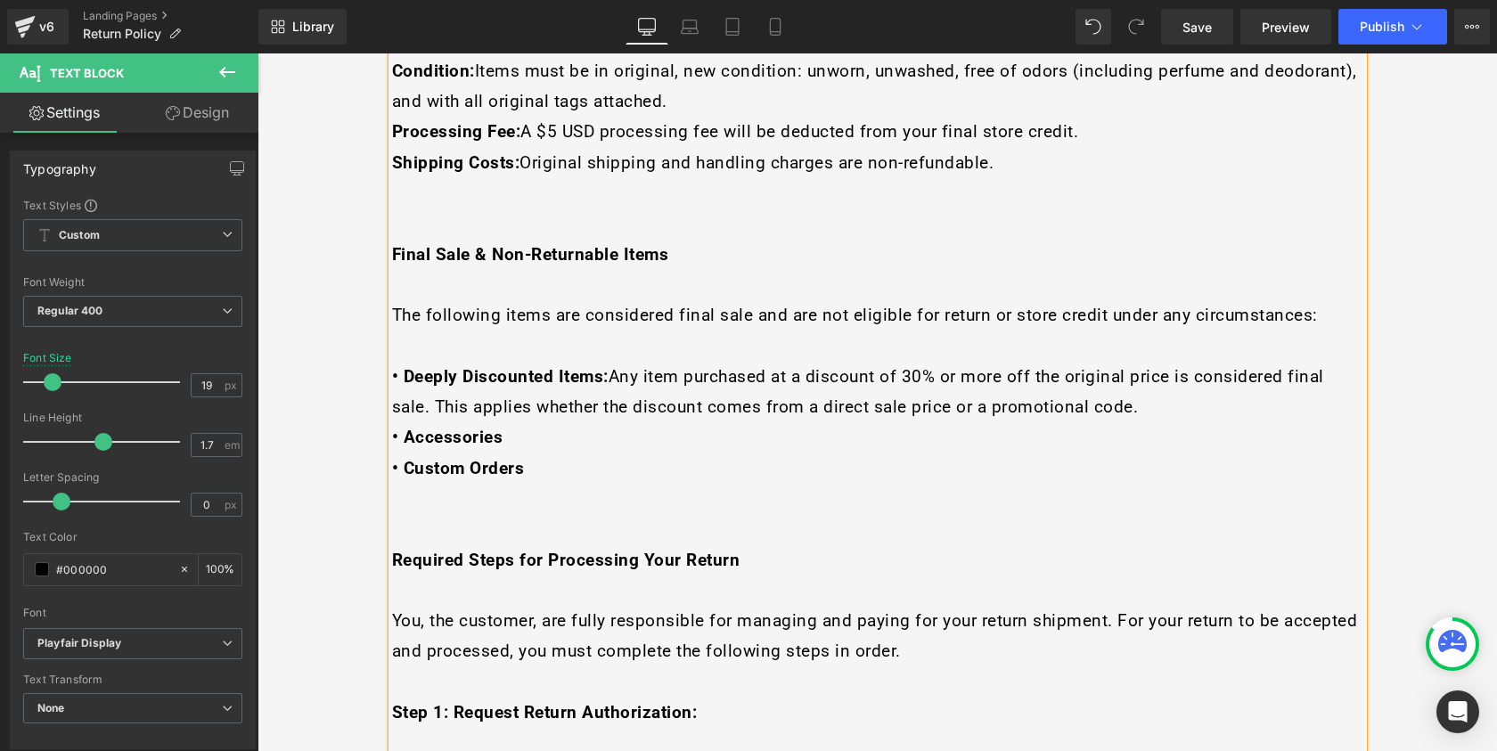
scroll to position [1176, 0]
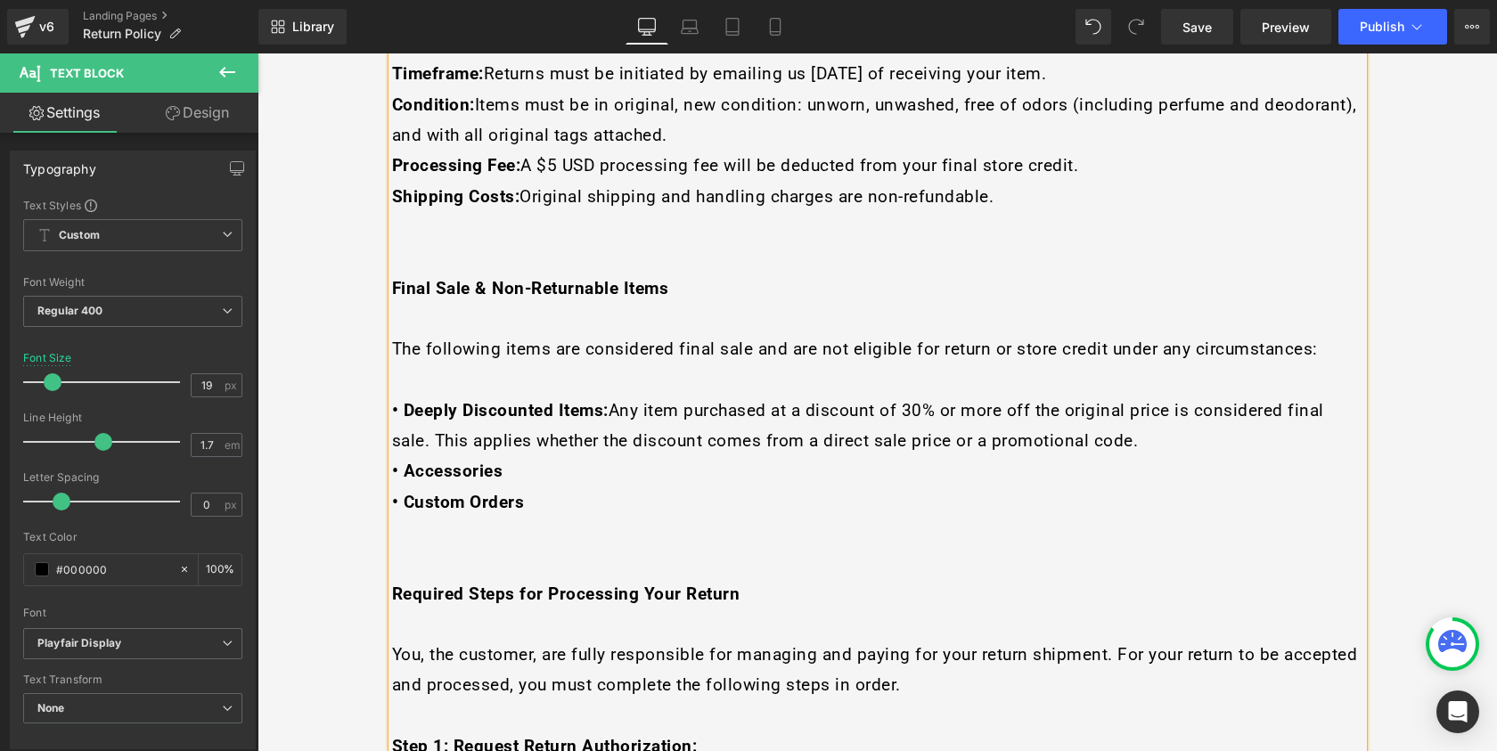
click at [392, 372] on div "LNO Greek Order & Return Policy We want you to be happy with your purchase. To …" at bounding box center [877, 411] width 971 height 2411
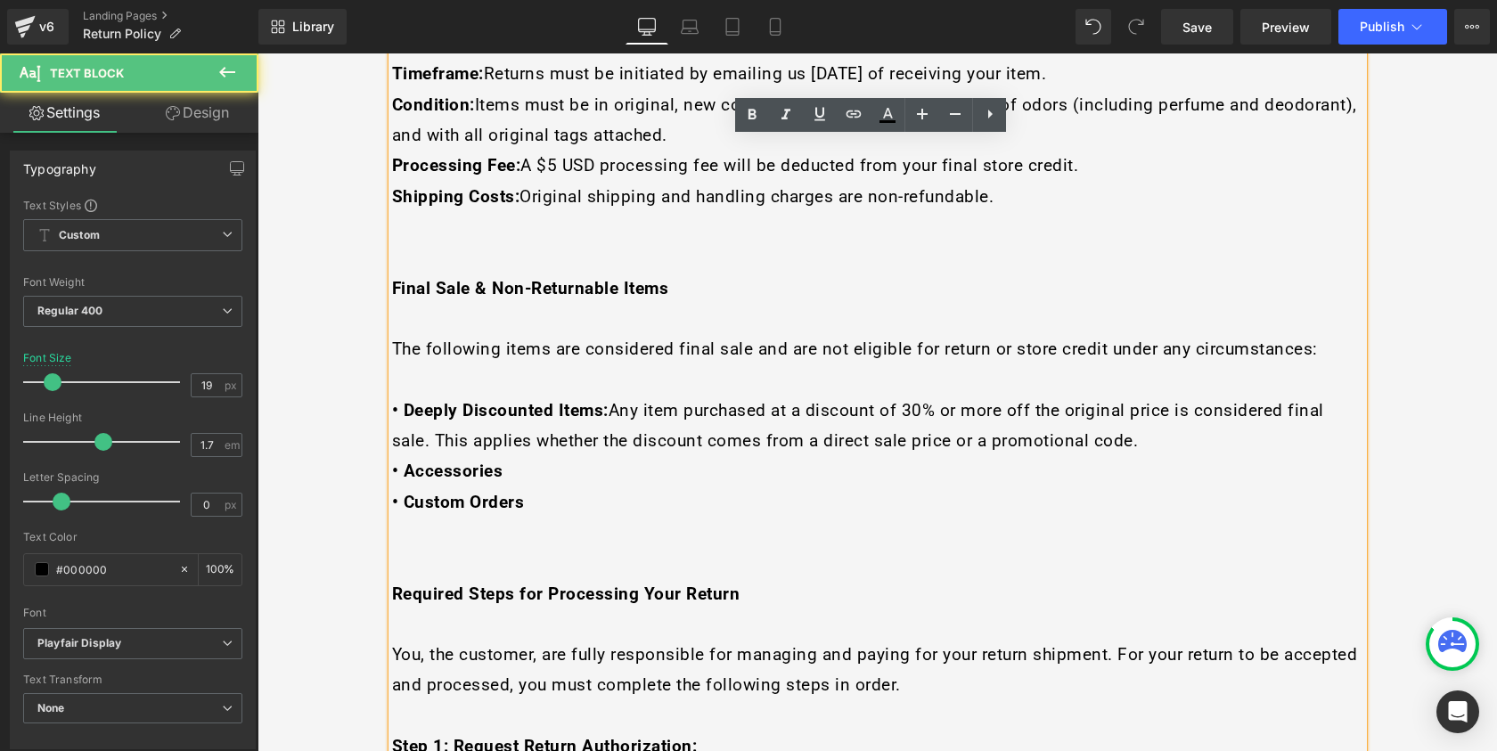
click at [392, 400] on span "• Deeply Discounted Items: Any item purchased at a discount of 30% or more off …" at bounding box center [858, 425] width 932 height 51
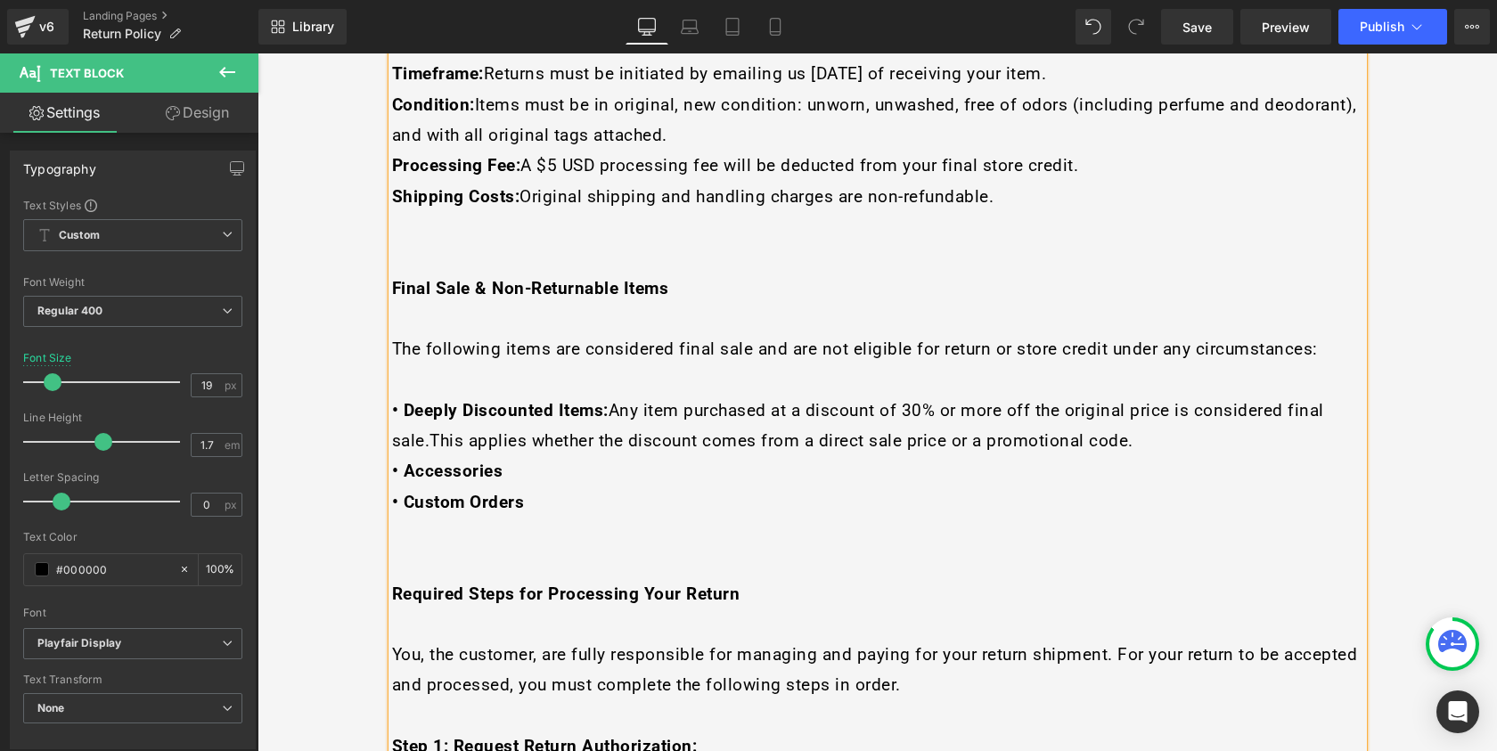
click at [525, 487] on p "• Custom Orders" at bounding box center [877, 502] width 971 height 30
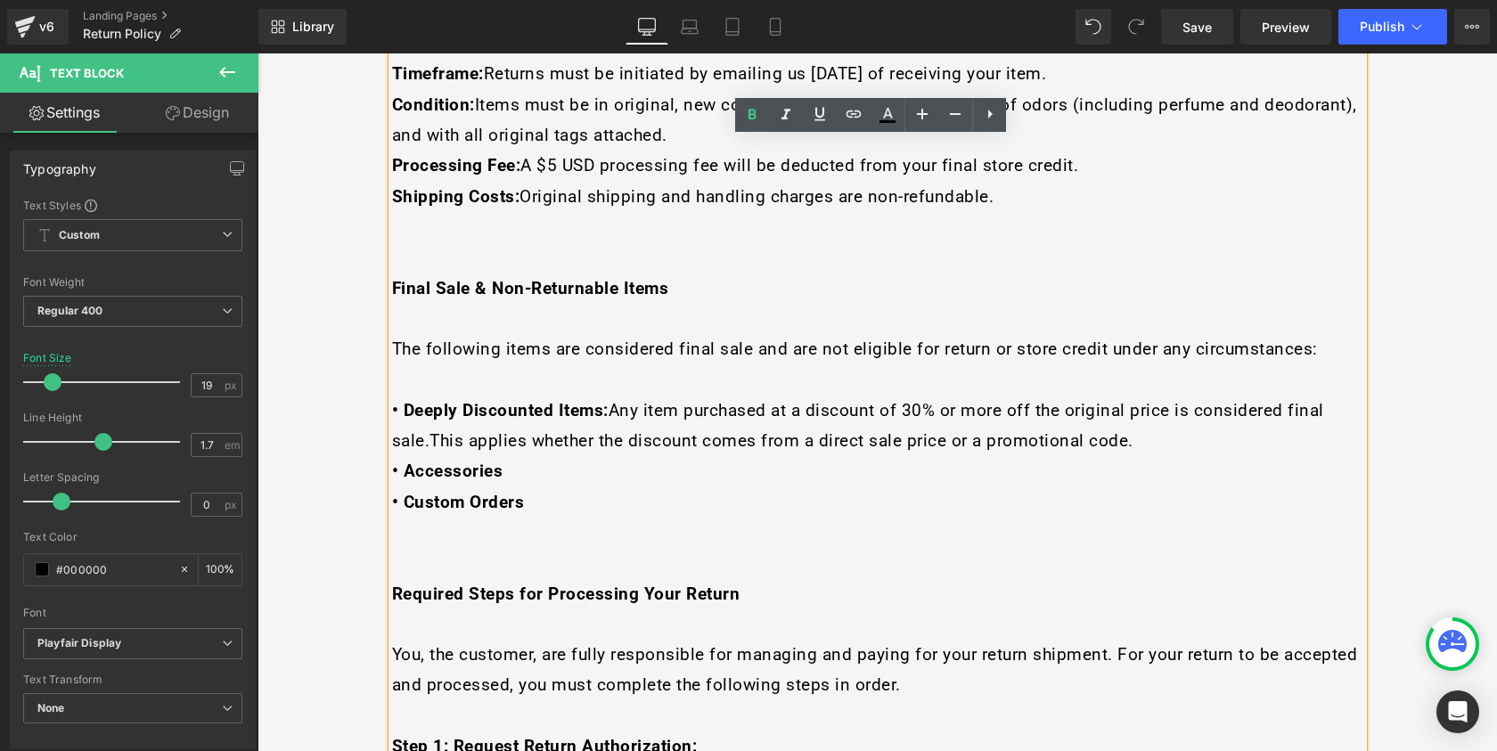
click at [392, 400] on span "• Deeply Discounted Items: Any item purchased at a discount of 30% or more off …" at bounding box center [858, 425] width 932 height 51
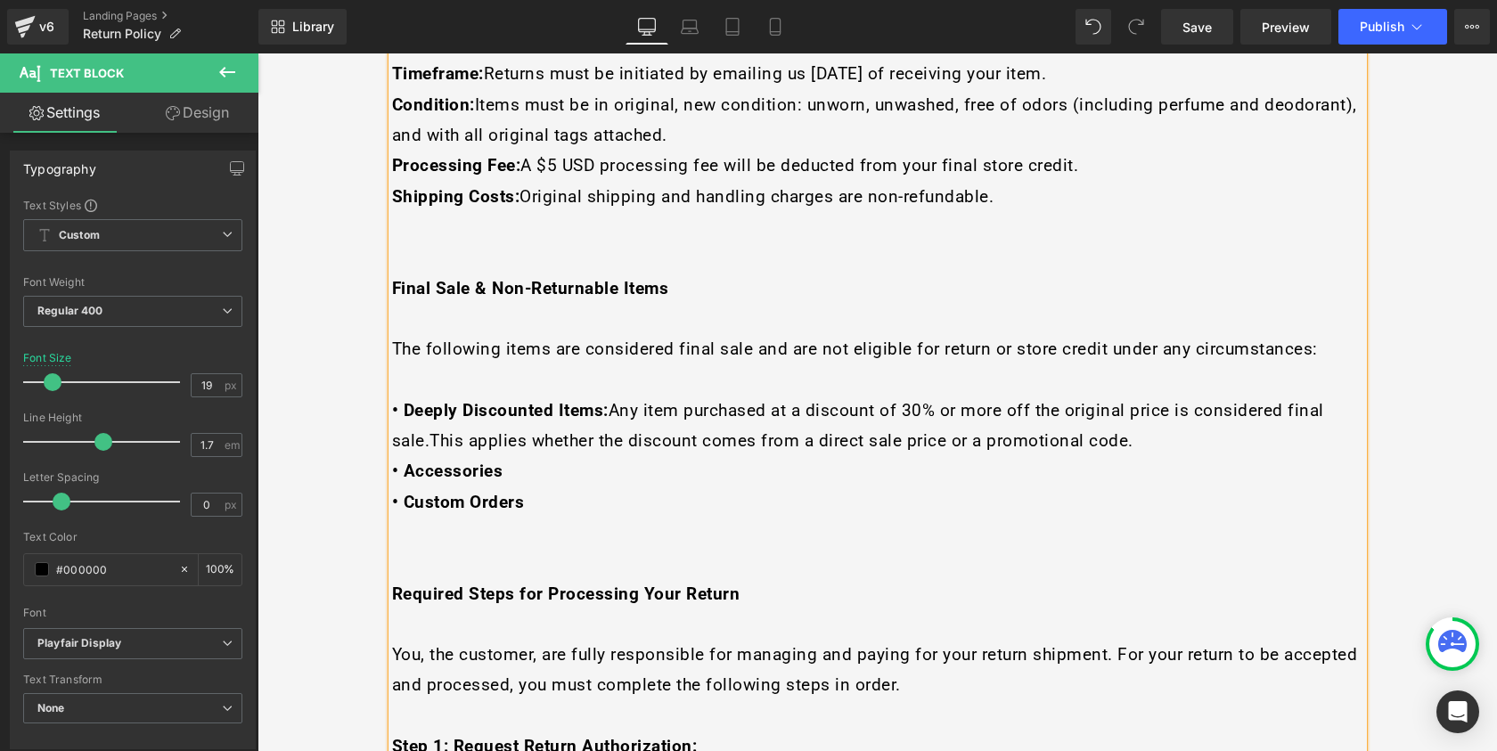
click at [537, 517] on p at bounding box center [877, 532] width 971 height 30
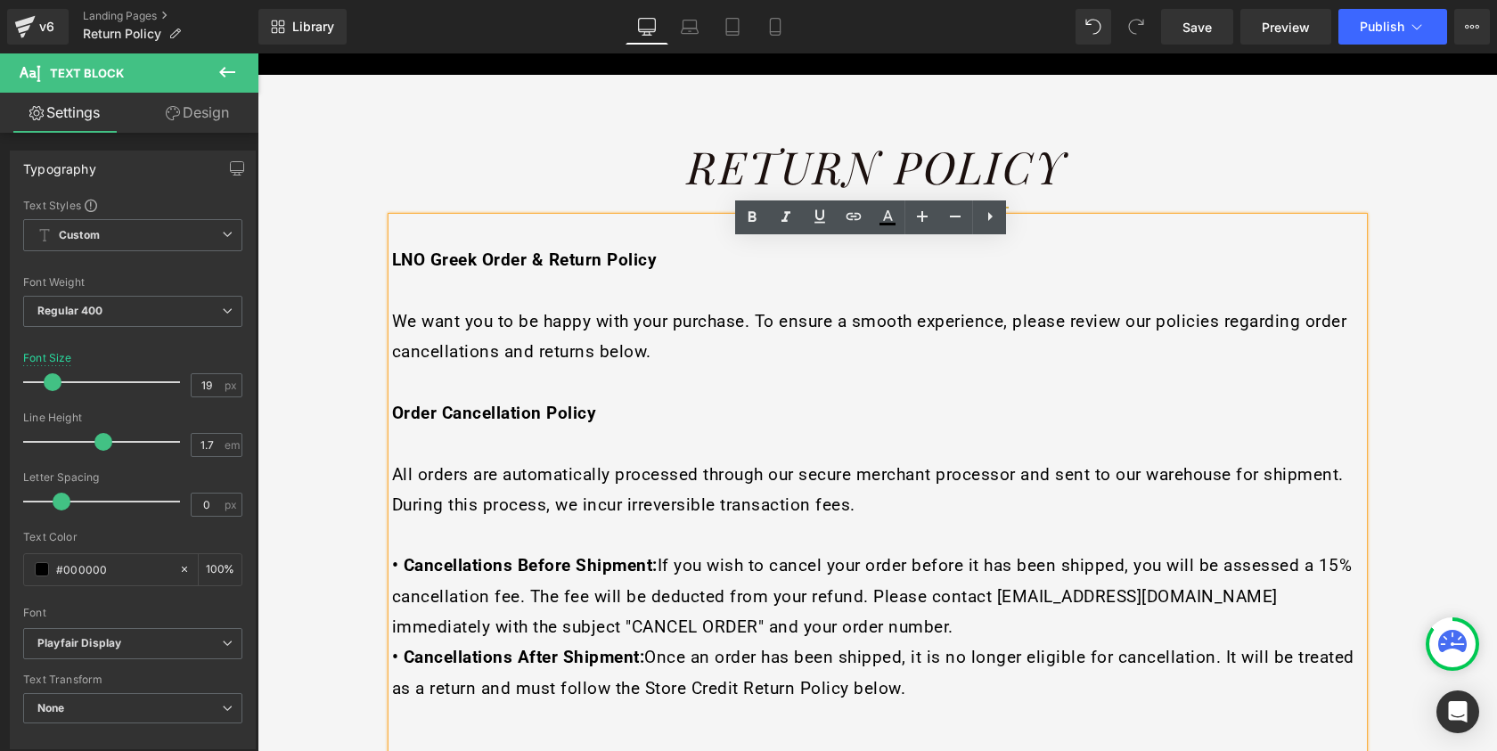
scroll to position [202, 0]
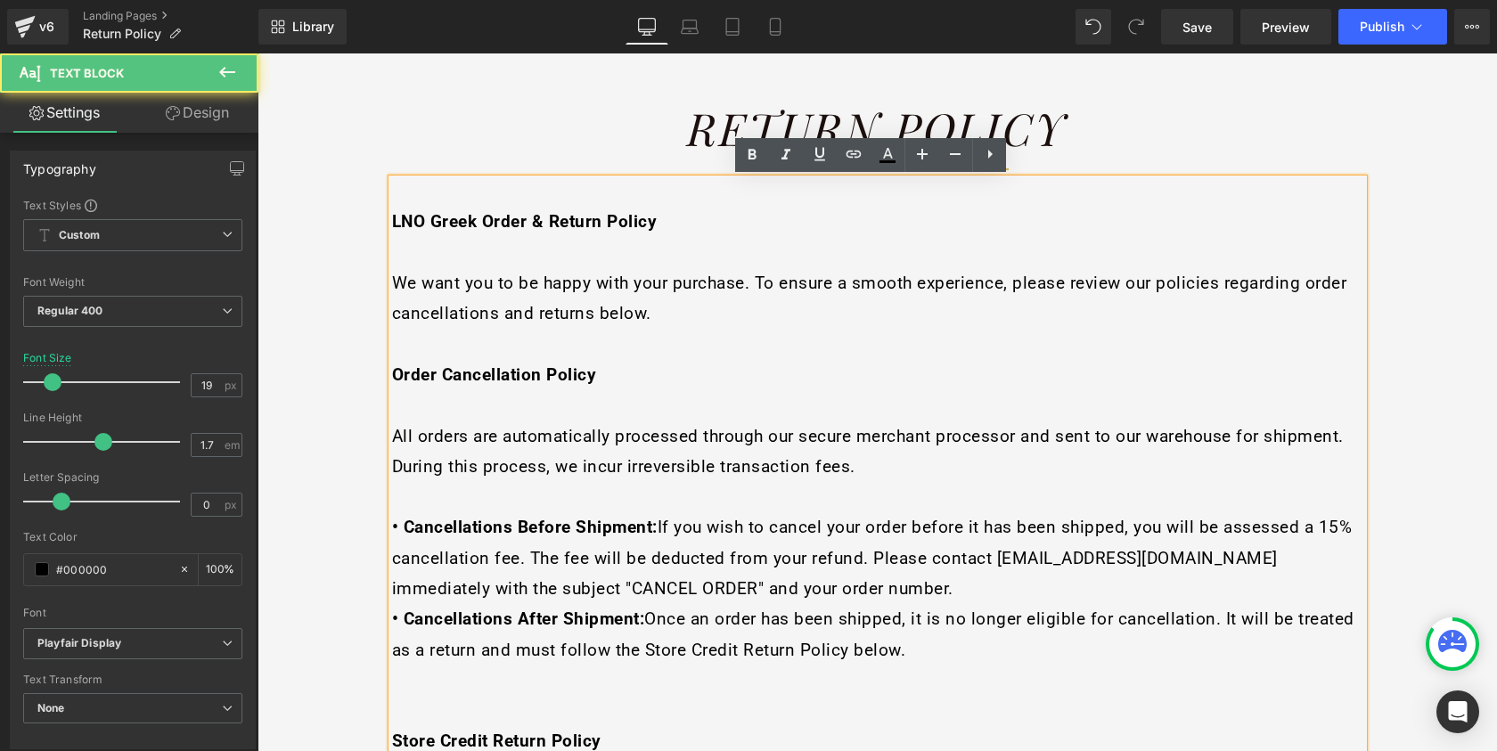
click at [558, 222] on strong "LNO Greek Order & Return Policy" at bounding box center [525, 221] width 266 height 20
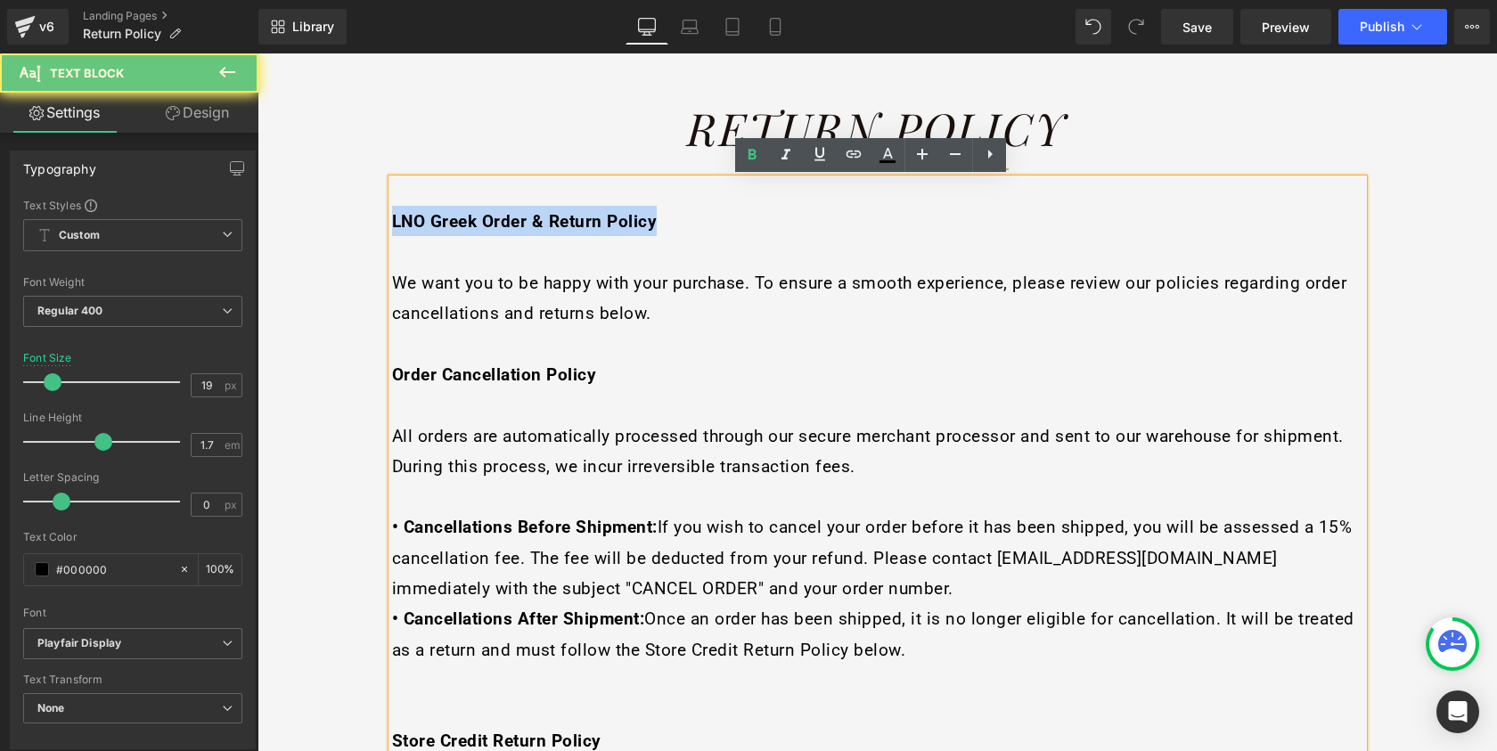
click at [558, 222] on strong "LNO Greek Order & Return Policy" at bounding box center [525, 221] width 266 height 20
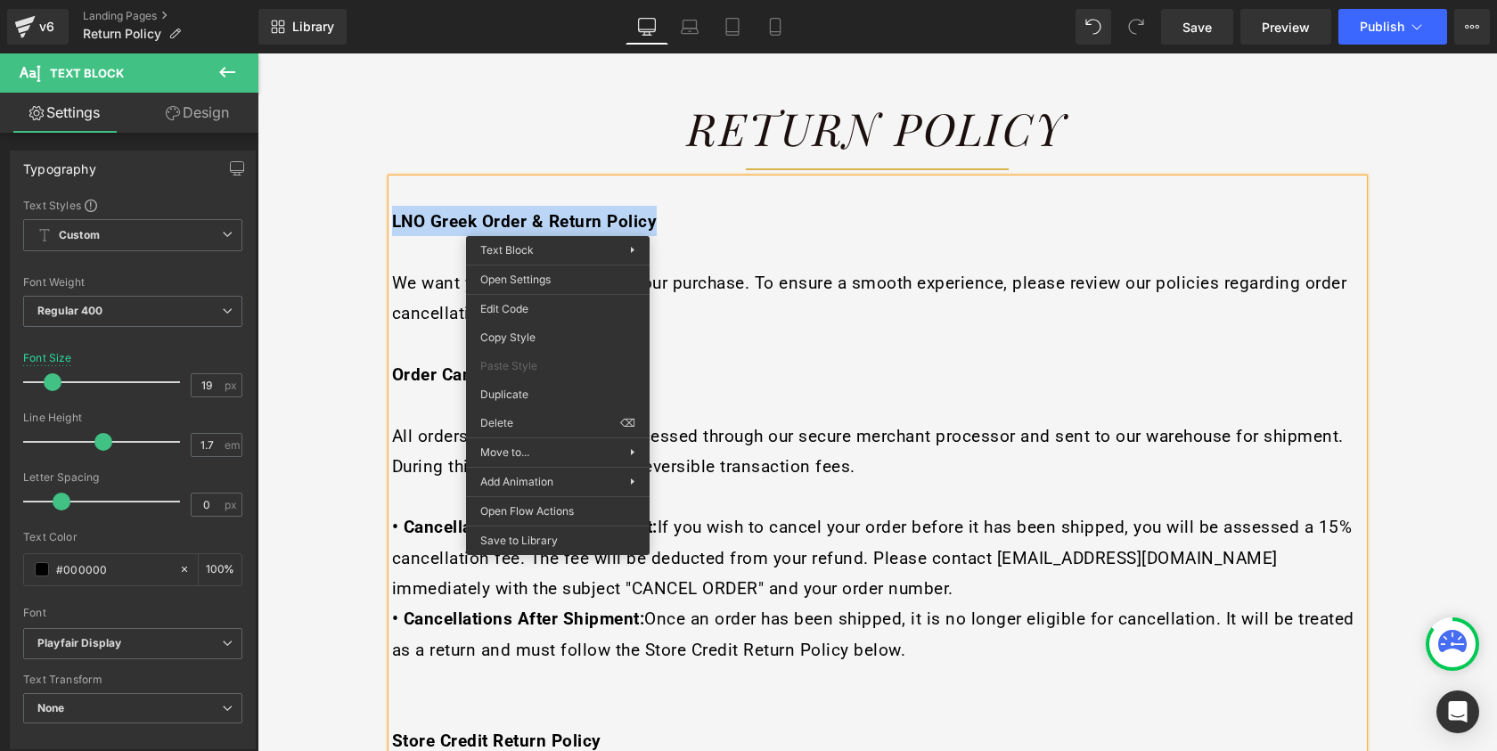
copy strong "LNO Greek Order & Return Policy"
click at [786, 132] on h1 "Return Policy" at bounding box center [877, 128] width 971 height 62
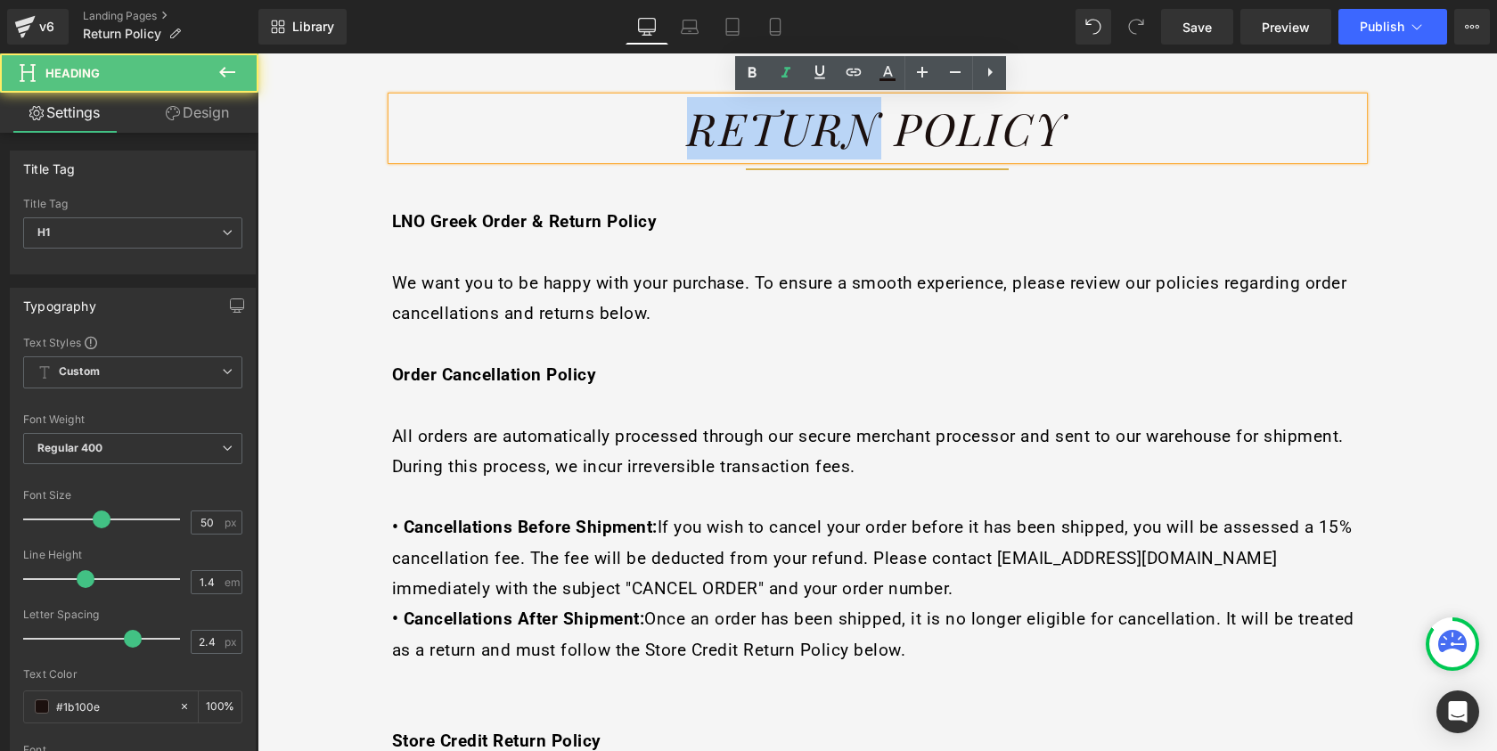
click at [786, 132] on h1 "Return Policy" at bounding box center [877, 128] width 971 height 62
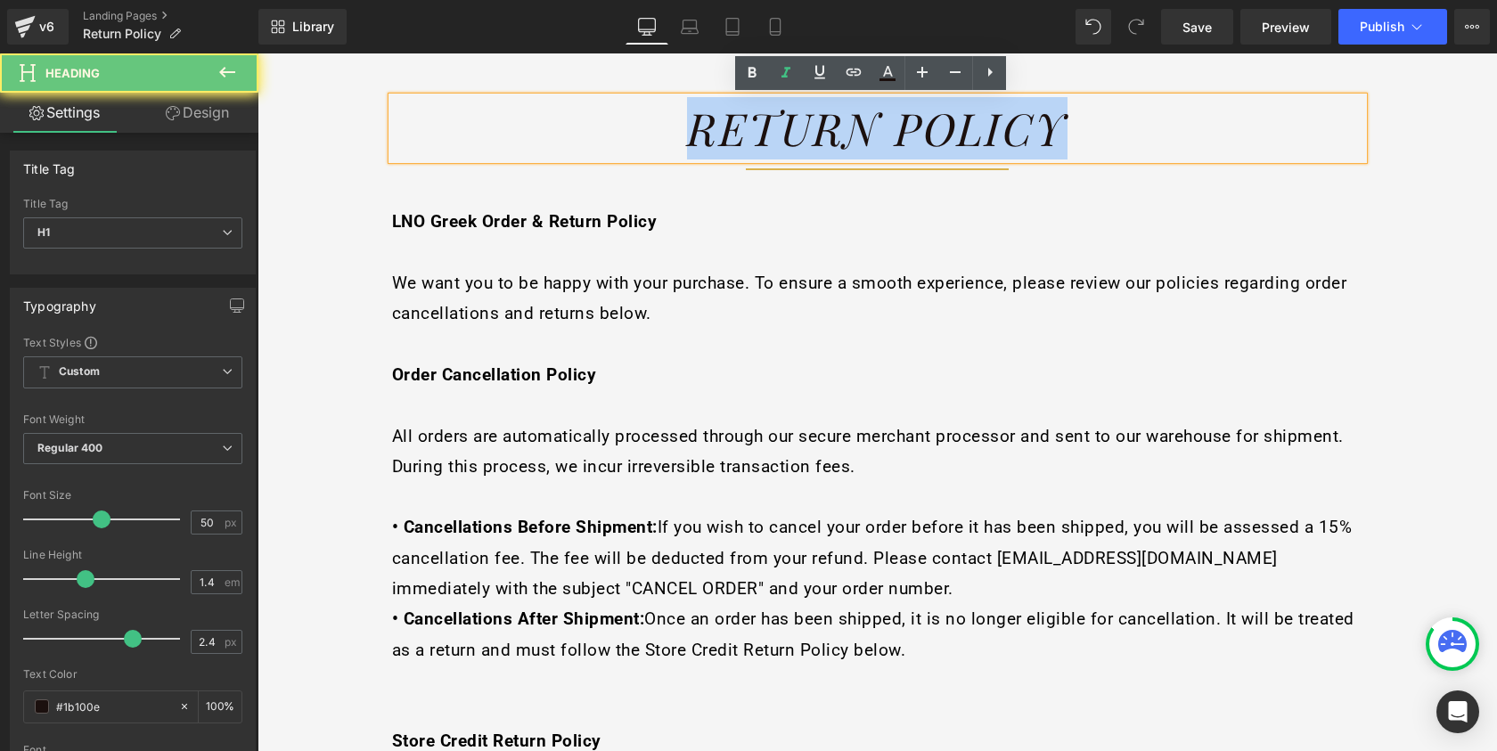
click at [786, 132] on h1 "Return Policy" at bounding box center [877, 128] width 971 height 62
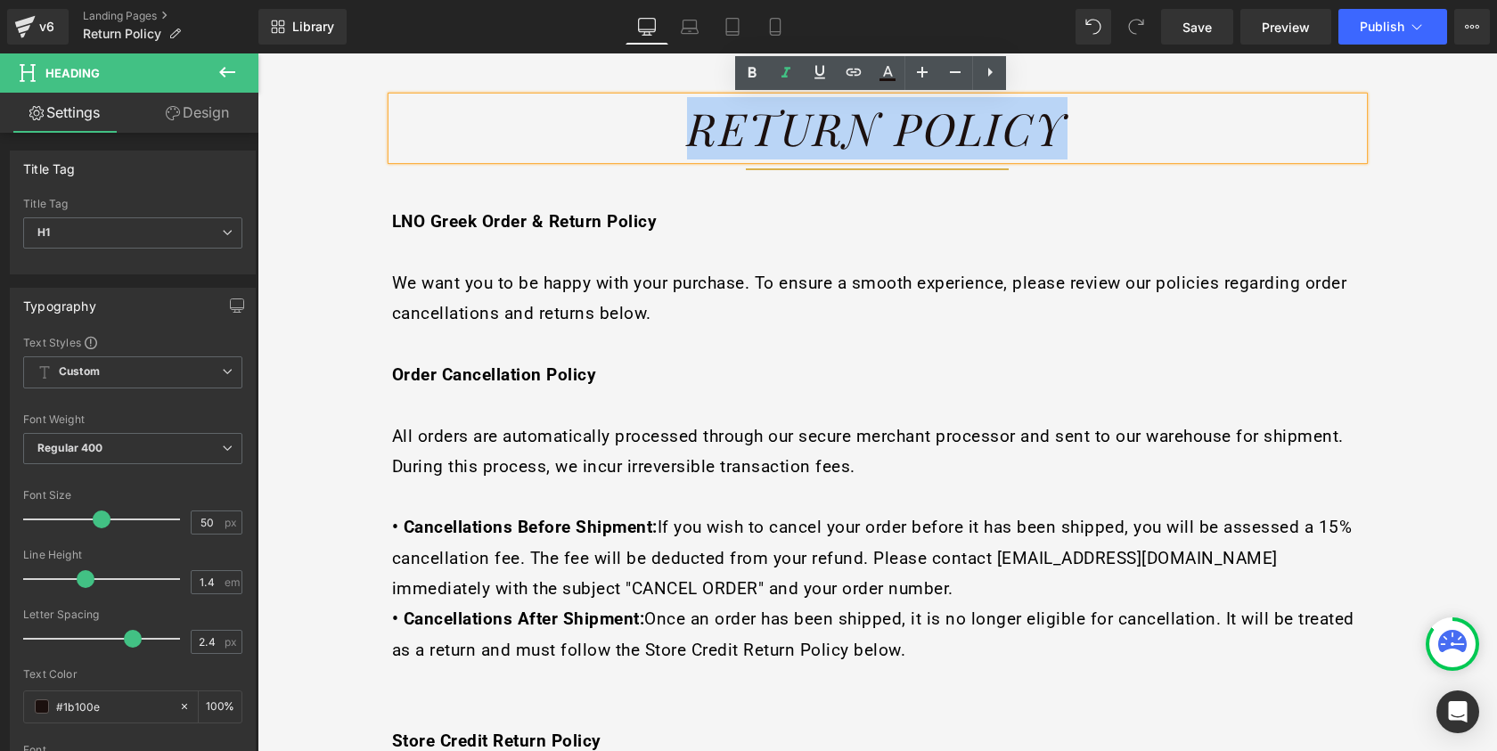
paste div
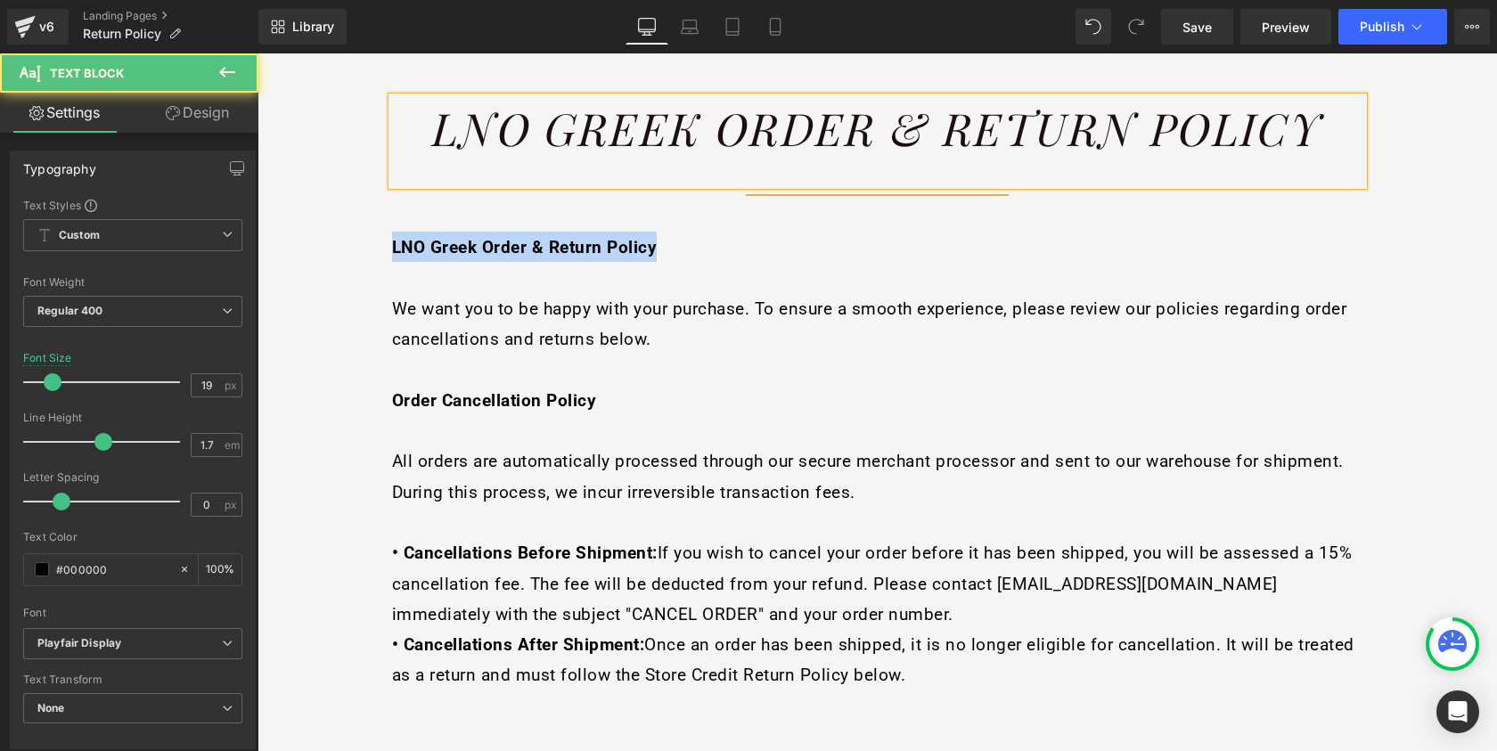
drag, startPoint x: 580, startPoint y: 252, endPoint x: 356, endPoint y: 253, distance: 224.6
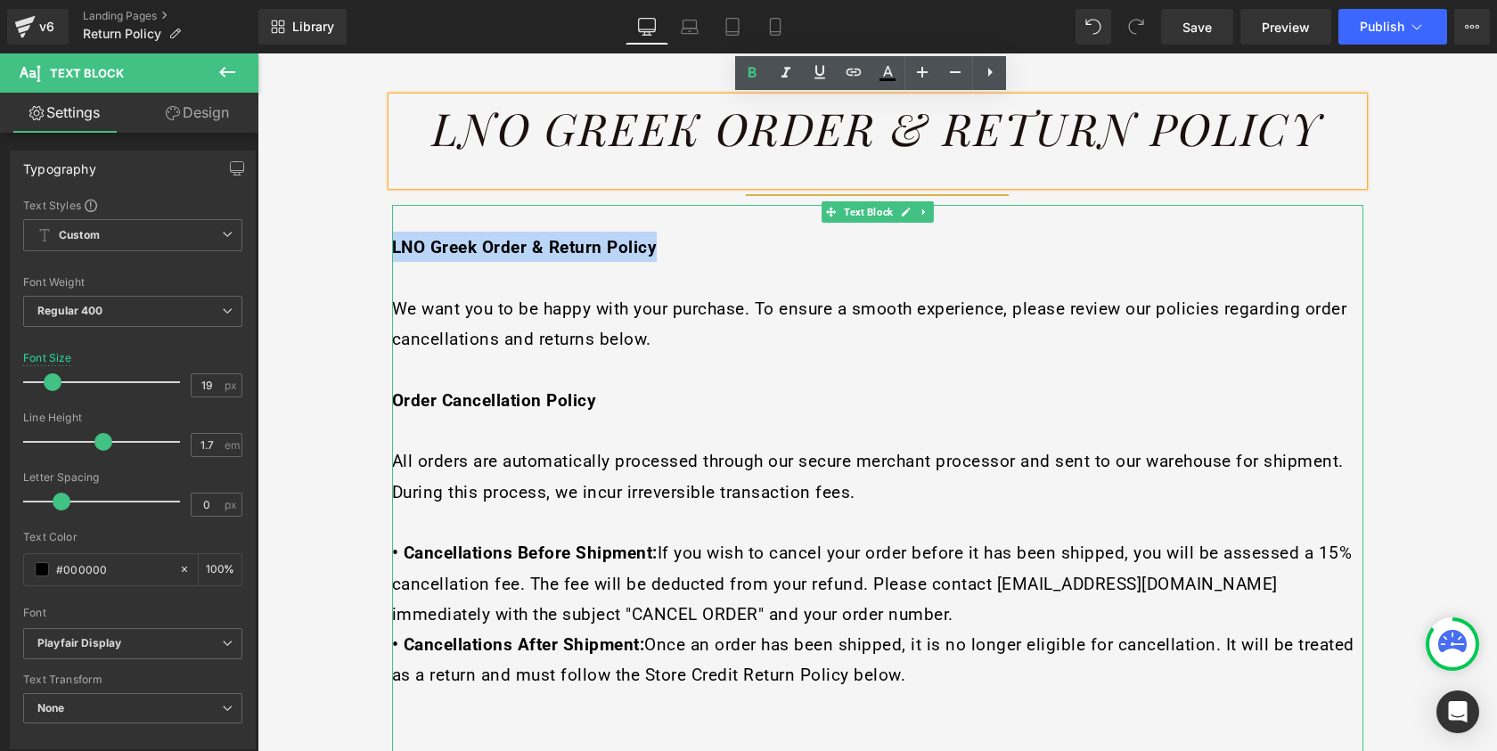
scroll to position [201, 0]
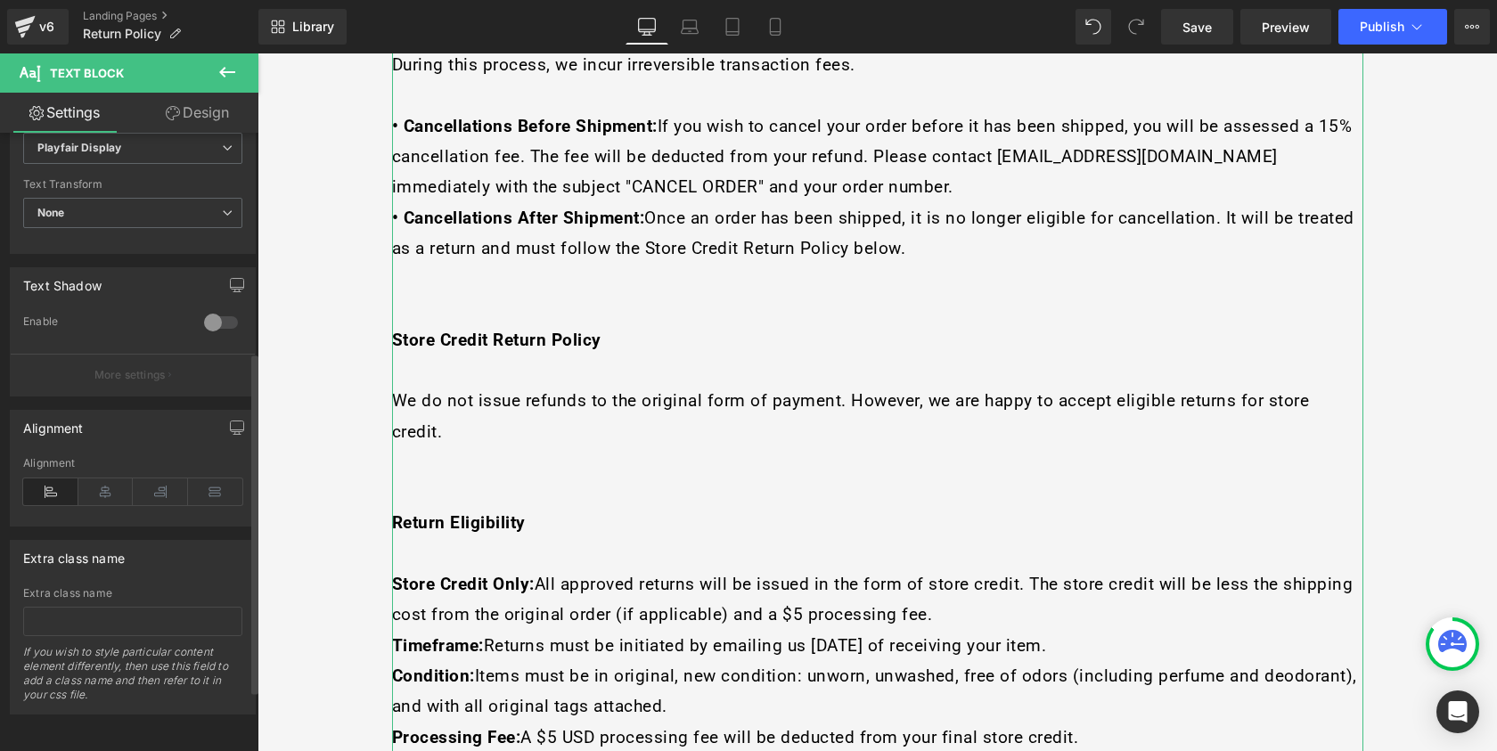
scroll to position [0, 0]
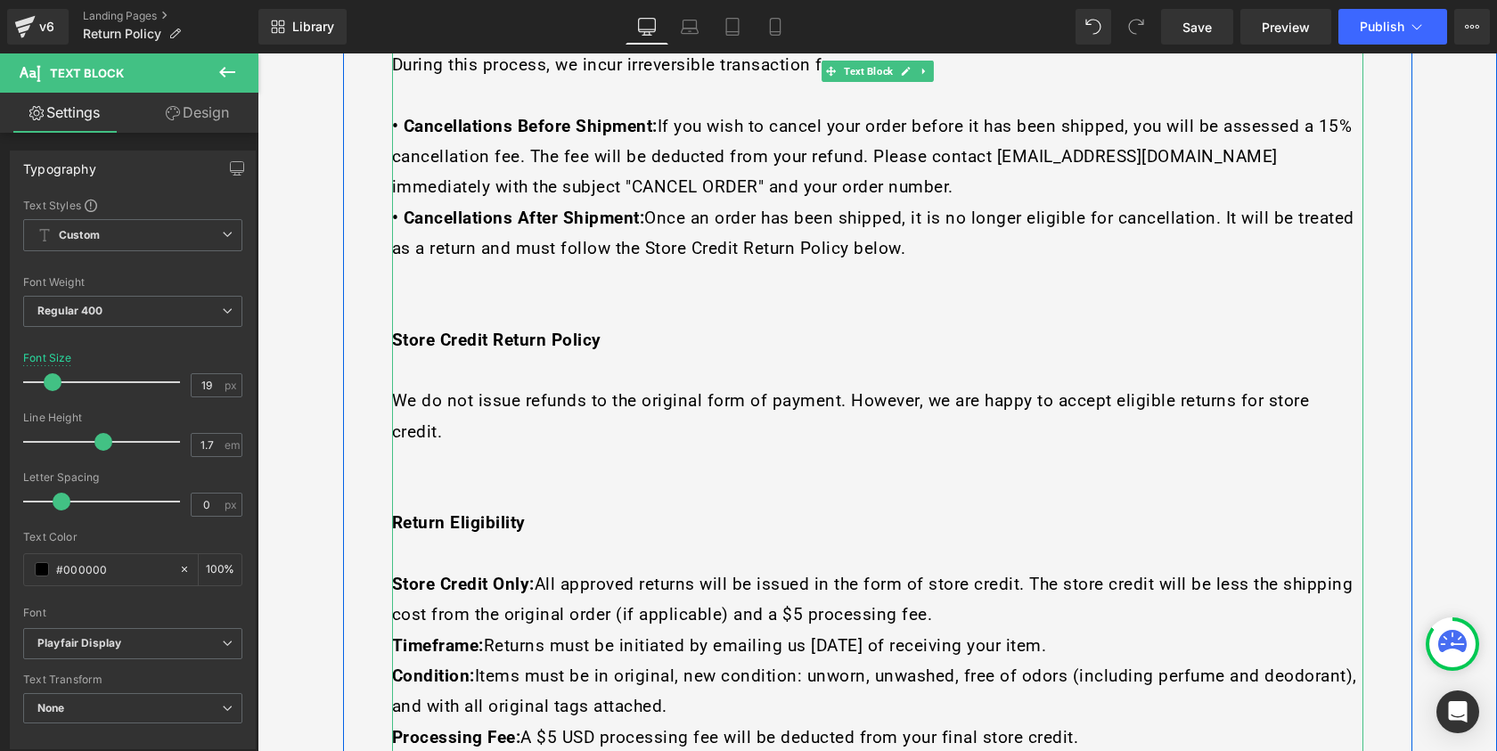
click at [618, 397] on p "We do not issue refunds to the original form of payment. However, we are happy …" at bounding box center [877, 415] width 971 height 61
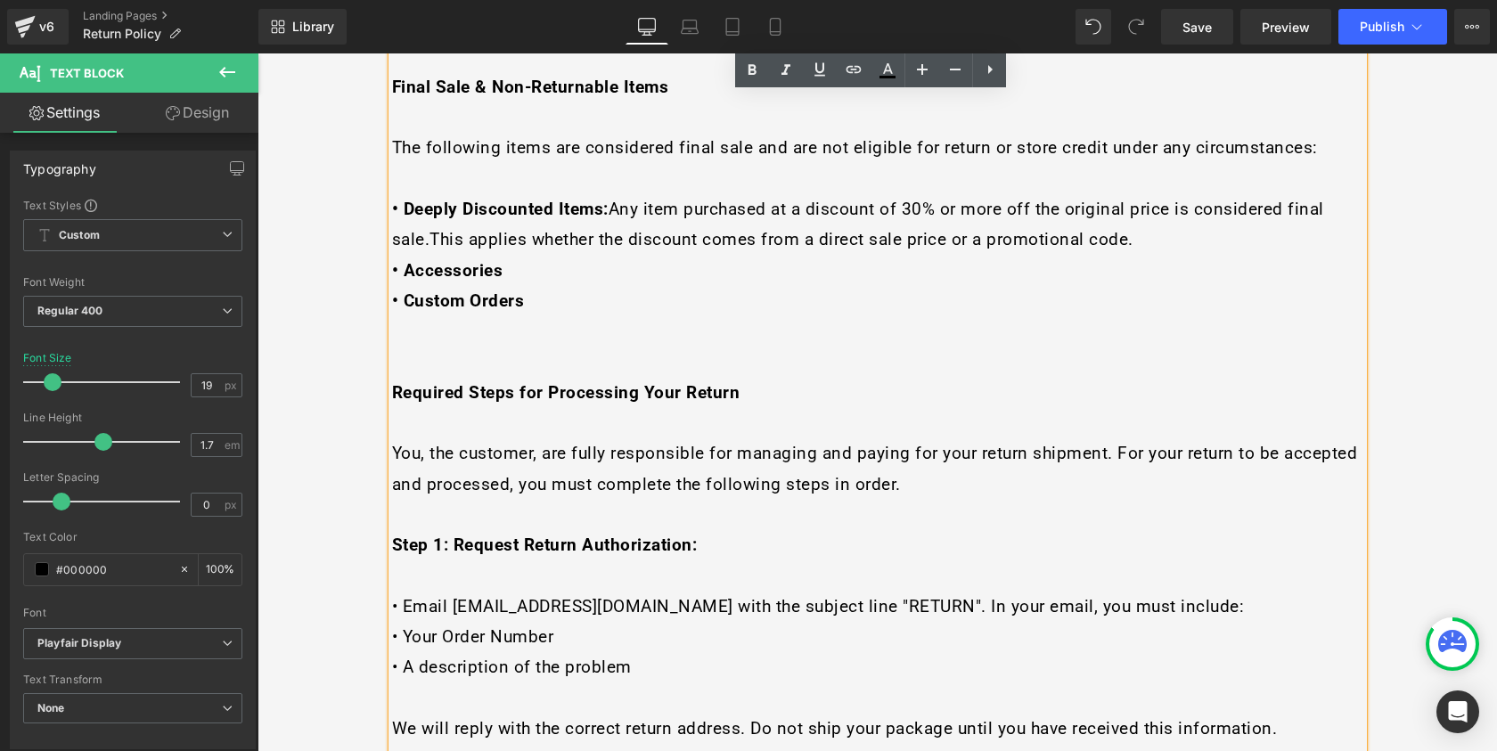
scroll to position [1368, 0]
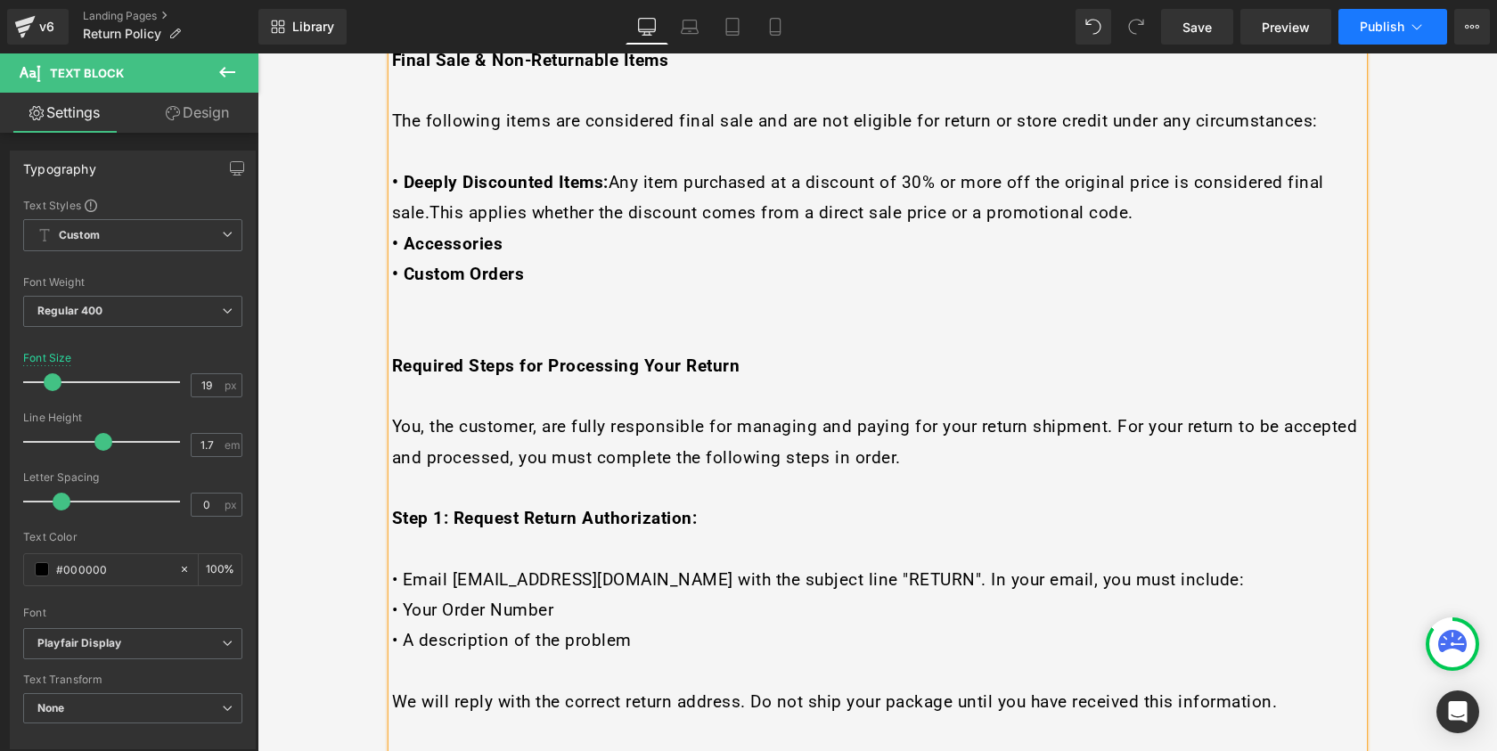
click at [1353, 21] on button "Publish" at bounding box center [1393, 27] width 109 height 36
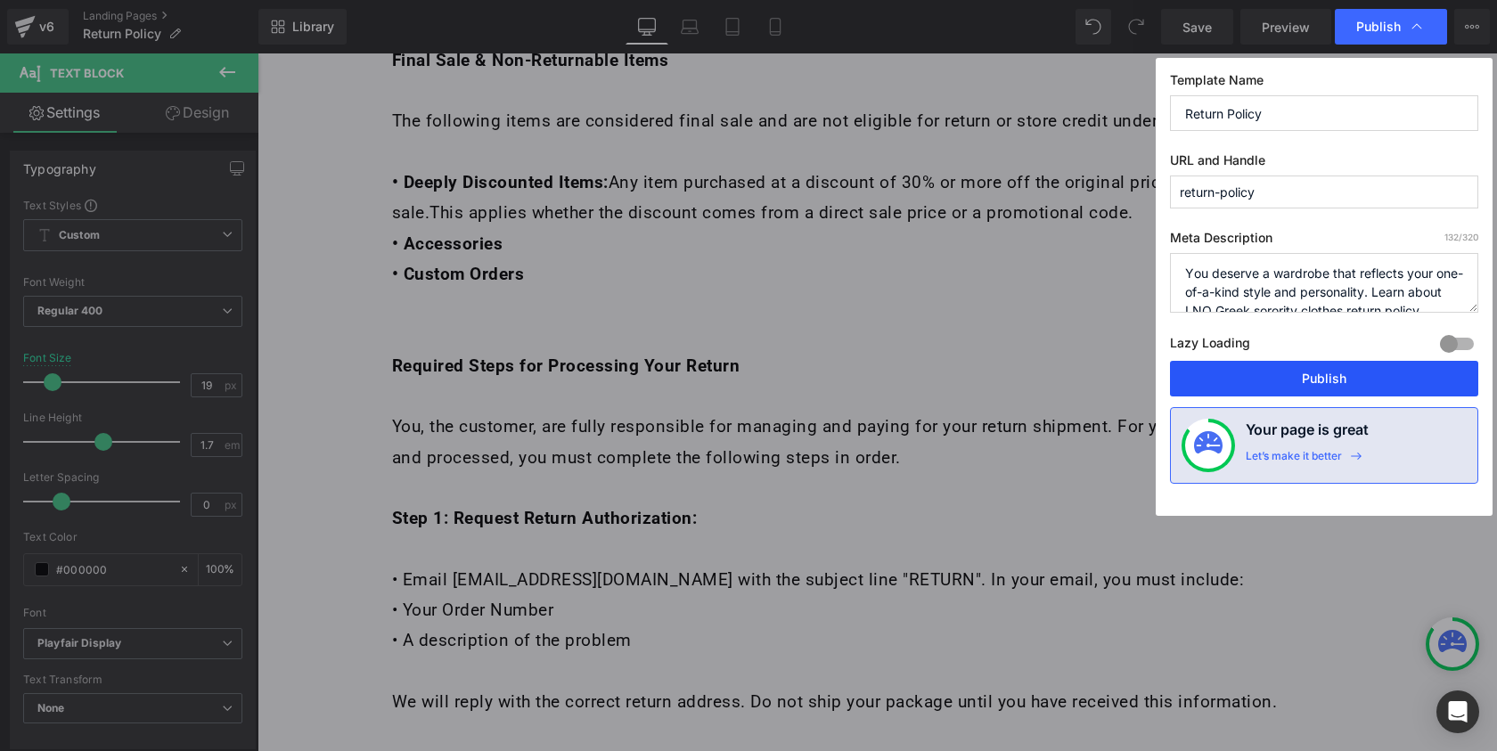
click at [1319, 395] on button "Publish" at bounding box center [1324, 379] width 308 height 36
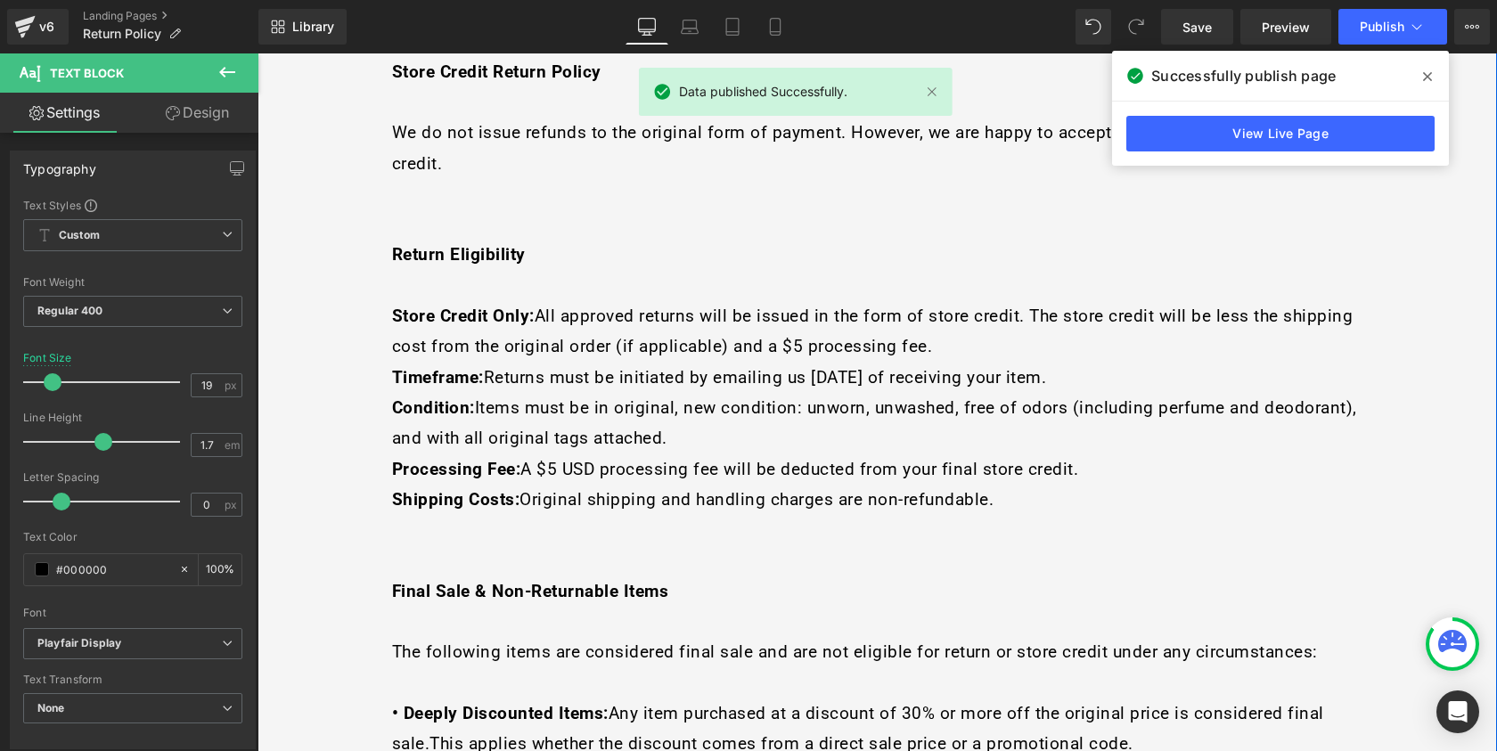
scroll to position [636, 0]
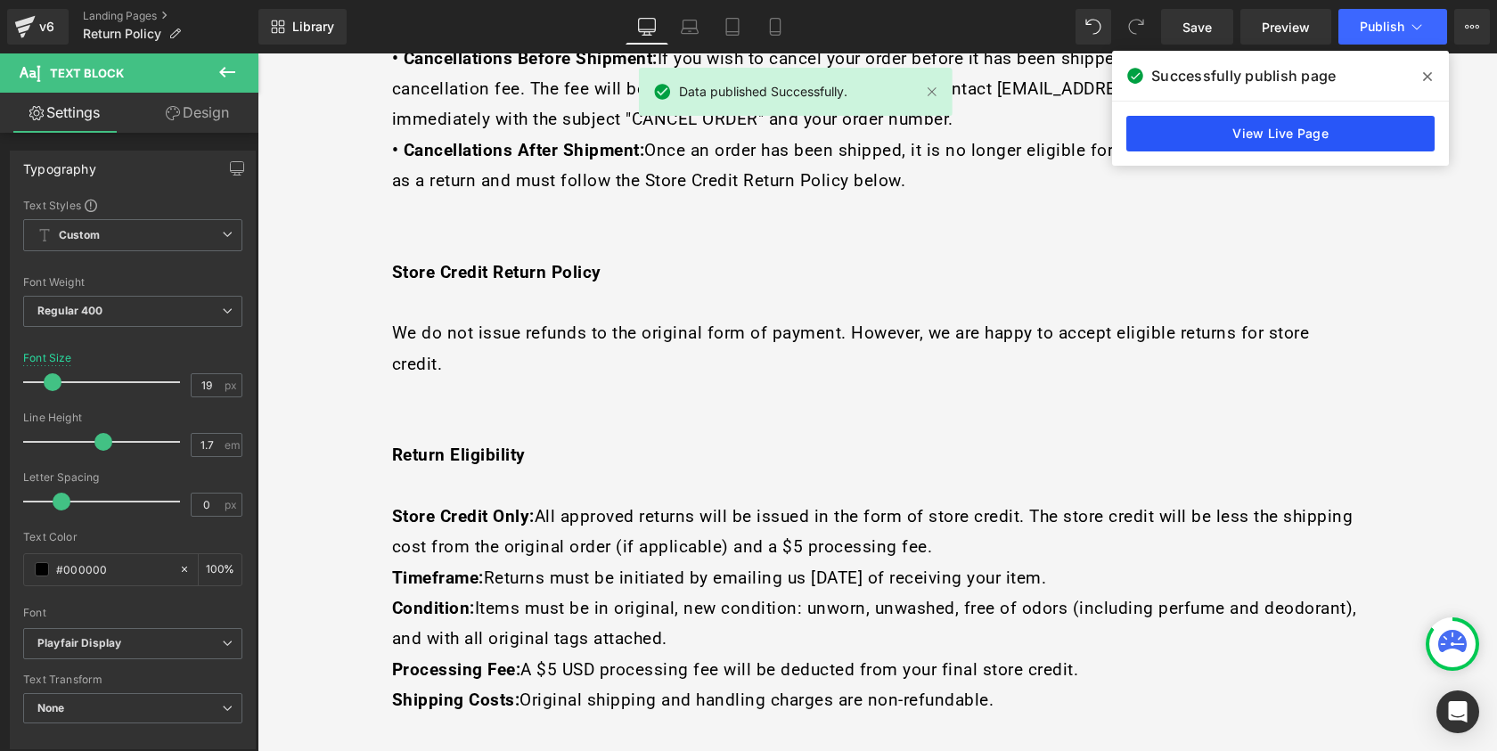
click at [1220, 140] on link "View Live Page" at bounding box center [1281, 134] width 308 height 36
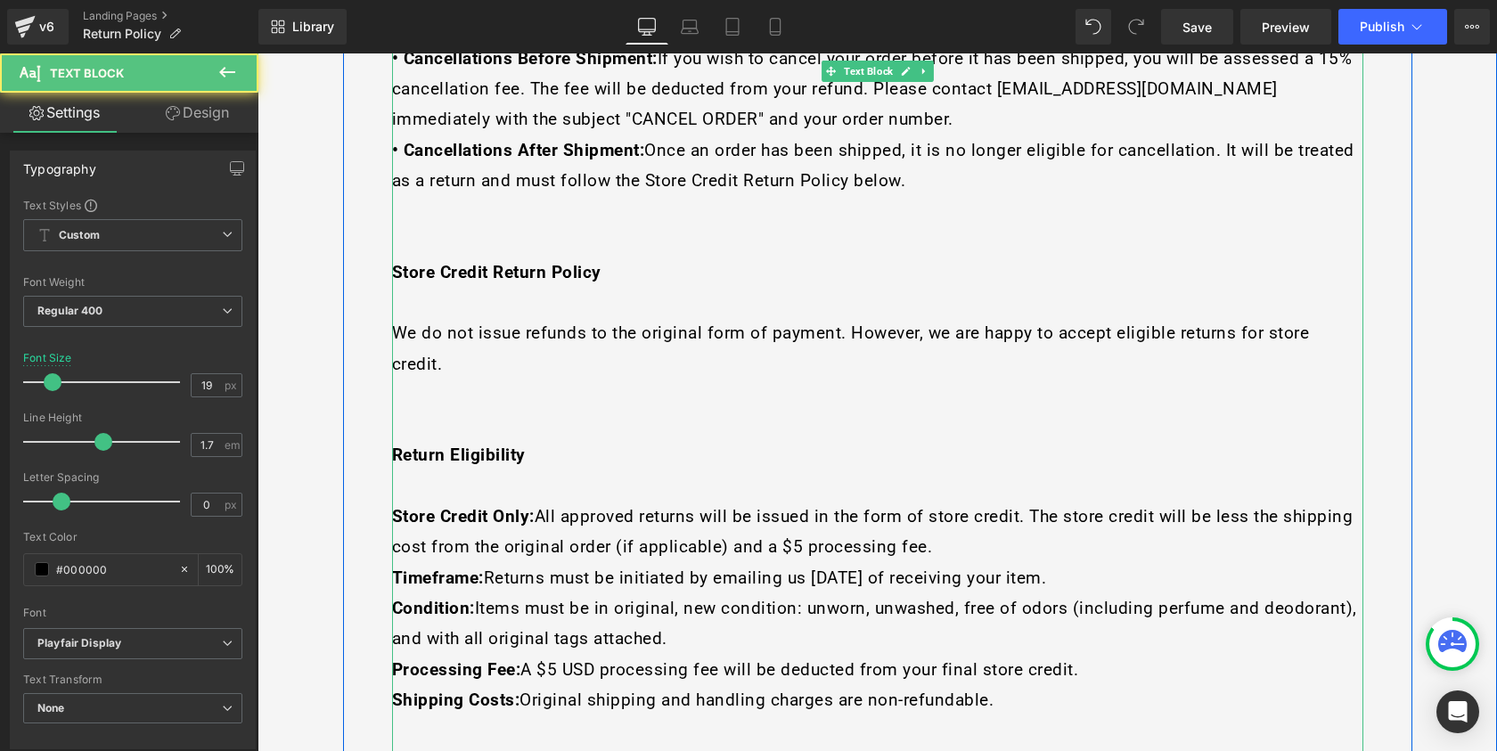
click at [576, 409] on p at bounding box center [877, 424] width 971 height 30
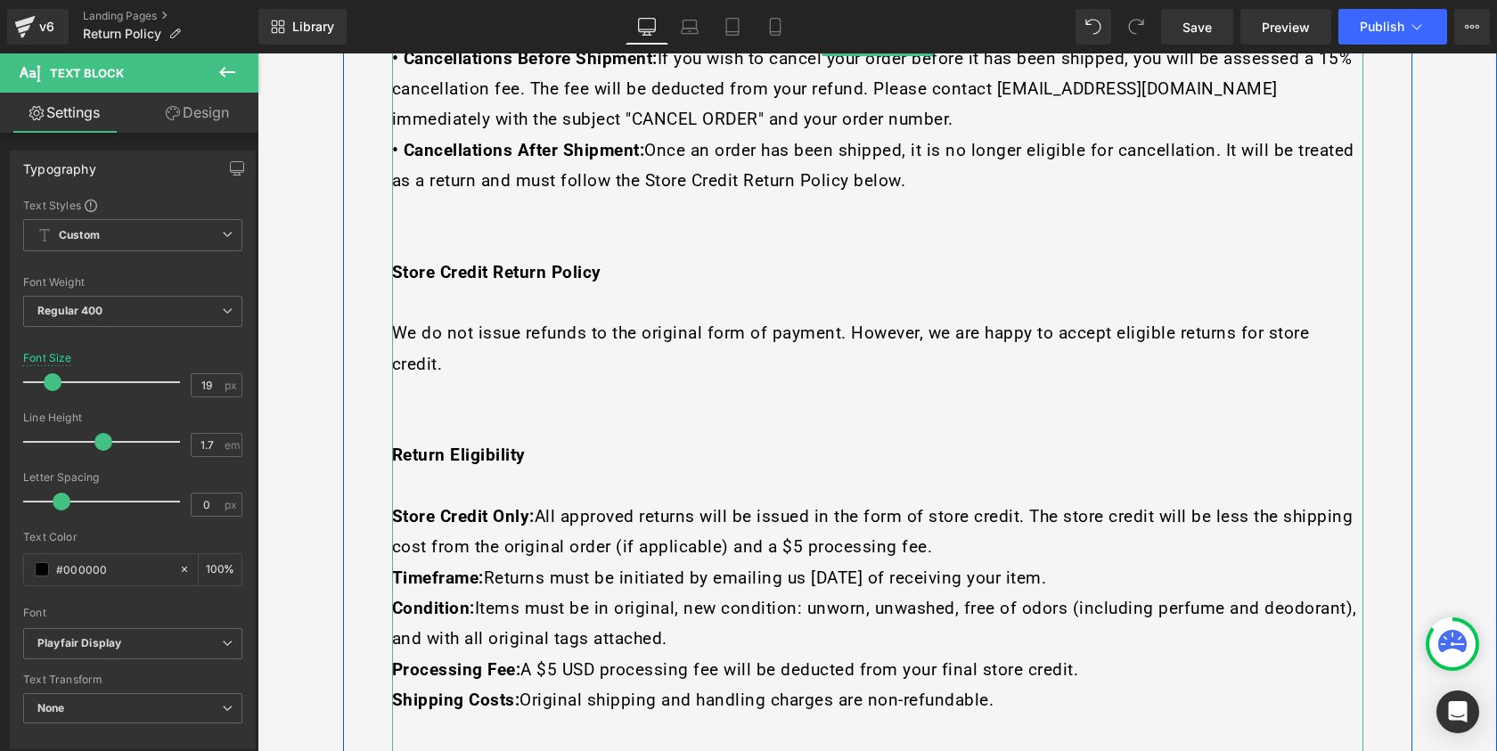
scroll to position [0, 0]
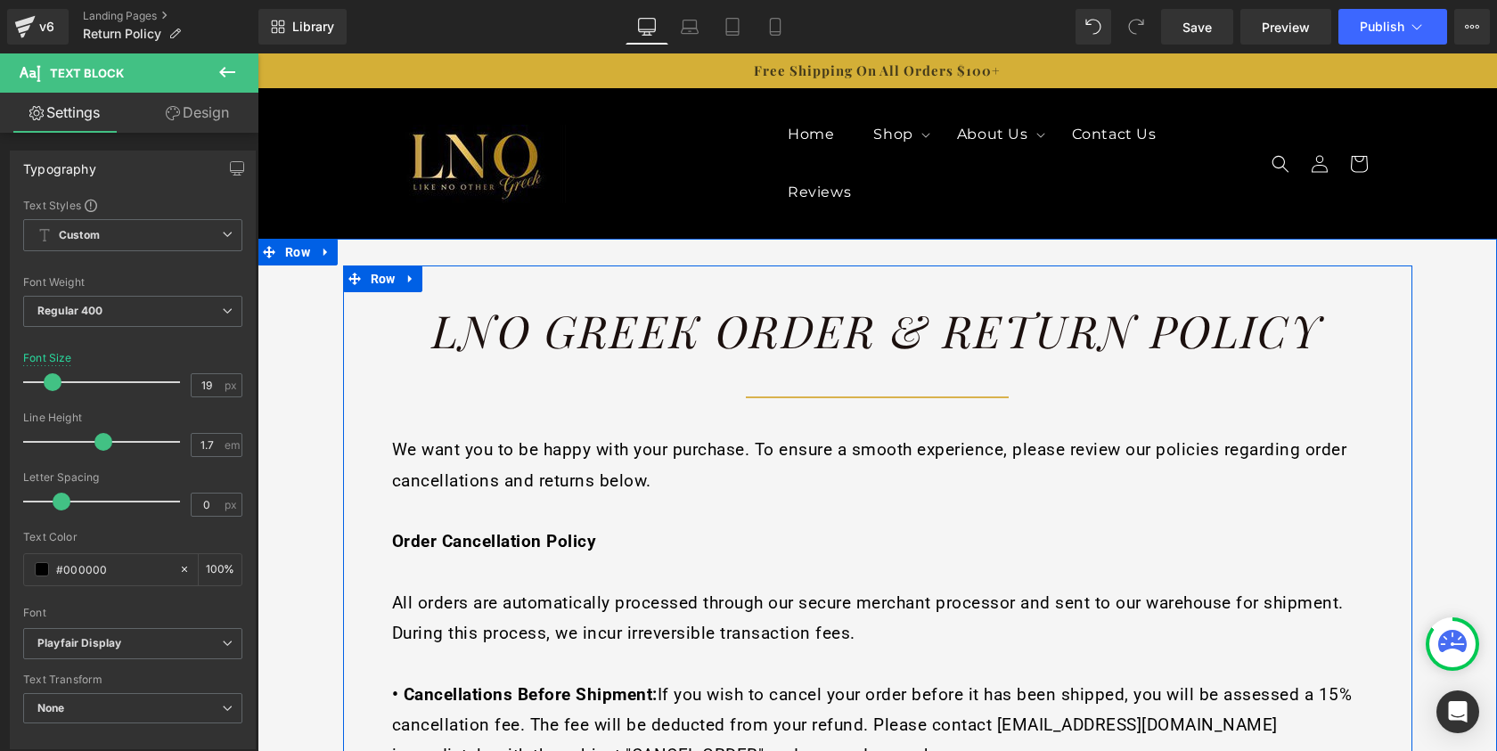
click at [827, 386] on div "LNO Greek Order & Return Policy Heading" at bounding box center [877, 343] width 971 height 88
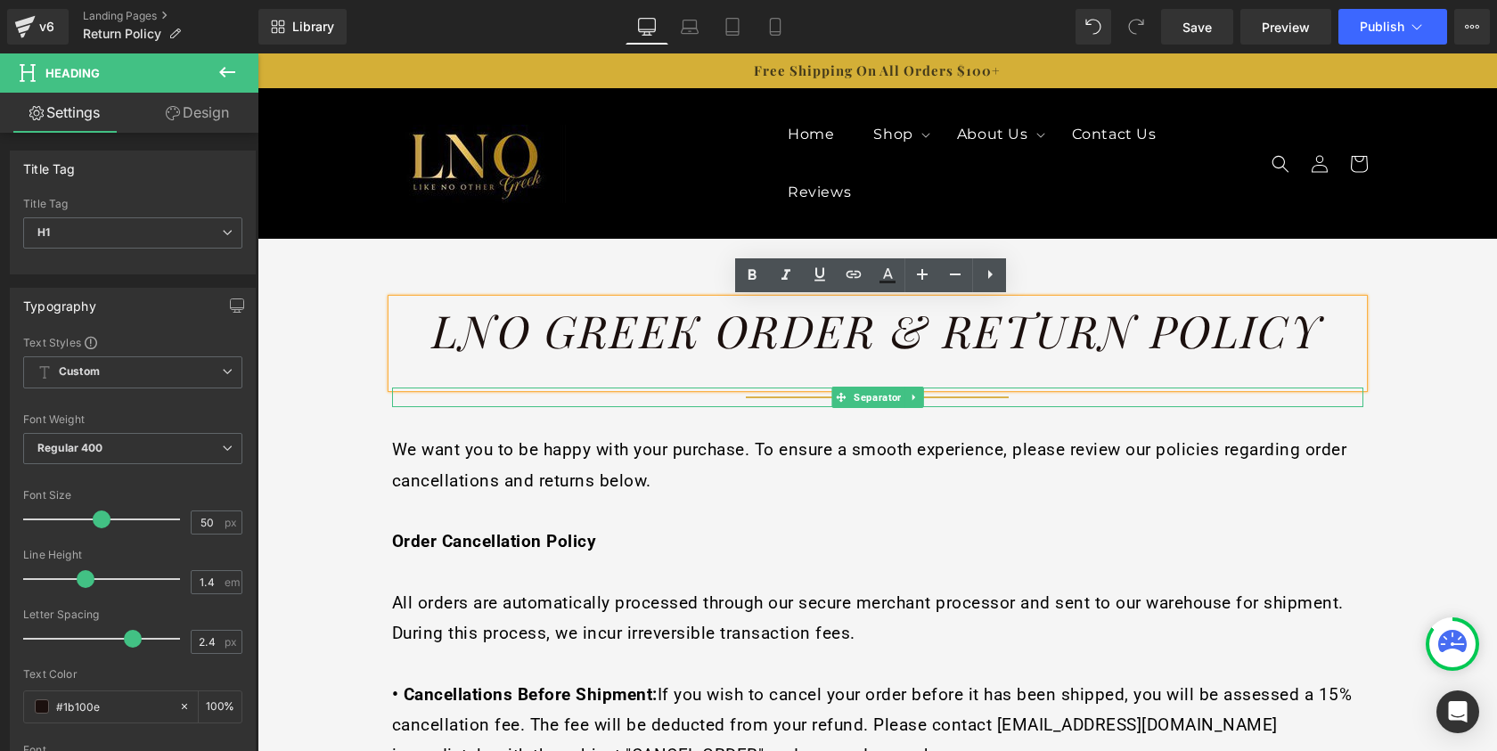
click at [972, 398] on hr at bounding box center [877, 402] width 262 height 11
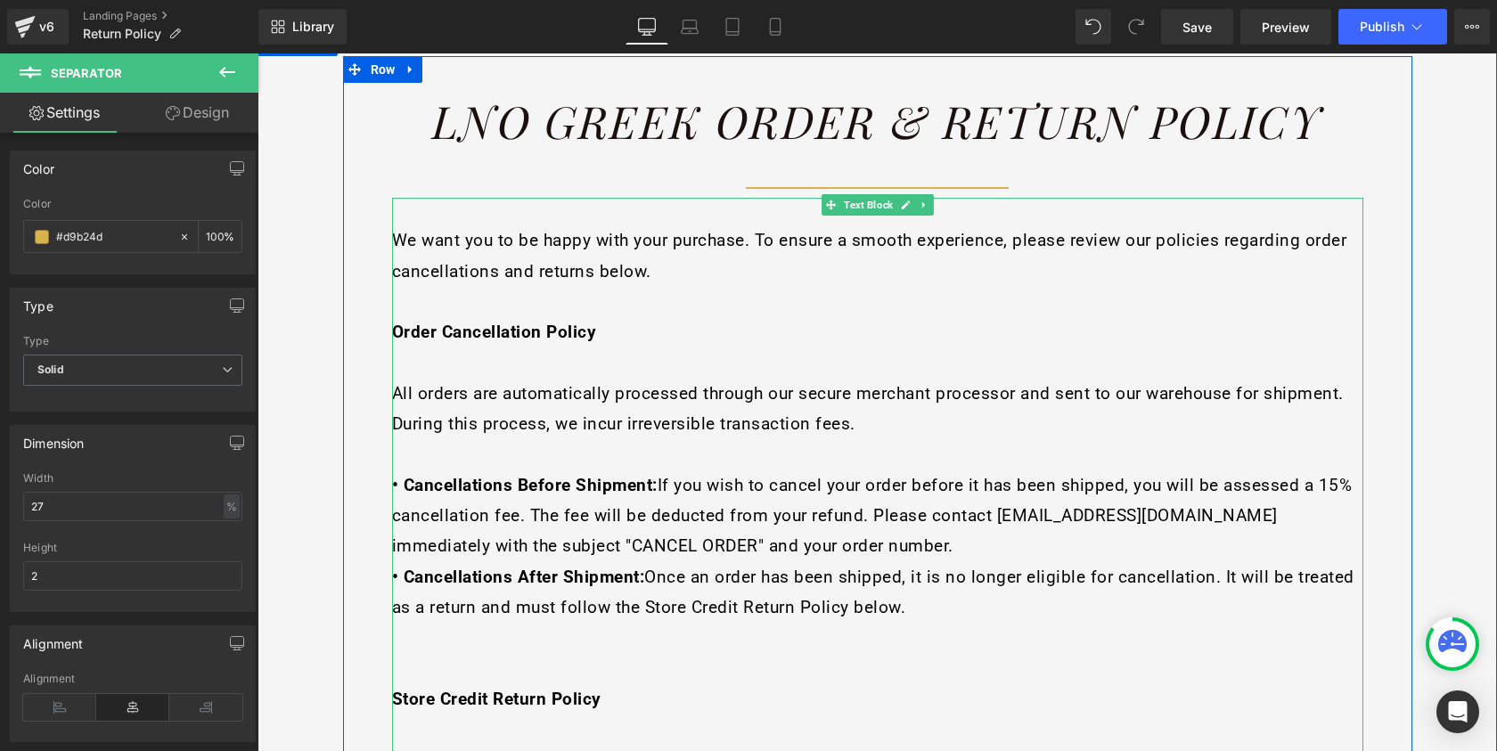
scroll to position [270, 0]
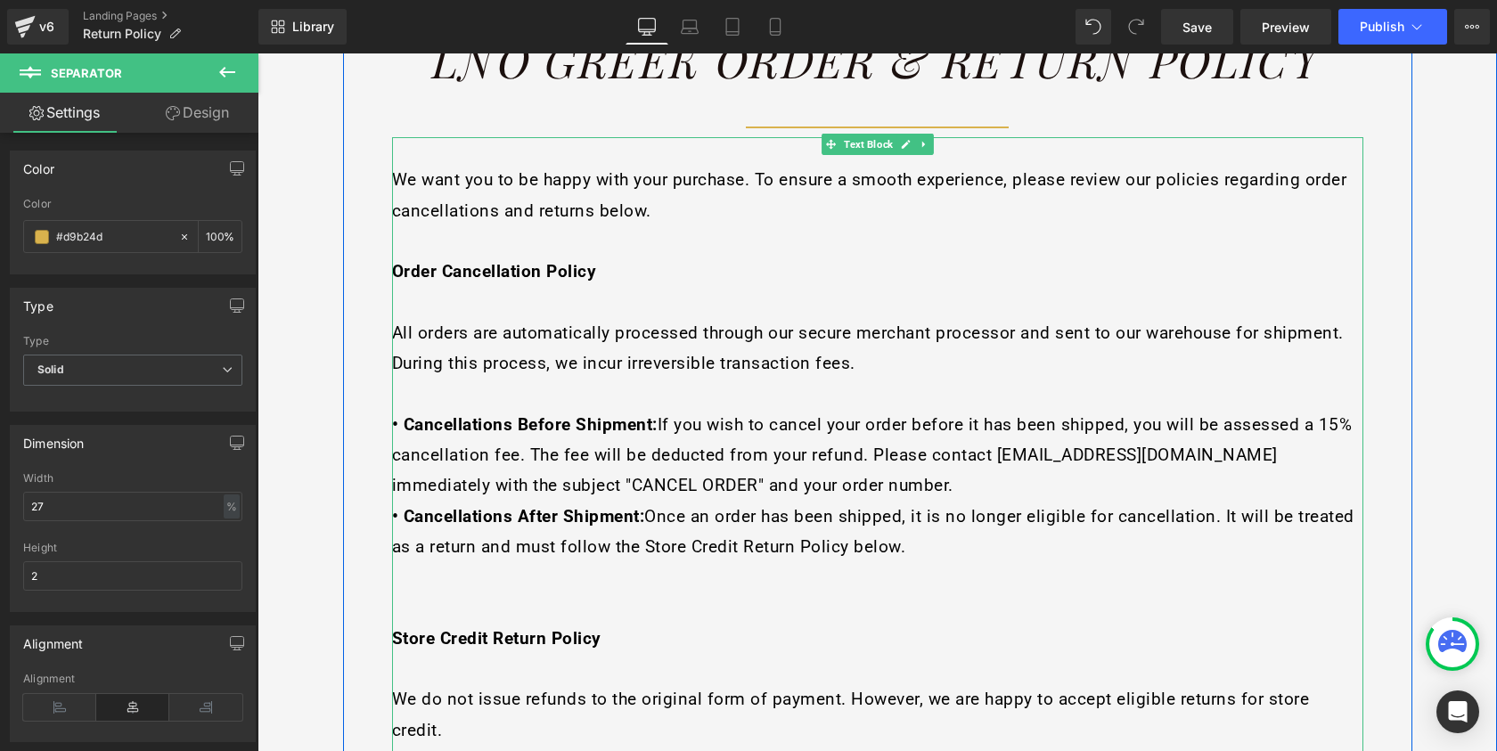
click at [602, 414] on strong "• Cancellations Before Shipment:" at bounding box center [525, 424] width 266 height 20
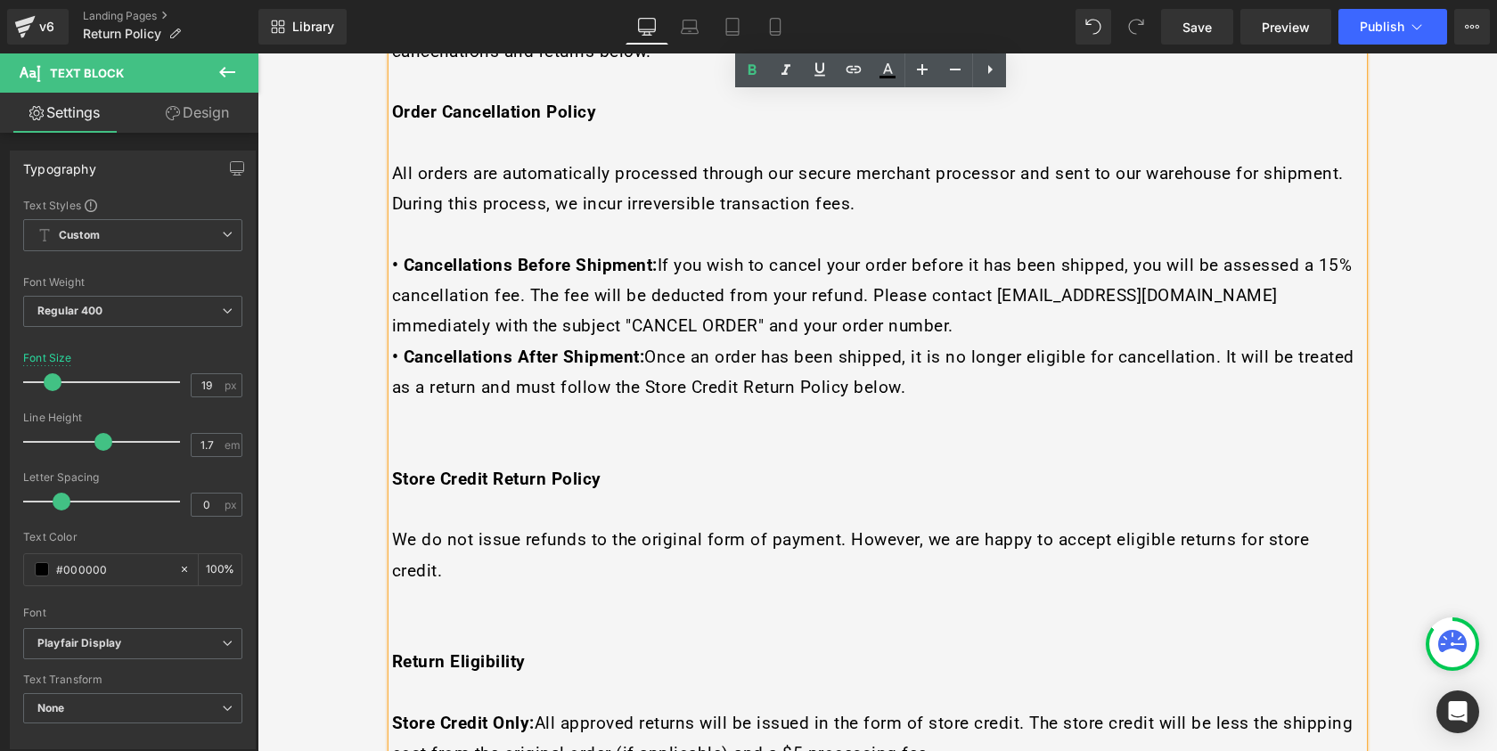
scroll to position [442, 0]
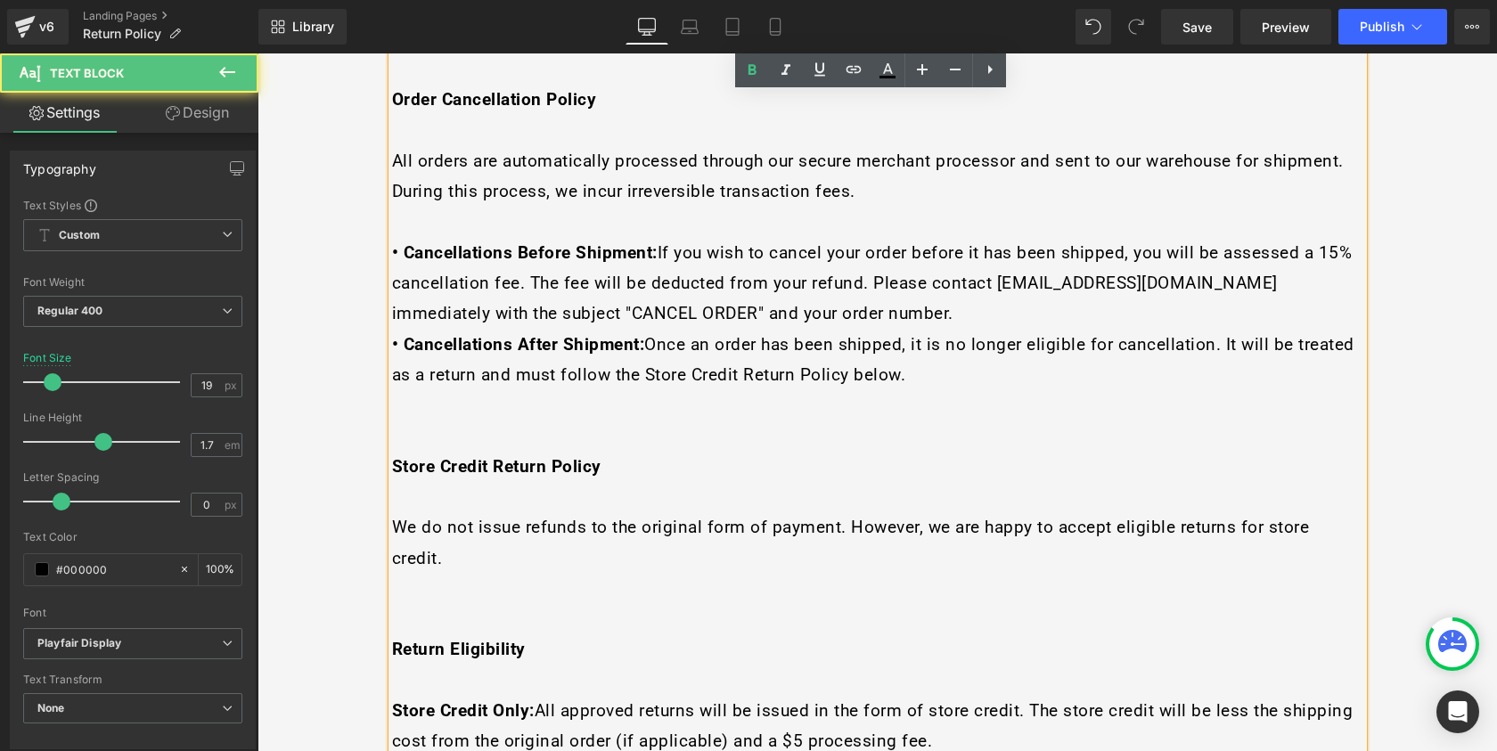
click at [591, 405] on p at bounding box center [877, 404] width 971 height 30
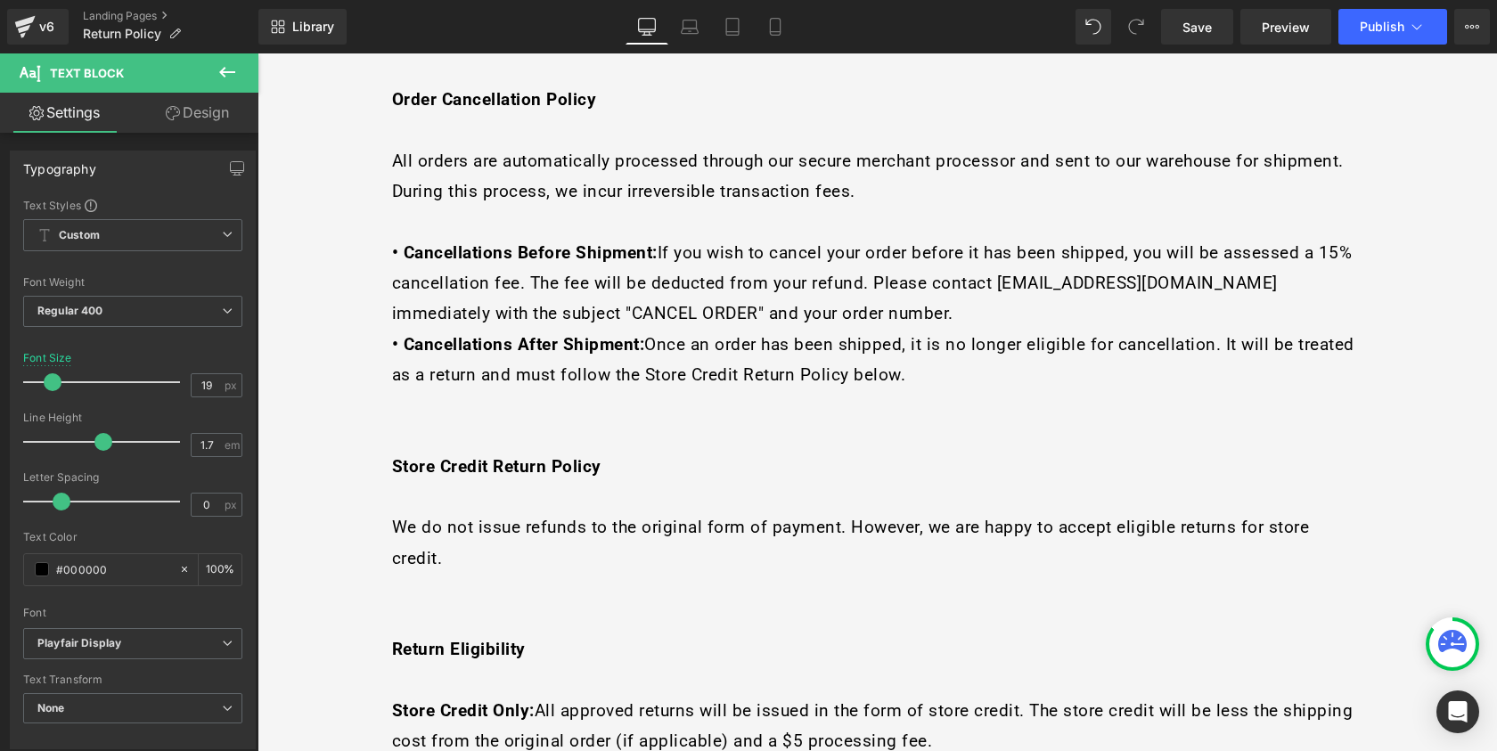
click at [206, 117] on link "Design" at bounding box center [197, 113] width 129 height 40
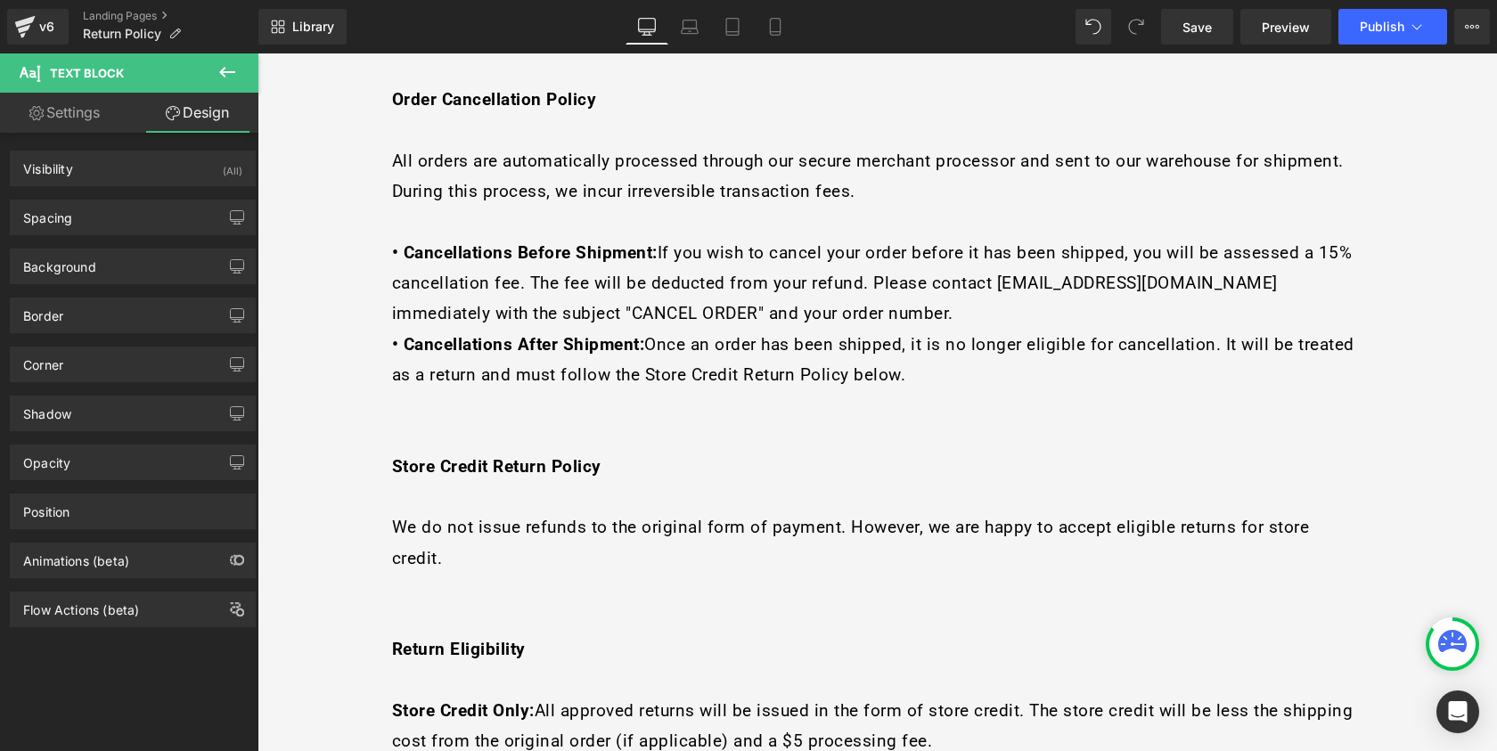
click at [91, 120] on link "Settings" at bounding box center [64, 113] width 129 height 40
type input "100"
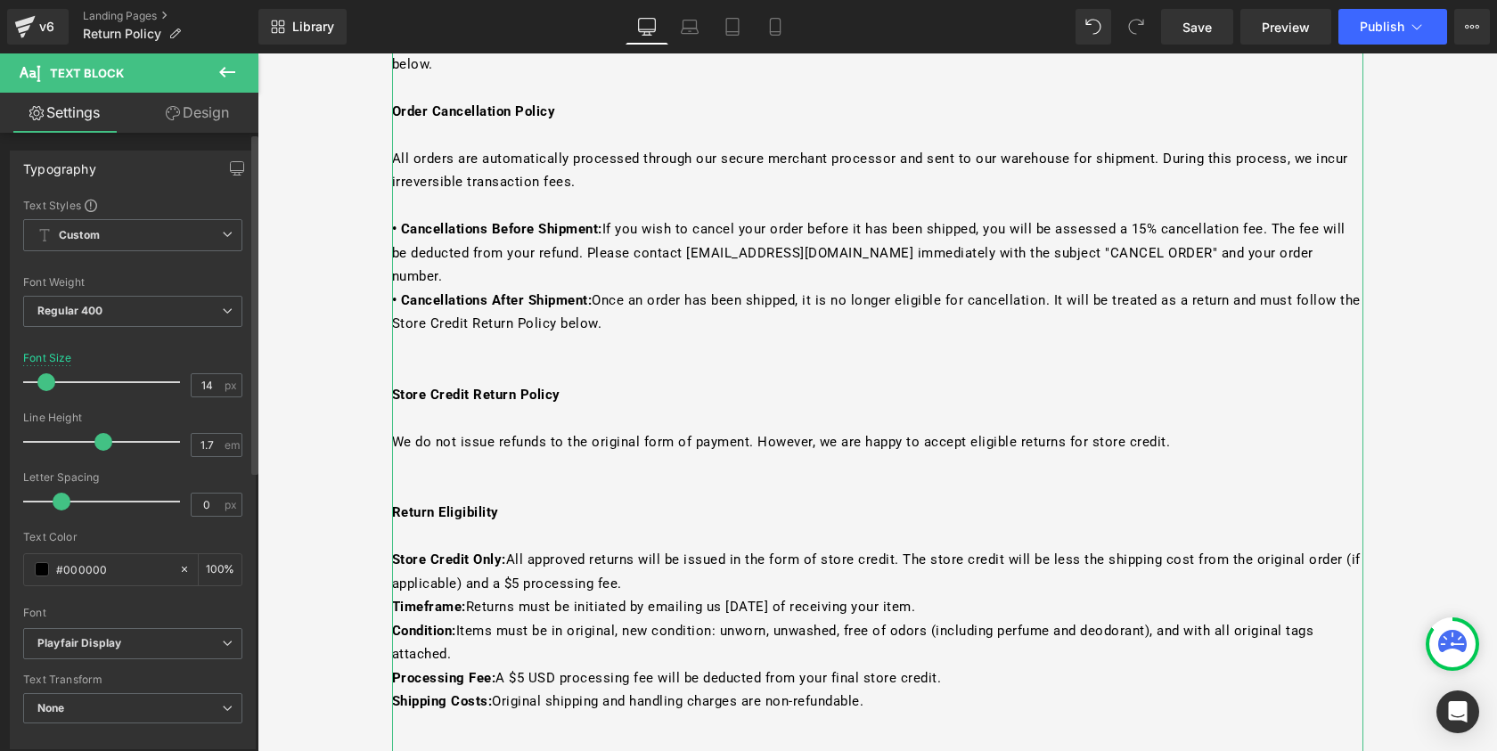
scroll to position [405, 0]
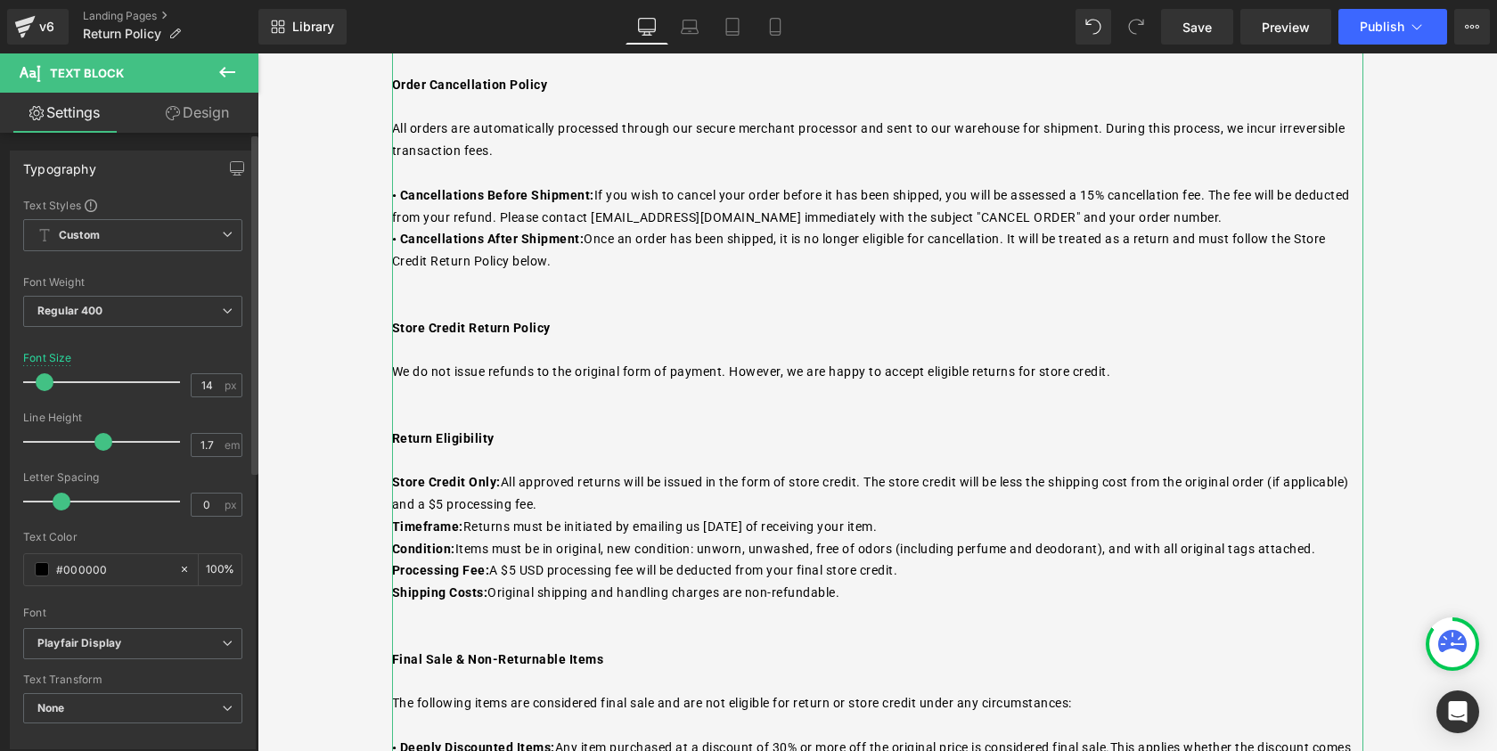
click at [48, 383] on span at bounding box center [45, 382] width 18 height 18
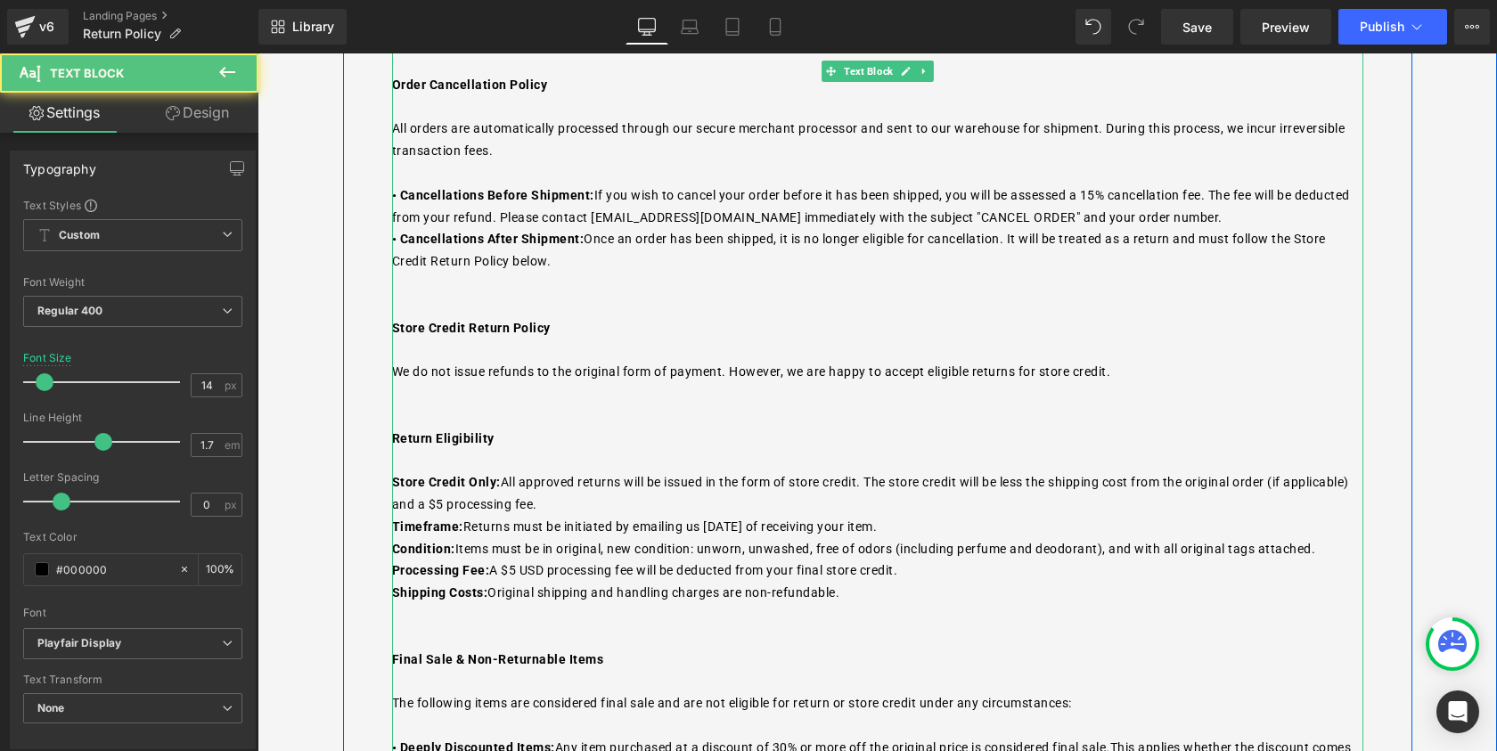
click at [586, 509] on span "Store Credit Only: All approved returns will be issued in the form of store cre…" at bounding box center [870, 493] width 957 height 37
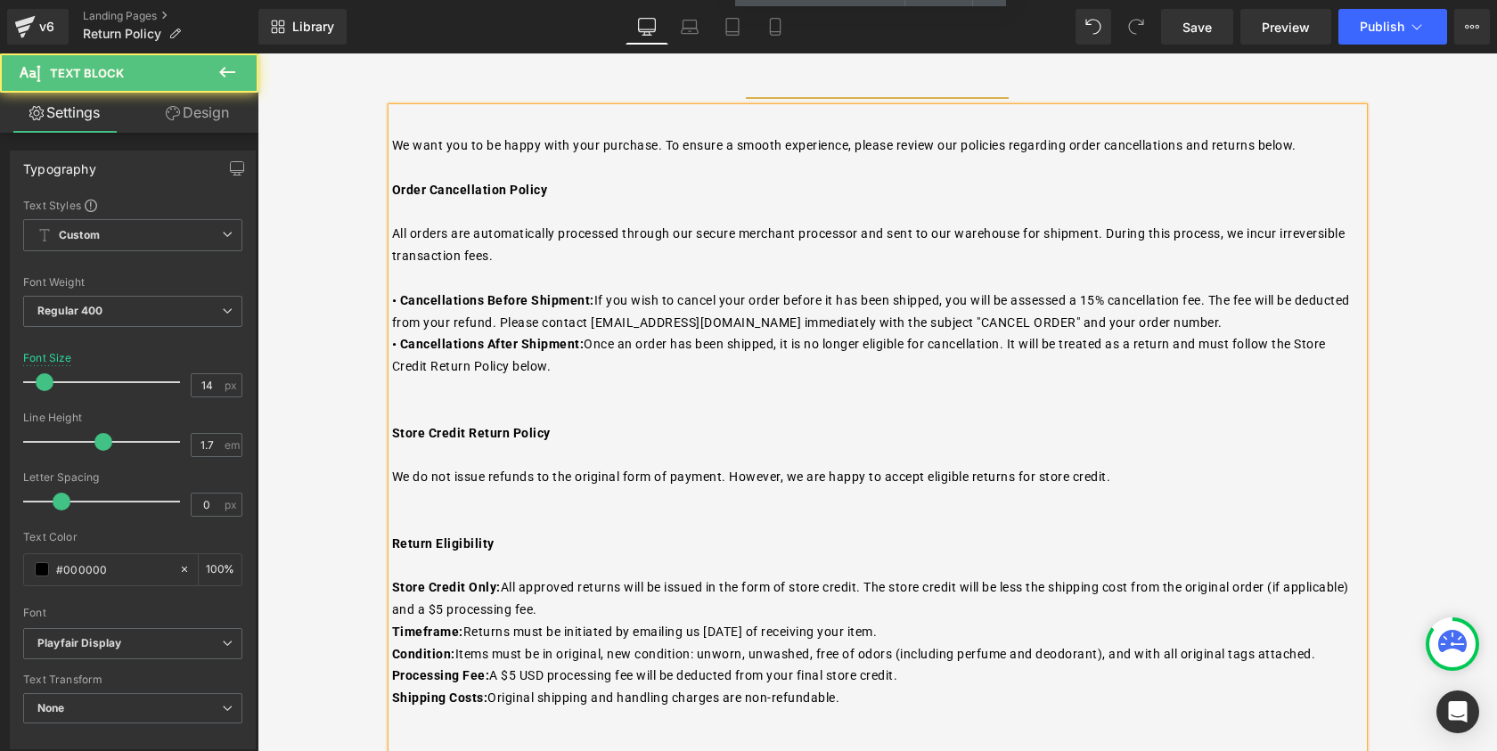
scroll to position [173, 0]
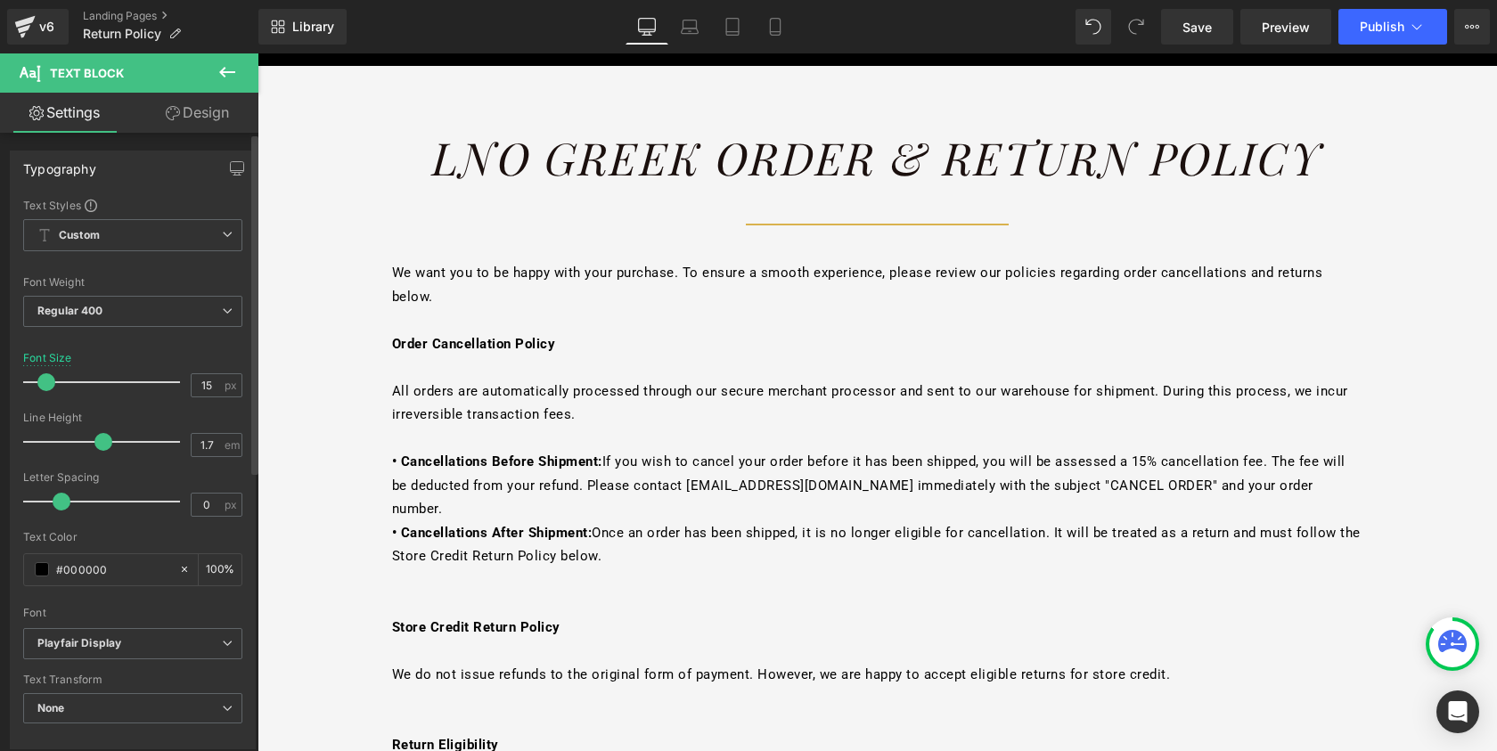
click at [53, 385] on span at bounding box center [46, 382] width 18 height 18
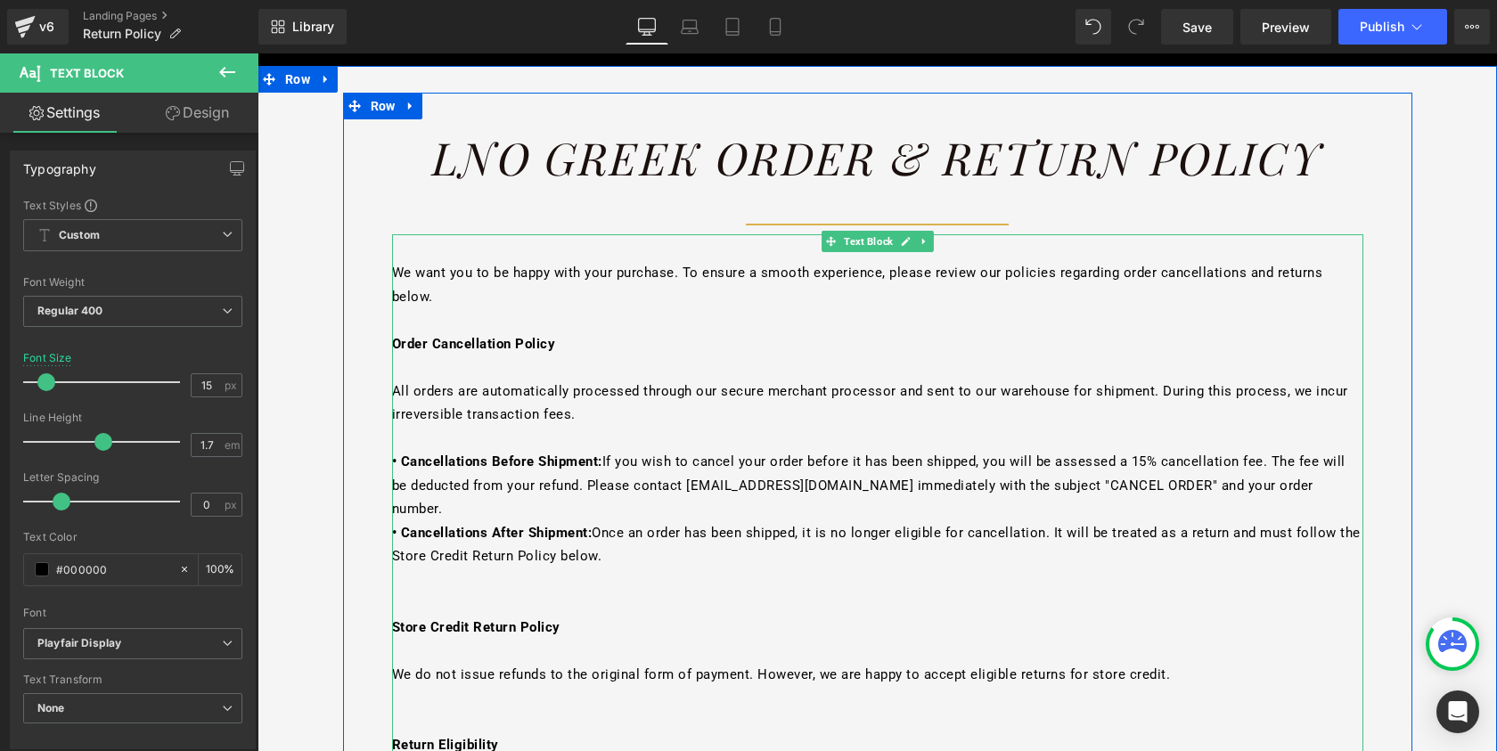
click at [679, 466] on p "• Cancellations Before Shipment: If you wish to cancel your order before it has…" at bounding box center [877, 485] width 971 height 71
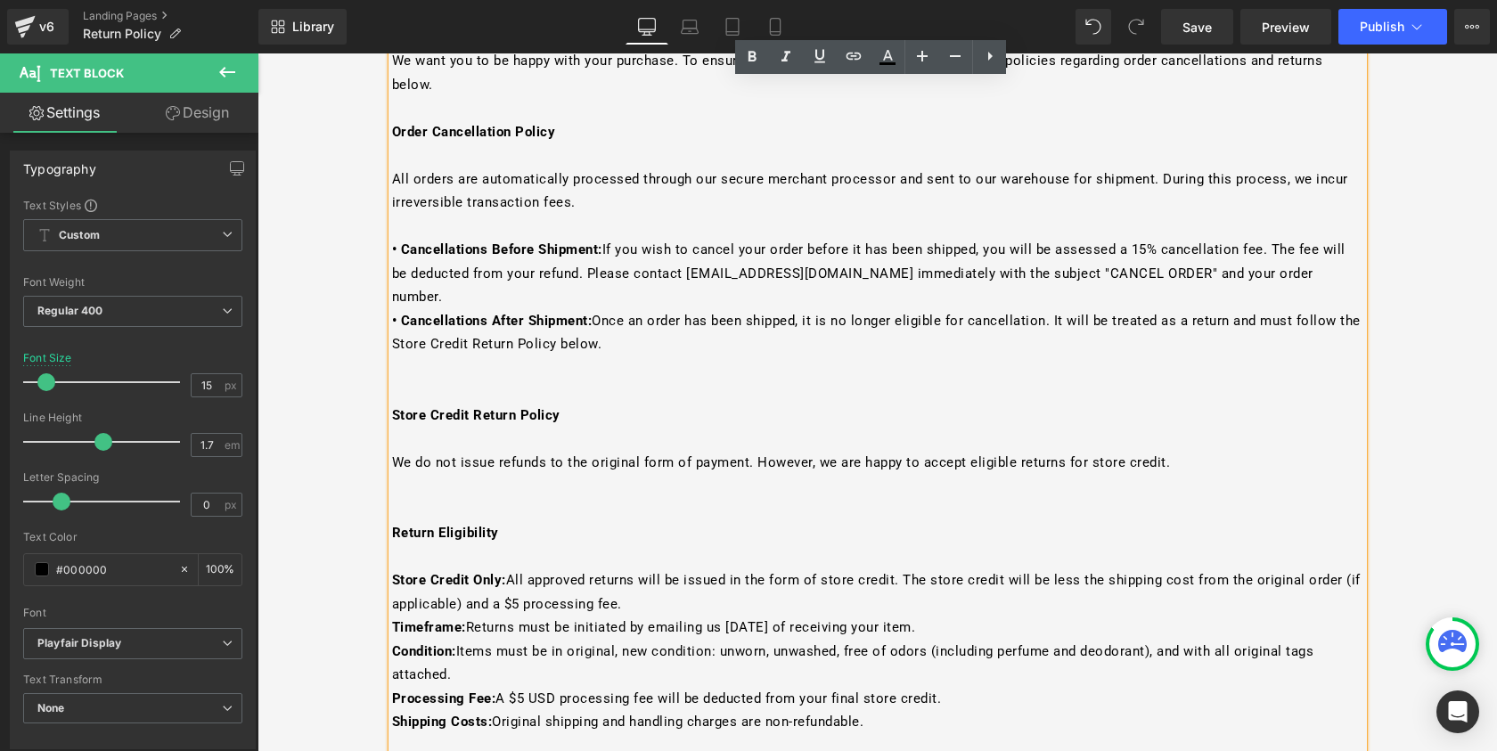
scroll to position [393, 0]
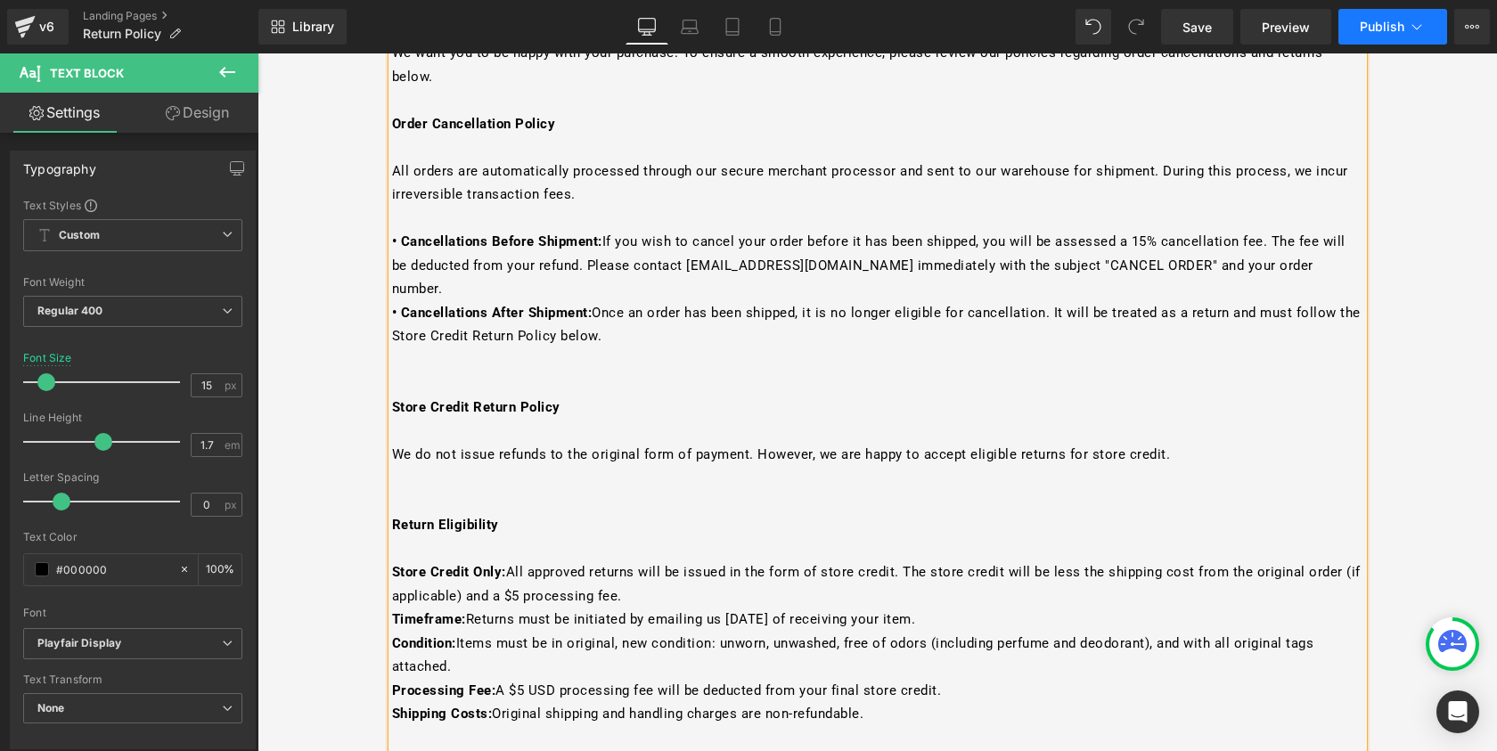
click at [1358, 26] on button "Publish" at bounding box center [1393, 27] width 109 height 36
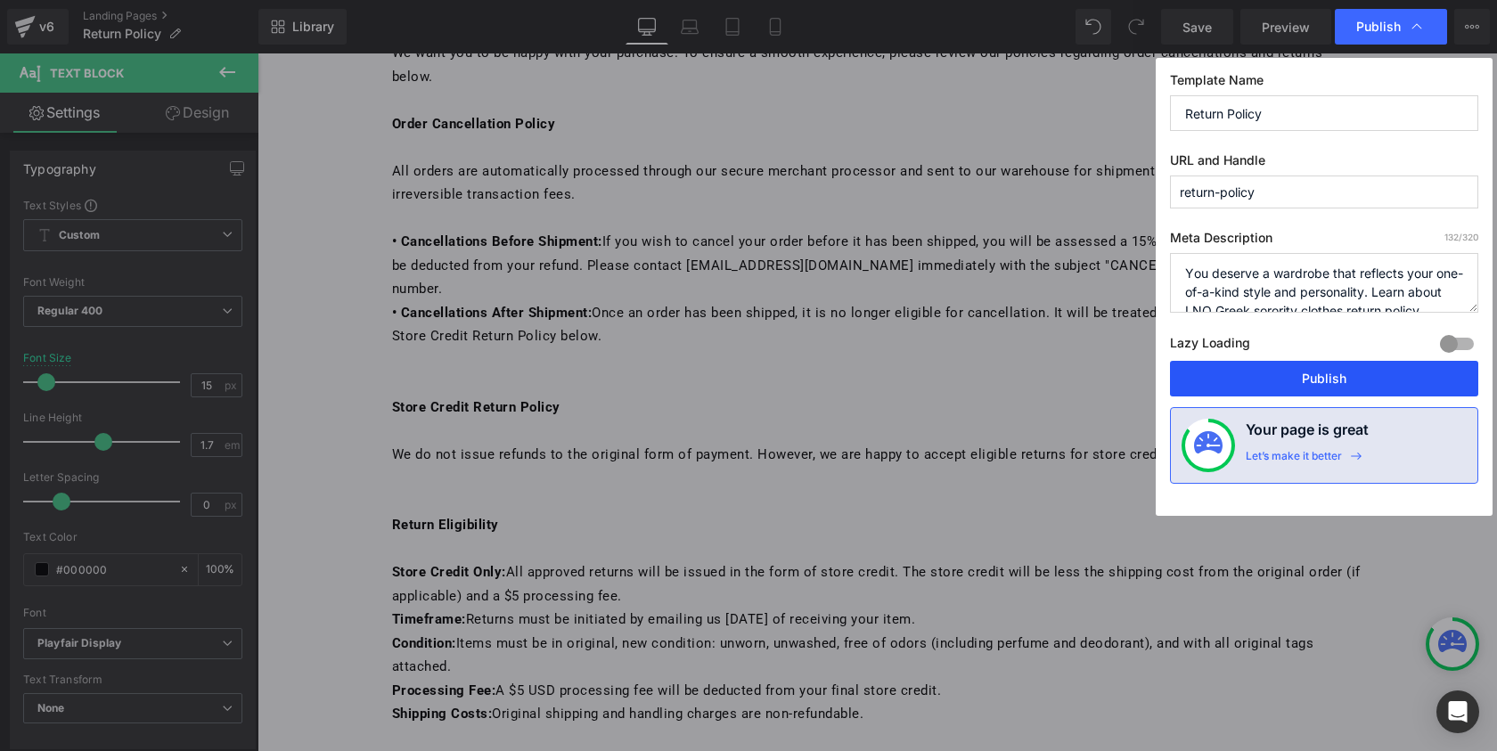
click at [1271, 381] on button "Publish" at bounding box center [1324, 379] width 308 height 36
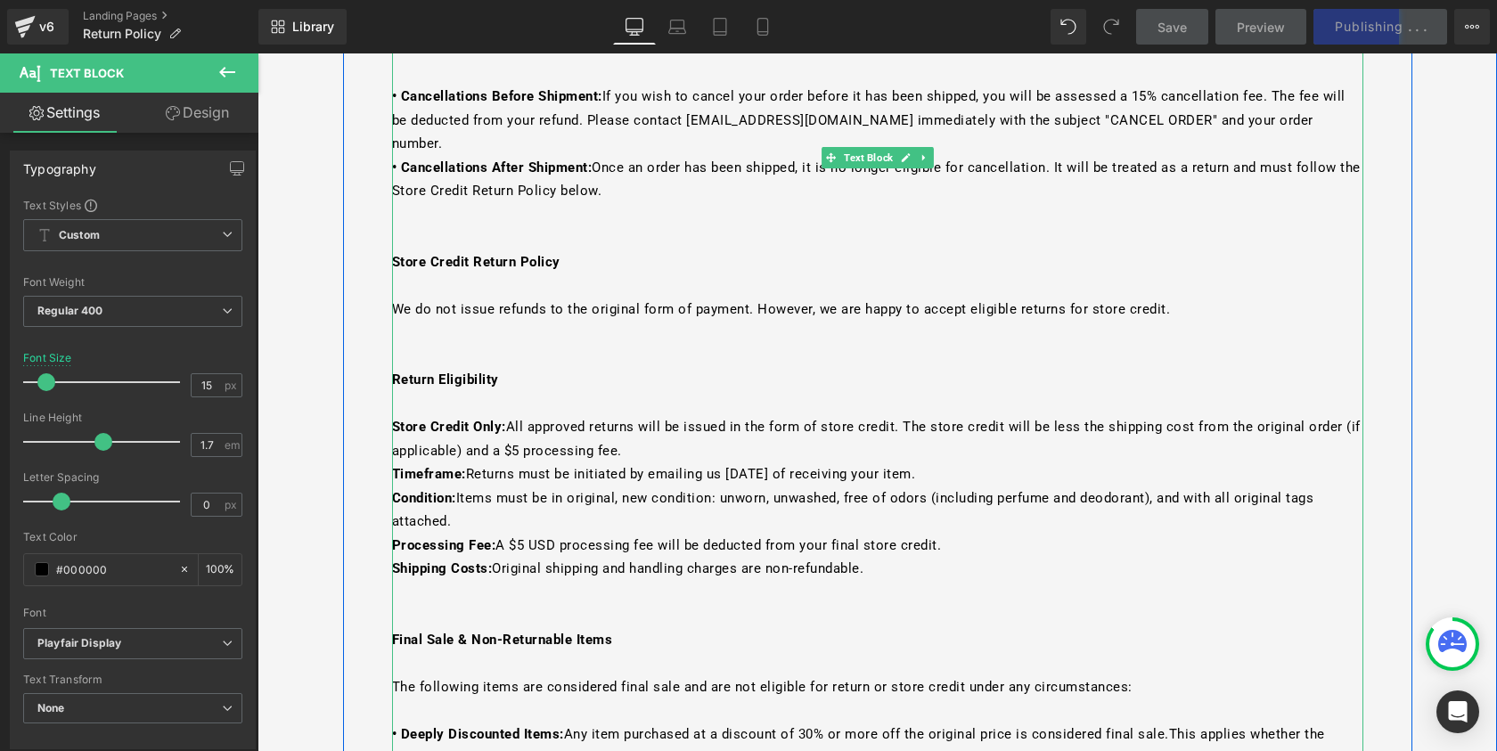
scroll to position [727, 0]
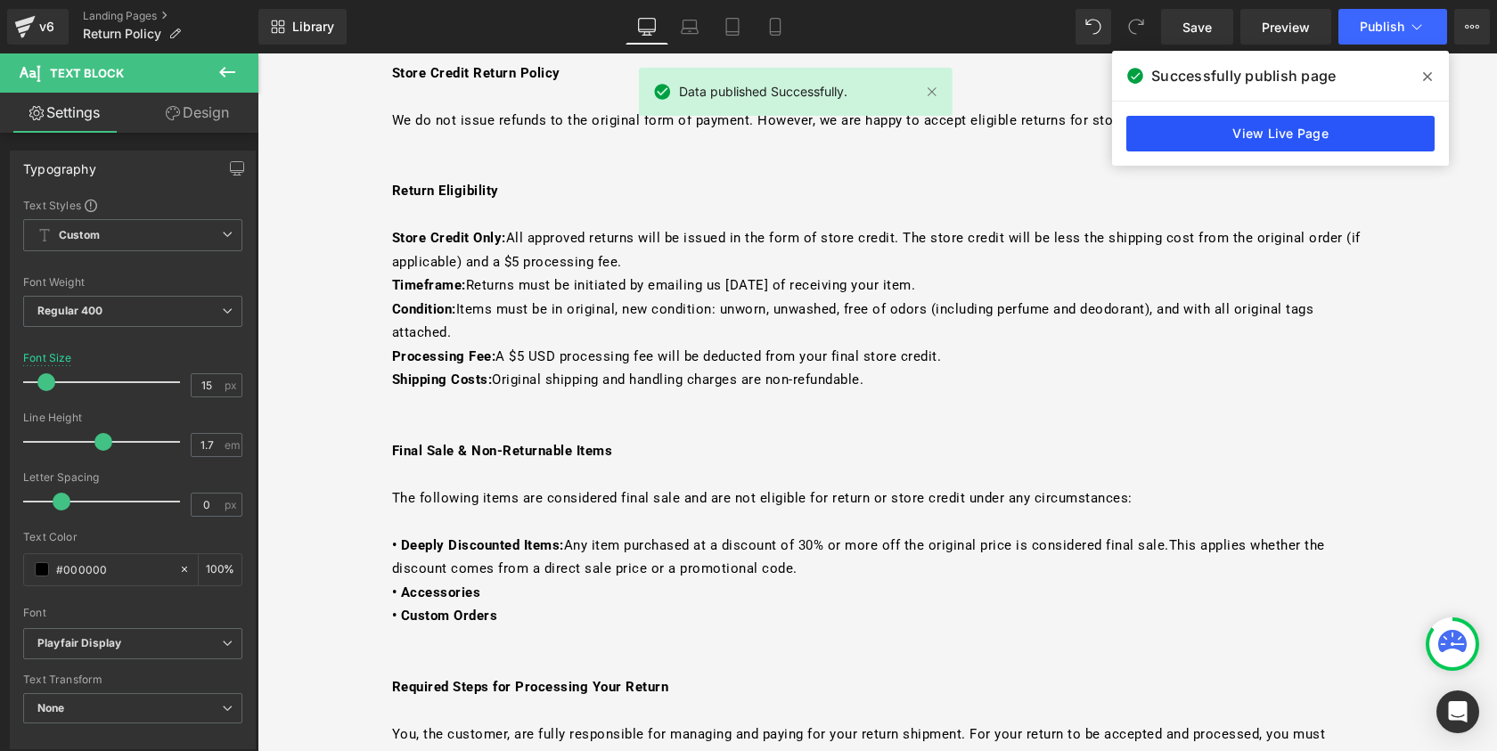
click at [1313, 128] on link "View Live Page" at bounding box center [1281, 134] width 308 height 36
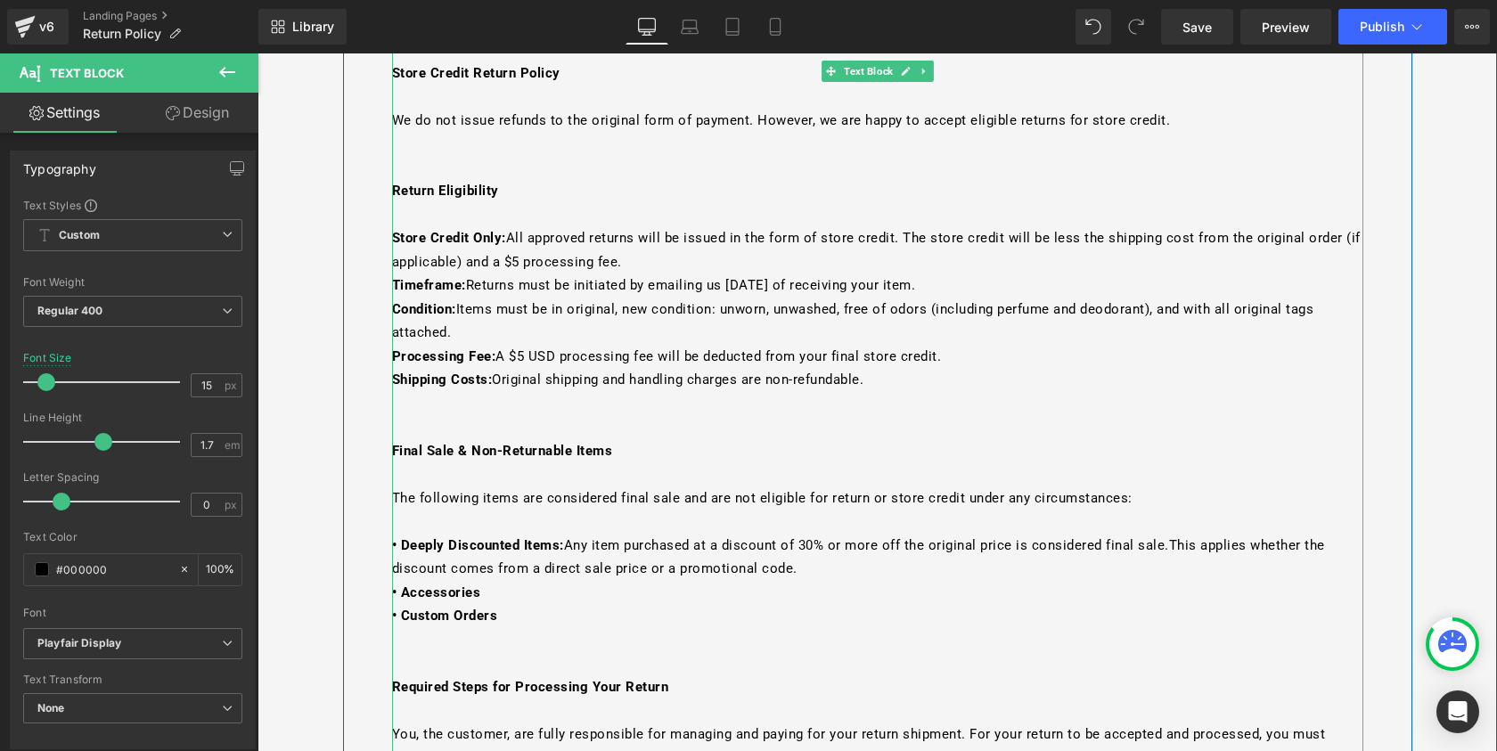
click at [545, 203] on p at bounding box center [877, 215] width 971 height 24
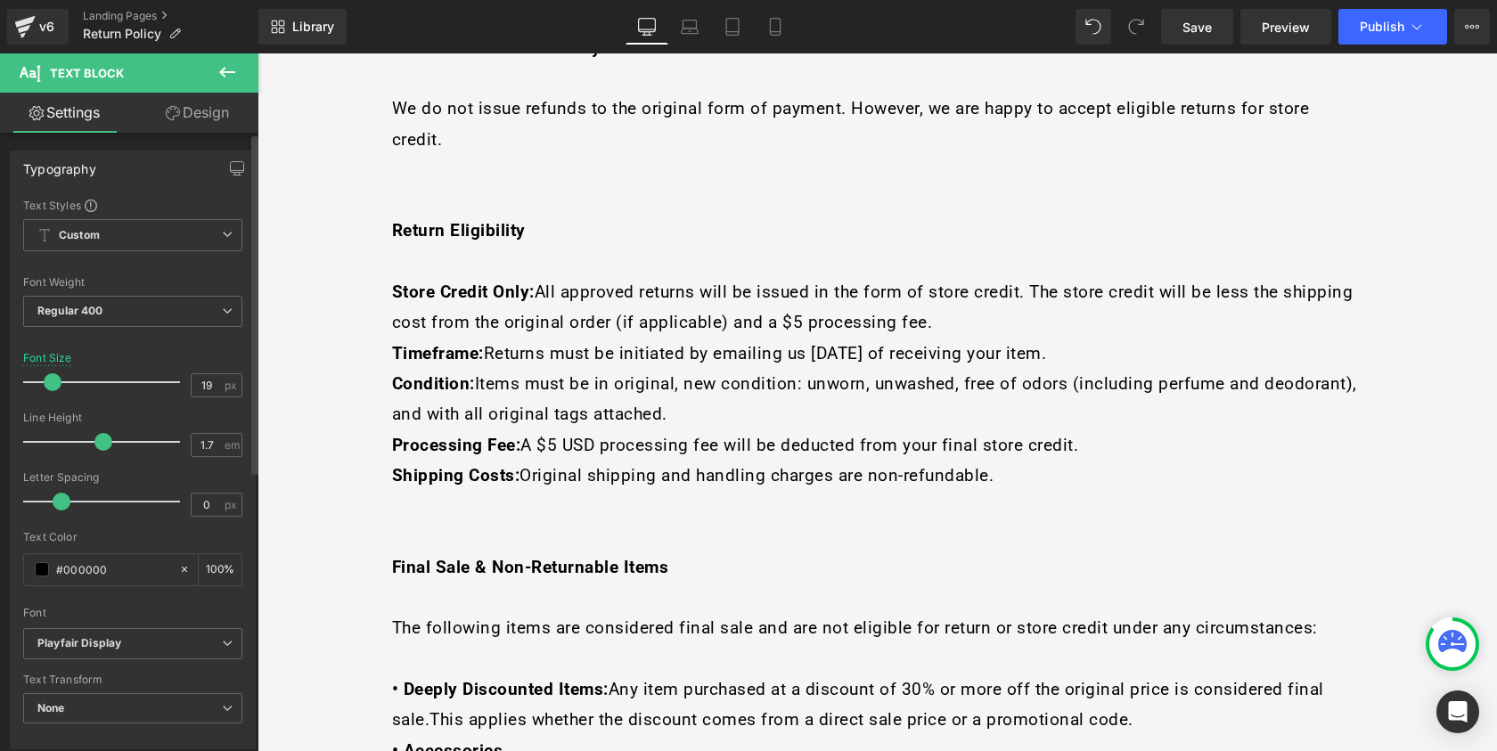
scroll to position [878, 0]
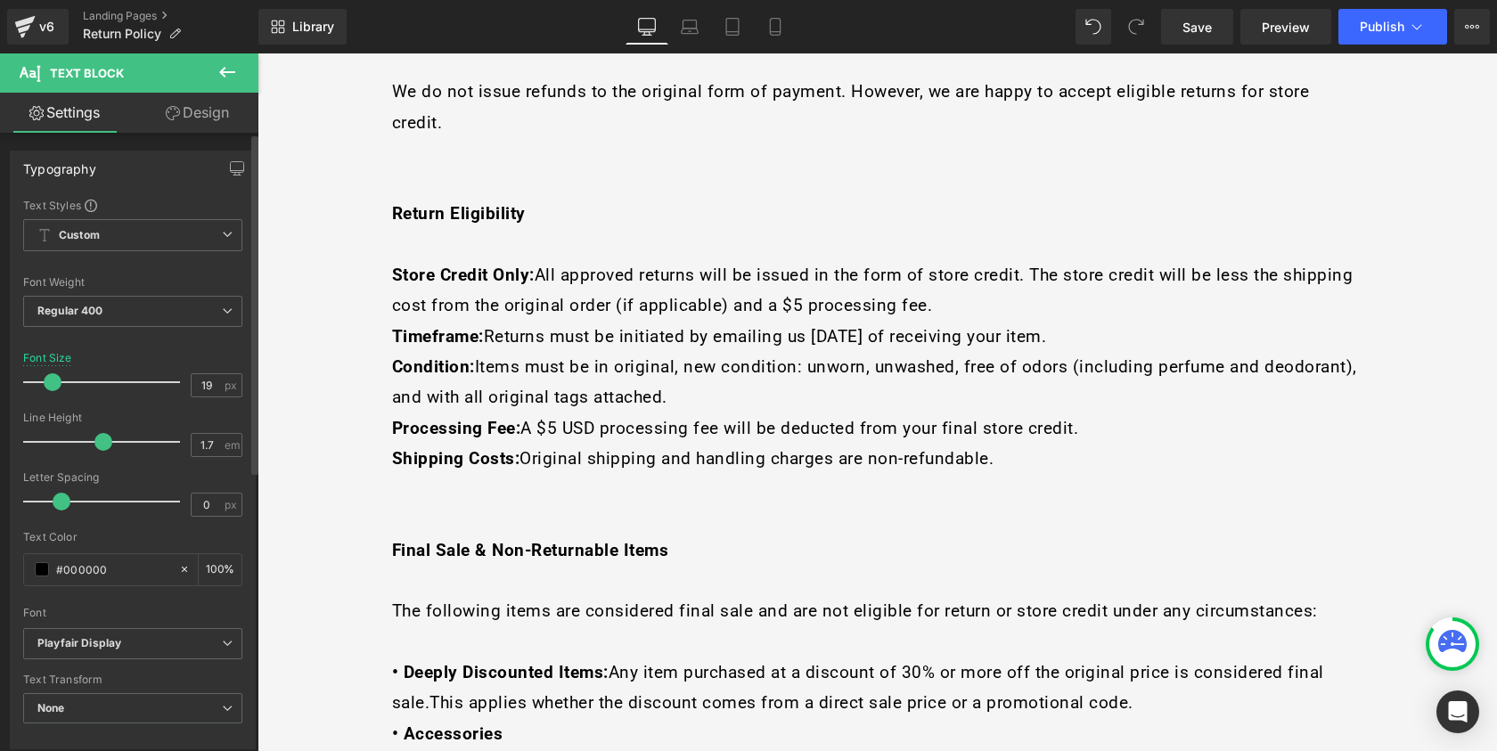
type input "18"
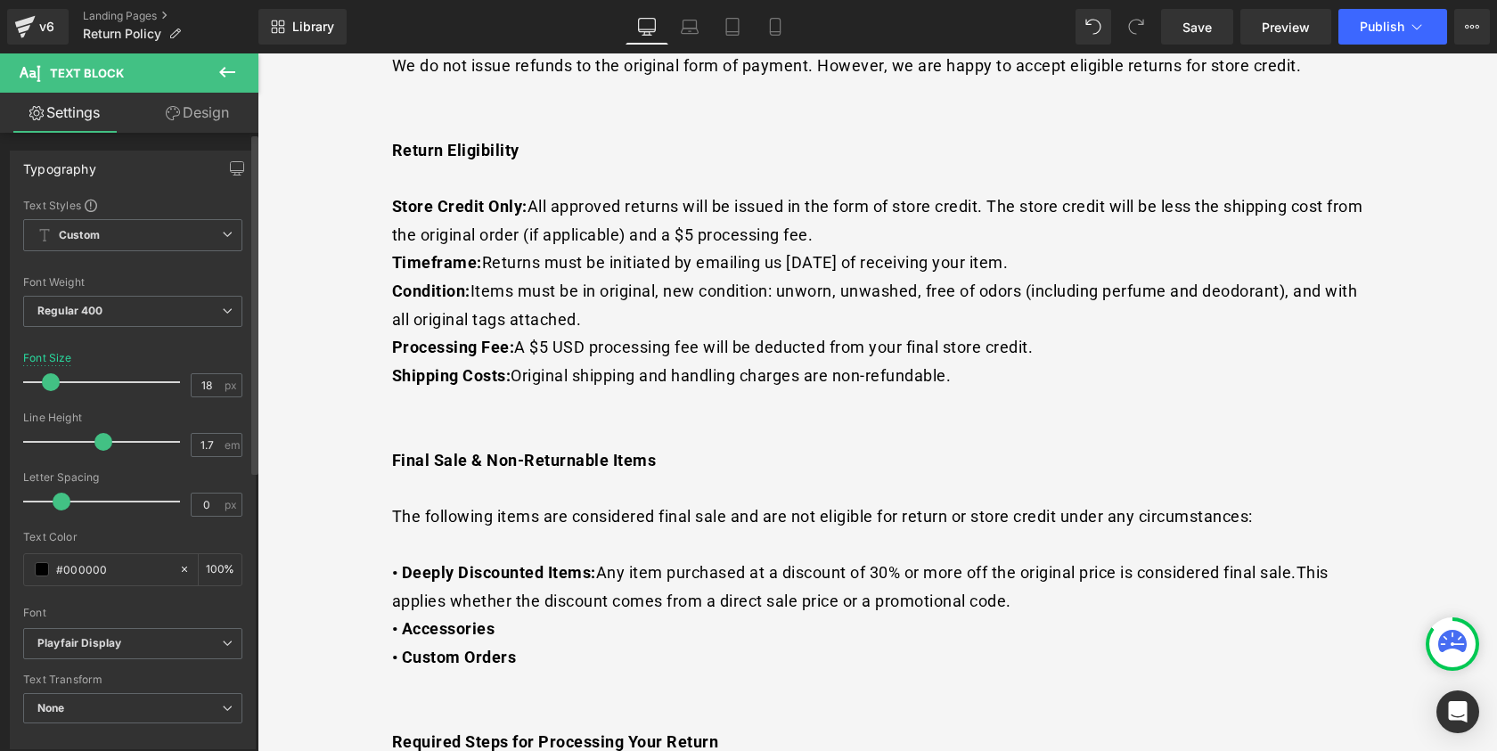
click at [47, 382] on span at bounding box center [51, 382] width 18 height 18
click at [1363, 38] on button "Publish" at bounding box center [1393, 27] width 109 height 36
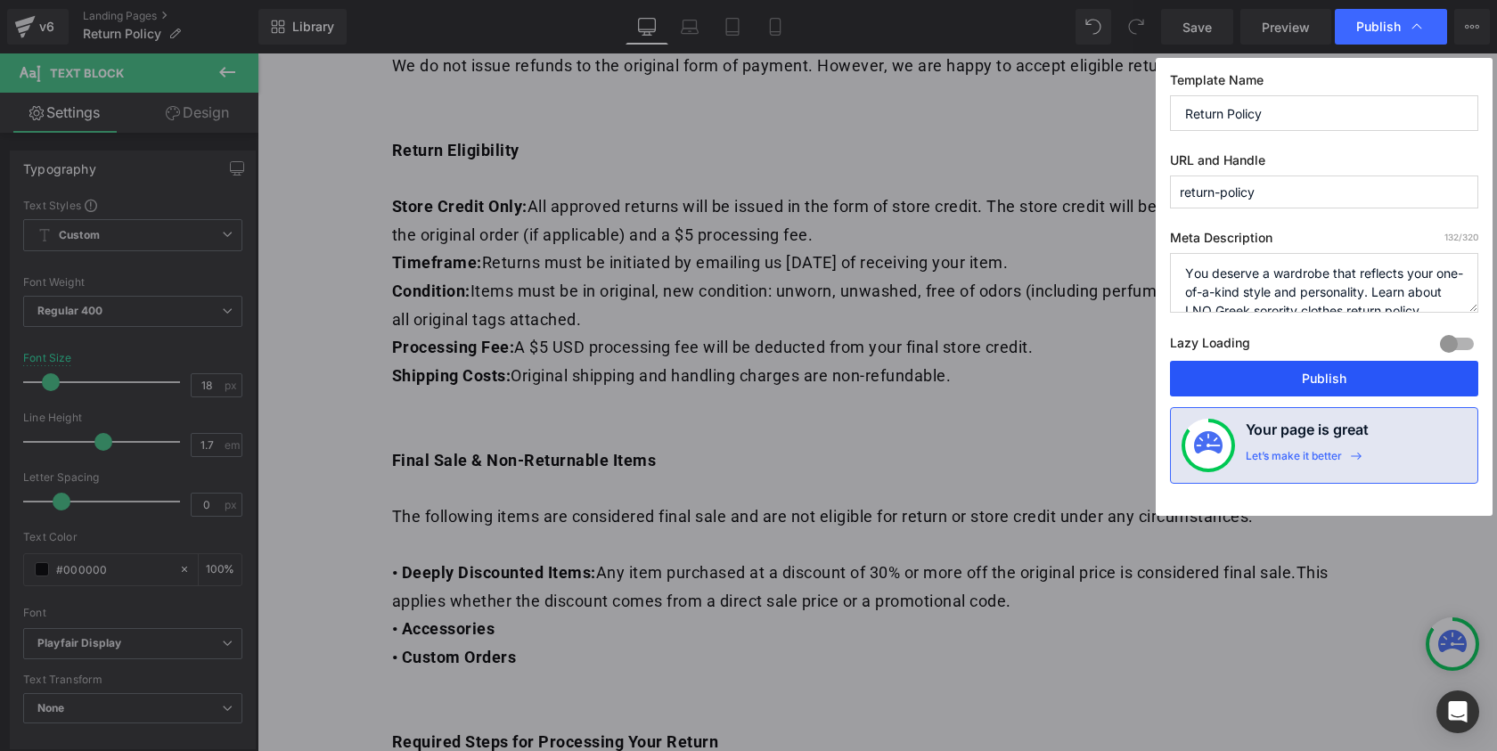
click at [1272, 389] on button "Publish" at bounding box center [1324, 379] width 308 height 36
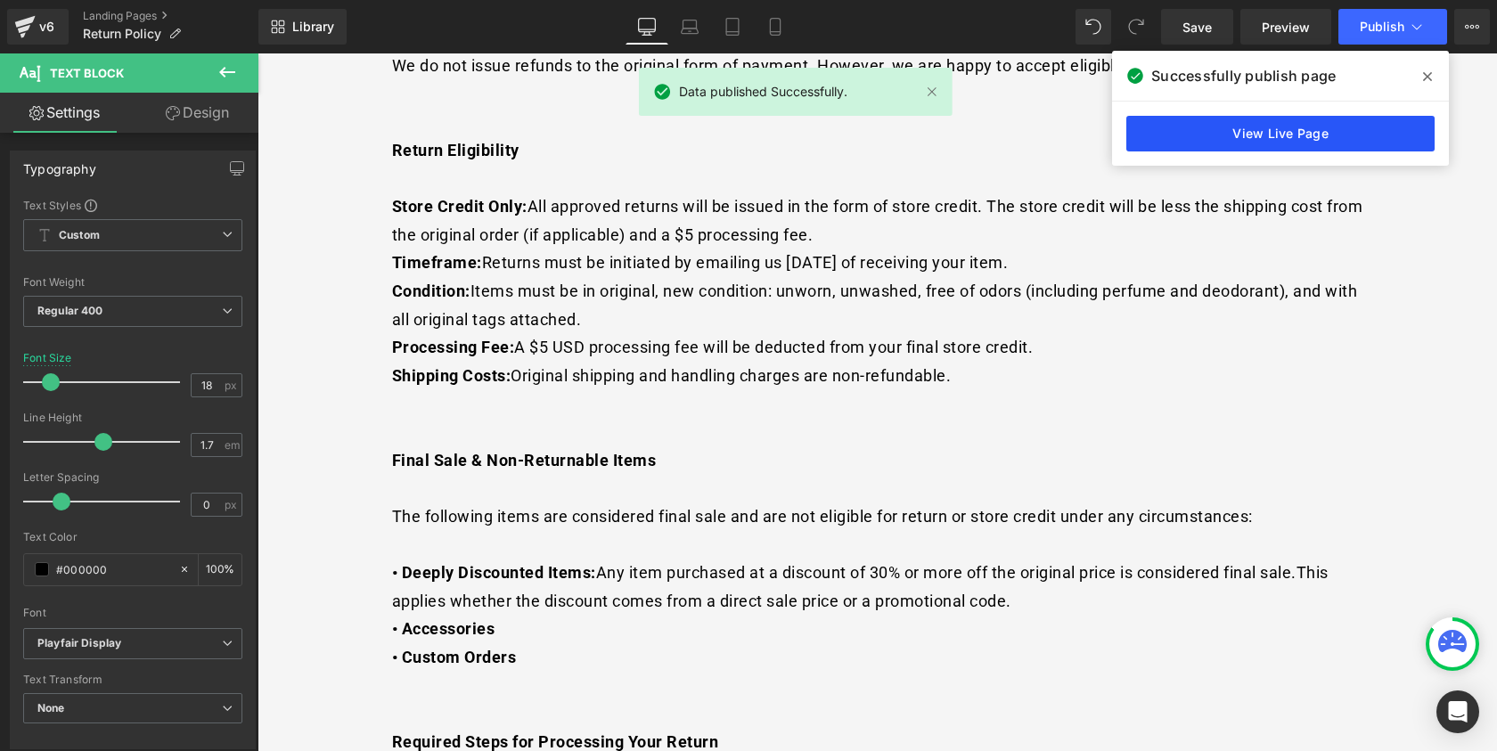
click at [1251, 128] on link "View Live Page" at bounding box center [1281, 134] width 308 height 36
